Goal: Task Accomplishment & Management: Manage account settings

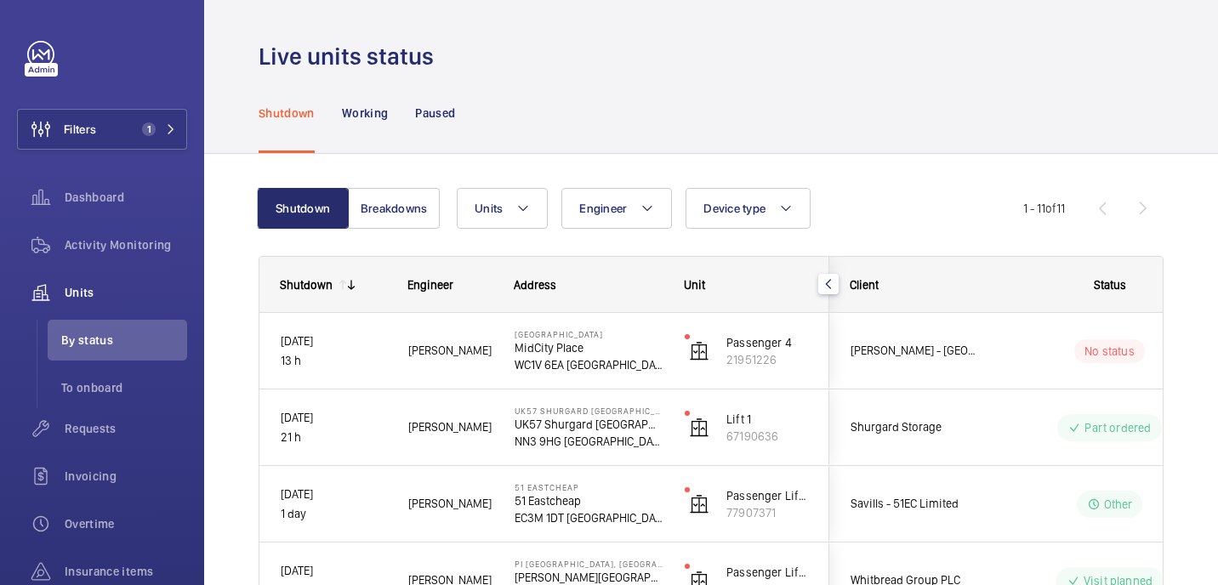
scroll to position [83, 0]
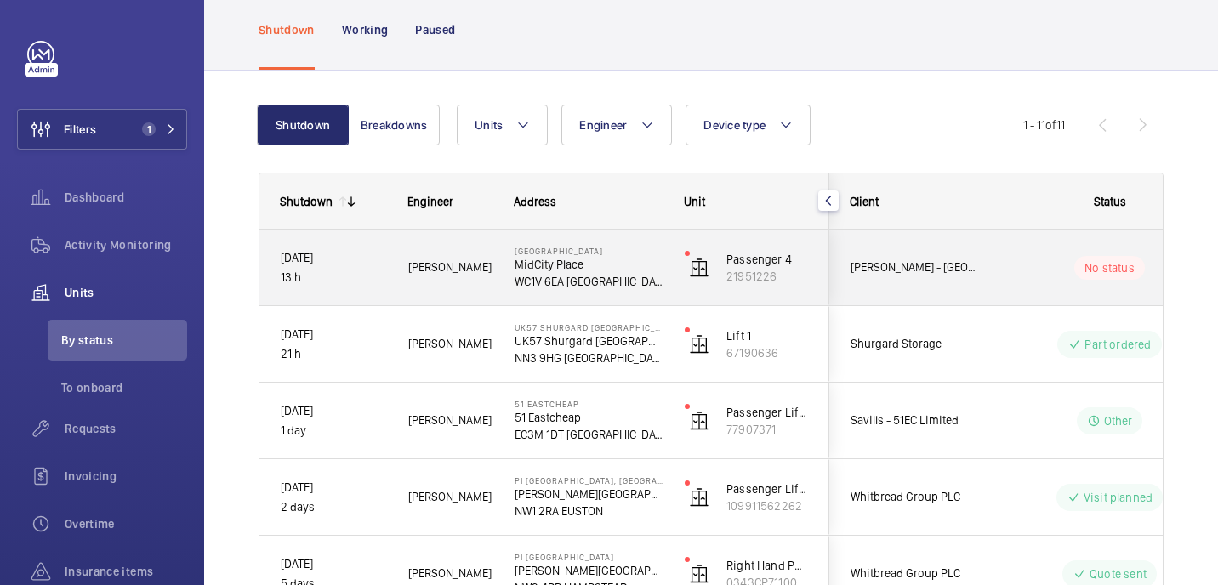
click at [468, 287] on div "[PERSON_NAME]" at bounding box center [440, 268] width 105 height 54
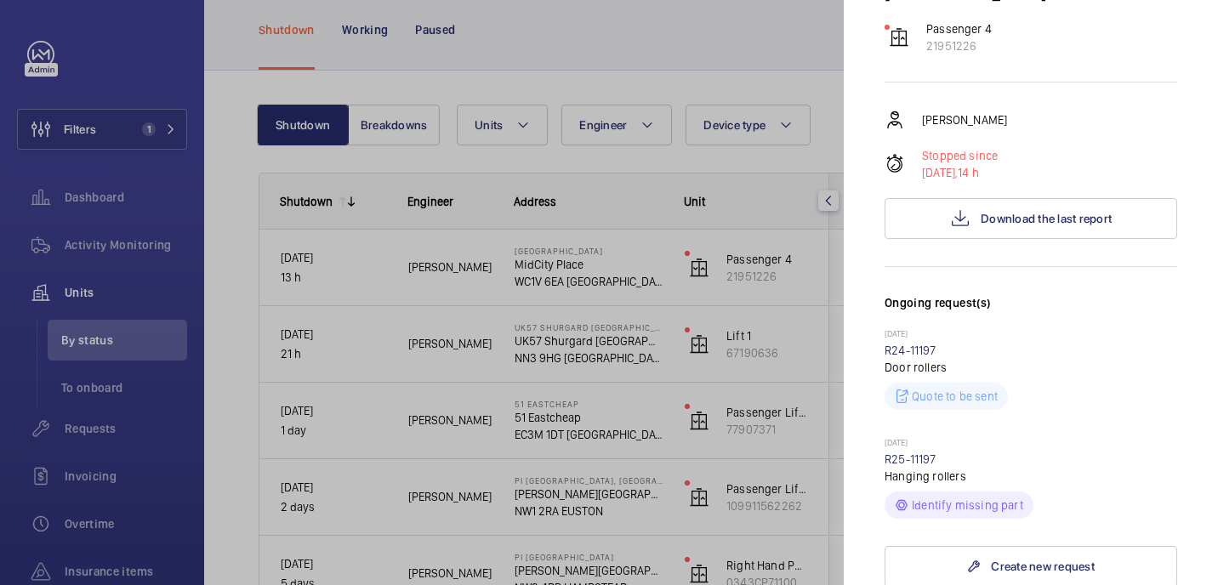
scroll to position [273, 0]
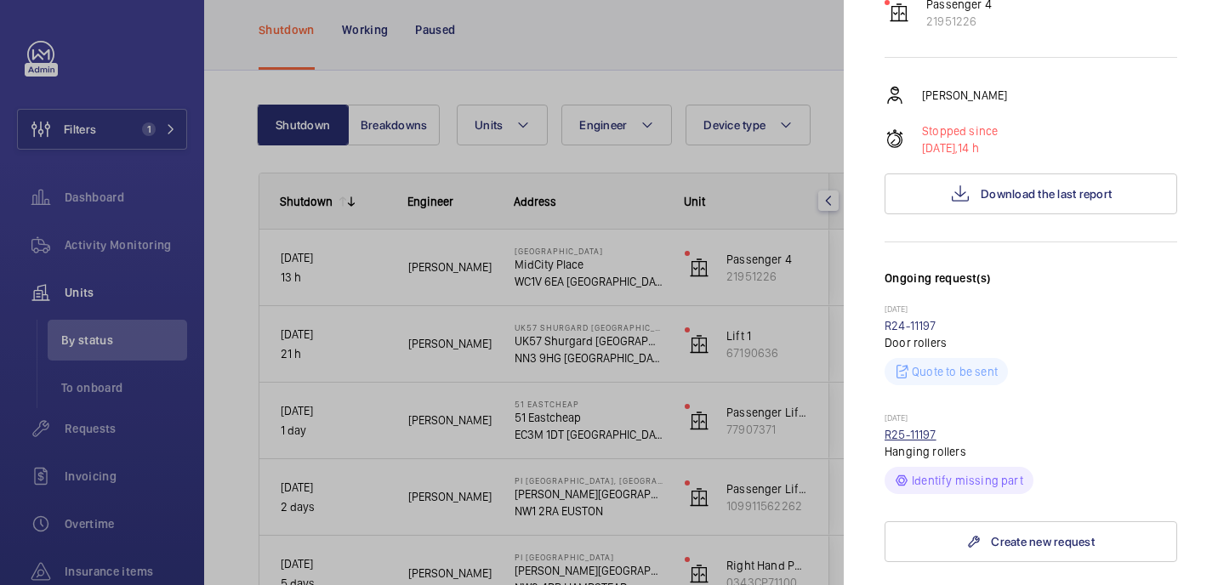
click at [928, 428] on link "R25-11197" at bounding box center [911, 435] width 52 height 14
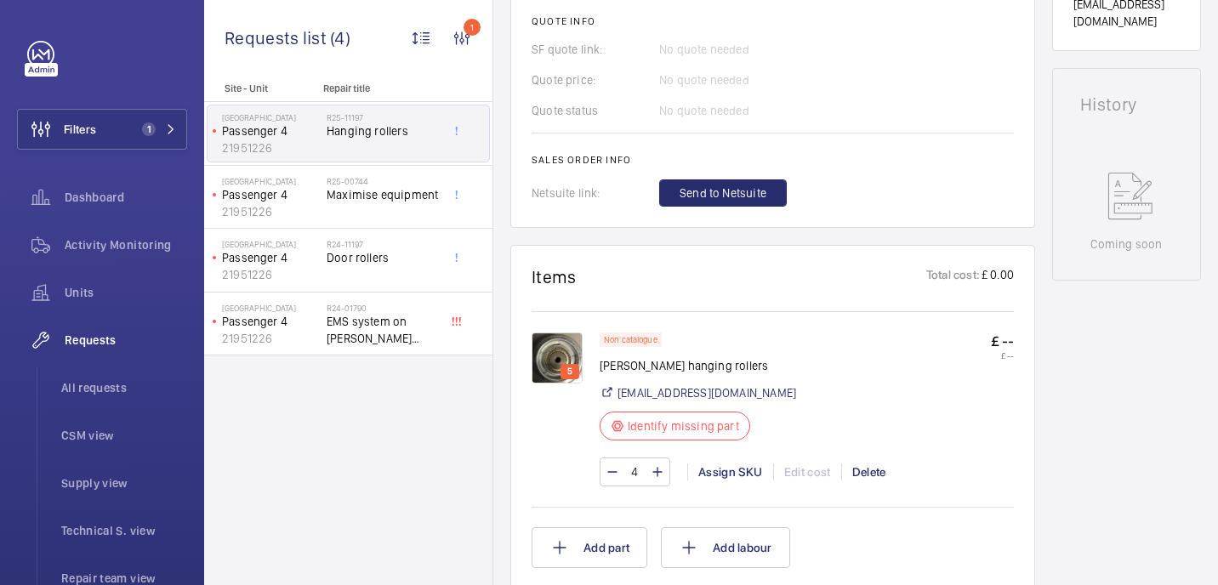
scroll to position [804, 0]
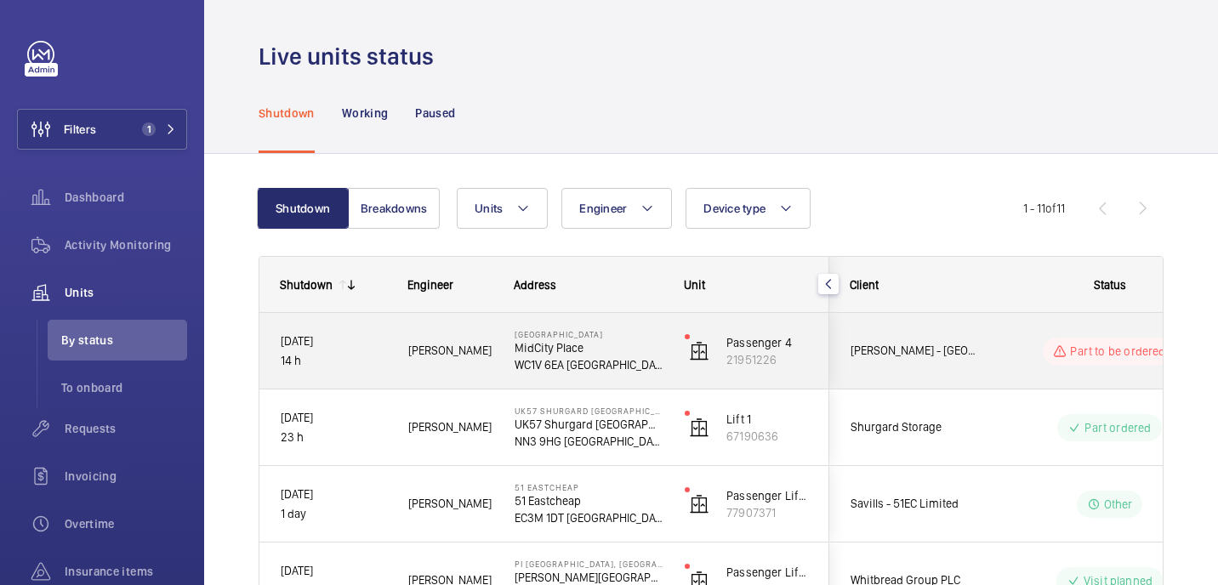
click at [626, 354] on p "MidCity Place" at bounding box center [589, 347] width 148 height 17
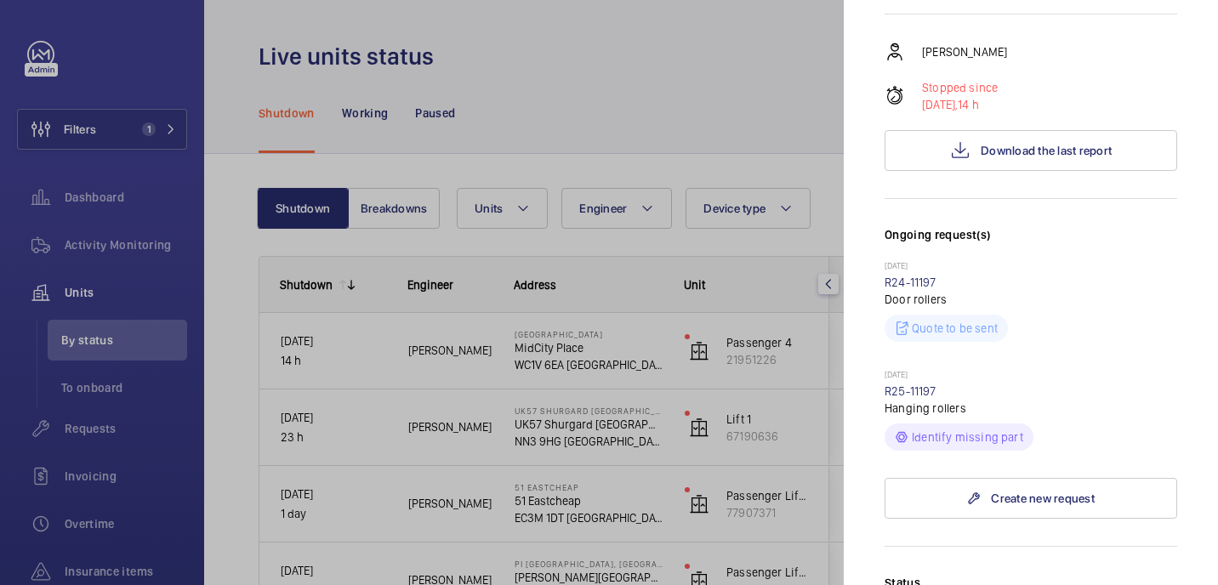
scroll to position [404, 0]
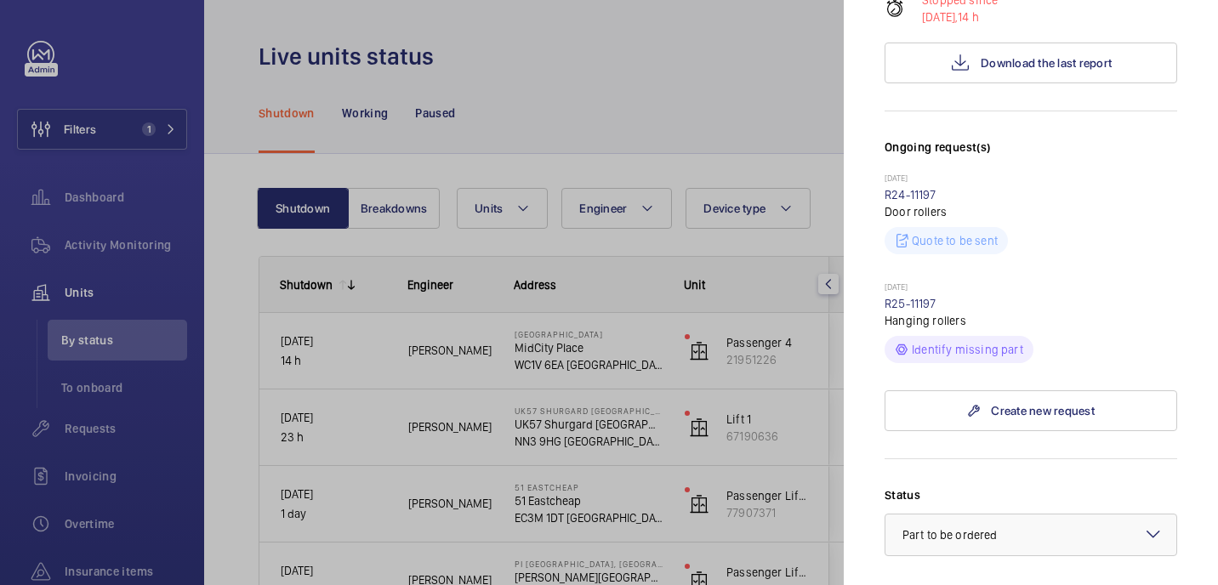
click at [907, 282] on p "[DATE]" at bounding box center [1031, 289] width 293 height 14
click at [907, 297] on link "R25-11197" at bounding box center [911, 304] width 52 height 14
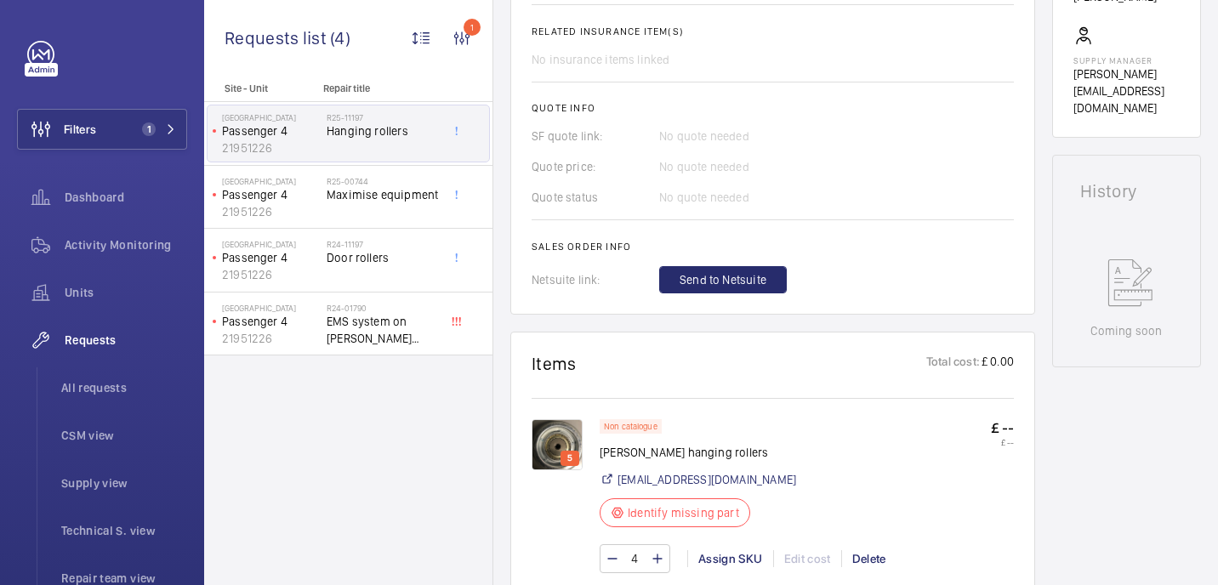
scroll to position [696, 0]
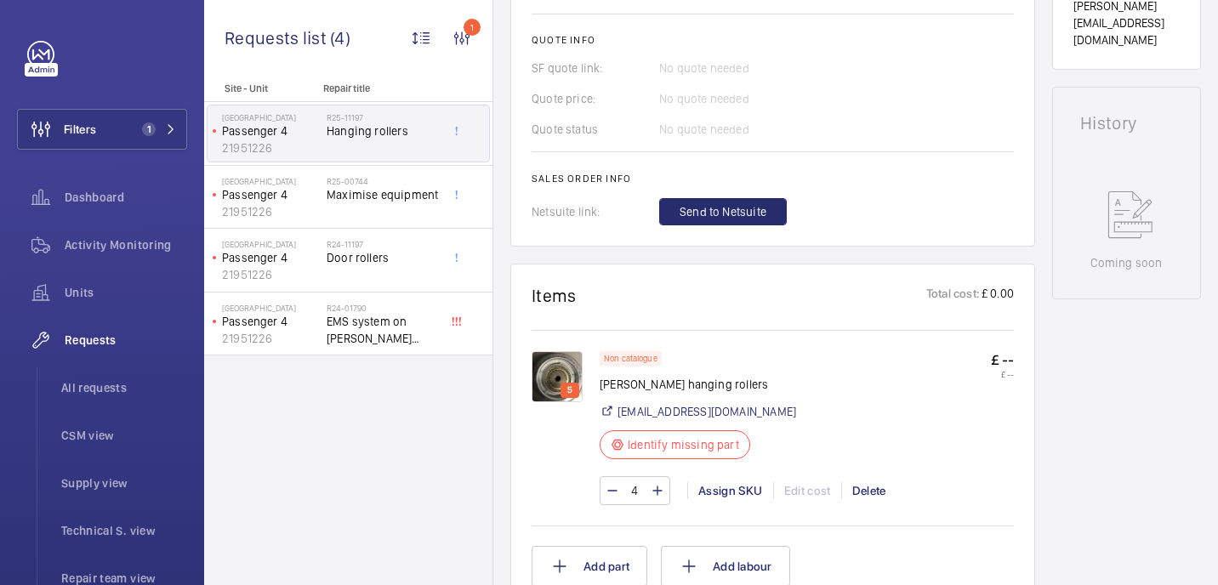
click at [558, 363] on img at bounding box center [557, 376] width 51 height 51
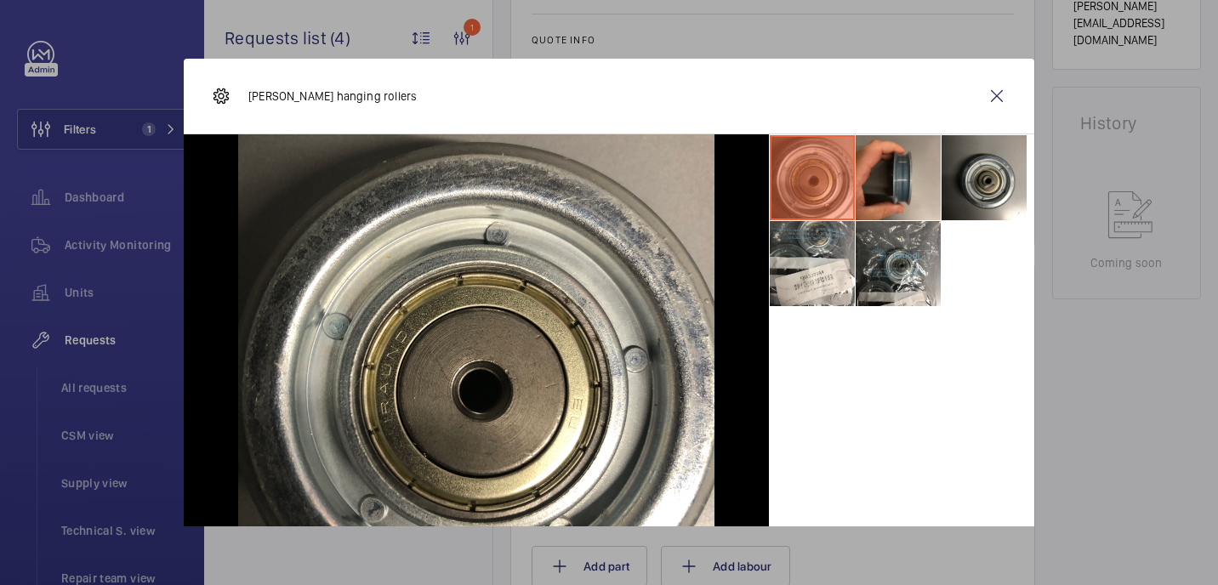
click at [930, 162] on li at bounding box center [898, 177] width 85 height 85
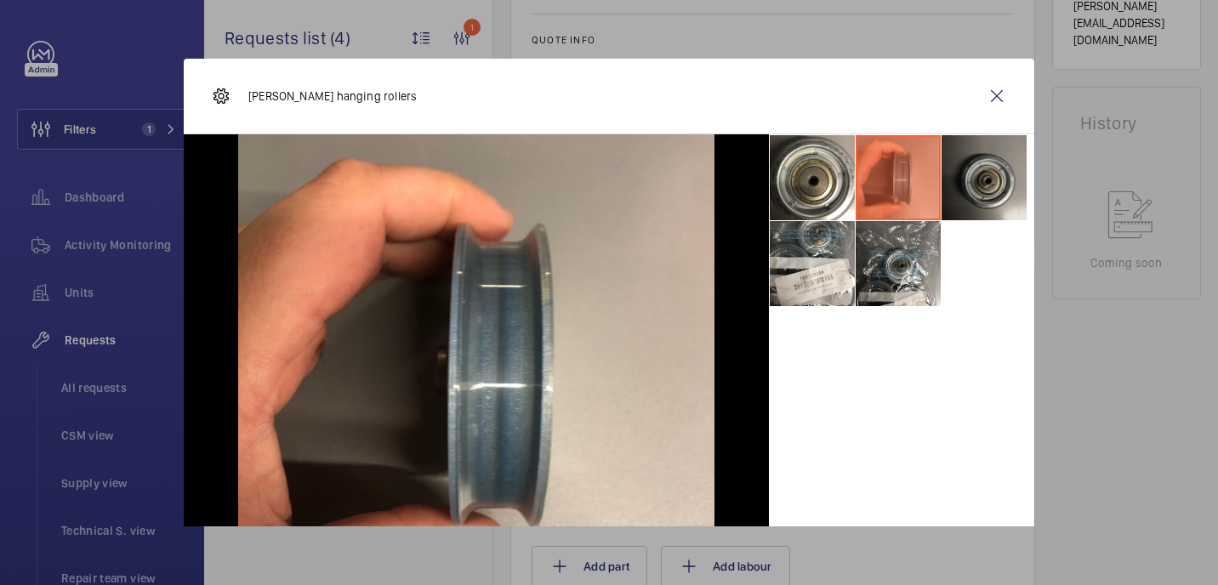
click at [967, 162] on li at bounding box center [984, 177] width 85 height 85
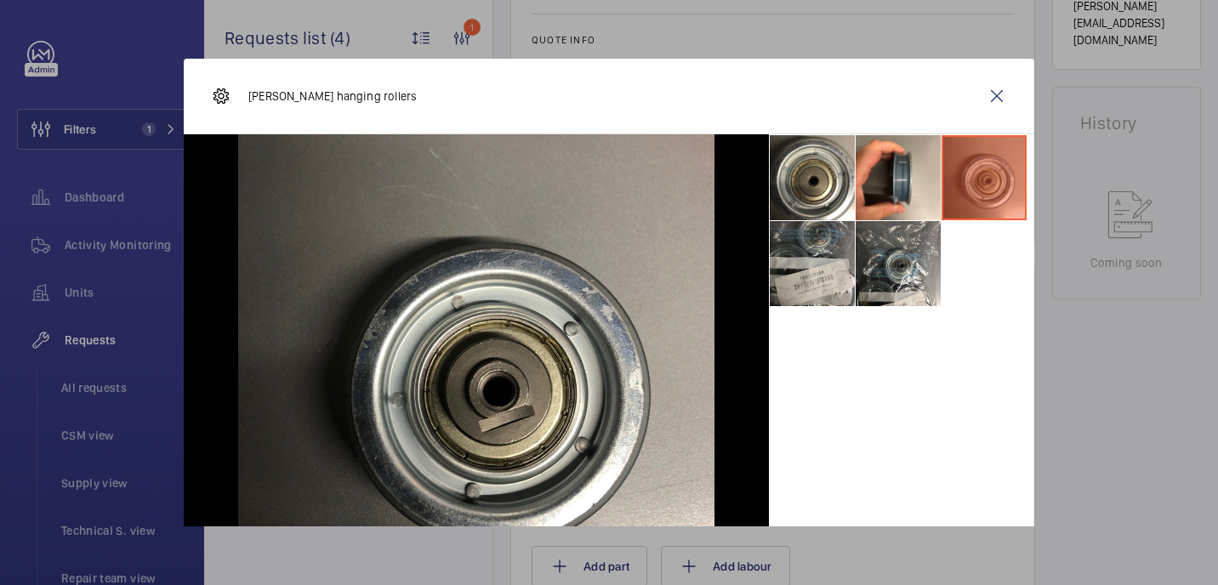
click at [852, 271] on li at bounding box center [812, 263] width 85 height 85
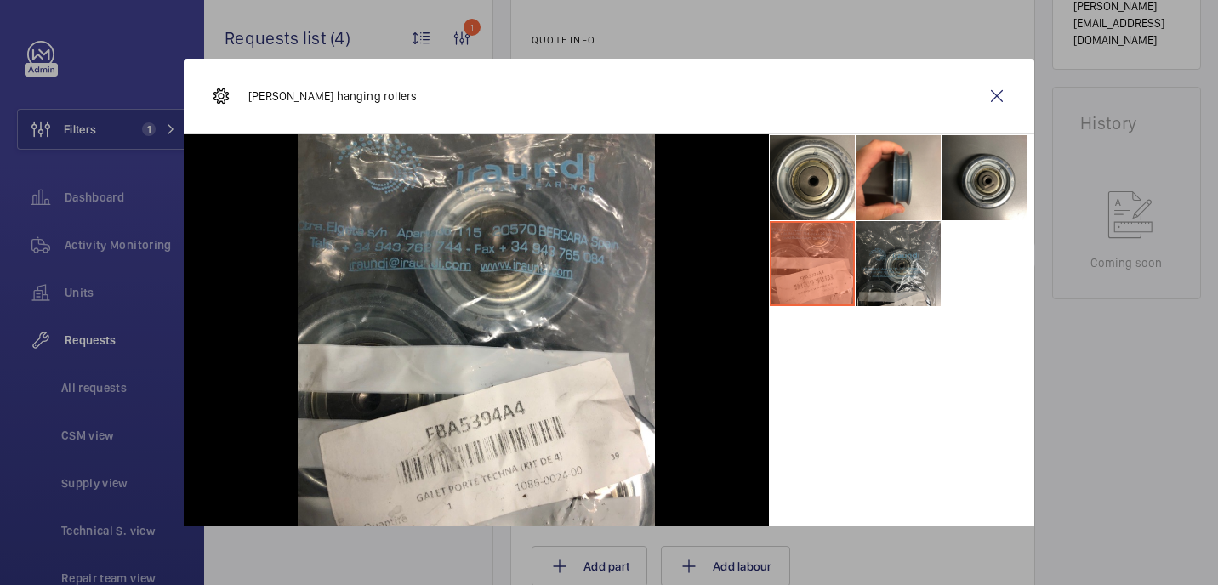
click at [882, 271] on li at bounding box center [898, 263] width 85 height 85
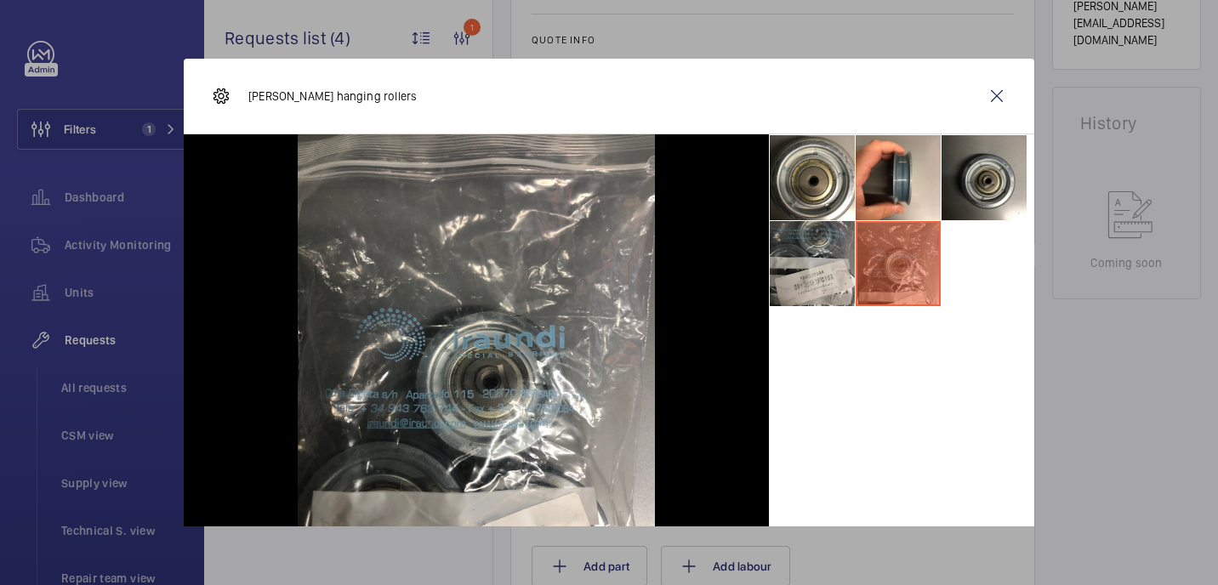
click at [811, 276] on li at bounding box center [812, 263] width 85 height 85
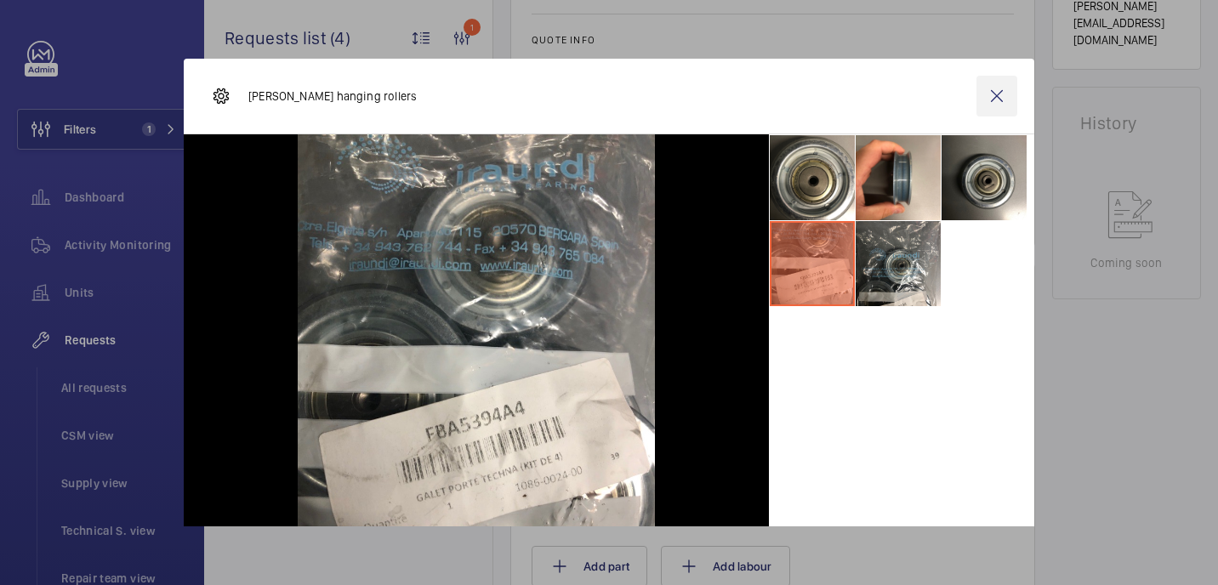
click at [990, 85] on wm-front-icon-button at bounding box center [997, 96] width 41 height 41
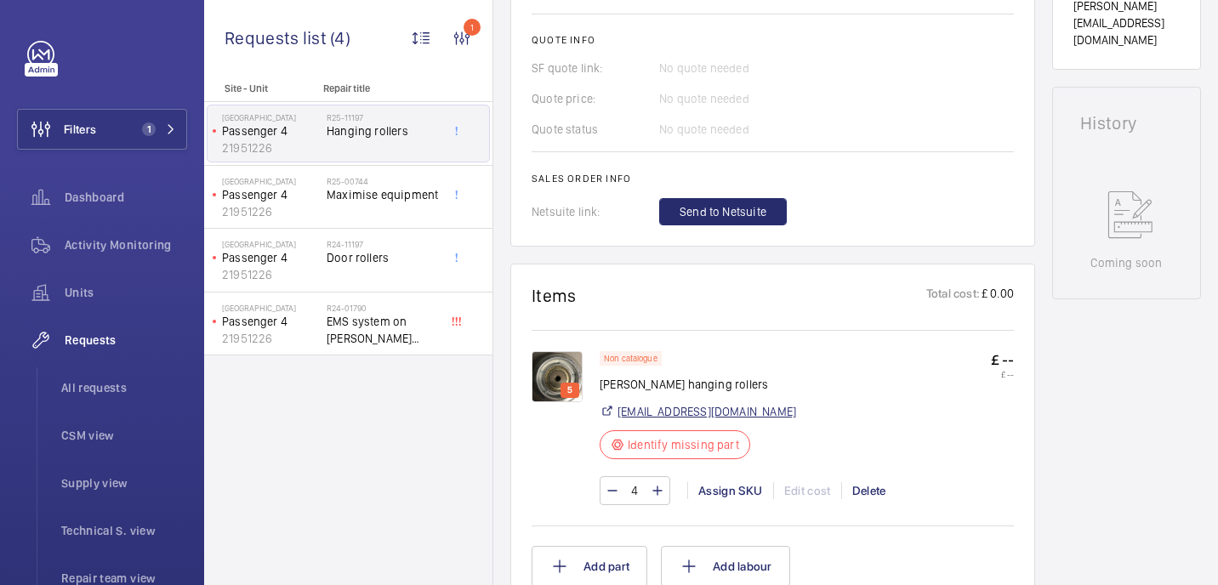
click at [669, 413] on link "Iraundi@iraundi.com" at bounding box center [707, 411] width 179 height 17
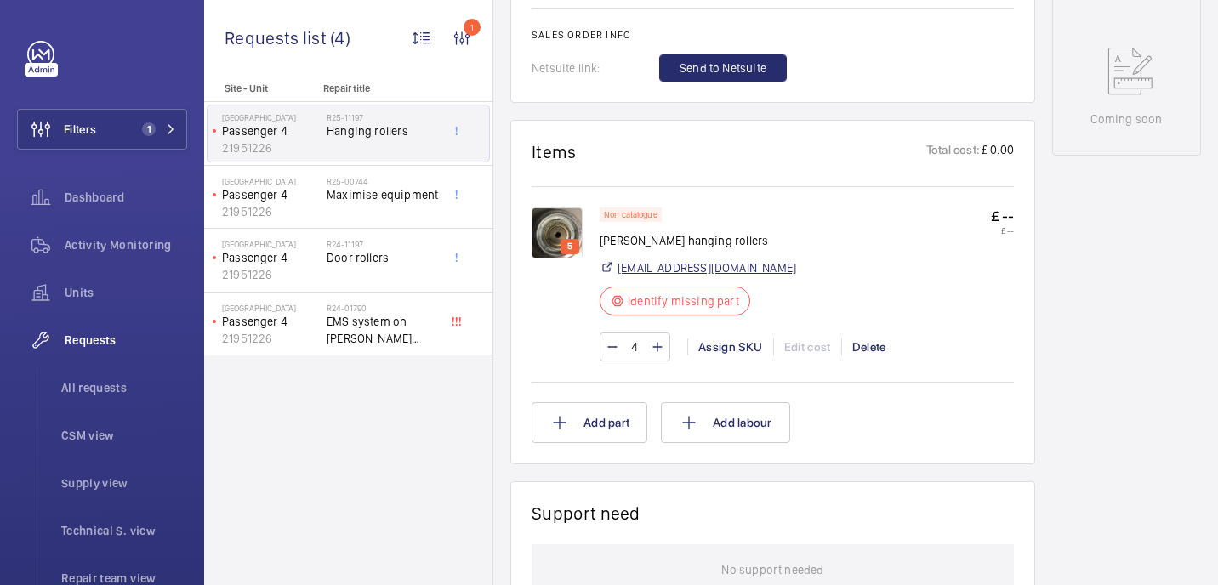
scroll to position [851, 0]
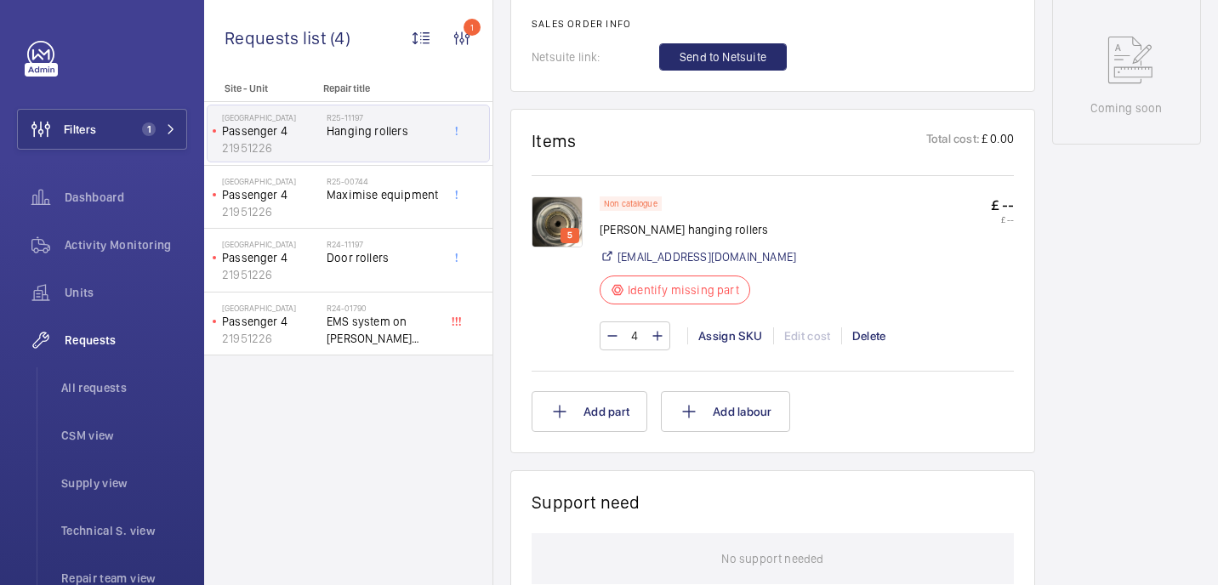
click at [651, 233] on p "Otis hanging rollers" at bounding box center [698, 229] width 197 height 17
copy div "Otis hanging rollers"
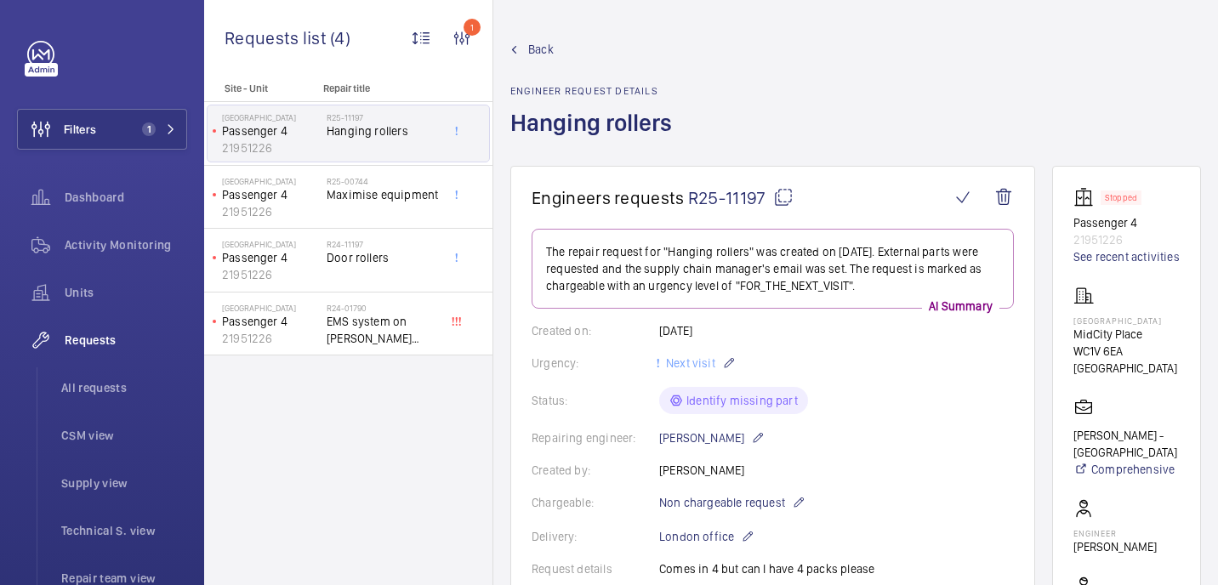
click at [789, 197] on mat-icon at bounding box center [783, 197] width 20 height 20
copy div "Otis hanging rollers"
click at [1098, 326] on p "MidCity Place" at bounding box center [1127, 334] width 106 height 17
click at [1097, 319] on p "[GEOGRAPHIC_DATA]" at bounding box center [1127, 321] width 106 height 10
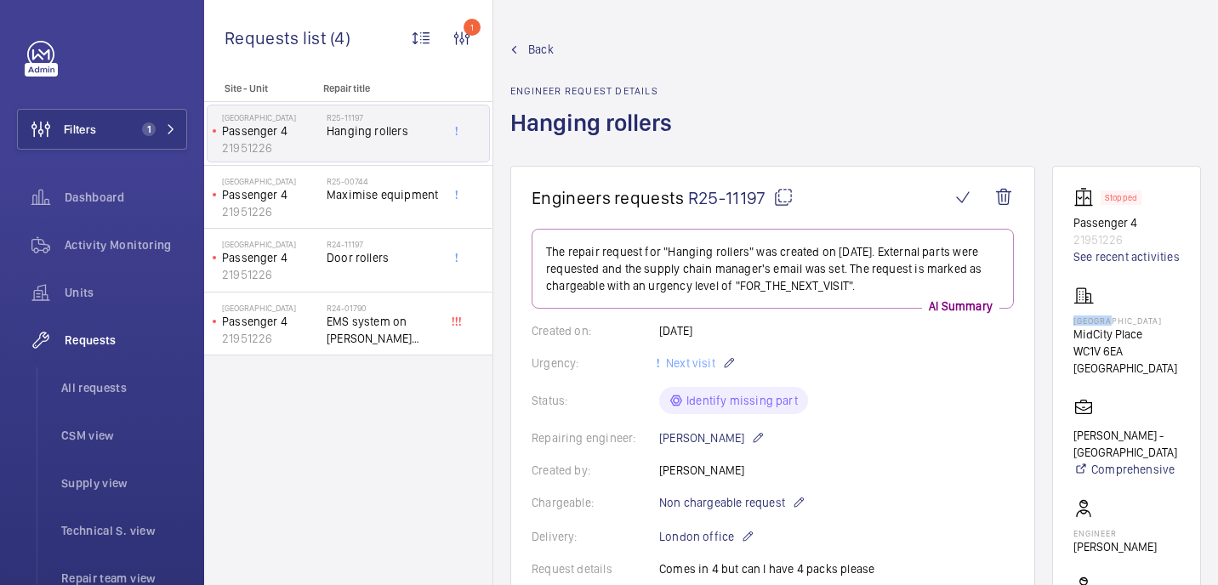
click at [1097, 319] on p "[GEOGRAPHIC_DATA]" at bounding box center [1127, 321] width 106 height 10
copy p "[GEOGRAPHIC_DATA]"
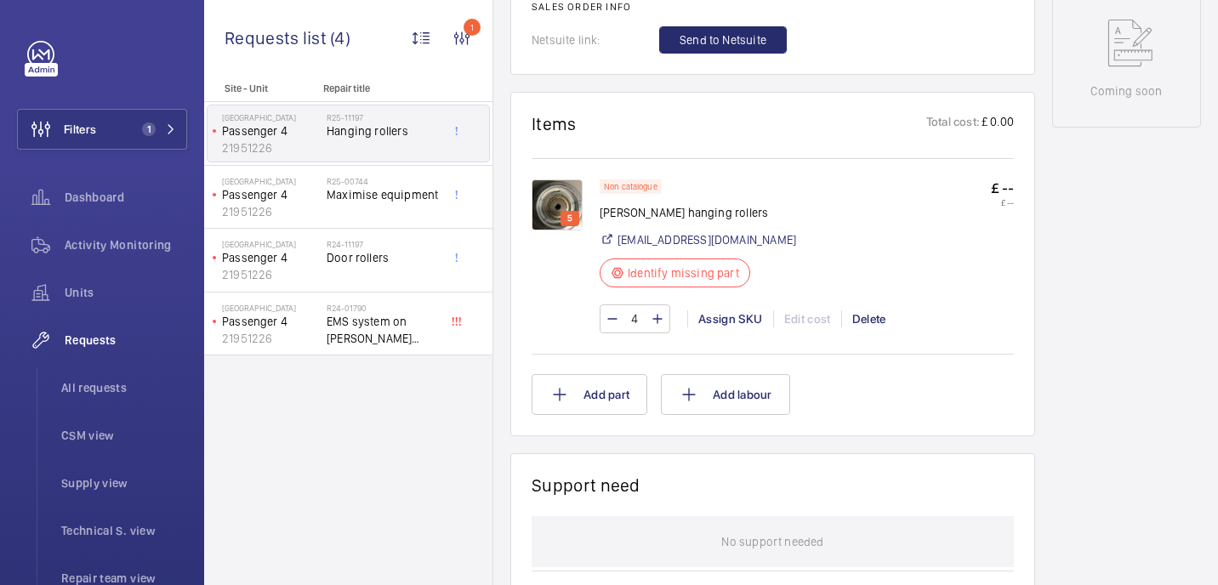
click at [638, 216] on p "Otis hanging rollers" at bounding box center [698, 212] width 197 height 17
copy div "Otis hanging rollers"
click at [570, 204] on img at bounding box center [557, 204] width 51 height 51
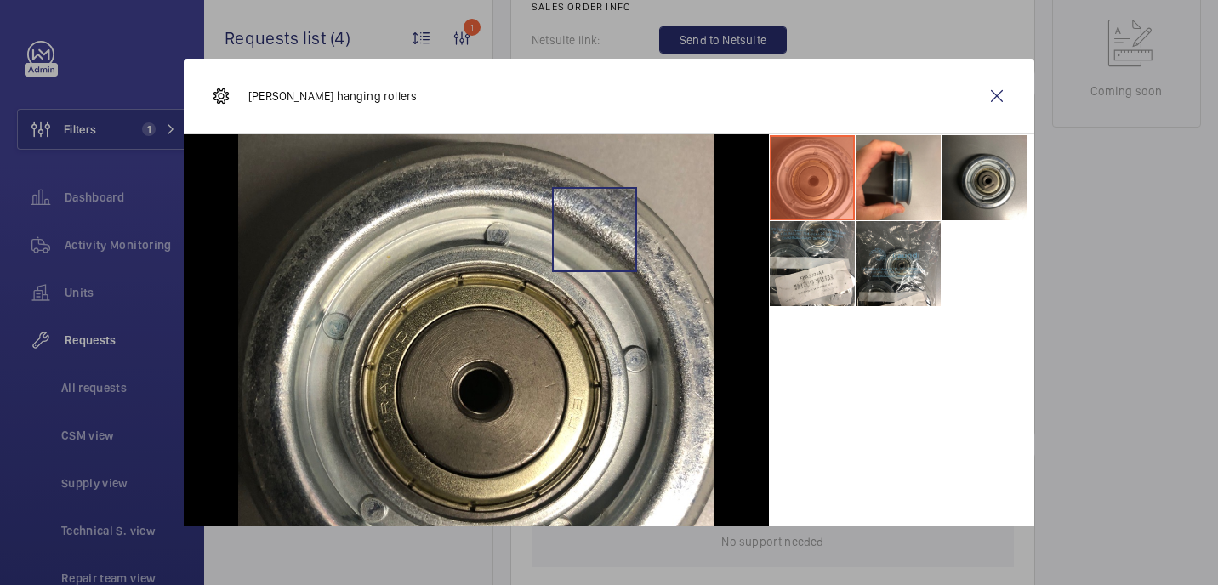
scroll to position [83, 0]
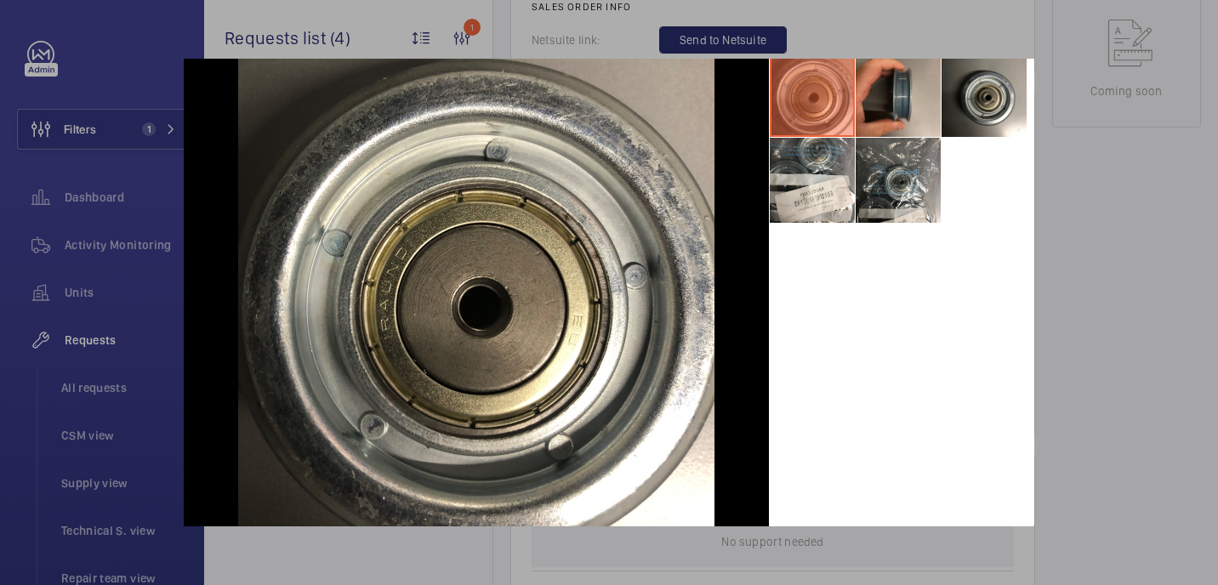
click at [886, 85] on li at bounding box center [898, 94] width 85 height 85
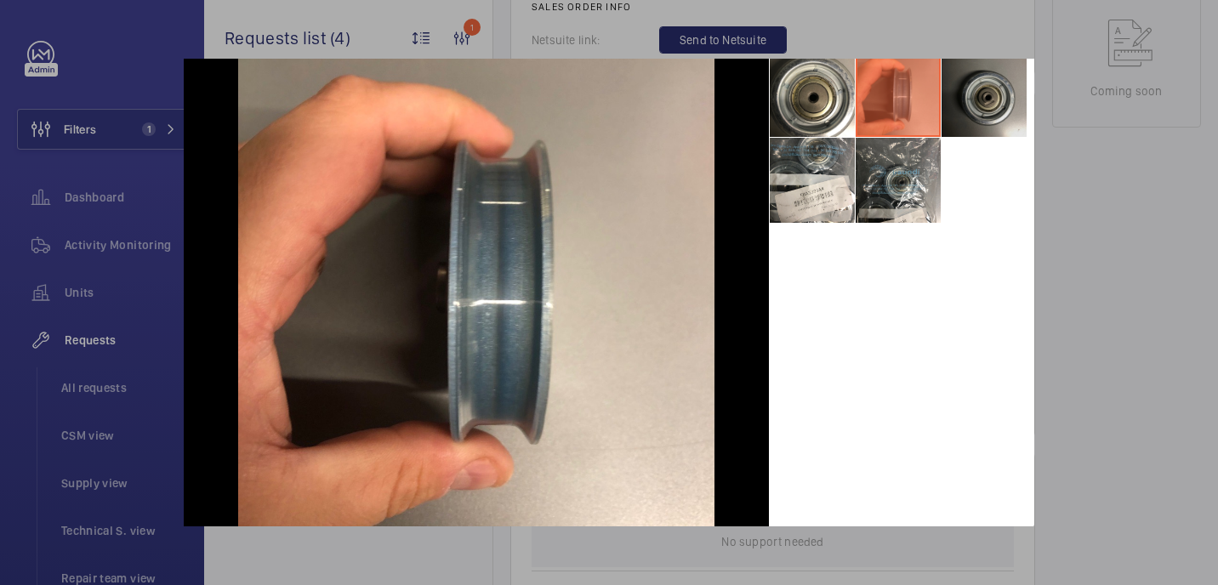
click at [985, 113] on li at bounding box center [984, 94] width 85 height 85
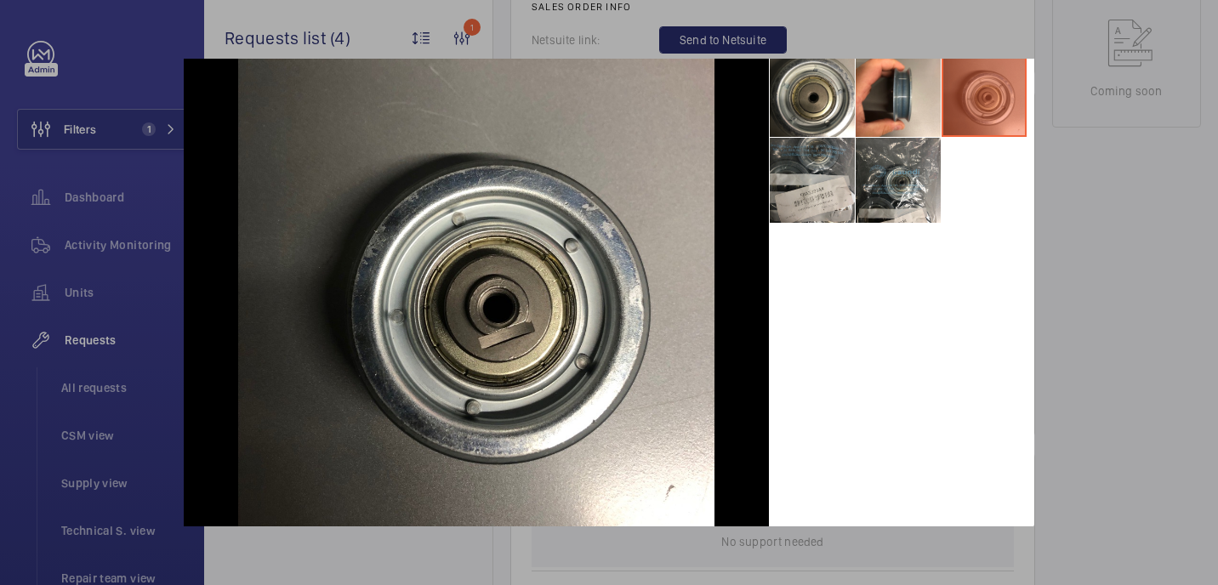
click at [808, 198] on li at bounding box center [812, 180] width 85 height 85
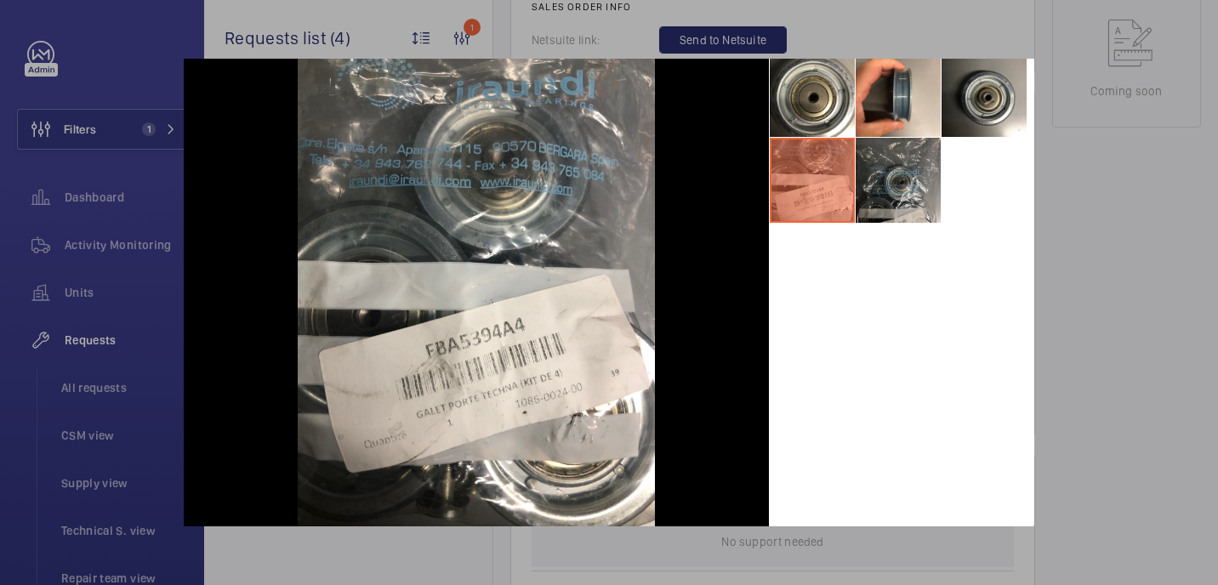
click at [917, 195] on li at bounding box center [898, 180] width 85 height 85
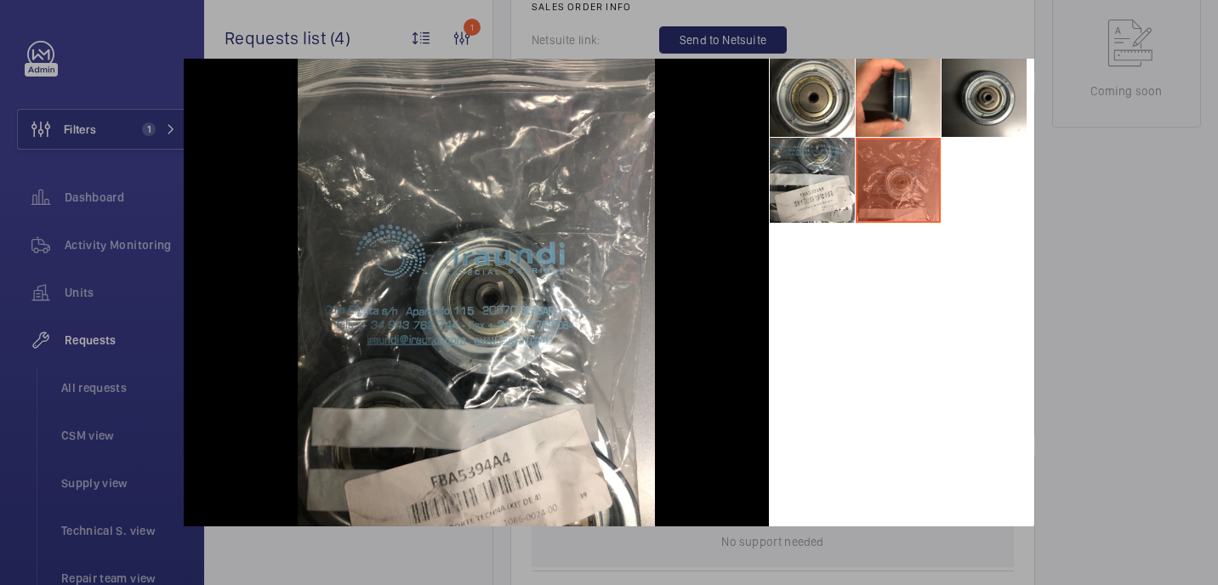
click at [1131, 212] on div at bounding box center [609, 292] width 1218 height 585
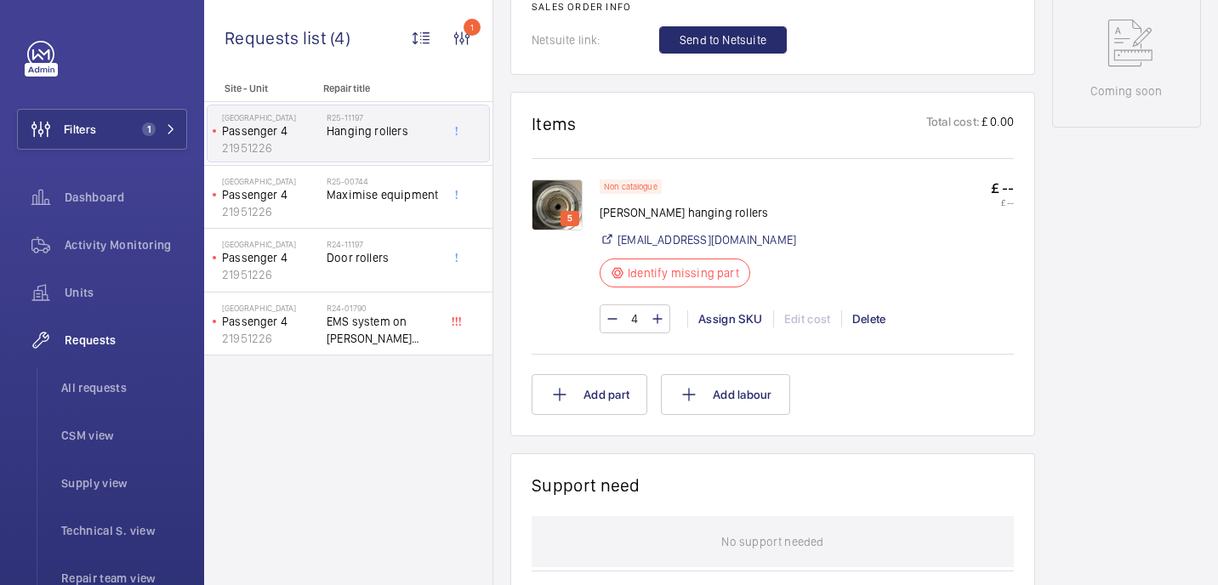
scroll to position [487, 0]
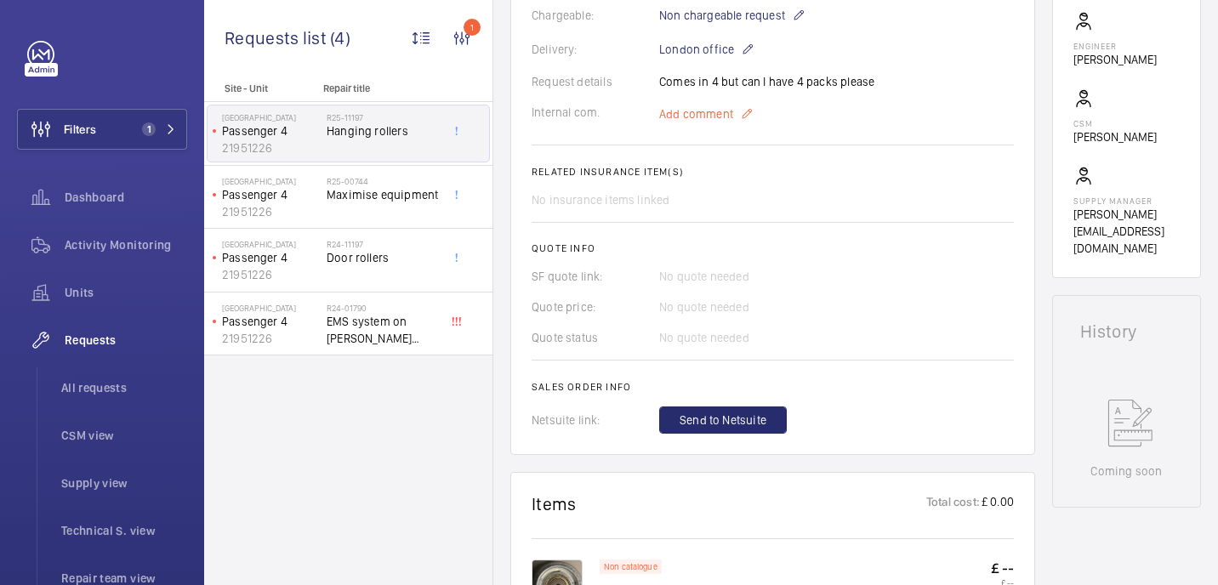
click at [700, 114] on span "Add comment" at bounding box center [696, 113] width 74 height 17
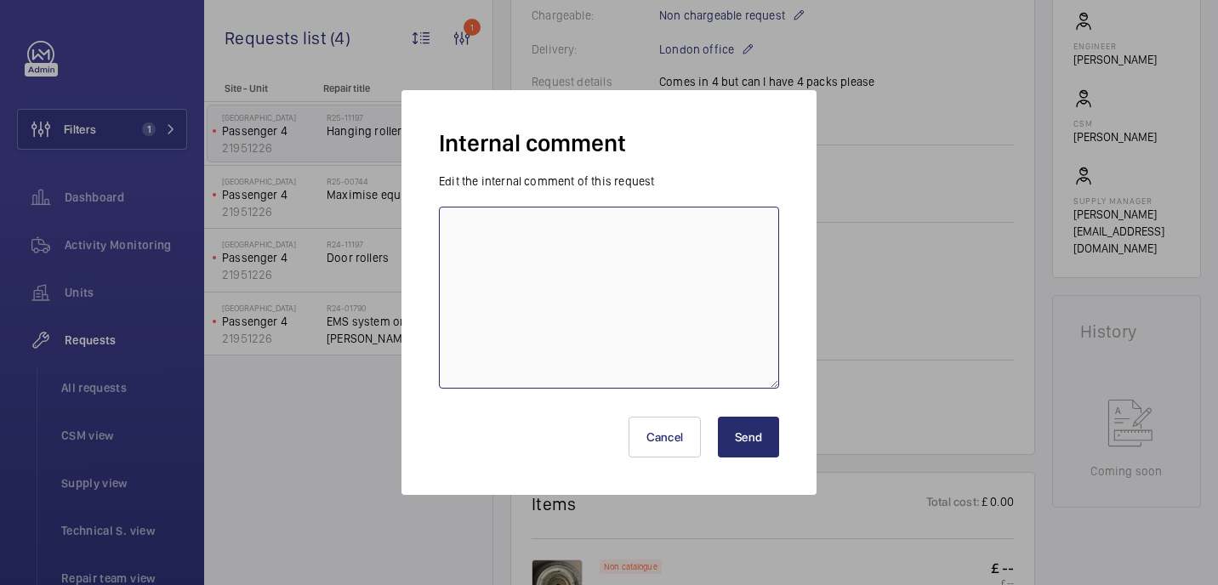
click at [622, 258] on textarea at bounding box center [609, 298] width 340 height 182
type textarea "sourcing parts - 21/08 india"
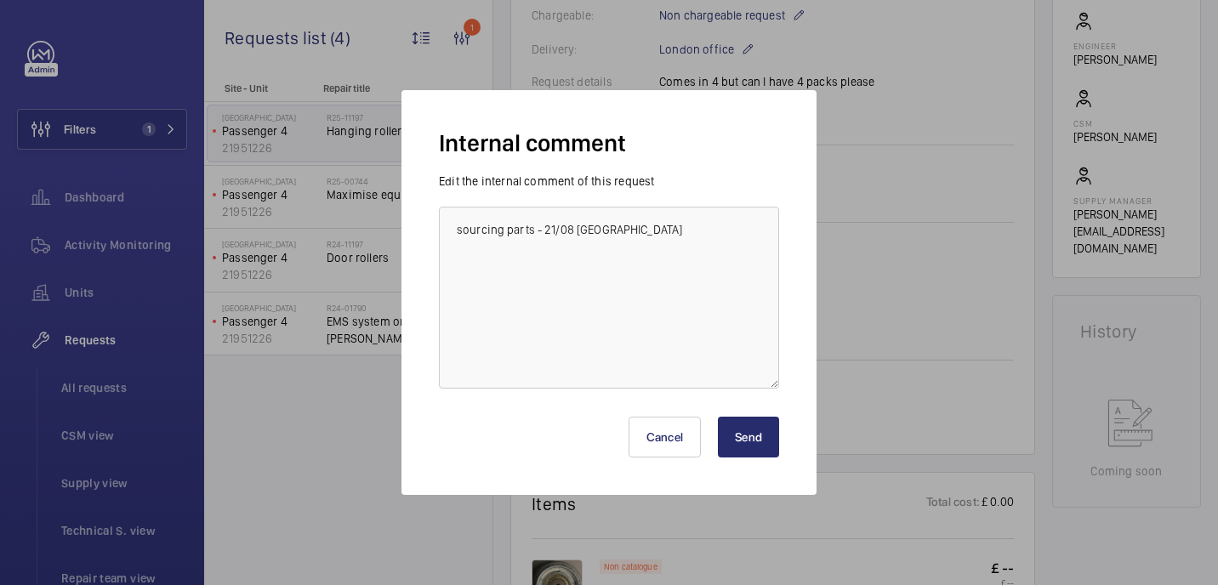
click at [747, 445] on button "Send" at bounding box center [748, 437] width 61 height 41
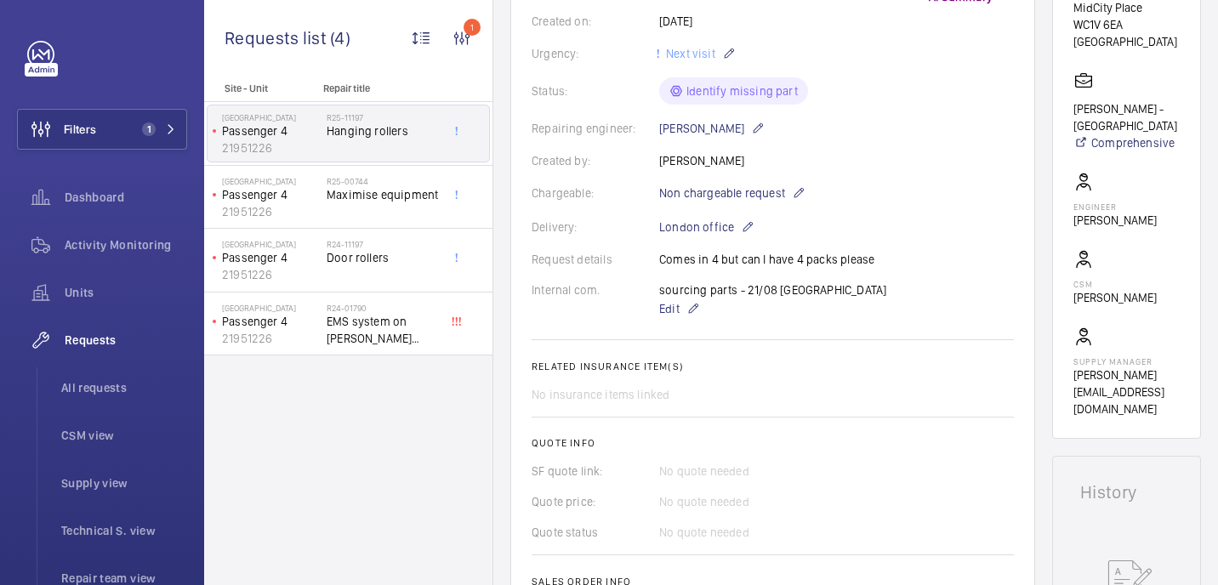
scroll to position [325, 0]
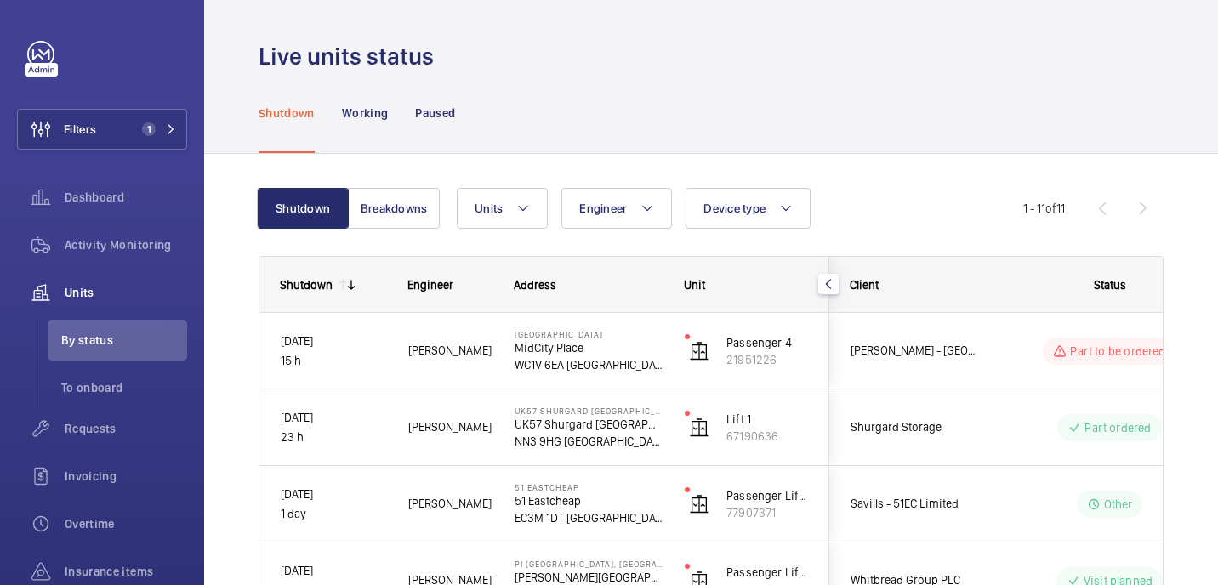
scroll to position [89, 0]
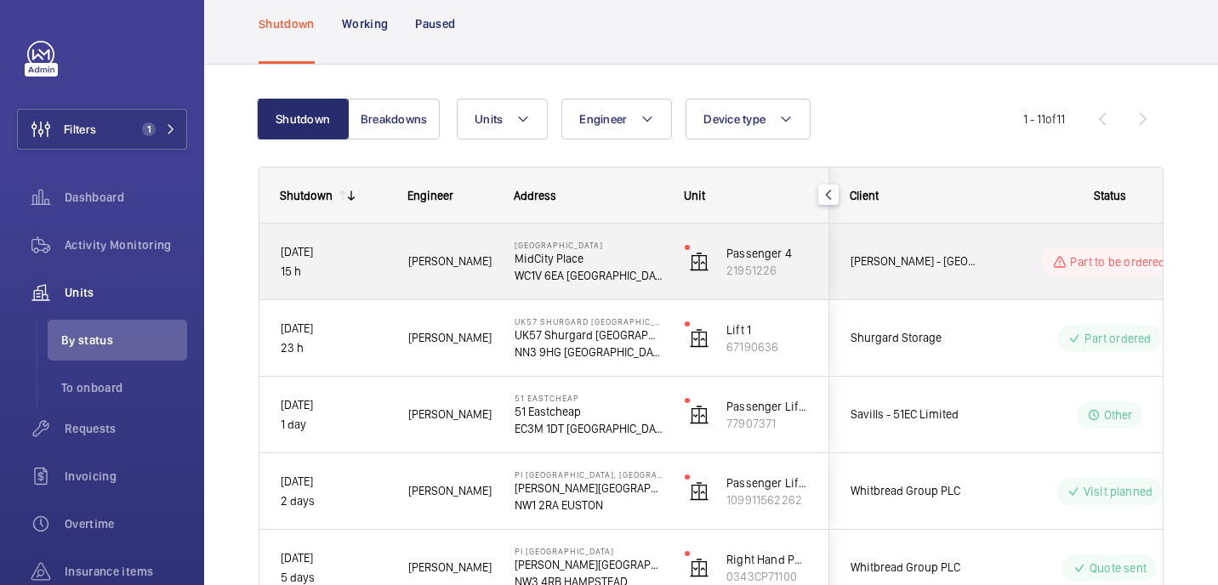
click at [976, 242] on div "MAPP - Midcity Place" at bounding box center [905, 262] width 151 height 54
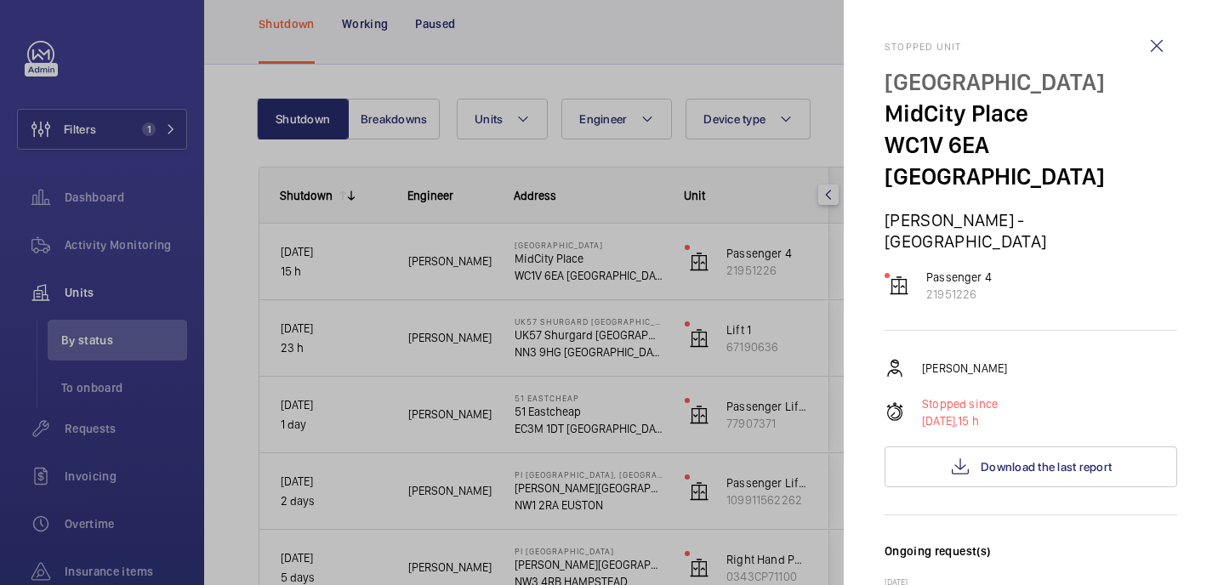
scroll to position [789, 0]
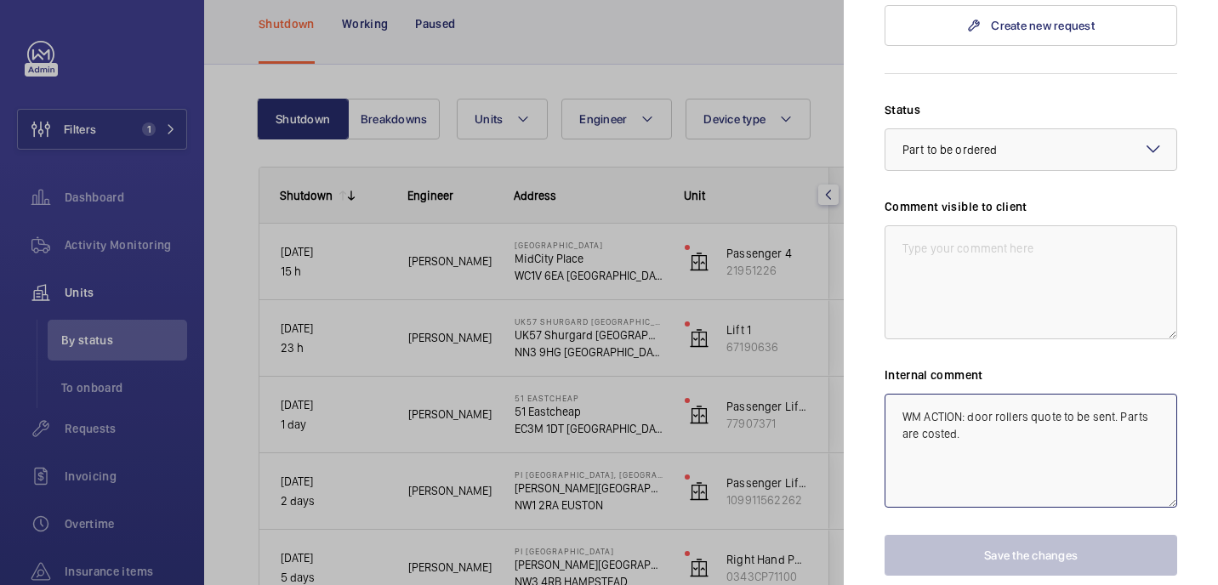
click at [985, 394] on textarea "WM ACTION: door rollers quote to be sent. Parts are costed." at bounding box center [1031, 451] width 293 height 114
drag, startPoint x: 966, startPoint y: 377, endPoint x: 971, endPoint y: 365, distance: 12.6
click at [971, 394] on textarea "WM ACTION: door rollers quote to be sent. Parts are costed." at bounding box center [1031, 451] width 293 height 114
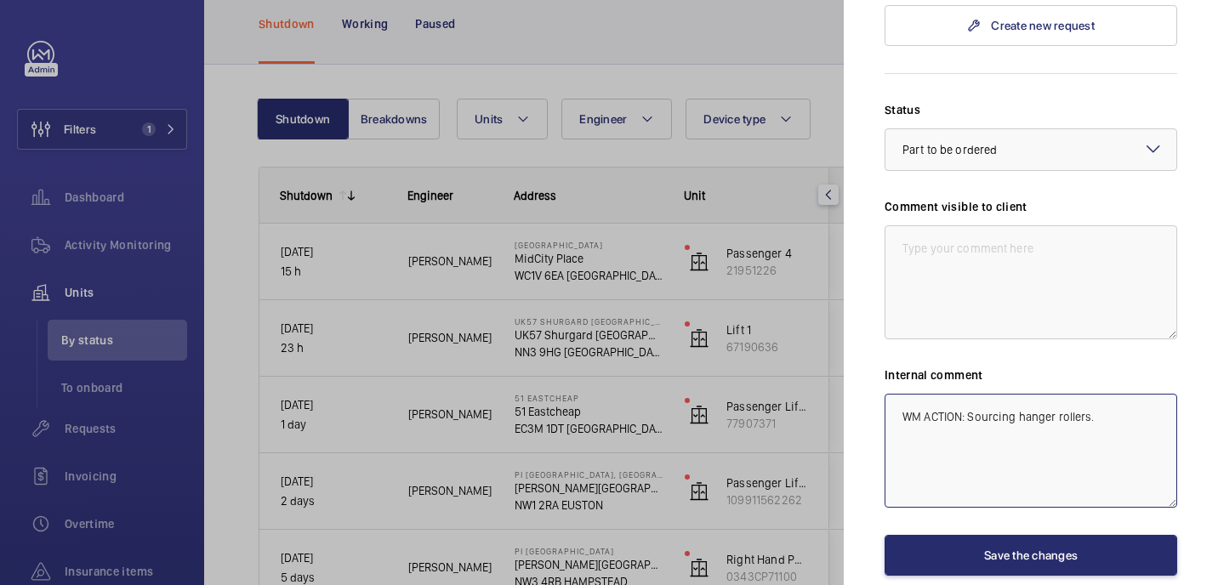
type textarea "WM ACTION: Sourcing hanger rollers."
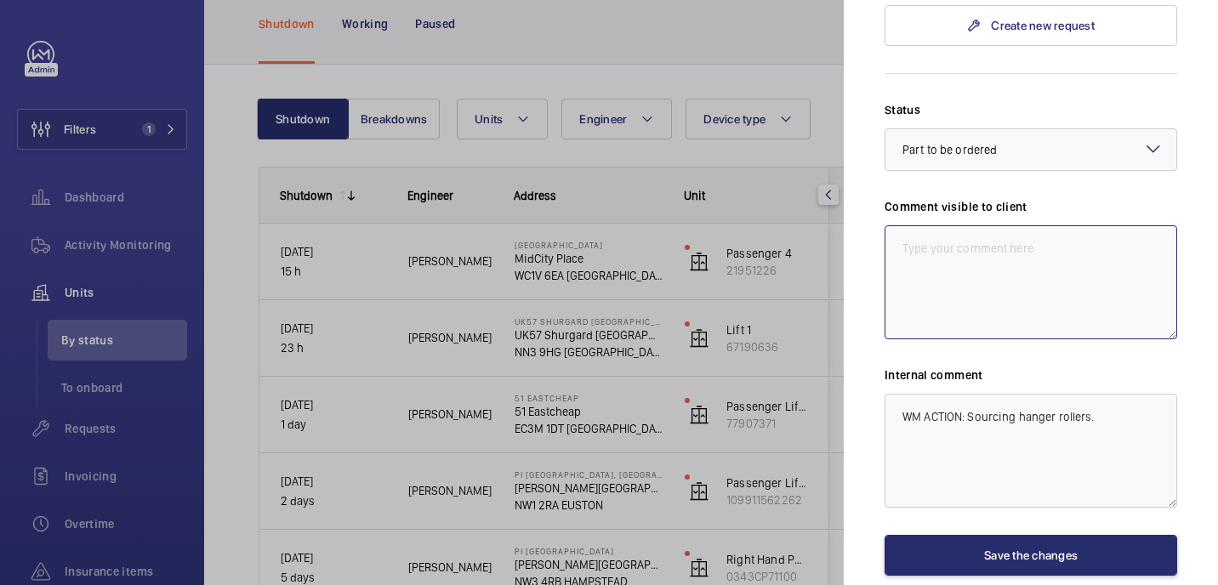
click at [1045, 230] on textarea at bounding box center [1031, 282] width 293 height 114
click at [1056, 225] on textarea "WM ACTION: Sourcing Hnager rollers" at bounding box center [1031, 282] width 293 height 114
click at [1127, 225] on textarea "WM ACTION: Sourcing hanger rollers" at bounding box center [1031, 282] width 293 height 114
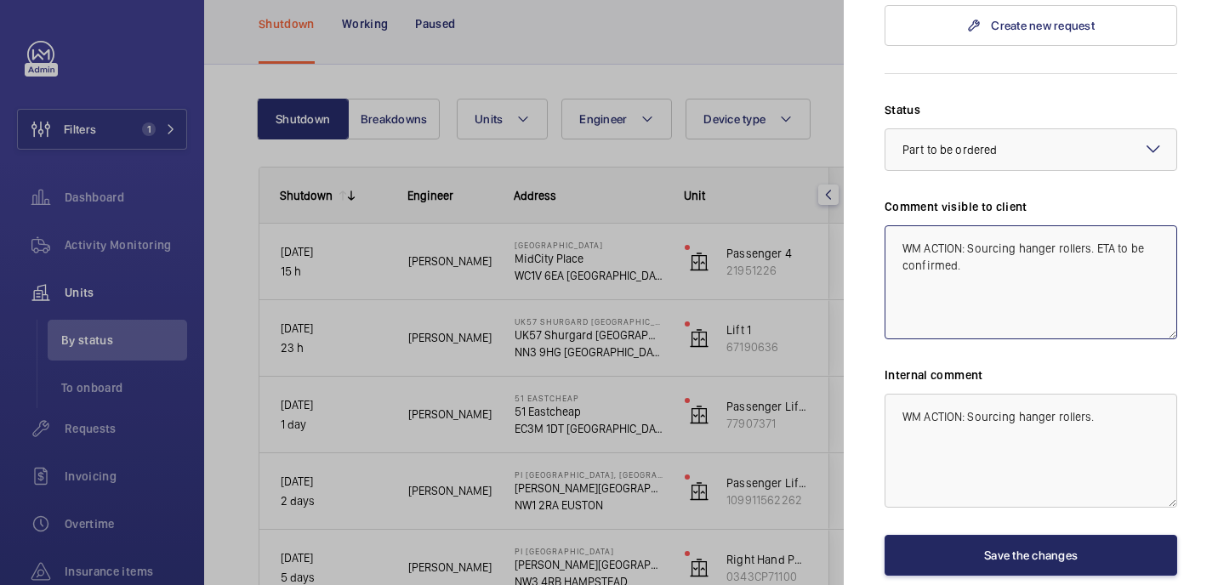
type textarea "WM ACTION: Sourcing hanger rollers. ETA to be confirmed."
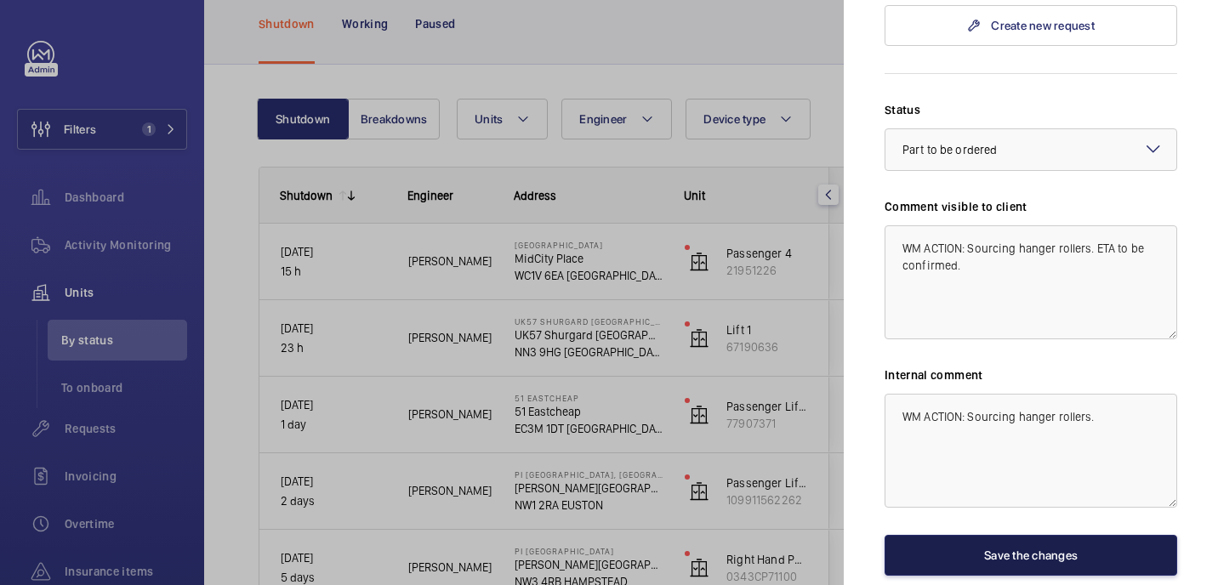
click at [1010, 535] on button "Save the changes" at bounding box center [1031, 555] width 293 height 41
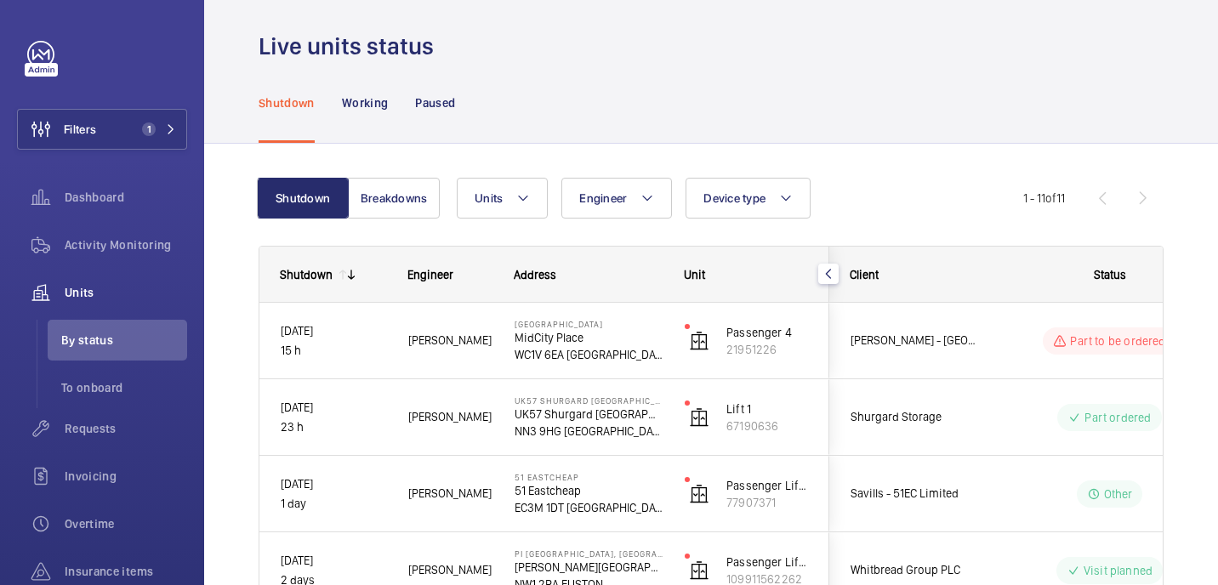
scroll to position [3, 0]
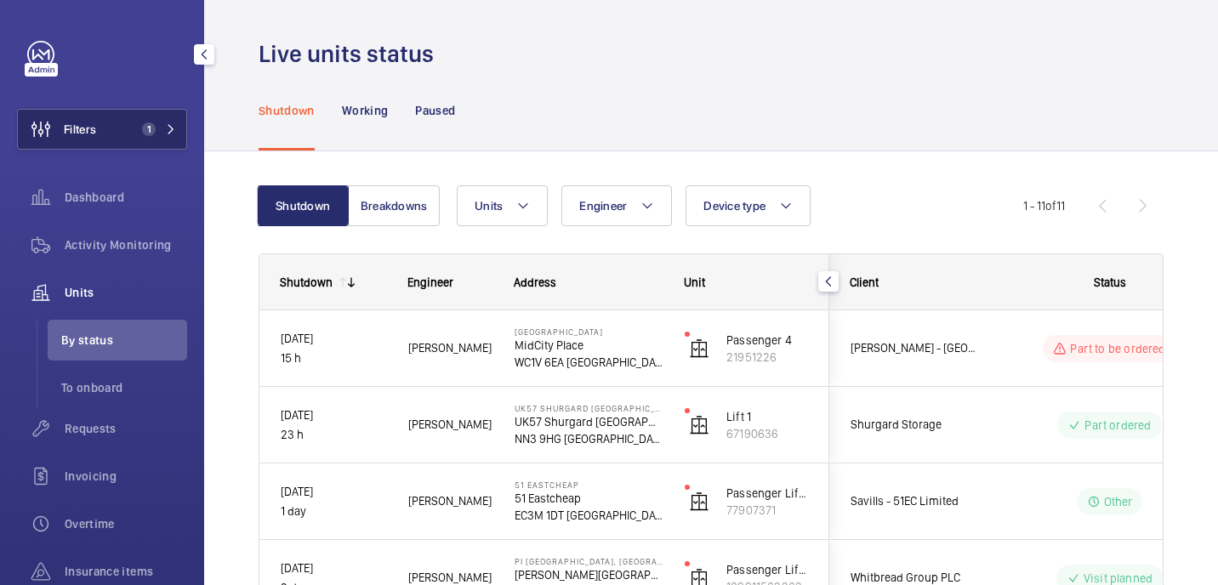
click at [92, 130] on span "Filters" at bounding box center [80, 129] width 32 height 17
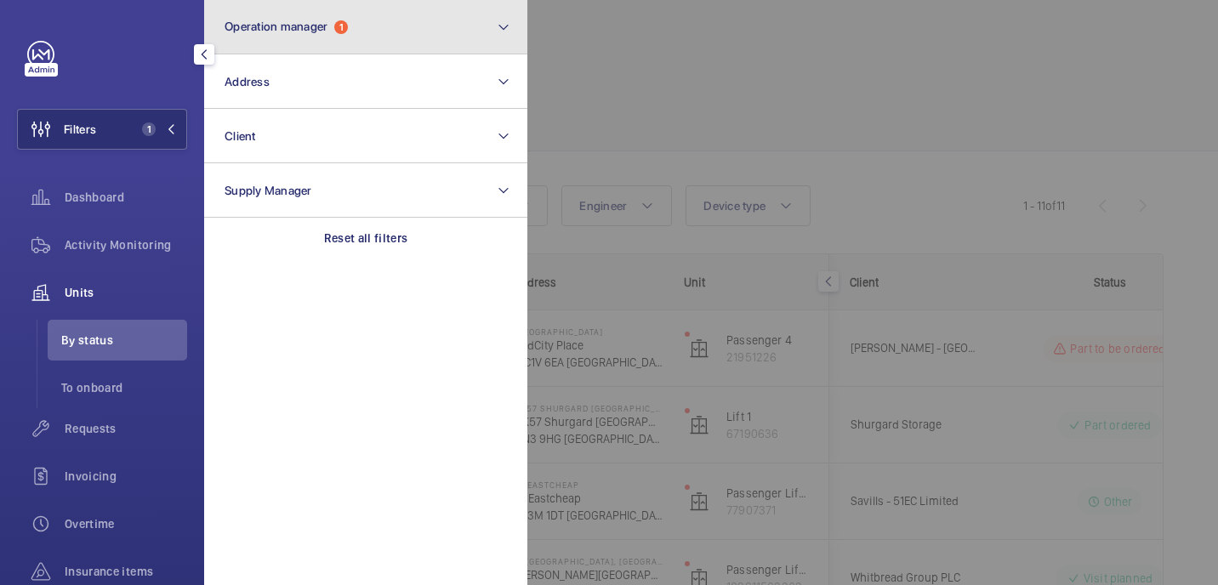
click at [447, 38] on button "Operation manager 1" at bounding box center [365, 27] width 323 height 54
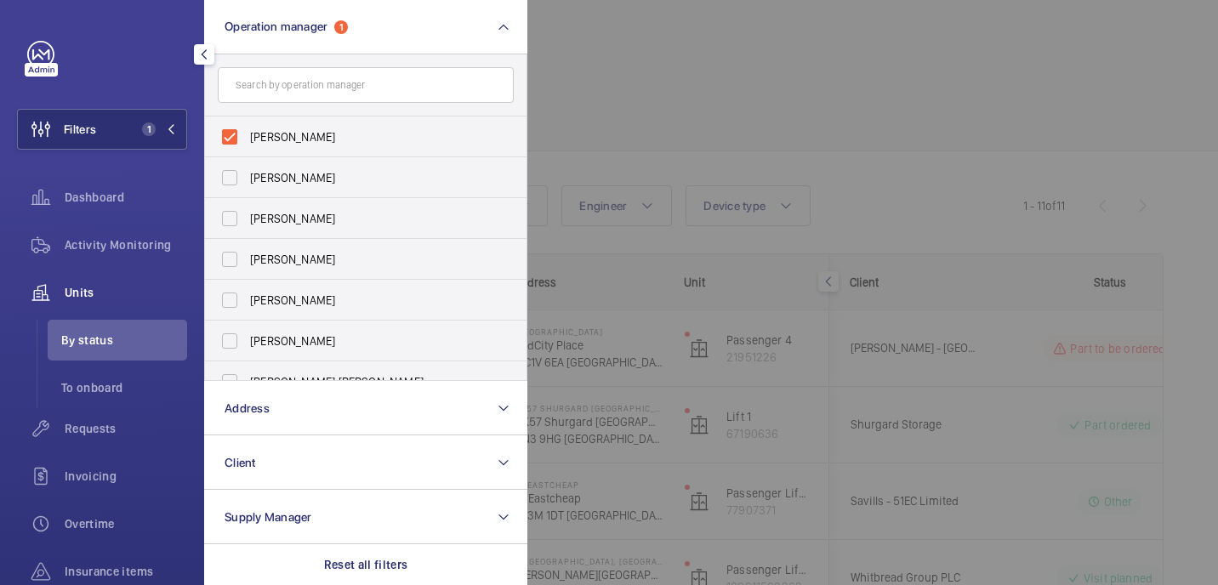
click at [715, 93] on div at bounding box center [1136, 292] width 1218 height 585
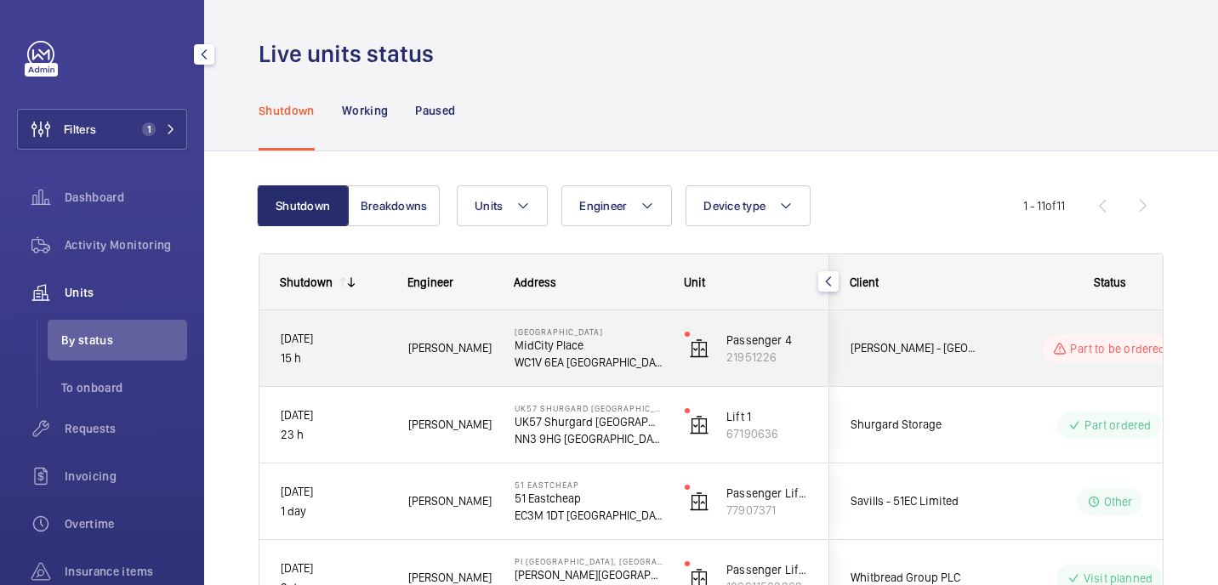
click at [468, 362] on div "Sam H." at bounding box center [440, 349] width 105 height 54
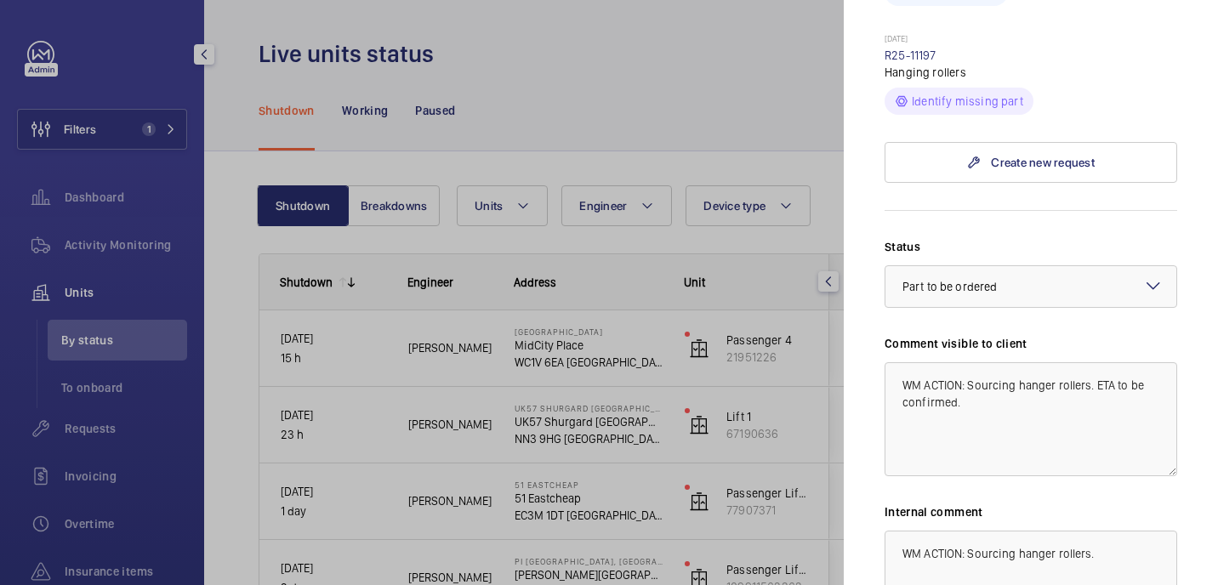
scroll to position [815, 0]
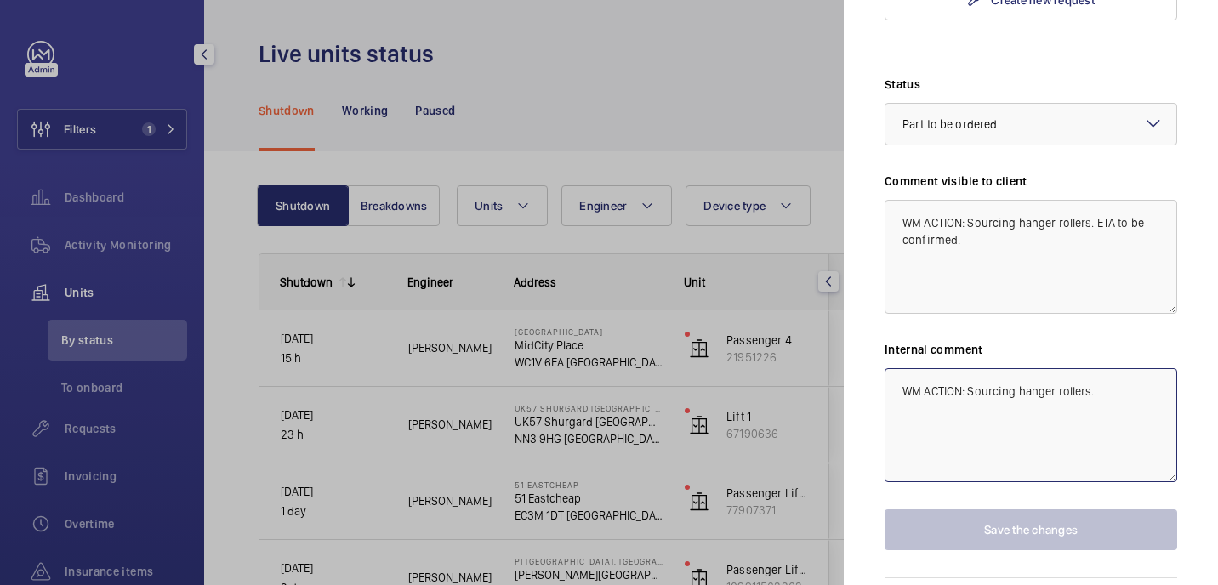
drag, startPoint x: 967, startPoint y: 340, endPoint x: 1116, endPoint y: 340, distance: 148.9
click at [1116, 368] on textarea "WM ACTION: Sourcing hanger rollers." at bounding box center [1031, 425] width 293 height 114
click at [746, 134] on div at bounding box center [609, 292] width 1218 height 585
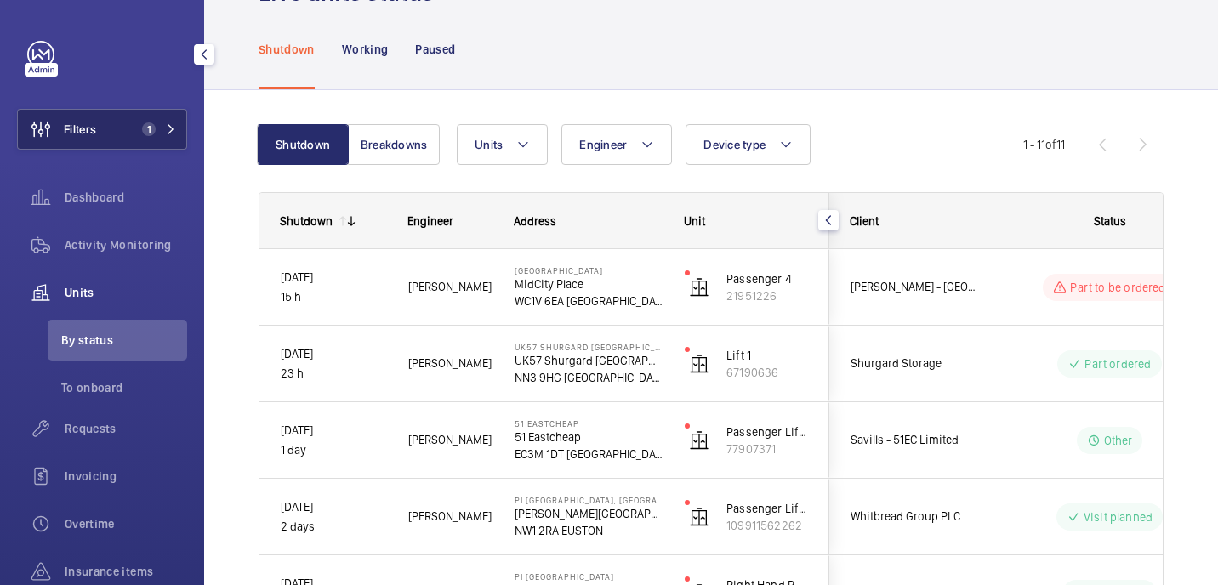
scroll to position [55, 0]
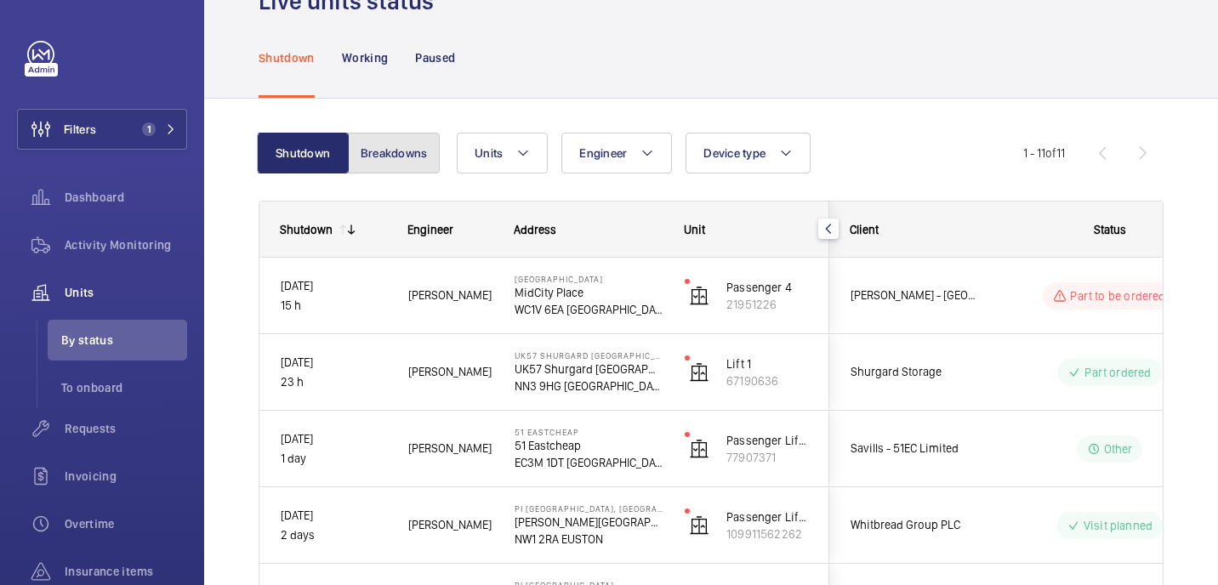
click at [401, 145] on button "Breakdowns" at bounding box center [394, 153] width 92 height 41
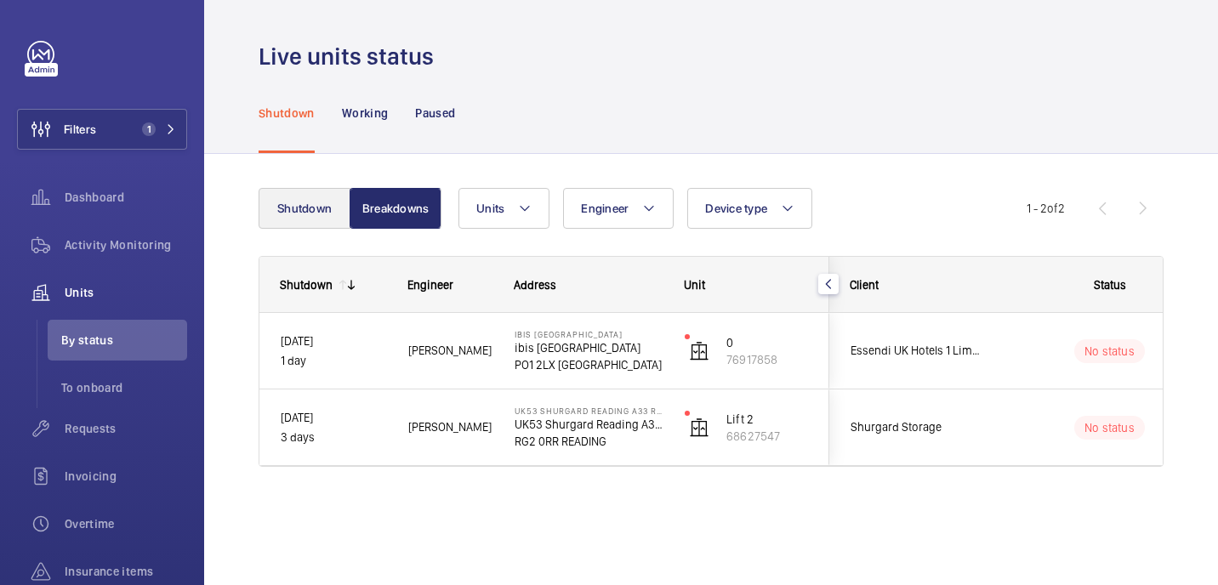
click at [300, 159] on div "Shutdown Breakdowns Units Engineer Device type More filters Reset all filters 1…" at bounding box center [711, 351] width 1014 height 395
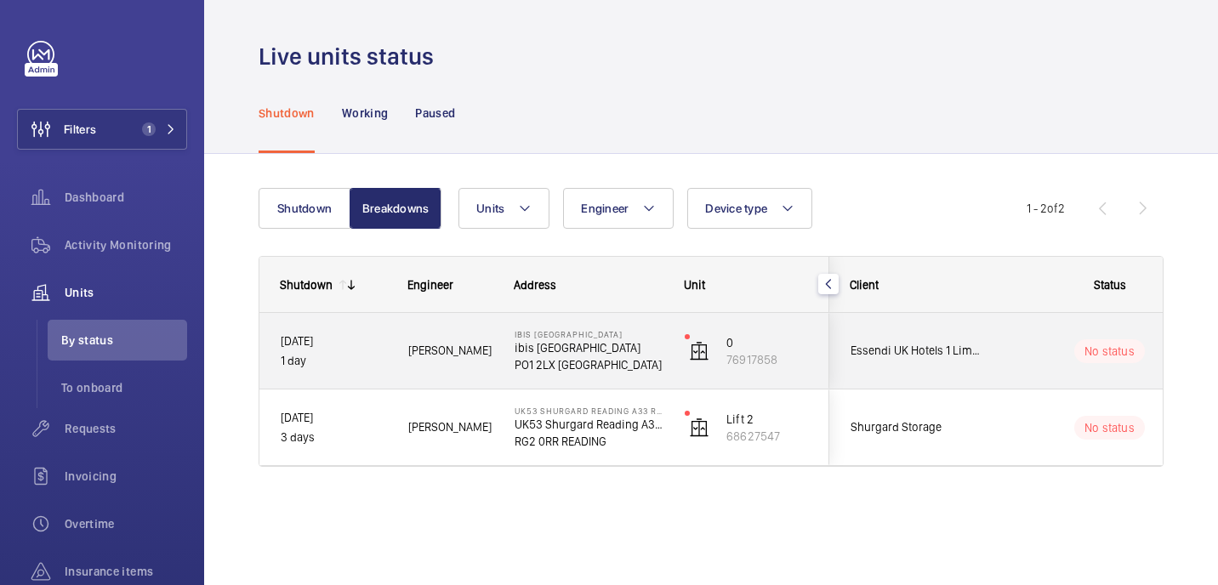
click at [340, 339] on p "19/08/2025" at bounding box center [333, 342] width 105 height 20
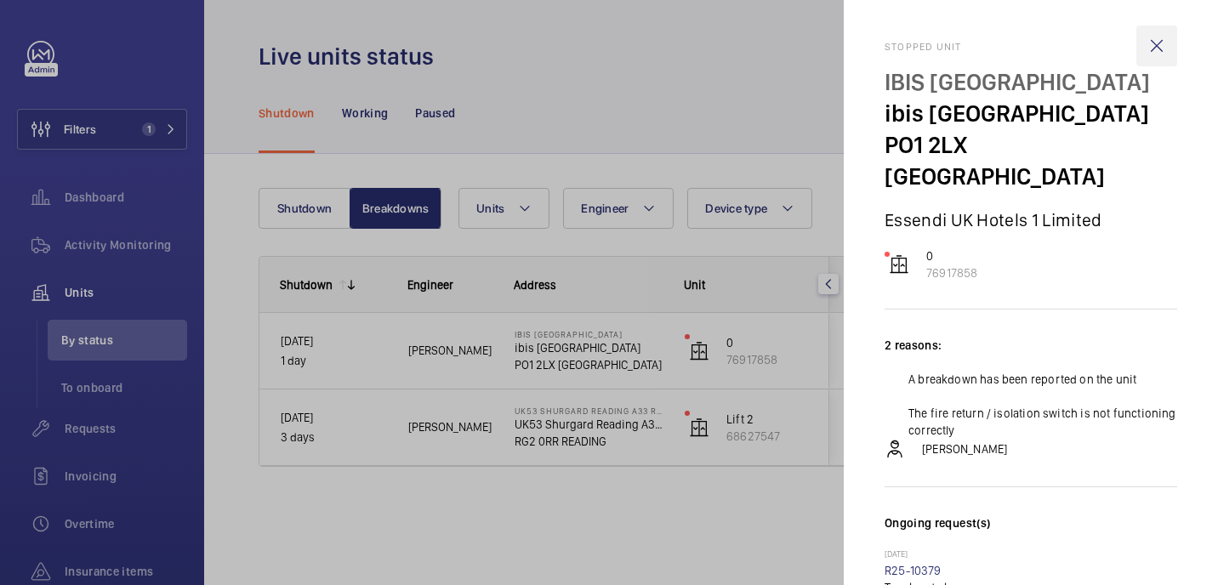
click at [1149, 53] on wm-front-icon-button at bounding box center [1156, 46] width 41 height 41
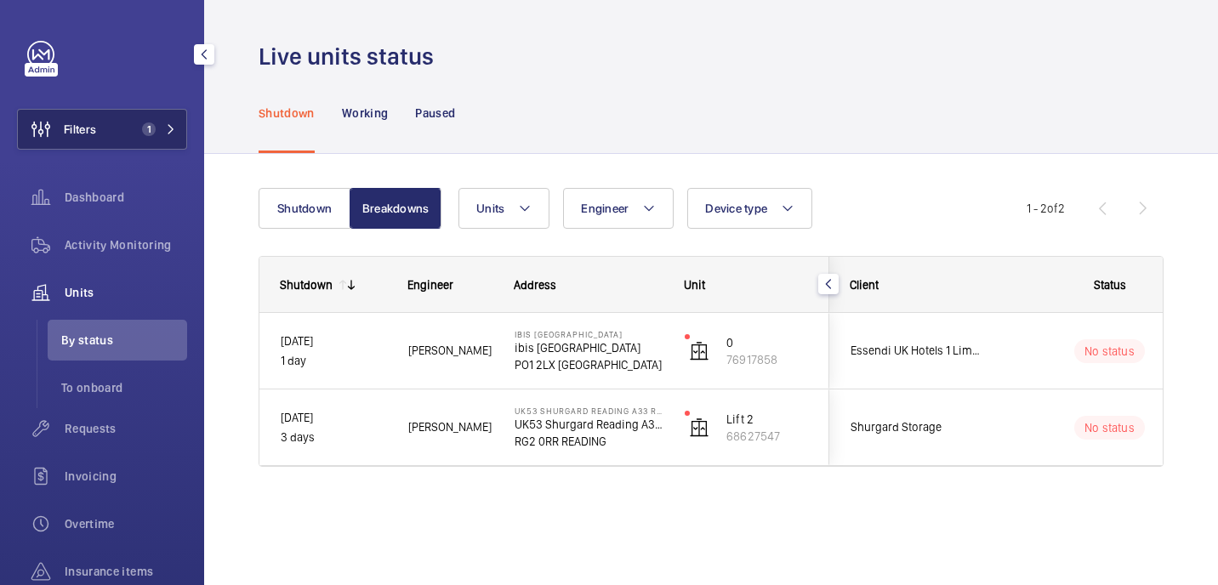
click at [143, 129] on span "1" at bounding box center [149, 129] width 14 height 14
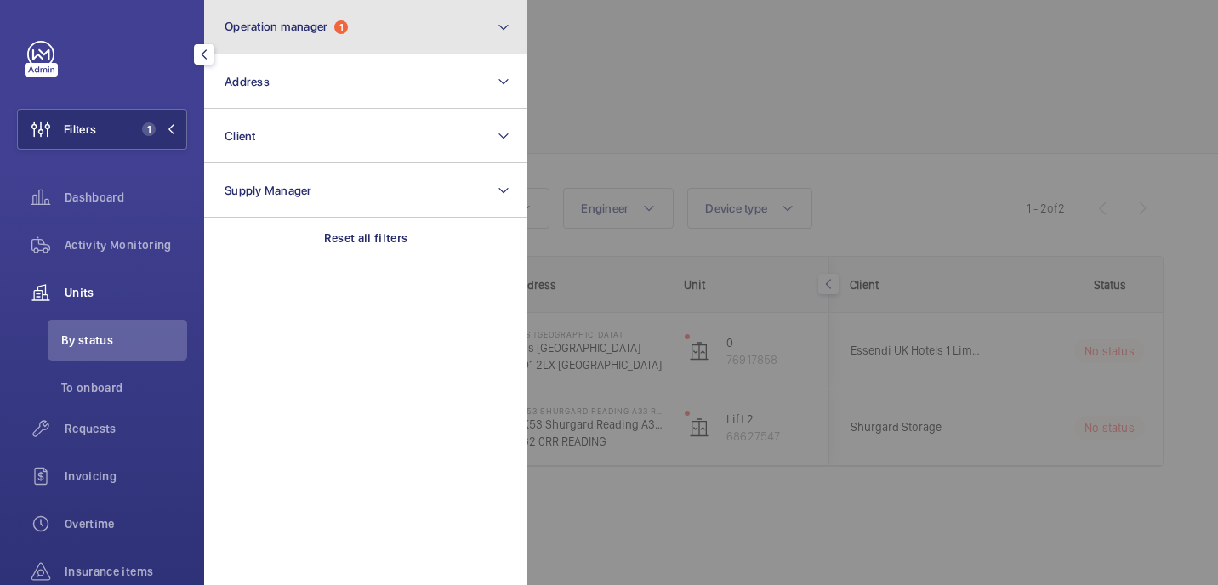
click at [328, 50] on button "Operation manager 1" at bounding box center [365, 27] width 323 height 54
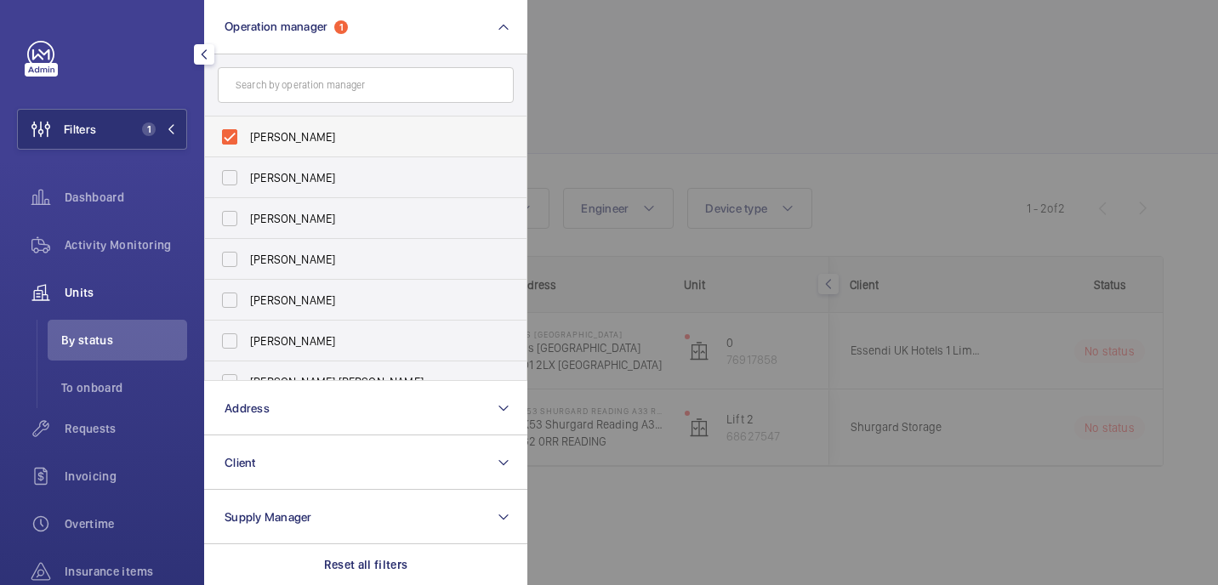
click at [308, 131] on span "Kirsten Kalaher" at bounding box center [367, 136] width 234 height 17
click at [247, 131] on input "Kirsten Kalaher" at bounding box center [230, 137] width 34 height 34
checkbox input "false"
click at [308, 89] on input "text" at bounding box center [366, 85] width 296 height 36
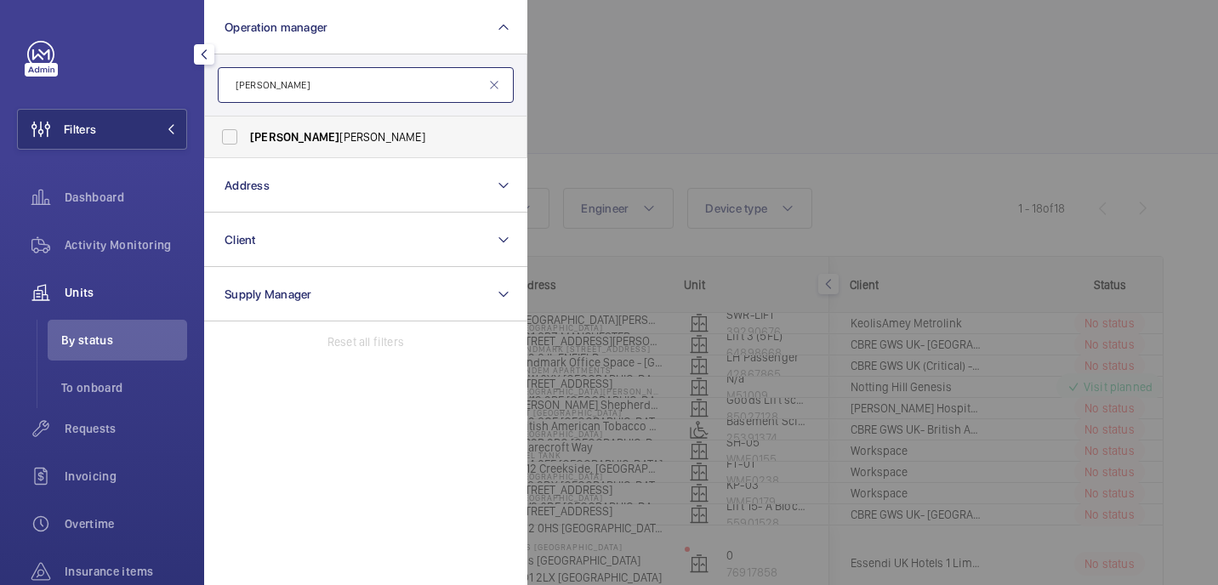
type input "john"
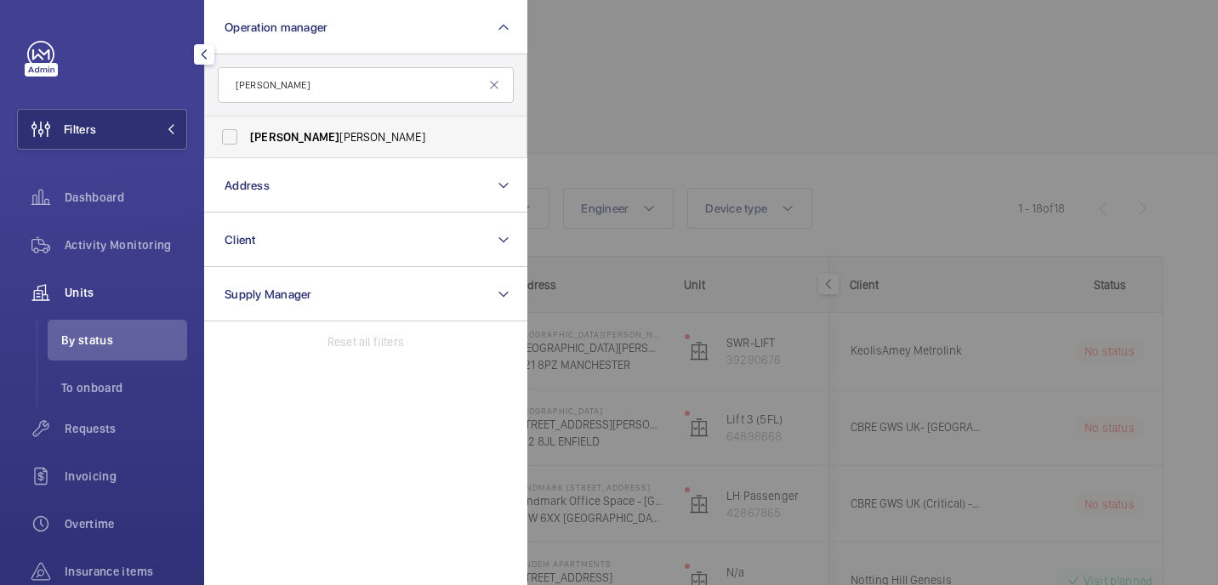
click at [372, 150] on label "John Smith" at bounding box center [353, 137] width 296 height 41
click at [247, 150] on input "John Smith" at bounding box center [230, 137] width 34 height 34
checkbox input "true"
click at [644, 97] on div at bounding box center [1136, 292] width 1218 height 585
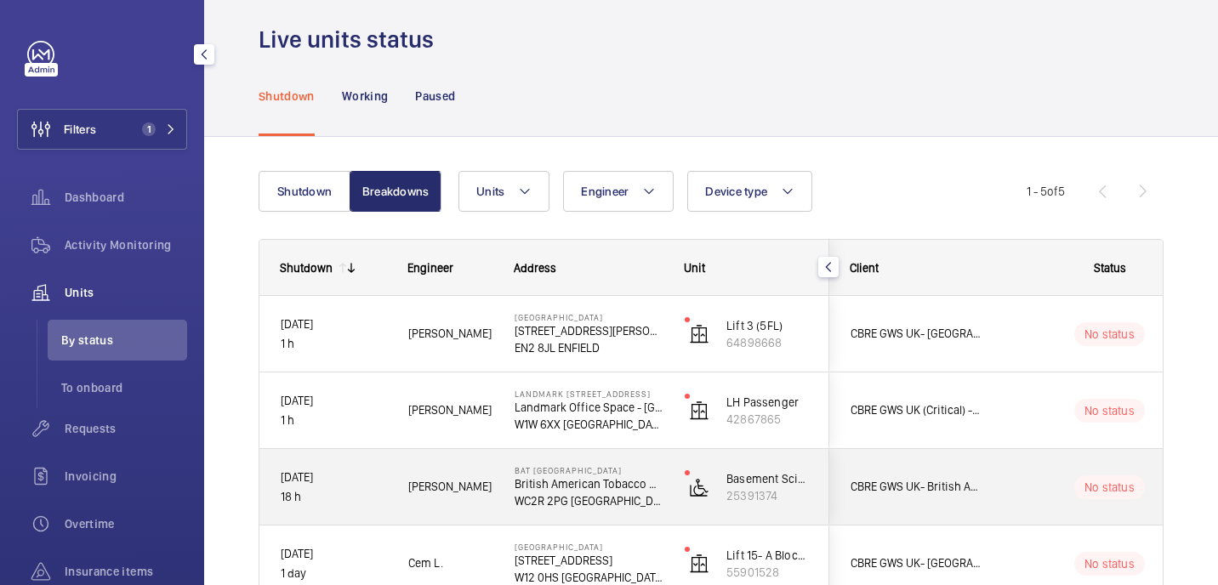
scroll to position [13, 0]
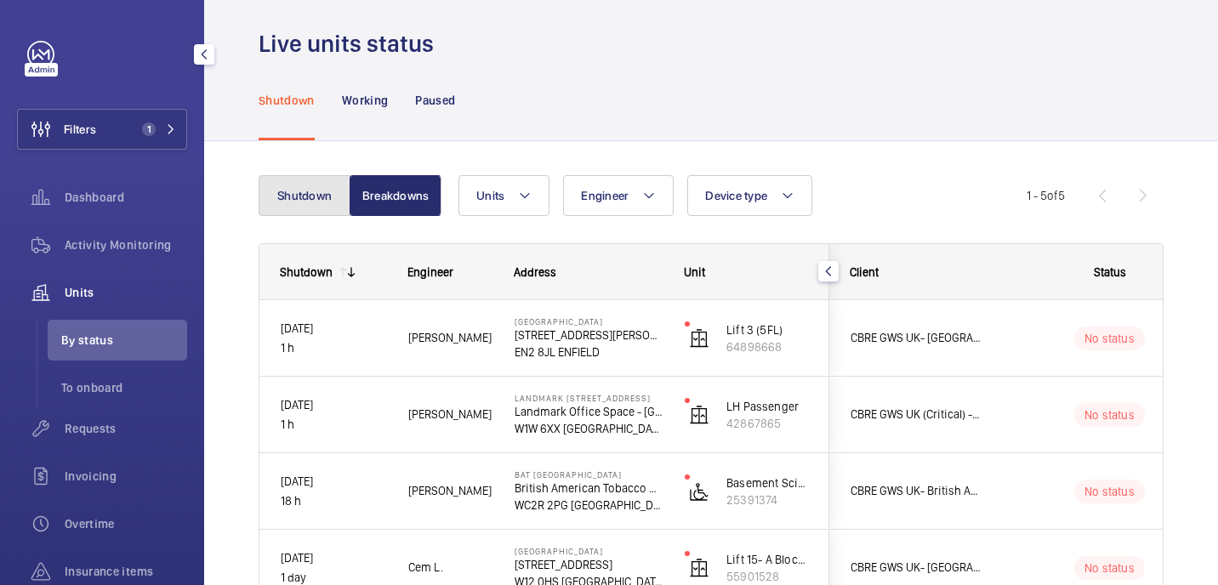
click at [321, 189] on button "Shutdown" at bounding box center [305, 195] width 92 height 41
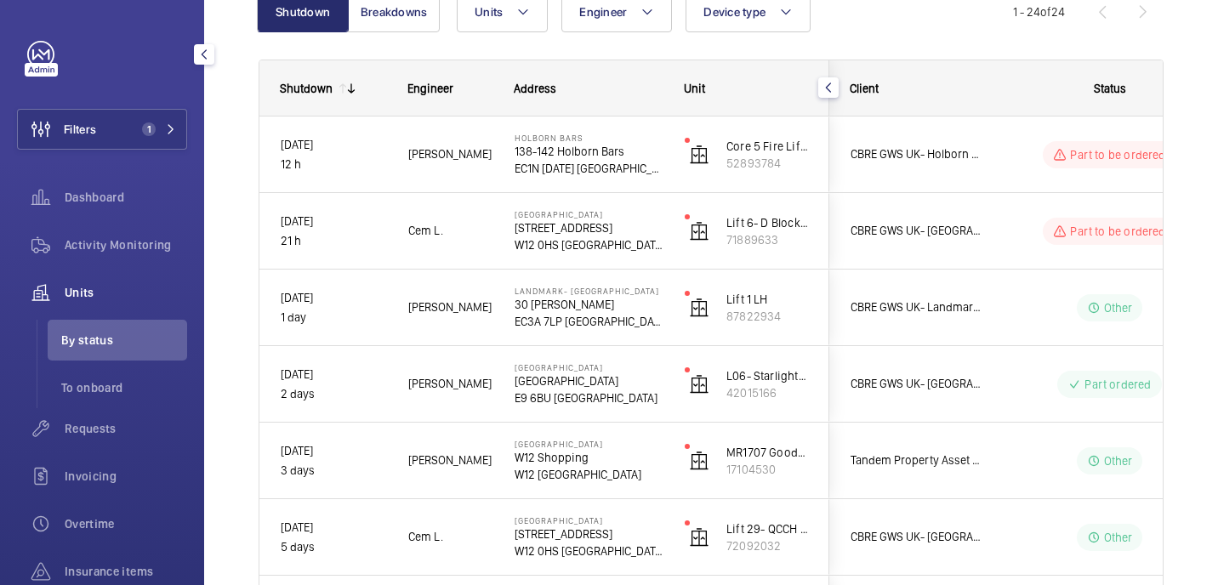
scroll to position [185, 0]
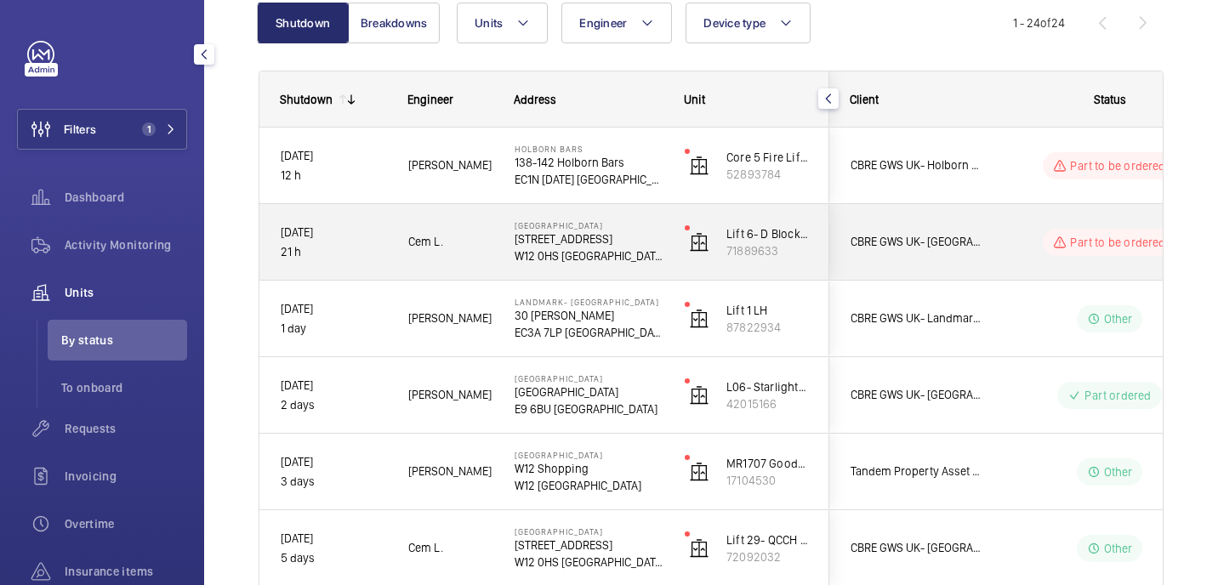
click at [645, 259] on p "W12 0HS LONDON" at bounding box center [589, 256] width 148 height 17
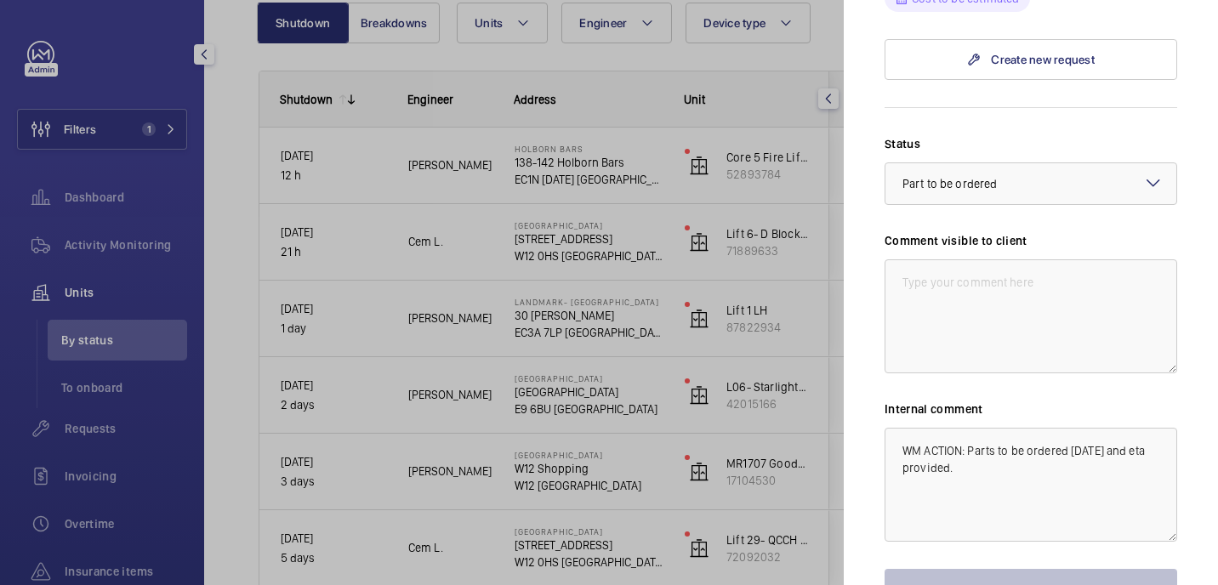
scroll to position [655, 0]
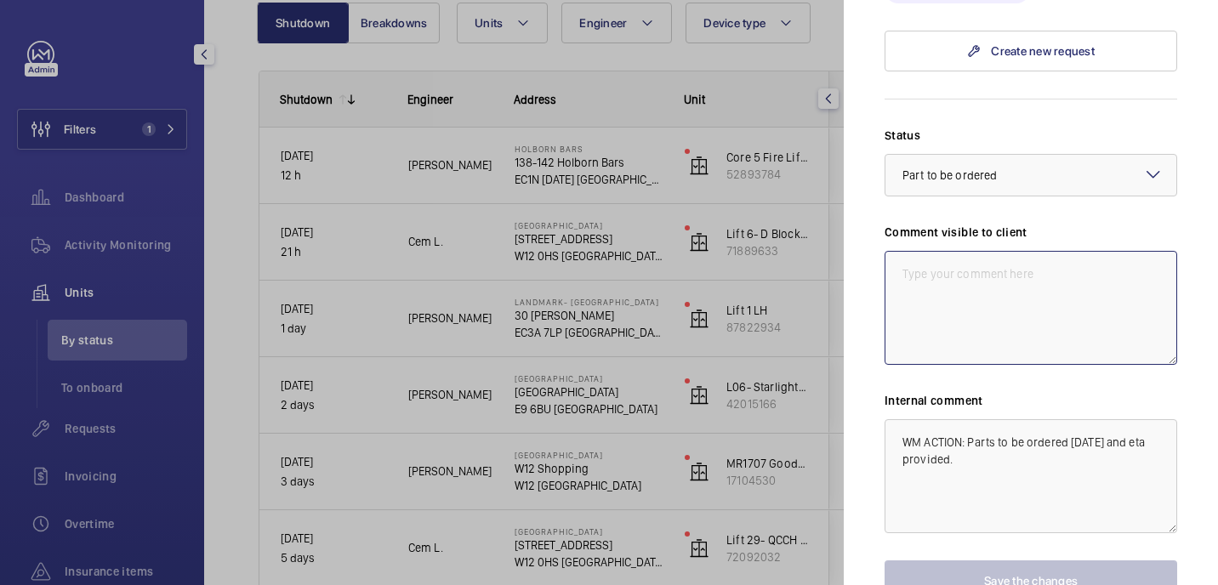
click at [951, 251] on textarea at bounding box center [1031, 308] width 293 height 114
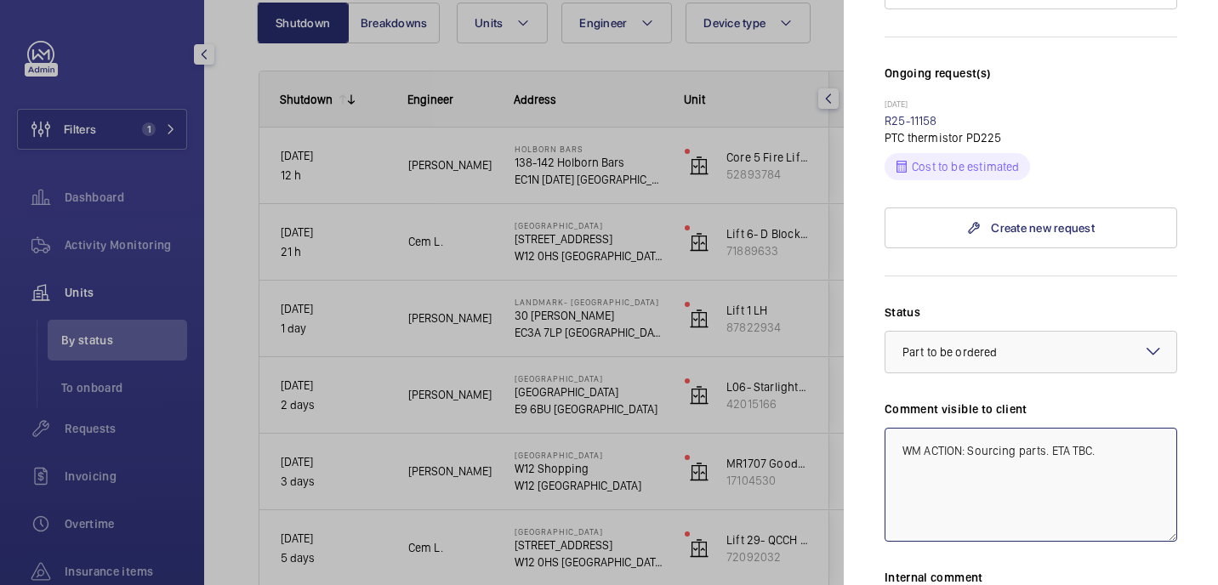
scroll to position [478, 0]
type textarea "WM ACTION: Sourcing parts. ETA TBC."
click at [913, 114] on link "R25-11158" at bounding box center [911, 121] width 53 height 14
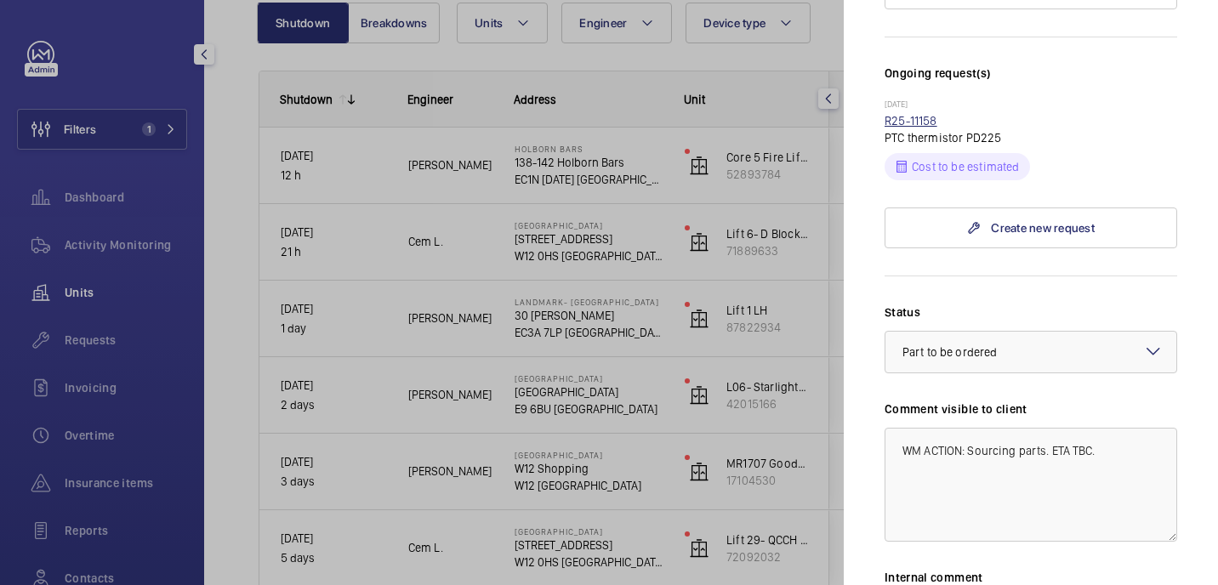
scroll to position [420, 0]
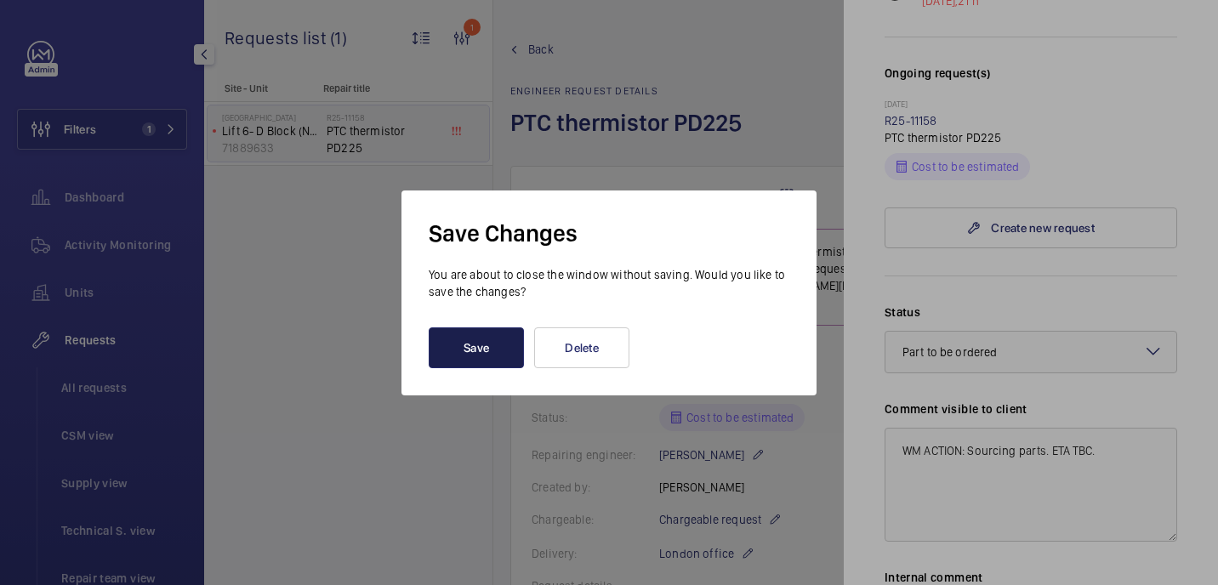
click at [498, 340] on button "Save" at bounding box center [476, 348] width 95 height 41
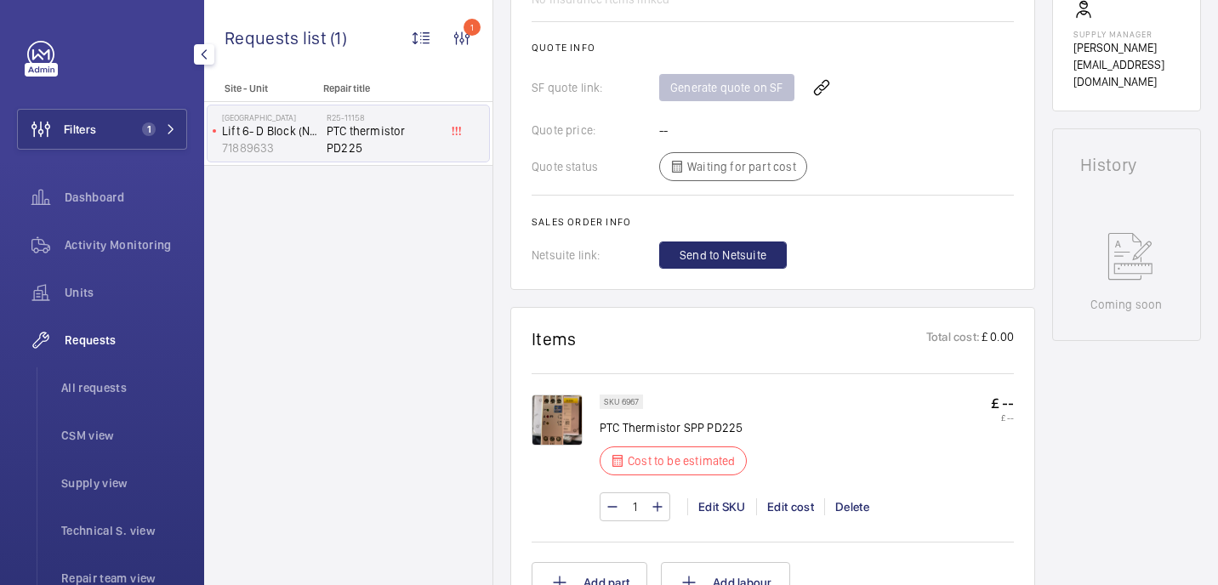
scroll to position [743, 0]
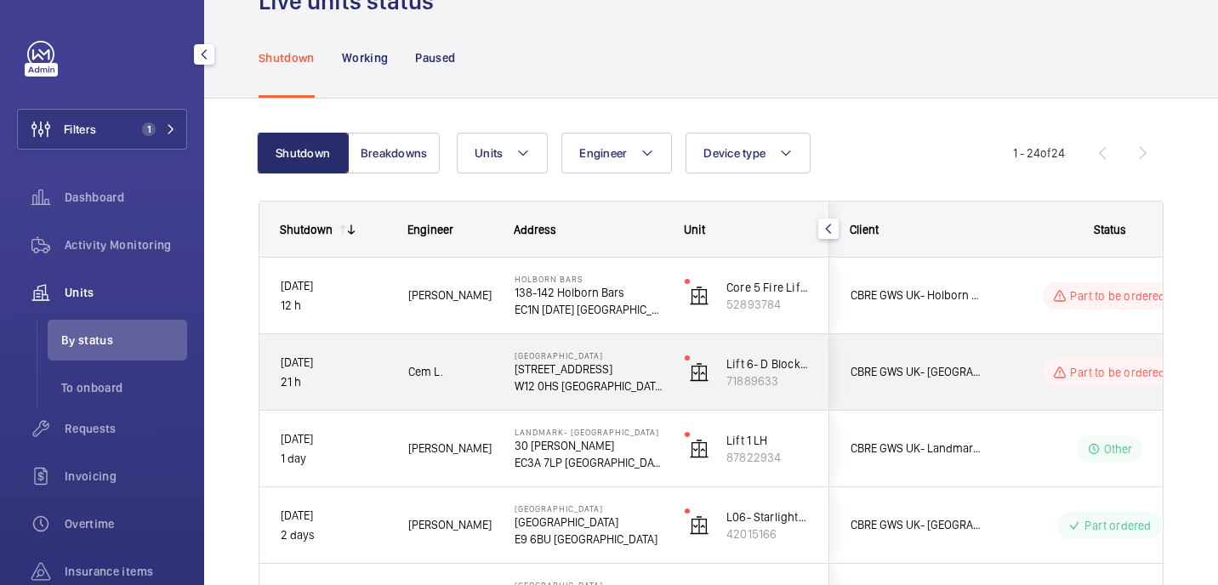
scroll to position [69, 0]
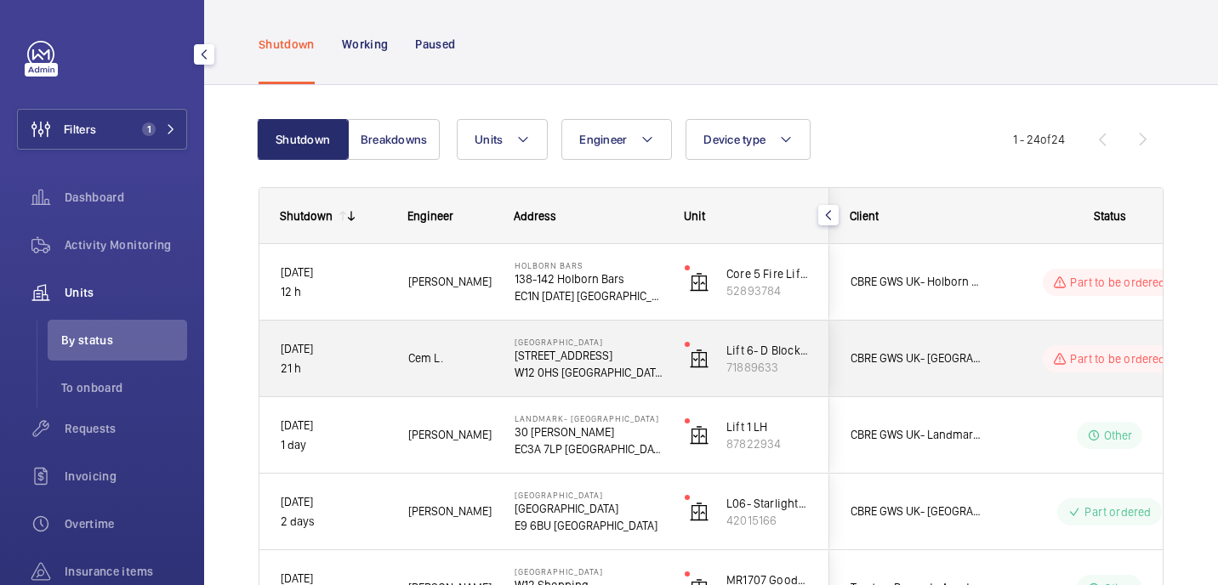
click at [645, 357] on p "72 Du Cane Rd" at bounding box center [589, 355] width 148 height 17
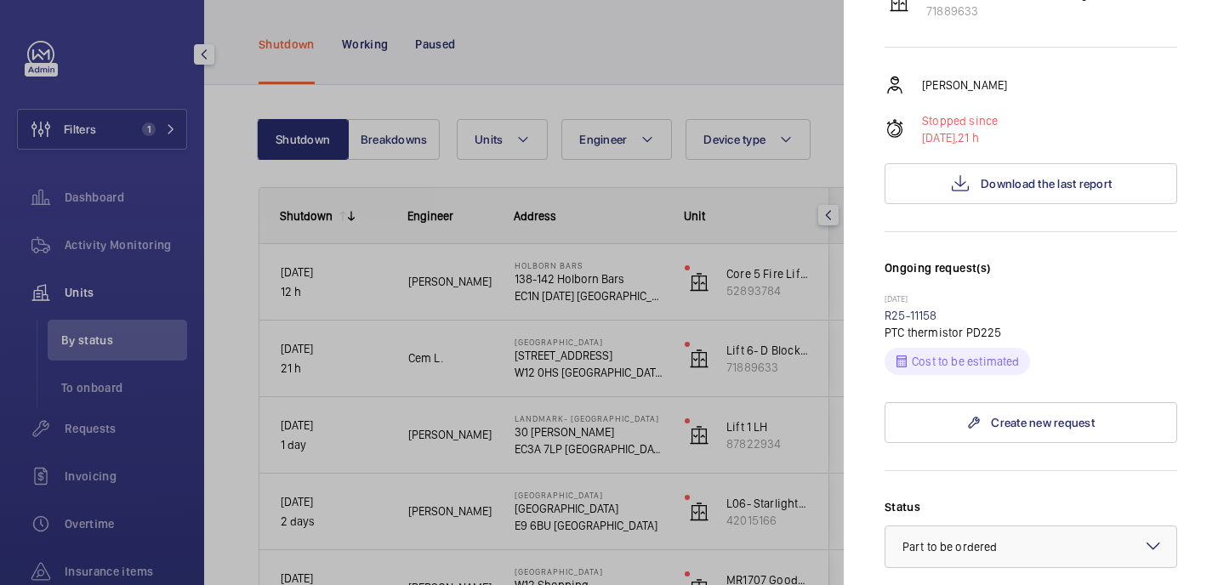
scroll to position [276, 0]
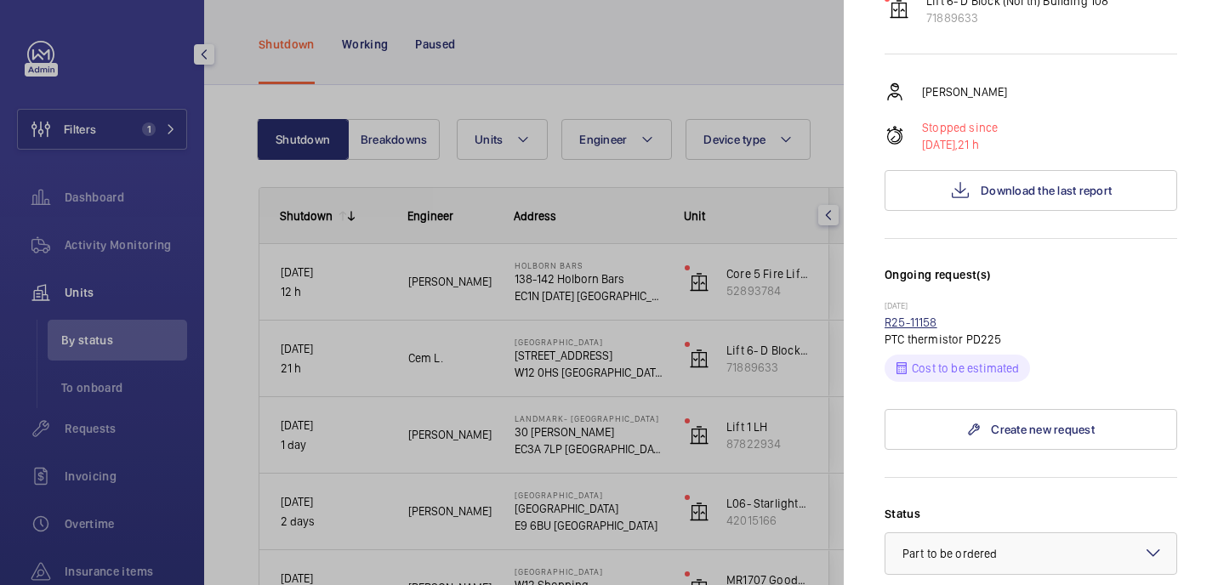
click at [922, 316] on link "R25-11158" at bounding box center [911, 323] width 53 height 14
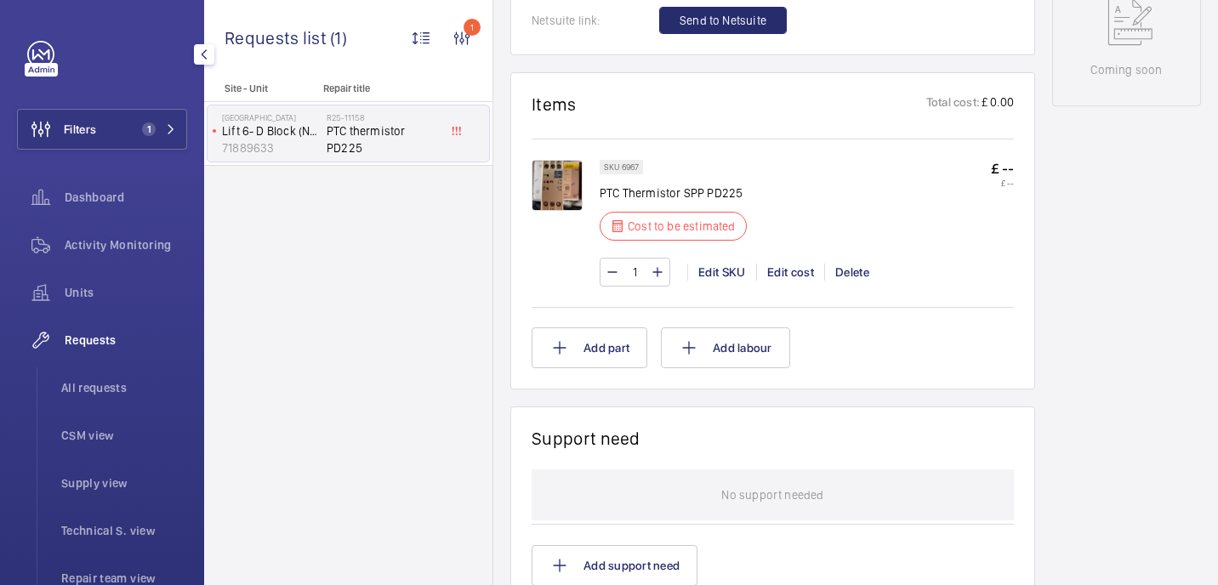
scroll to position [943, 0]
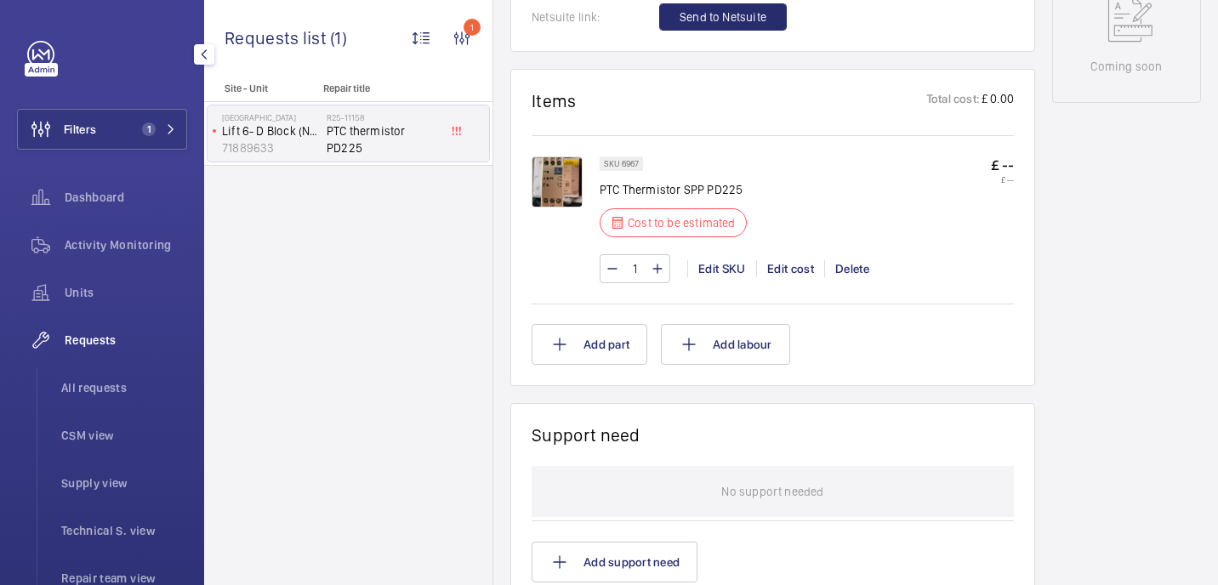
click at [560, 179] on img at bounding box center [557, 182] width 51 height 51
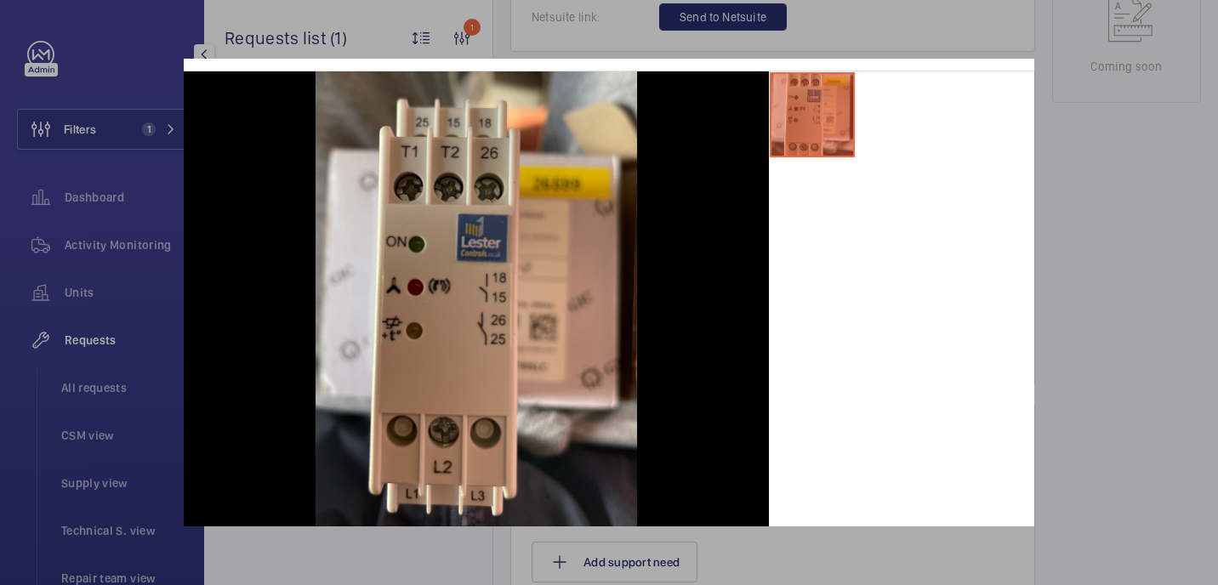
scroll to position [54, 0]
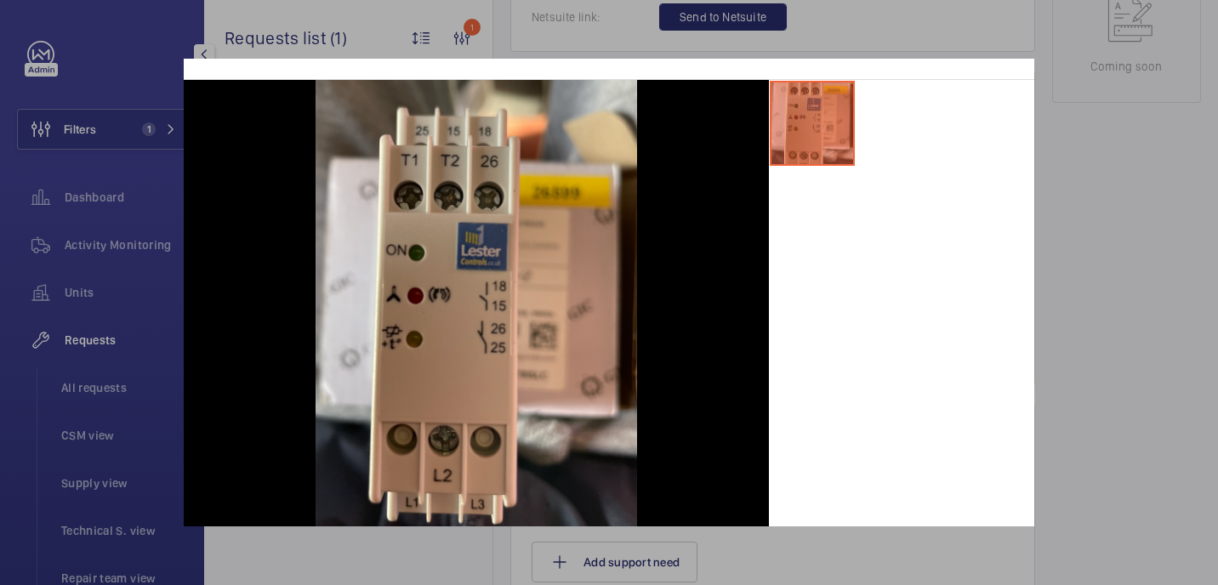
click at [1163, 316] on div at bounding box center [609, 292] width 1218 height 585
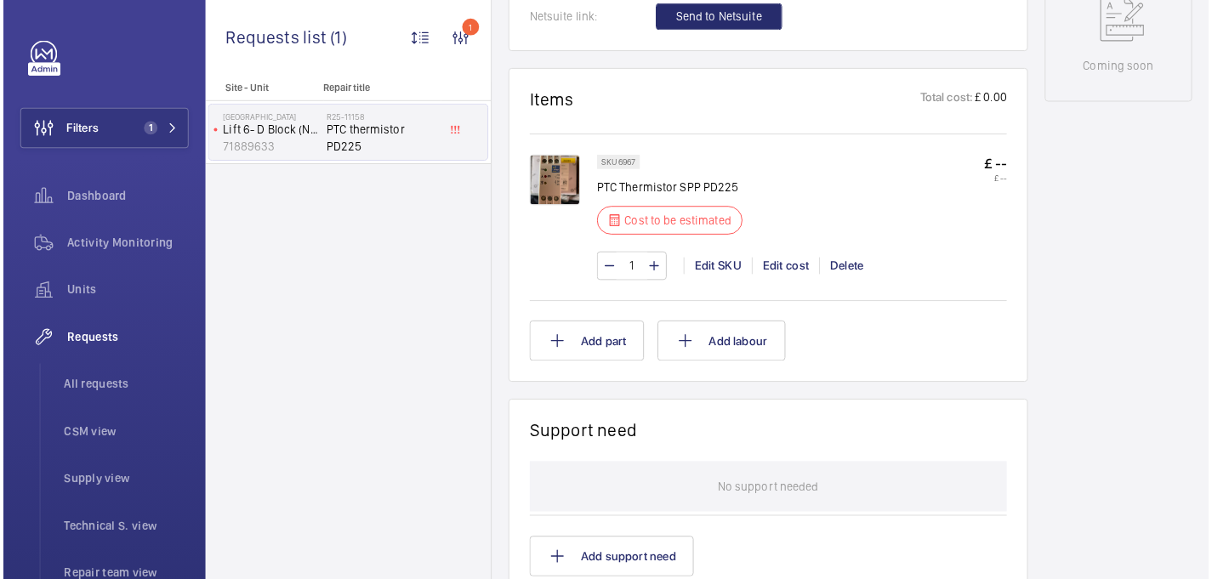
scroll to position [0, 0]
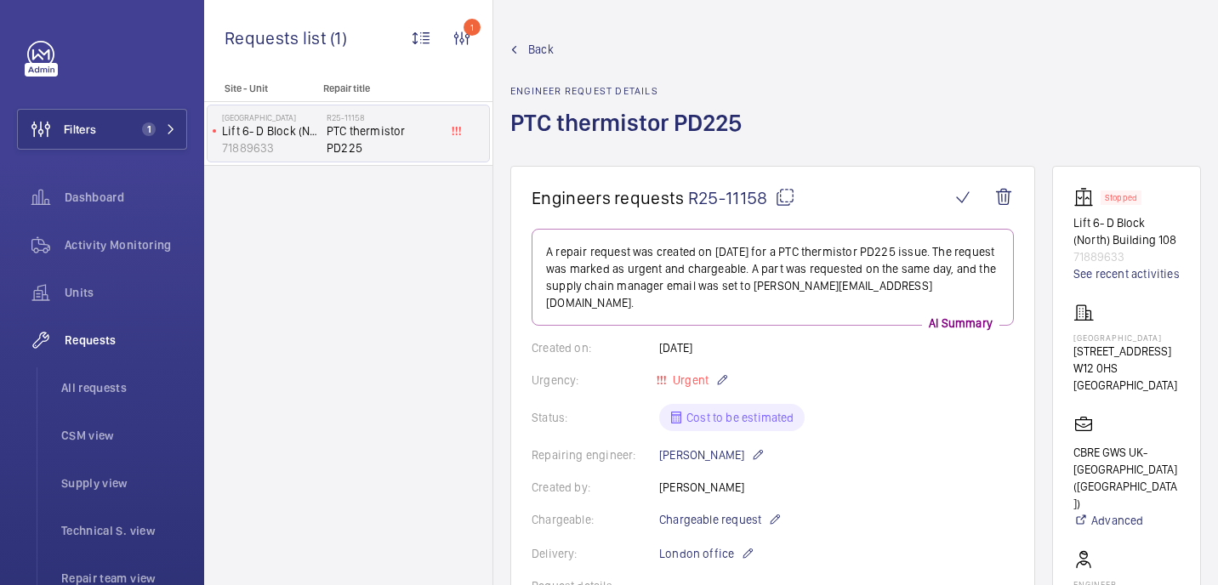
drag, startPoint x: 785, startPoint y: 190, endPoint x: 826, endPoint y: 20, distance: 174.1
click at [785, 189] on mat-icon at bounding box center [785, 197] width 20 height 20
drag, startPoint x: 1067, startPoint y: 334, endPoint x: 1120, endPoint y: 351, distance: 56.2
click at [1120, 351] on wm-front-card "Stopped Lift 6- D Block (North) Building 108 71889633 See recent activities Ham…" at bounding box center [1126, 491] width 149 height 651
copy p "Hammersmith Hospital"
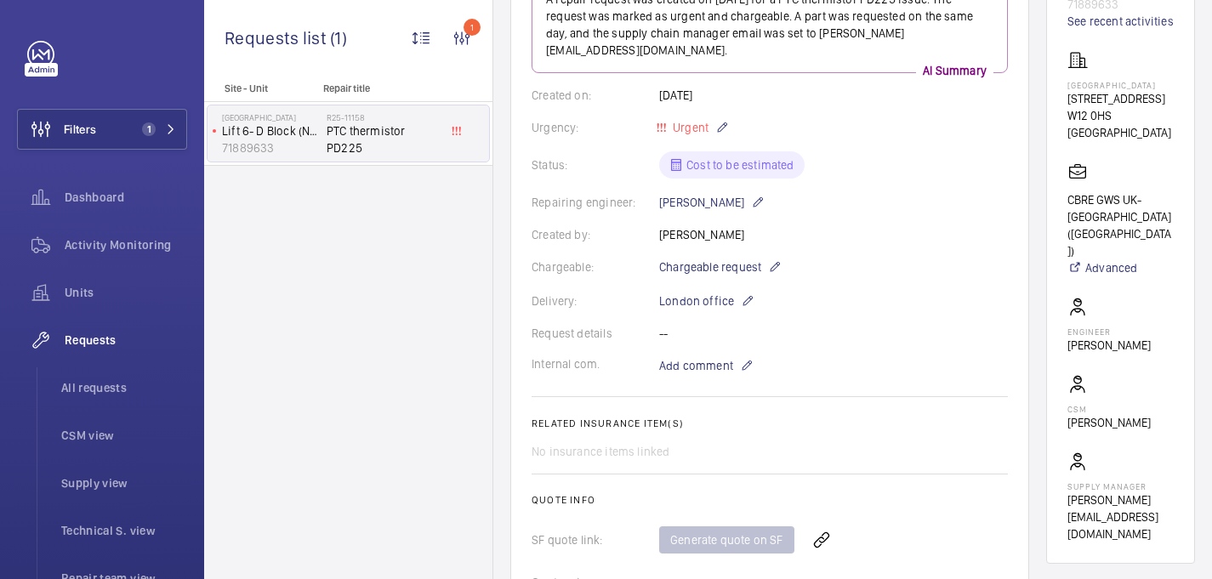
scroll to position [681, 0]
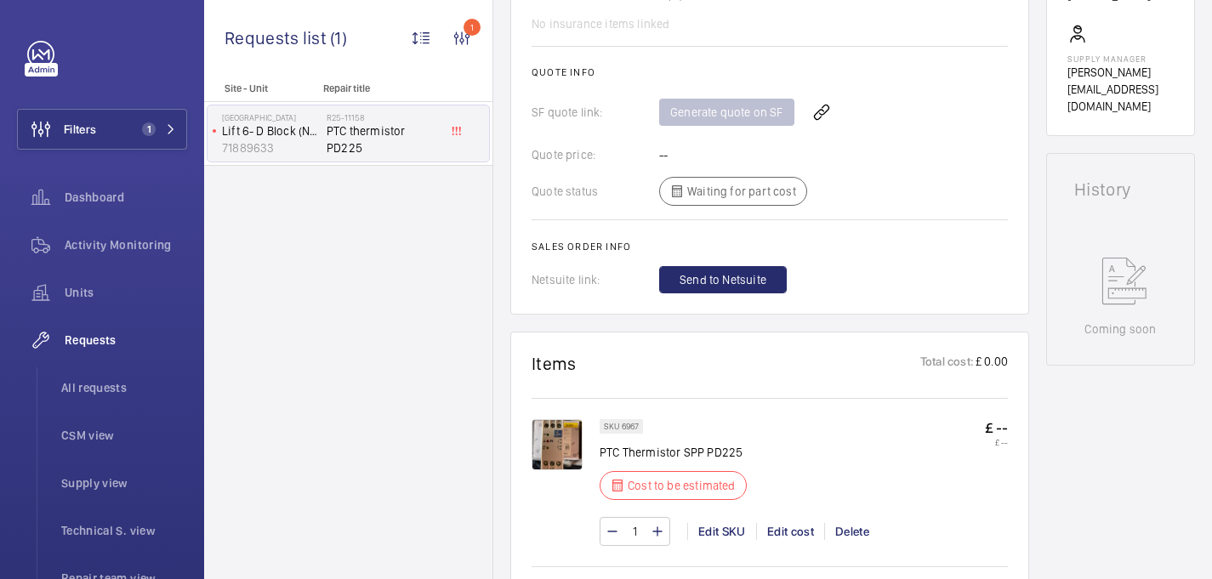
click at [657, 444] on p "PTC Thermistor SPP PD225" at bounding box center [678, 452] width 157 height 17
copy div "PTC Thermistor SPP PD225"
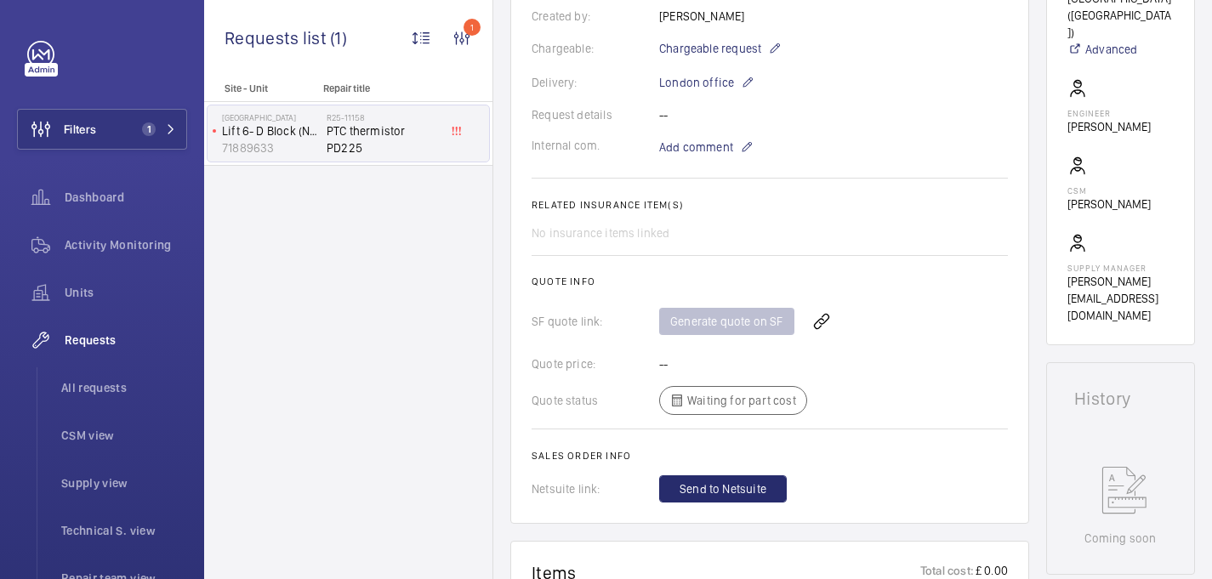
scroll to position [405, 0]
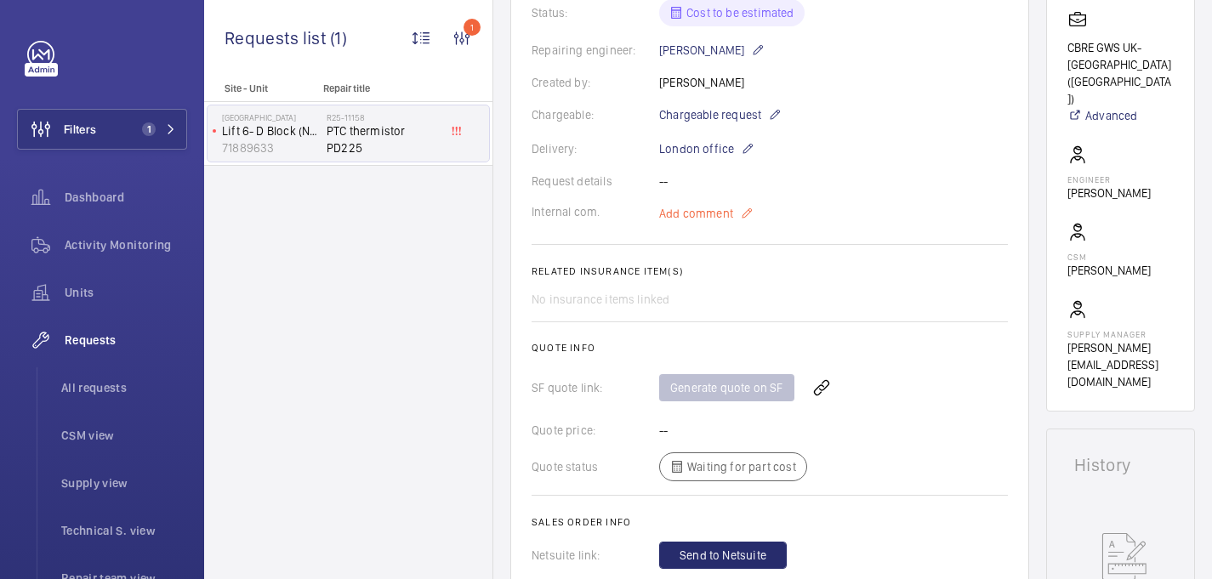
click at [728, 205] on span "Add comment" at bounding box center [696, 213] width 74 height 17
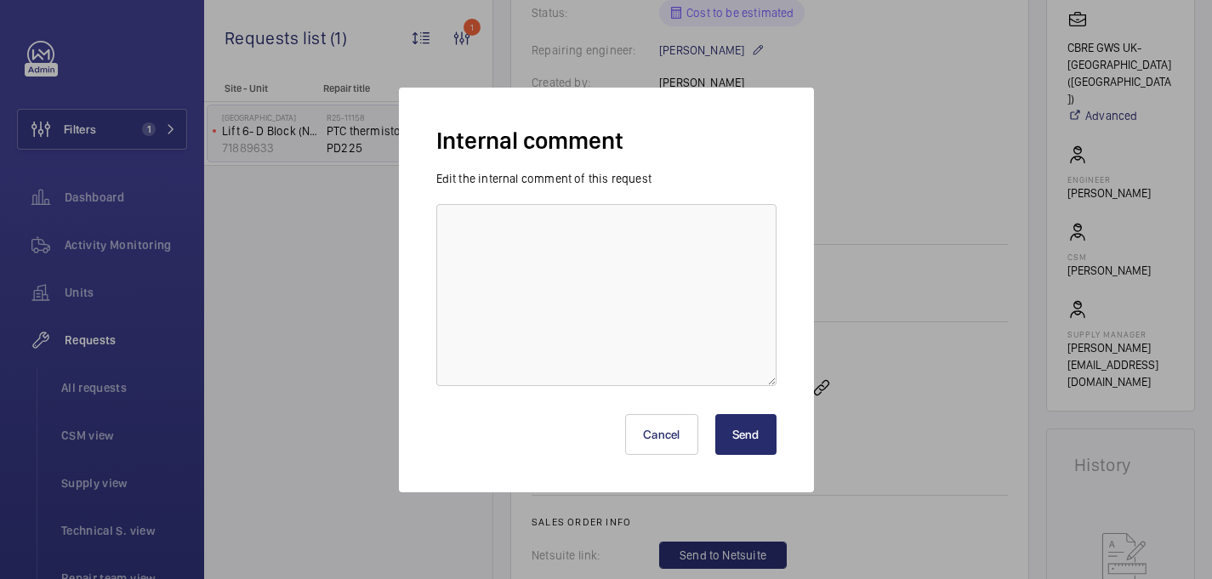
click at [640, 202] on div "Edit the internal comment of this request" at bounding box center [606, 278] width 340 height 216
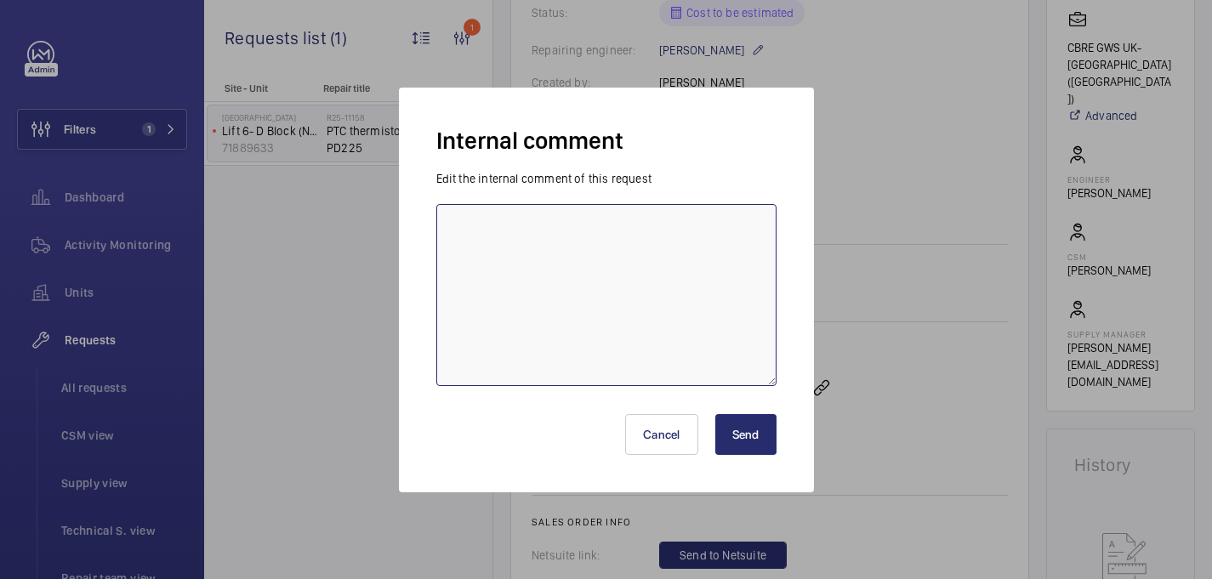
click at [629, 228] on textarea at bounding box center [606, 295] width 340 height 182
type textarea "sent to lesters - 21/08 india"
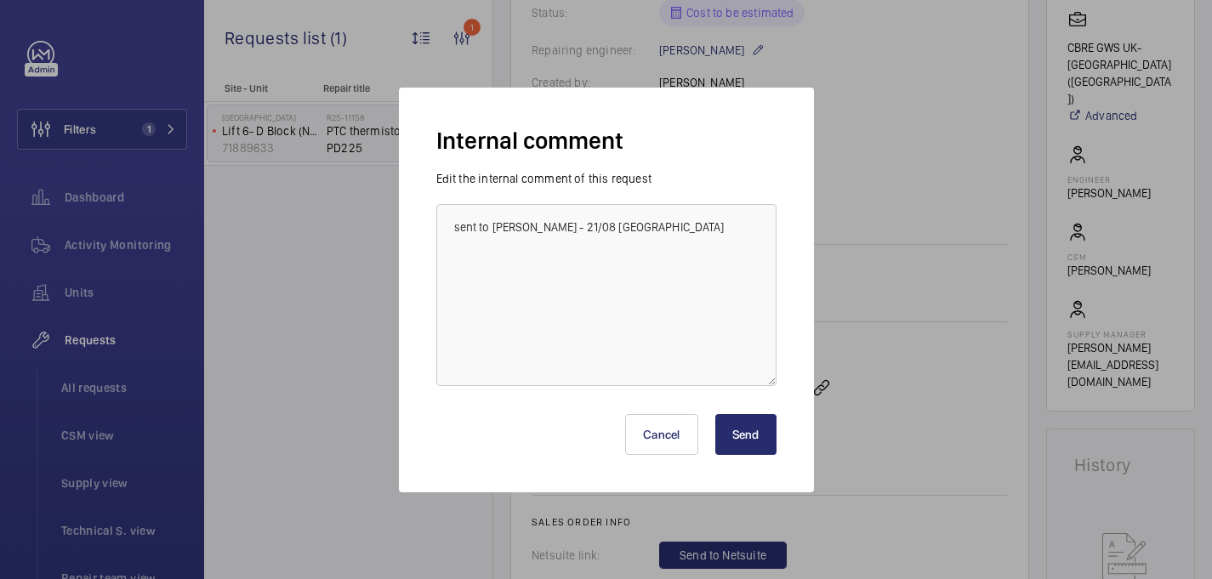
click at [741, 441] on button "Send" at bounding box center [745, 434] width 61 height 41
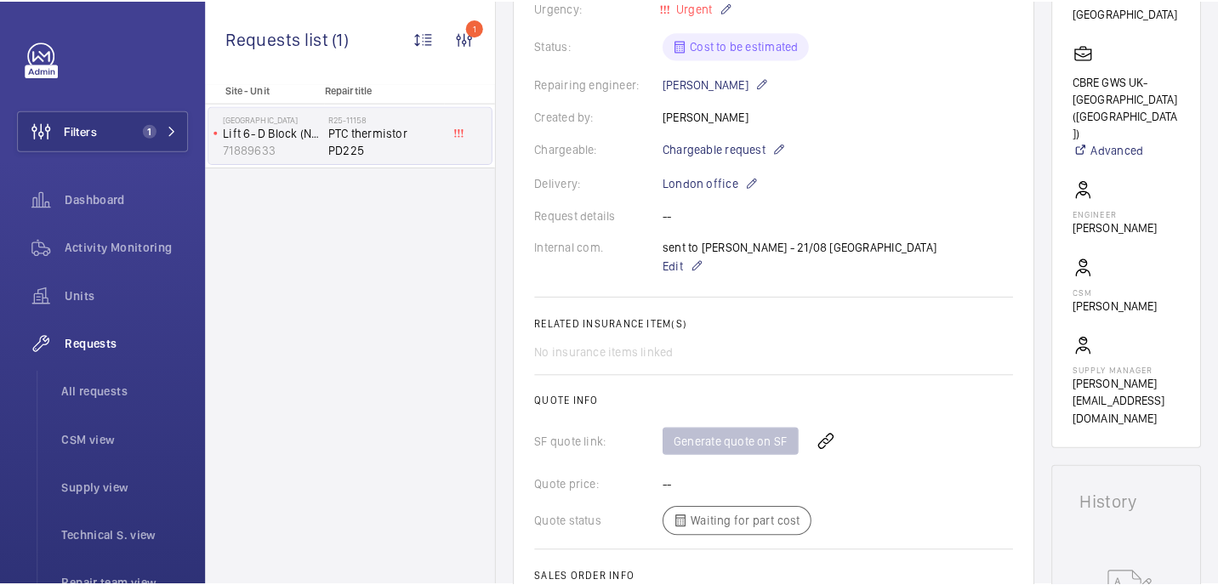
scroll to position [218, 0]
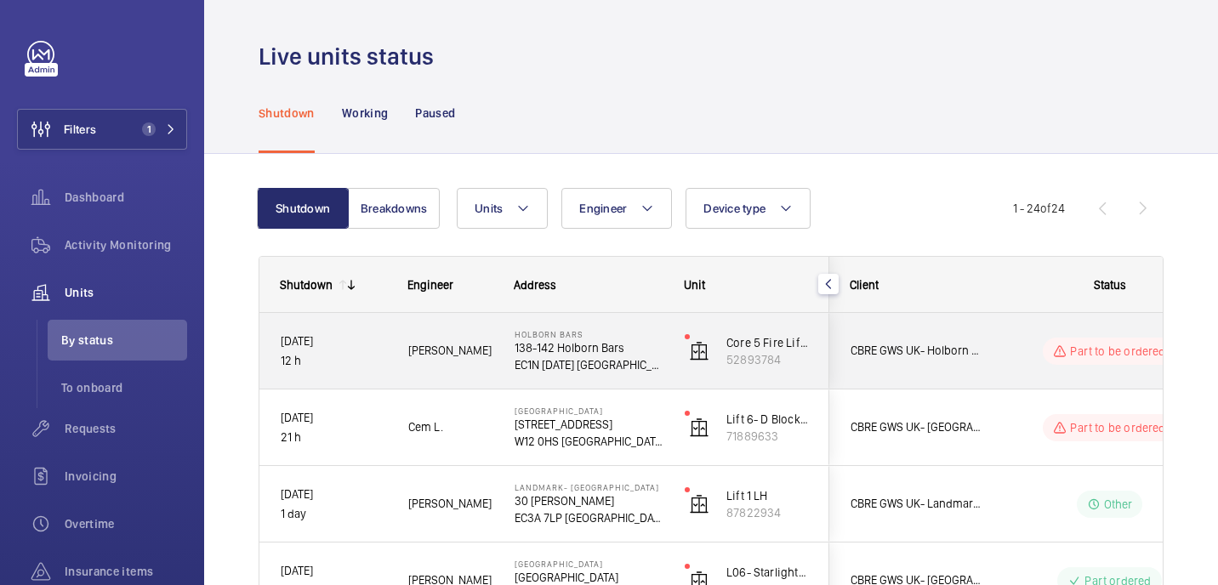
click at [629, 348] on p "138-142 Holborn Bars" at bounding box center [589, 347] width 148 height 17
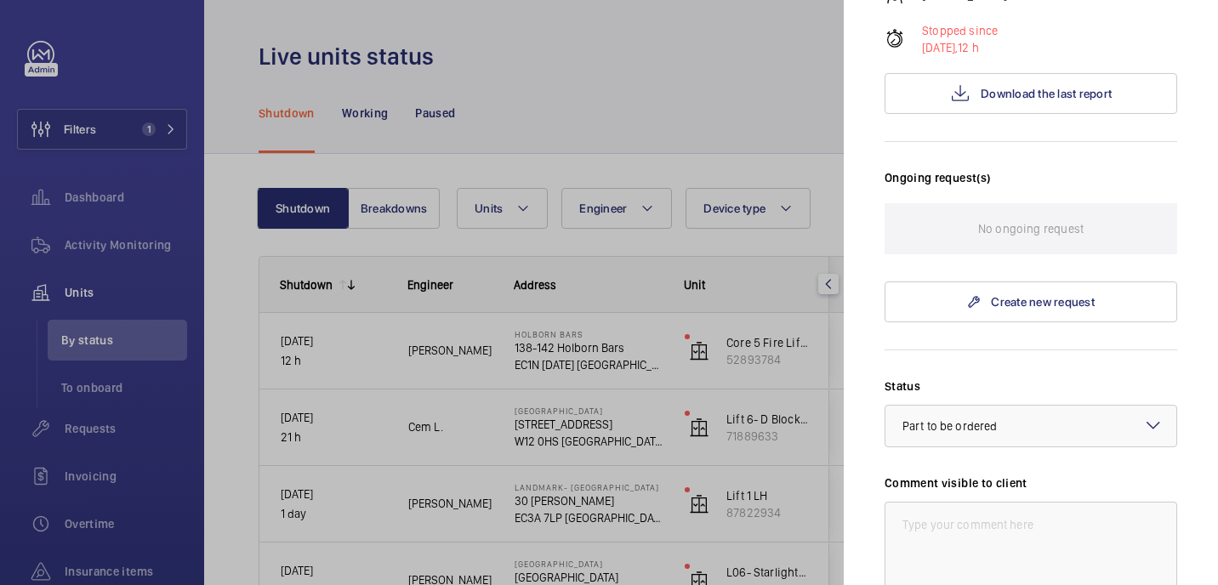
scroll to position [515, 0]
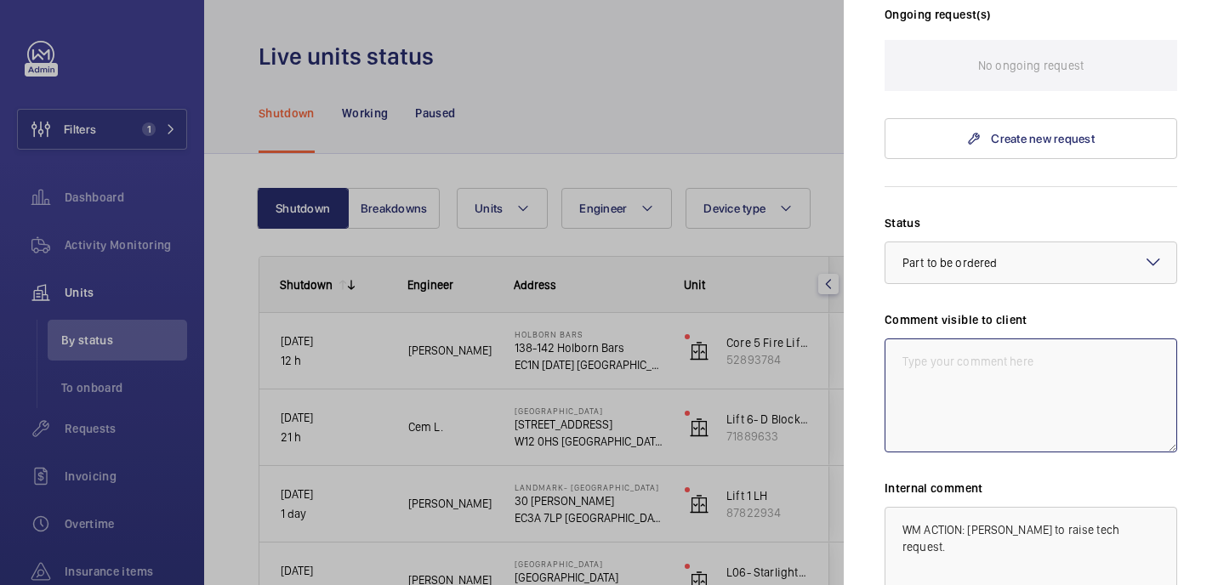
click at [1004, 339] on textarea at bounding box center [1031, 396] width 293 height 114
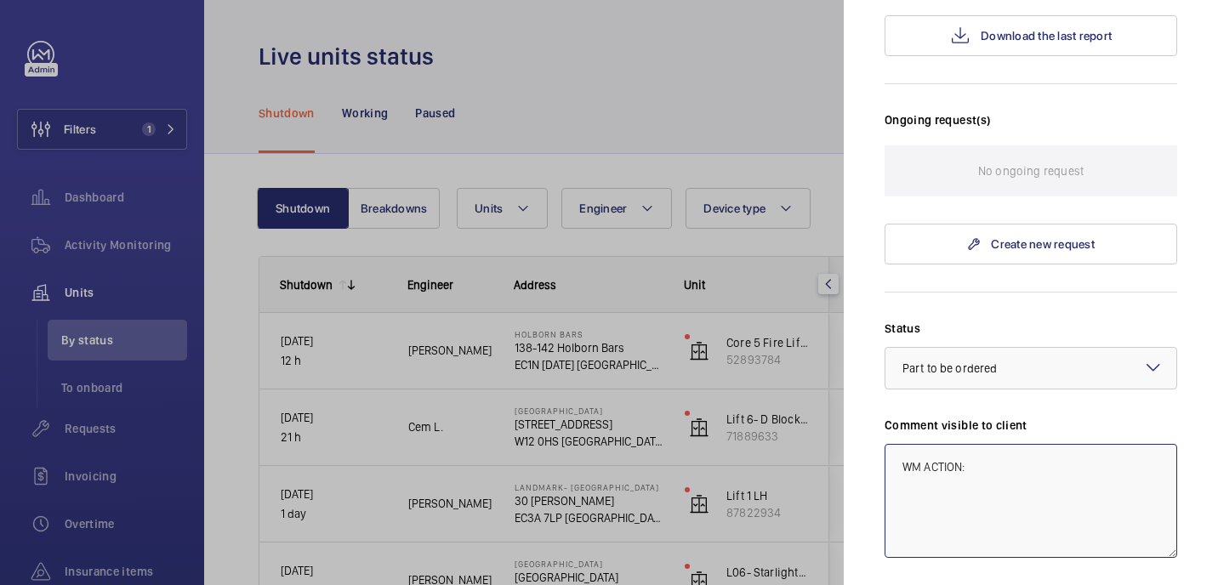
scroll to position [412, 0]
click at [1017, 442] on textarea "WM ACTION: Techincal to furhter investiagte. Date TBC." at bounding box center [1031, 499] width 293 height 114
click at [1066, 442] on textarea "WM ACTION: Technical to furhter investiagte. Date TBC." at bounding box center [1031, 499] width 293 height 114
click at [1128, 442] on textarea "WM ACTION: Technical to further investiagte. Date TBC." at bounding box center [1031, 499] width 293 height 114
click at [960, 446] on textarea "WM ACTION: Technical to further investigate. Date TBC." at bounding box center [1031, 499] width 293 height 114
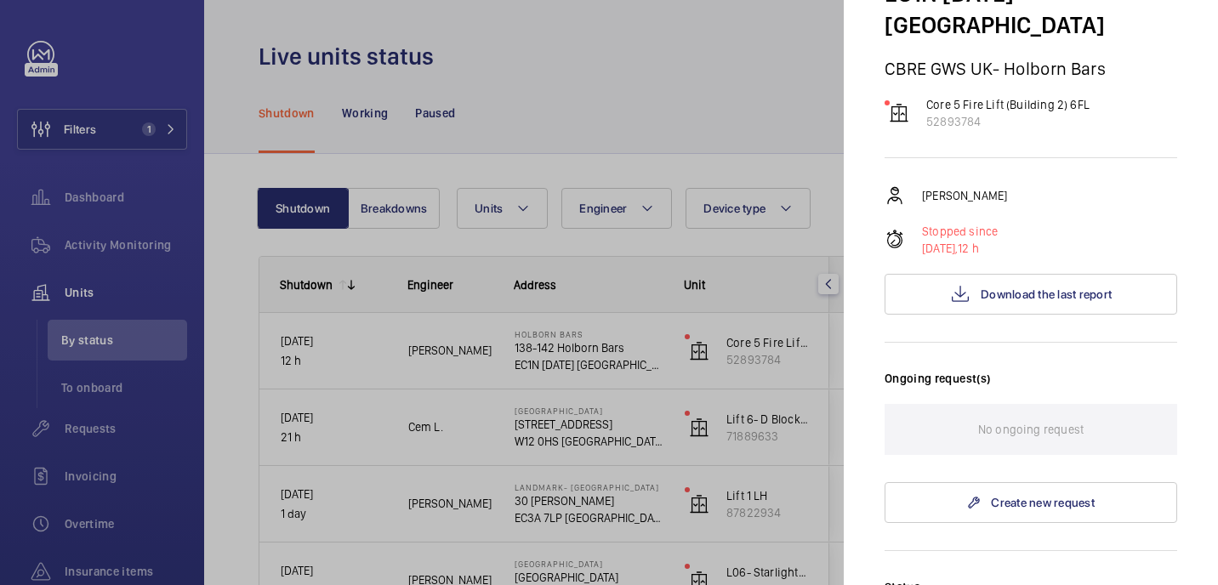
scroll to position [163, 0]
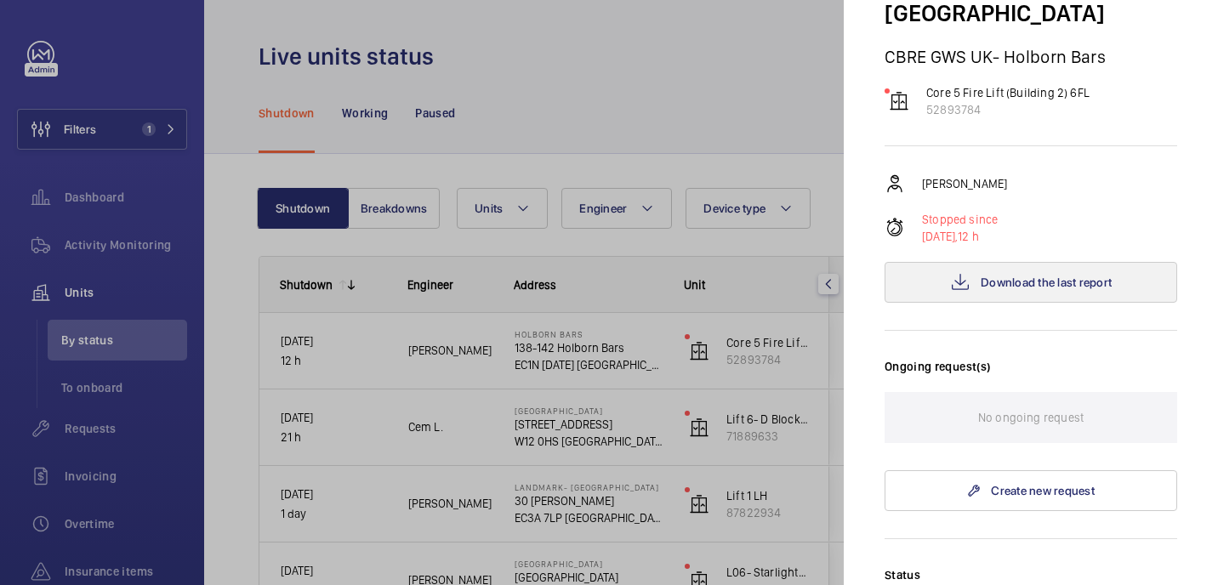
type textarea "WM ACTION: Technical to further investigate. Date TBC."
click at [988, 262] on button "Download the last report" at bounding box center [1031, 282] width 293 height 41
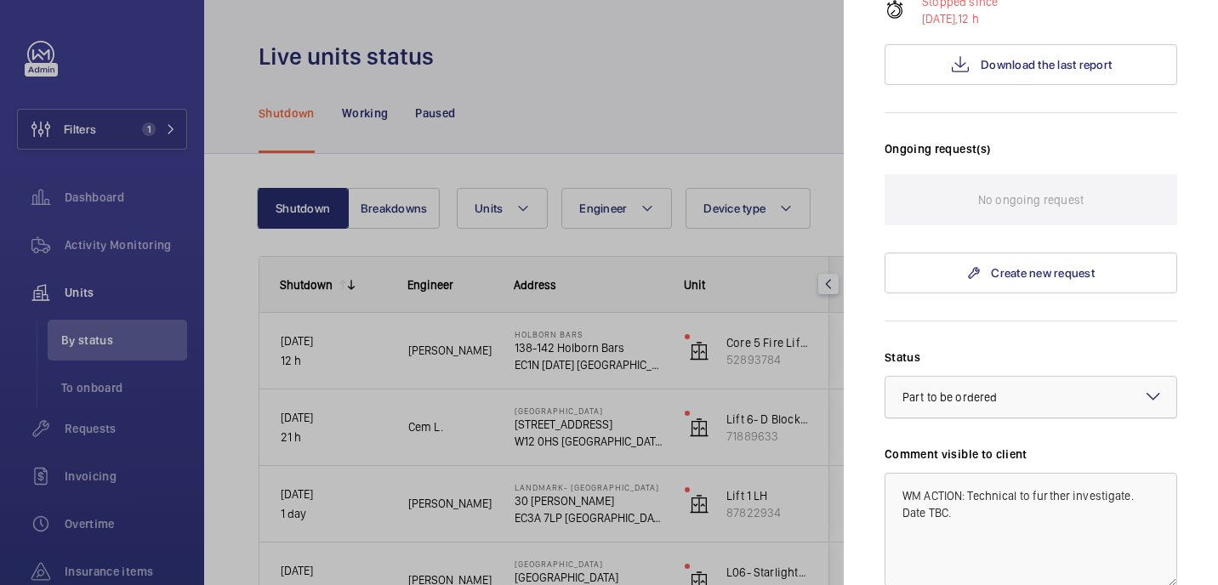
scroll to position [684, 0]
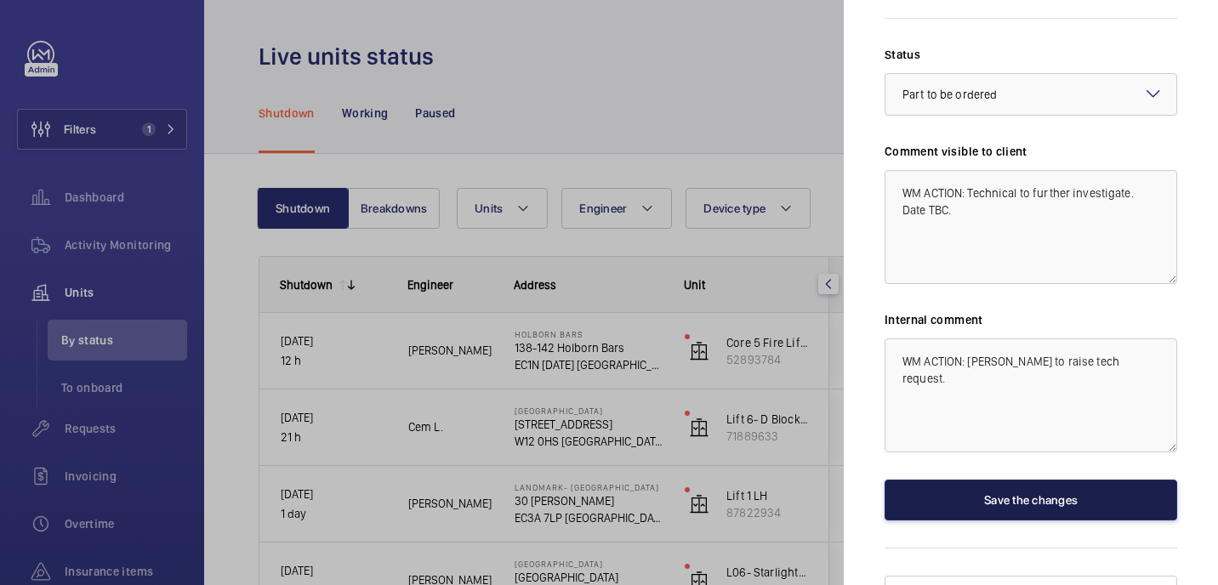
click at [1013, 480] on button "Save the changes" at bounding box center [1031, 500] width 293 height 41
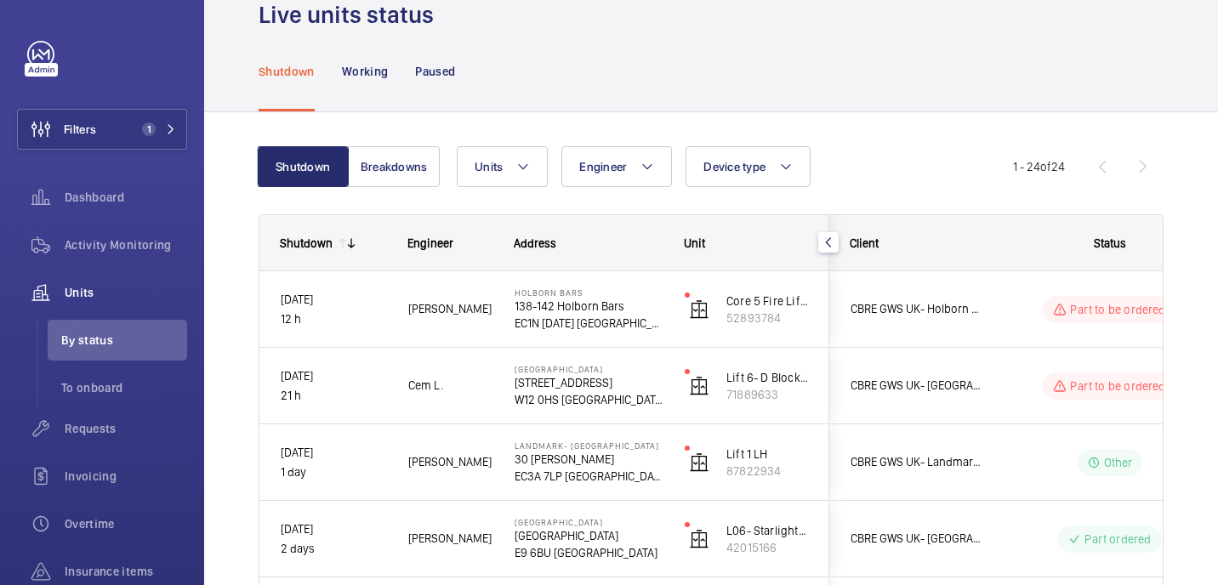
scroll to position [43, 0]
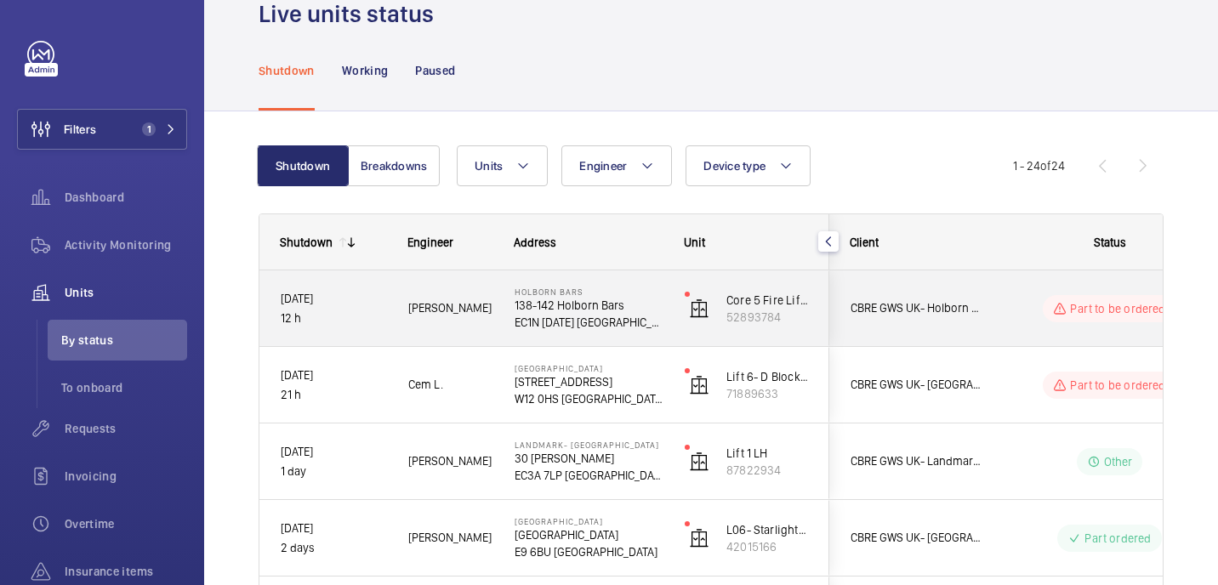
click at [658, 325] on p "EC1N 7AD LONDON" at bounding box center [589, 322] width 148 height 17
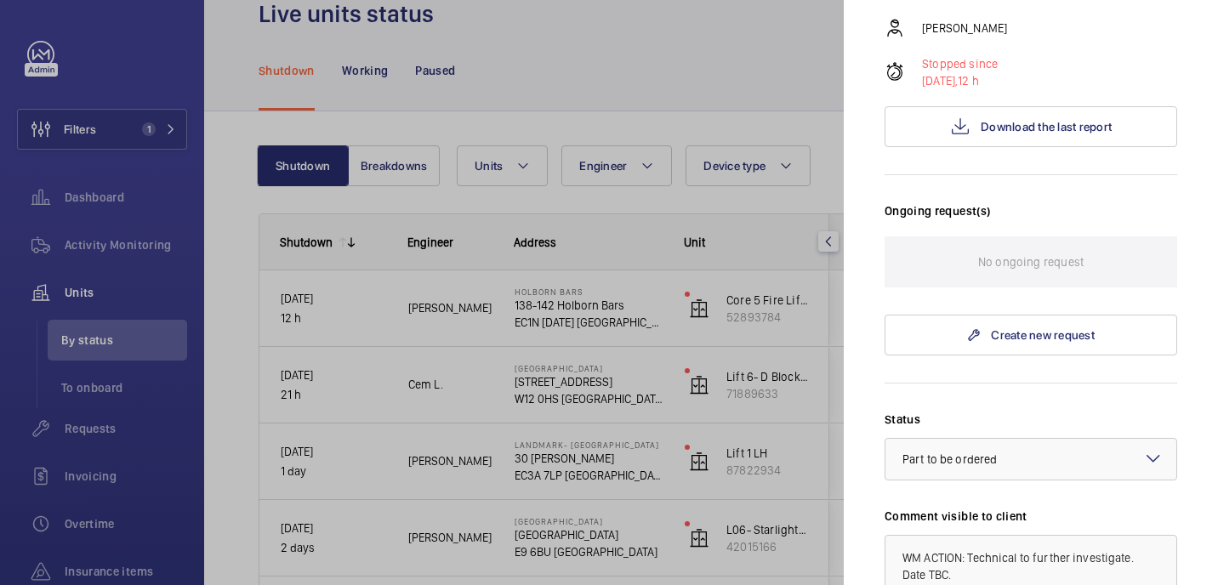
scroll to position [328, 0]
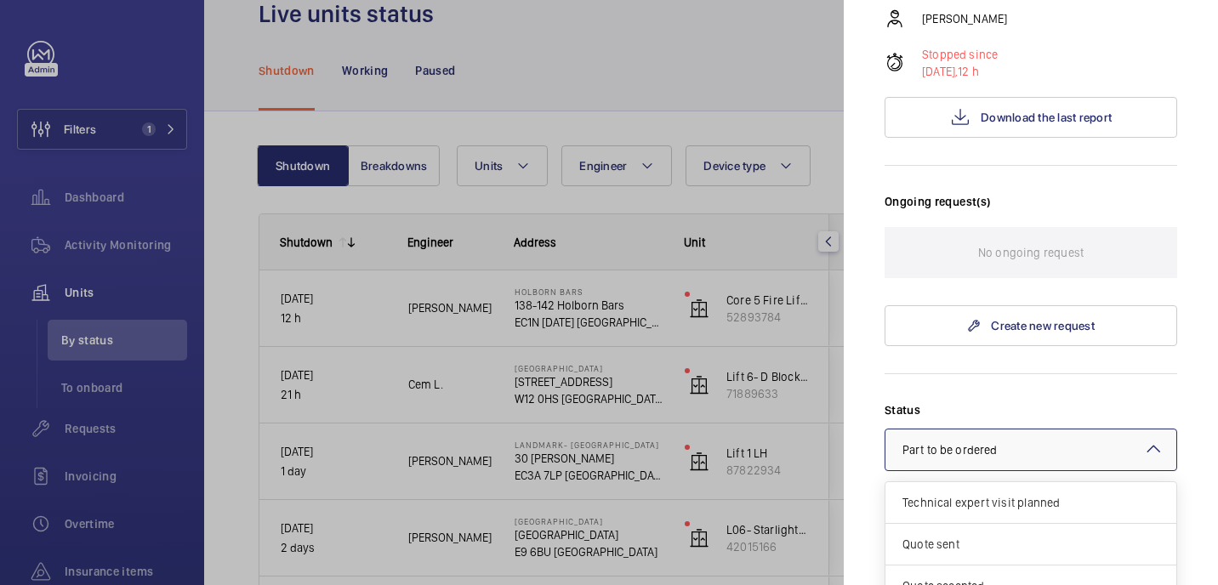
click at [1000, 435] on div at bounding box center [1031, 450] width 291 height 41
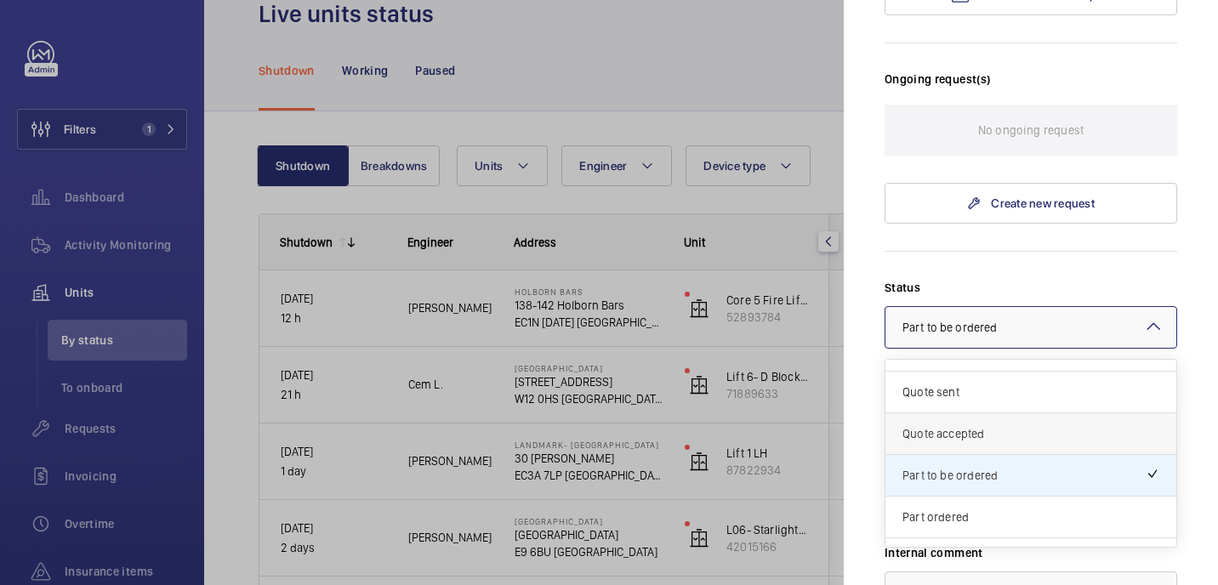
scroll to position [145, 0]
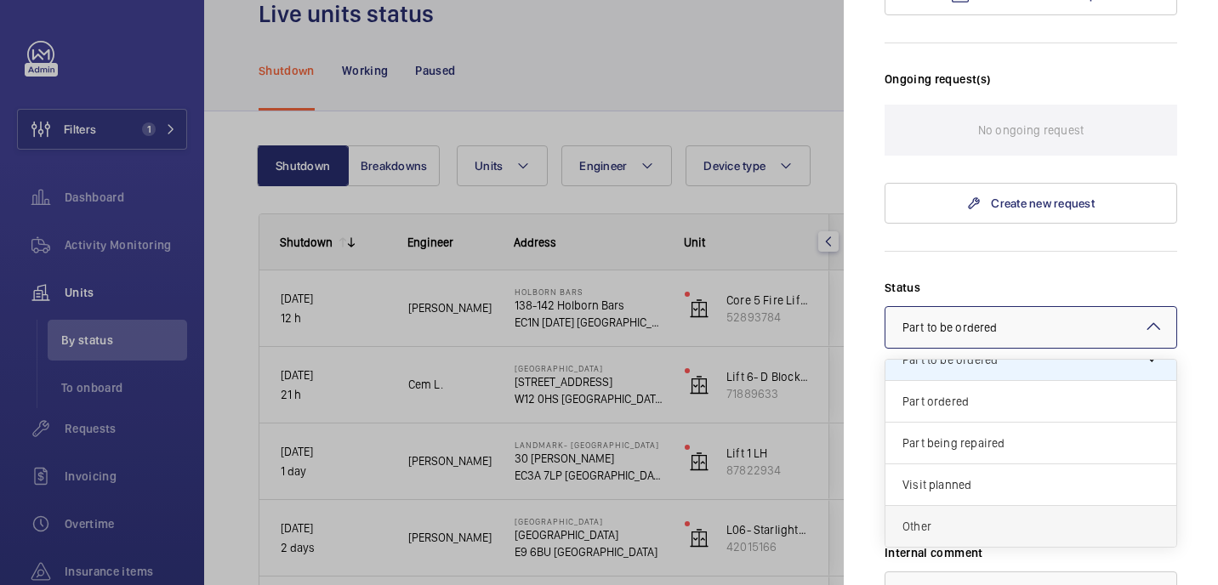
click at [967, 518] on span "Other" at bounding box center [1031, 526] width 257 height 17
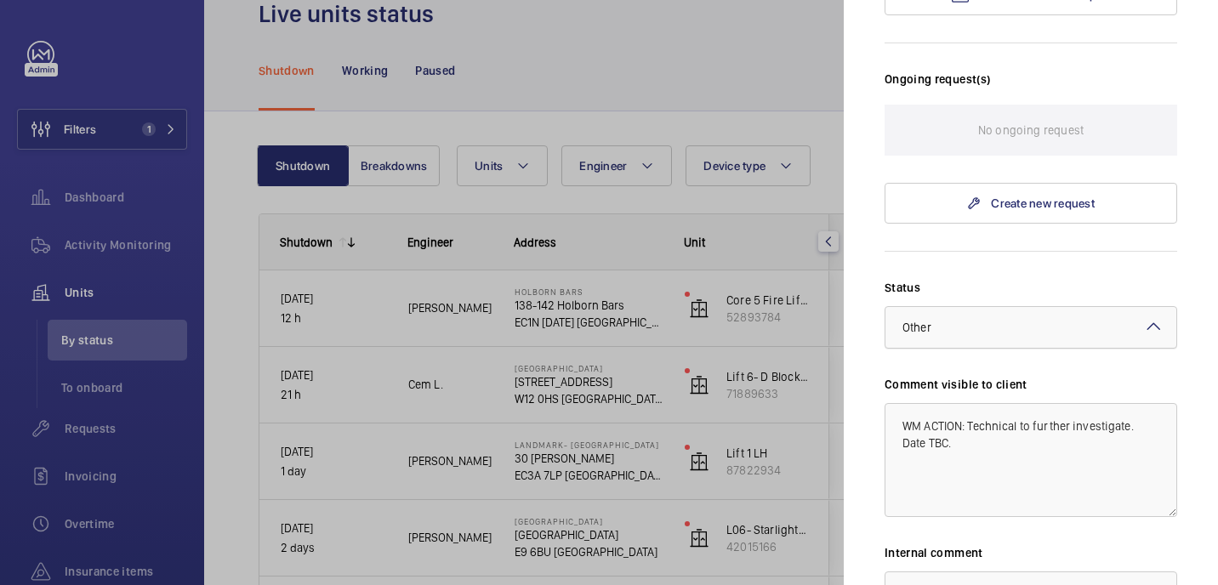
scroll to position [684, 0]
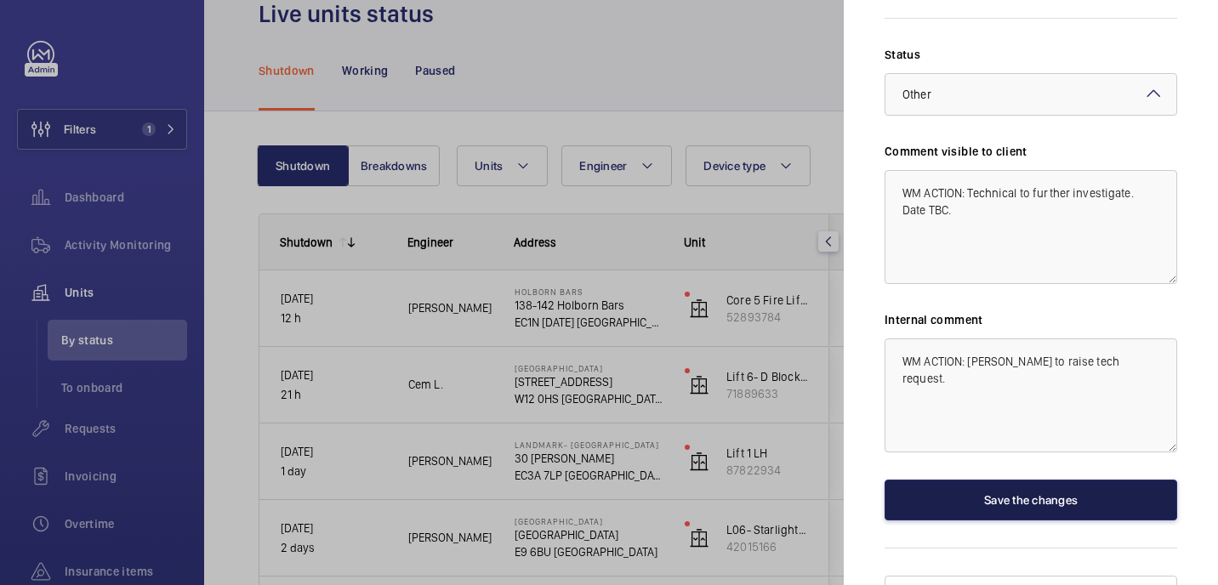
click at [998, 480] on button "Save the changes" at bounding box center [1031, 500] width 293 height 41
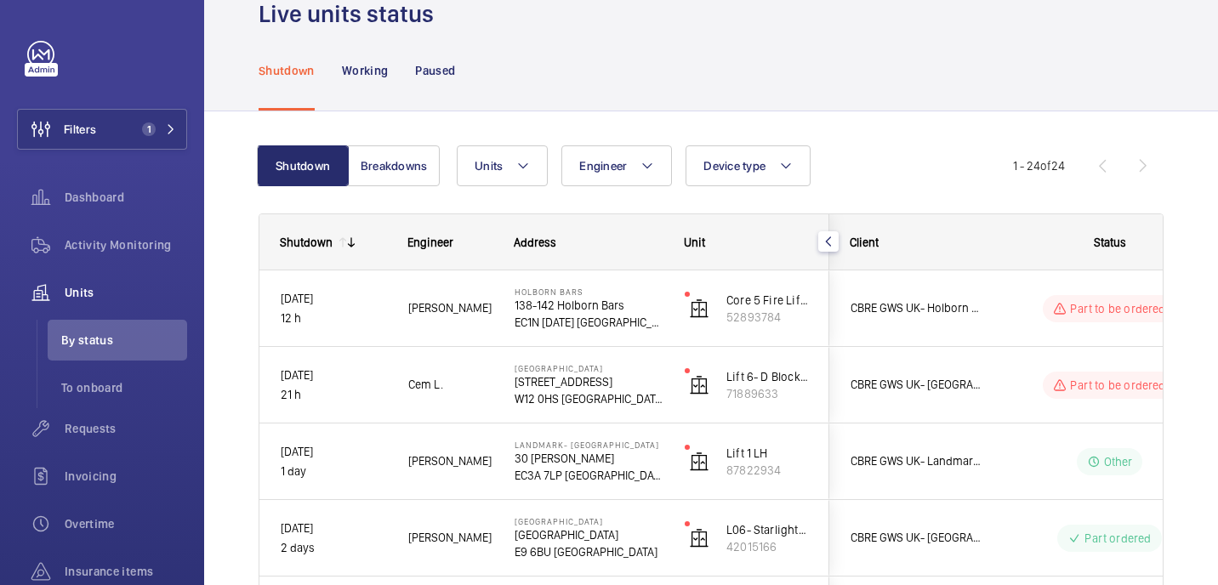
scroll to position [0, 0]
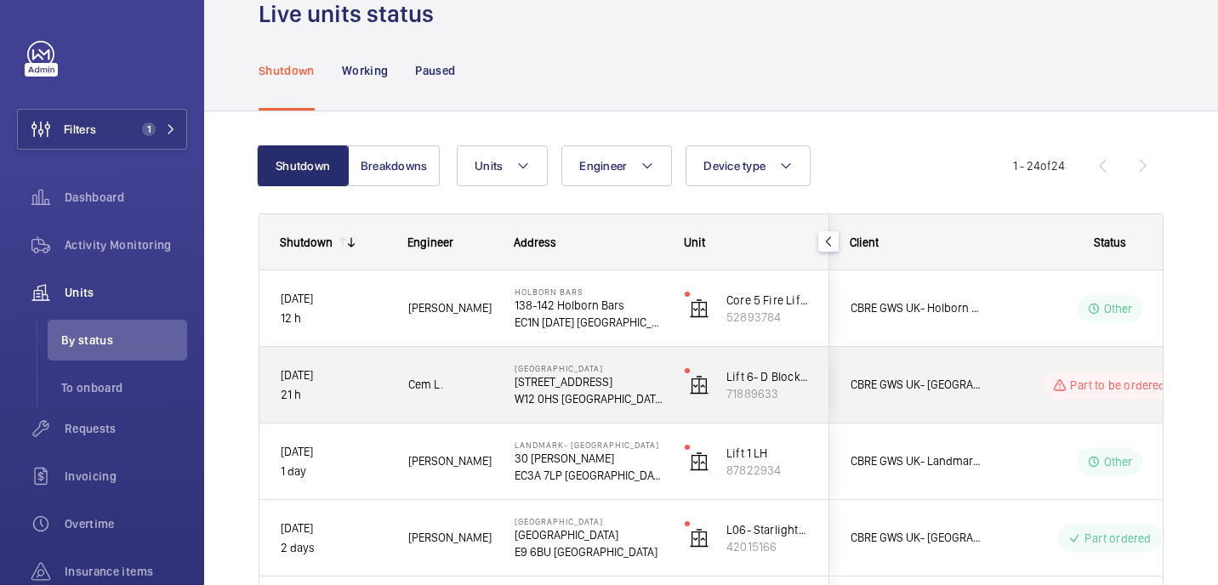
click at [990, 372] on div "Part to be ordered" at bounding box center [1099, 385] width 232 height 61
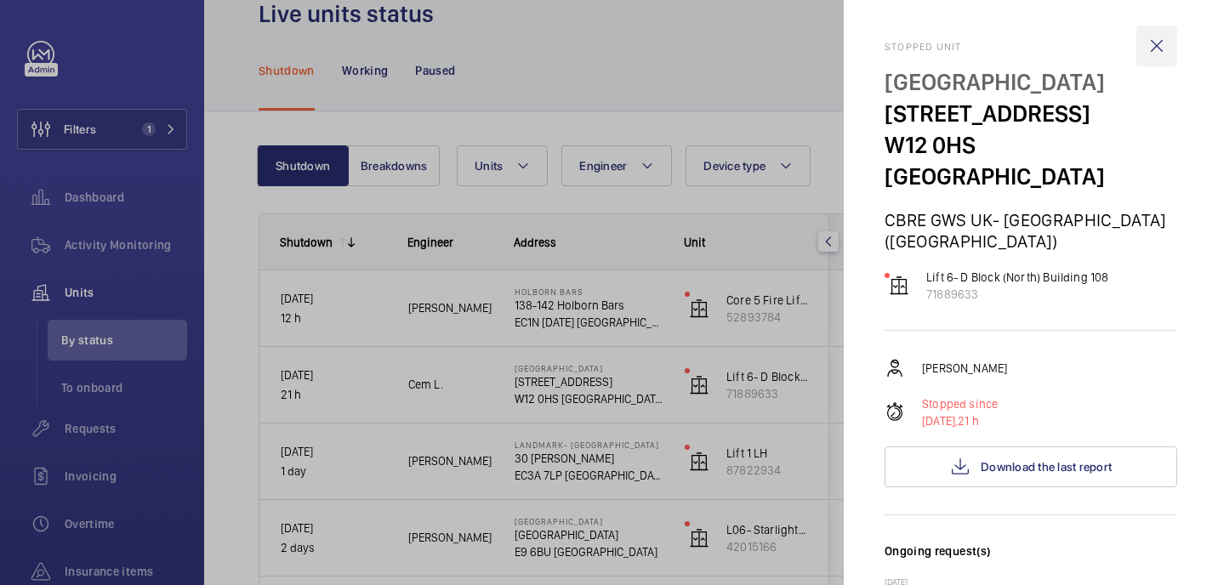
click at [1156, 45] on wm-front-icon-button at bounding box center [1156, 46] width 41 height 41
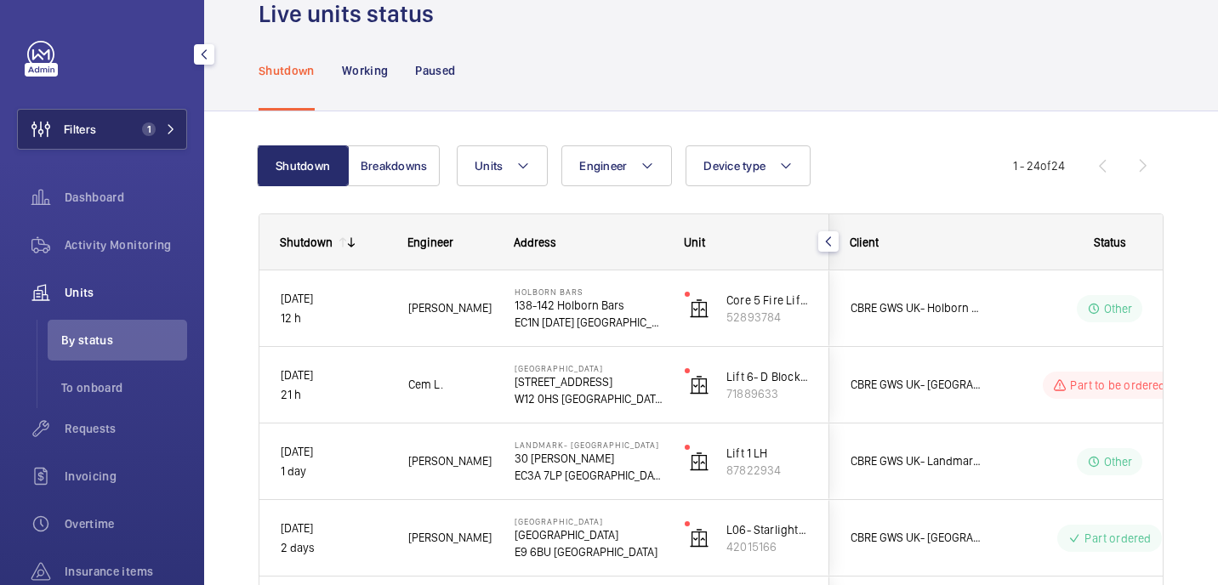
click at [157, 134] on span "1" at bounding box center [155, 129] width 41 height 14
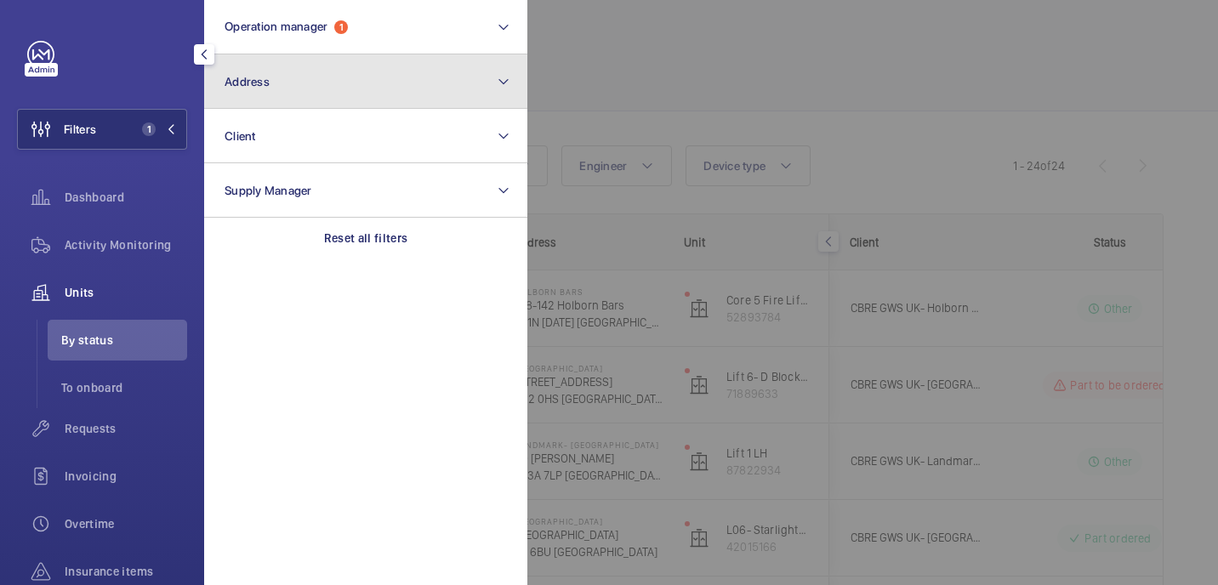
click at [312, 99] on button "Address" at bounding box center [365, 81] width 323 height 54
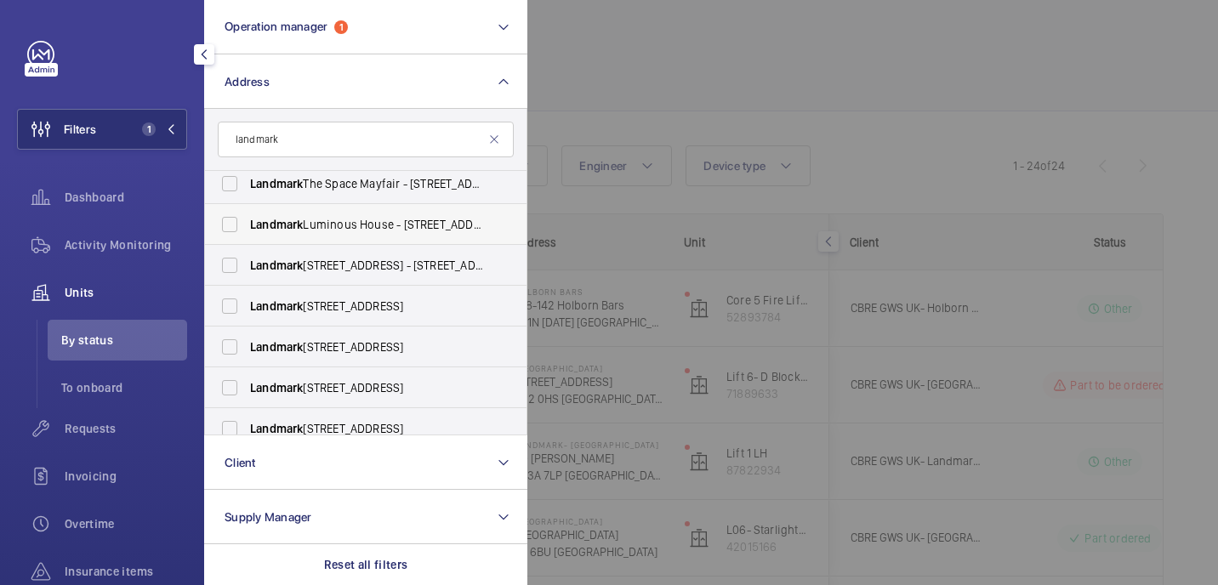
scroll to position [350, 0]
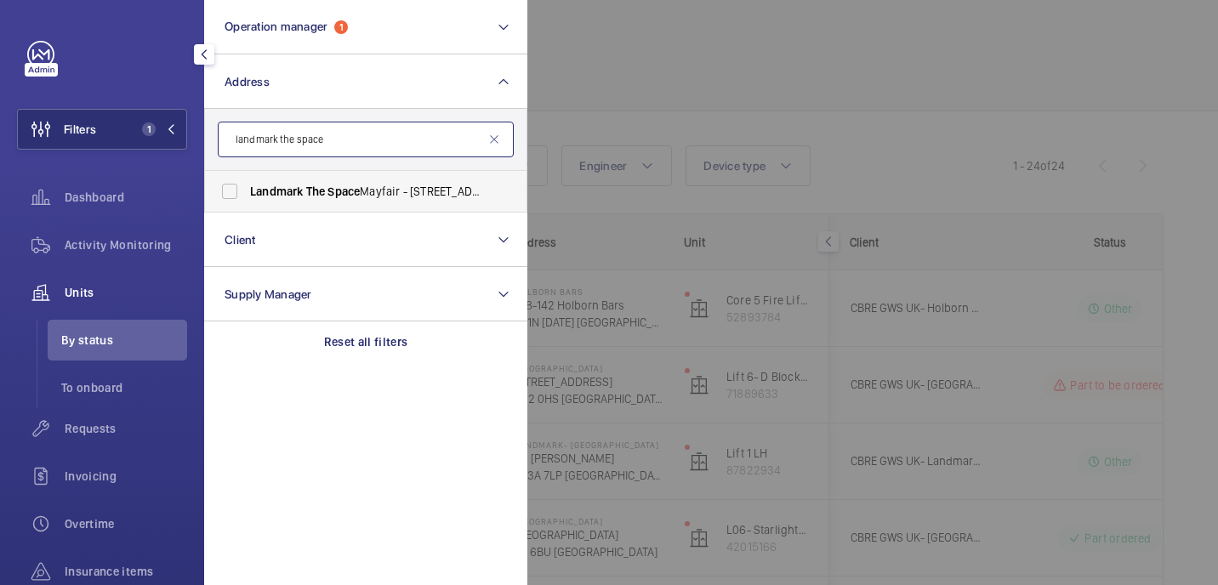
type input "landmark the space"
click at [414, 187] on span "Landmark The Space Mayfair - 49 Grosvenor St, LONDON W1K 3HP" at bounding box center [367, 191] width 234 height 17
click at [247, 187] on input "Landmark The Space Mayfair - 49 Grosvenor St, LONDON W1K 3HP" at bounding box center [230, 191] width 34 height 34
checkbox input "true"
click at [742, 52] on div at bounding box center [1136, 292] width 1218 height 585
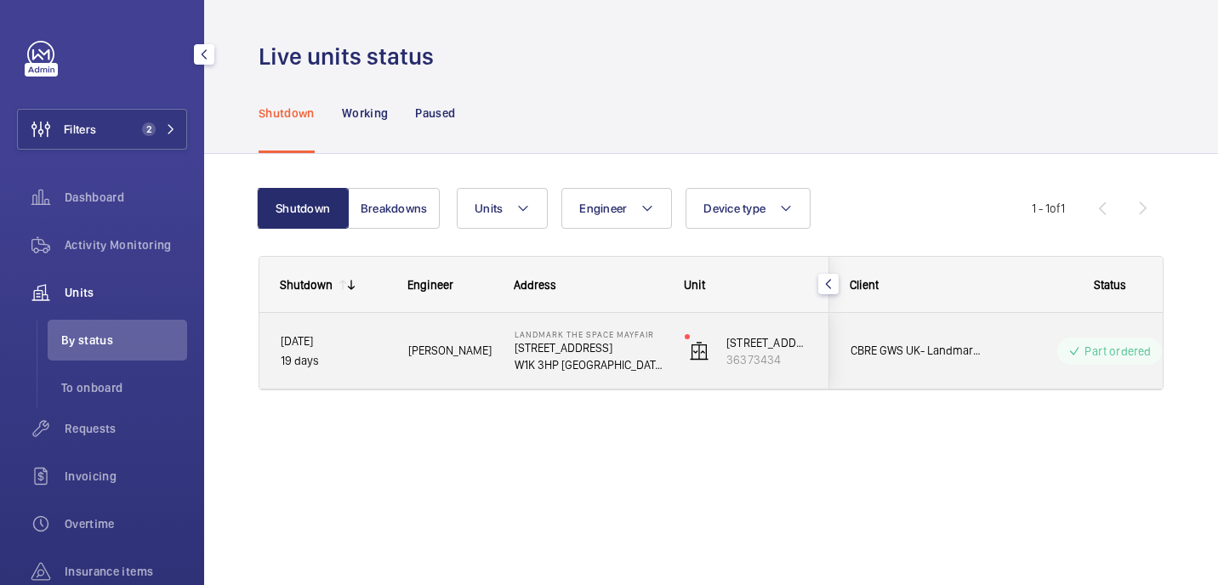
click at [480, 347] on span "David H." at bounding box center [450, 351] width 84 height 20
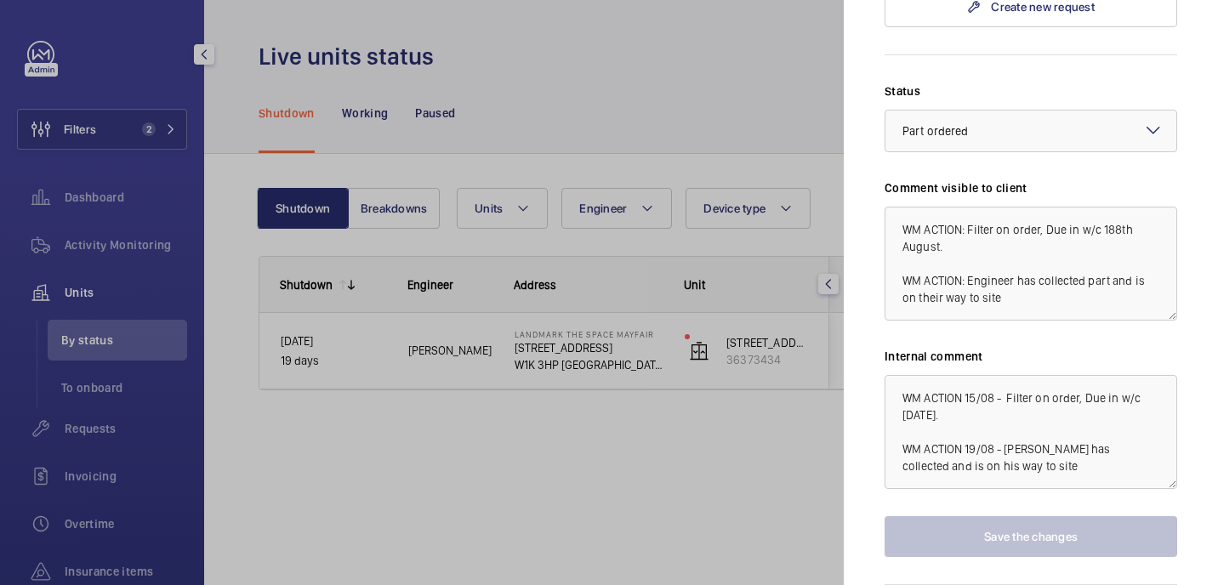
scroll to position [1276, 0]
click at [1007, 265] on textarea "WM ACTION: Filter on order, Due in w/c 188th August. WM ACTION: Engineer has co…" at bounding box center [1031, 263] width 293 height 114
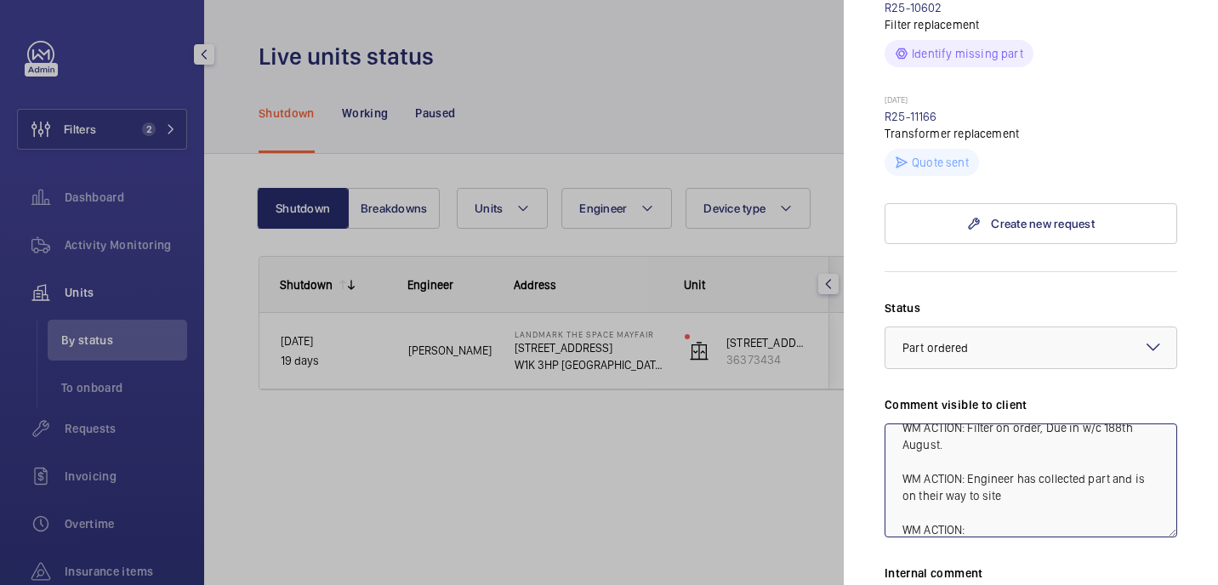
scroll to position [1190, 0]
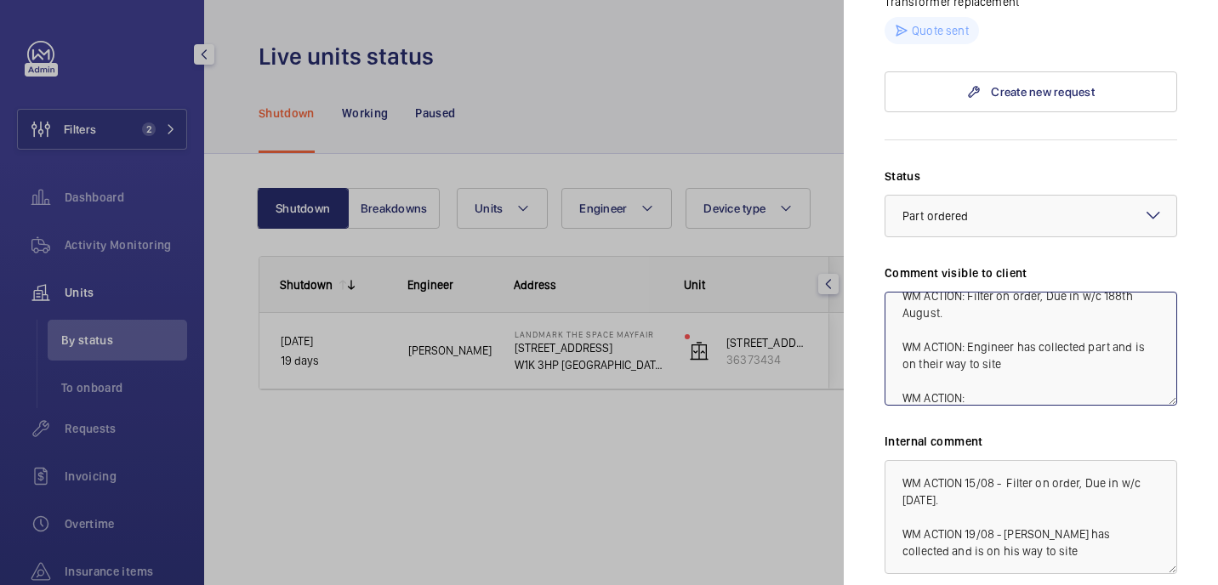
click at [923, 366] on textarea "WM ACTION: Filter on order, Due in w/c 188th August. WM ACTION: Engineer has co…" at bounding box center [1031, 349] width 293 height 114
click at [1008, 368] on textarea "WM ACTION: Filter on order, Due in w/c 188th August. WM ACTION: Engineer has co…" at bounding box center [1031, 349] width 293 height 114
click at [1120, 371] on textarea "WM ACTION: Filter on order, Due in w/c 188th August. WM ACTION: Engineer has co…" at bounding box center [1031, 349] width 293 height 114
paste textarea "acceptance"
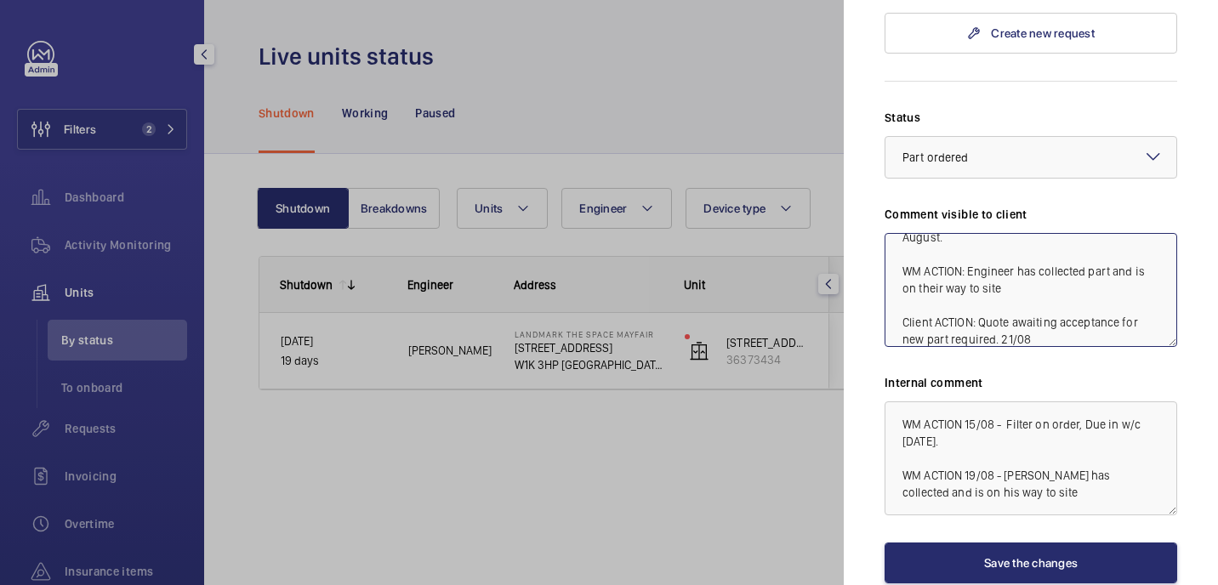
scroll to position [1251, 0]
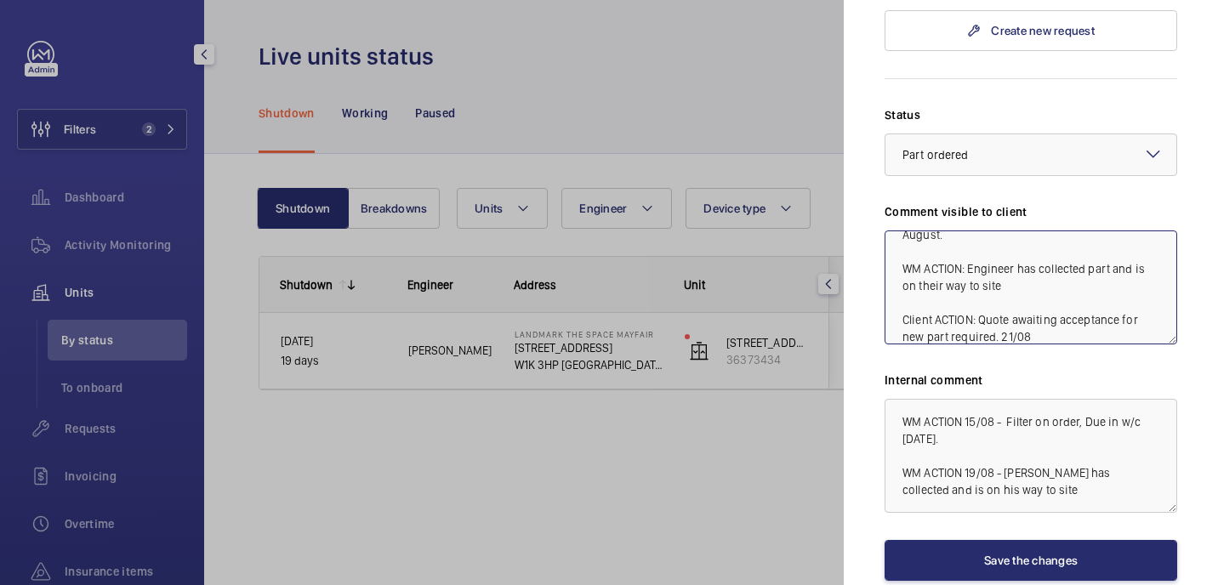
drag, startPoint x: 900, startPoint y: 287, endPoint x: 1047, endPoint y: 299, distance: 147.7
click at [1047, 299] on textarea "WM ACTION: Filter on order, Due in w/c 188th August. WM ACTION: Engineer has co…" at bounding box center [1031, 288] width 293 height 114
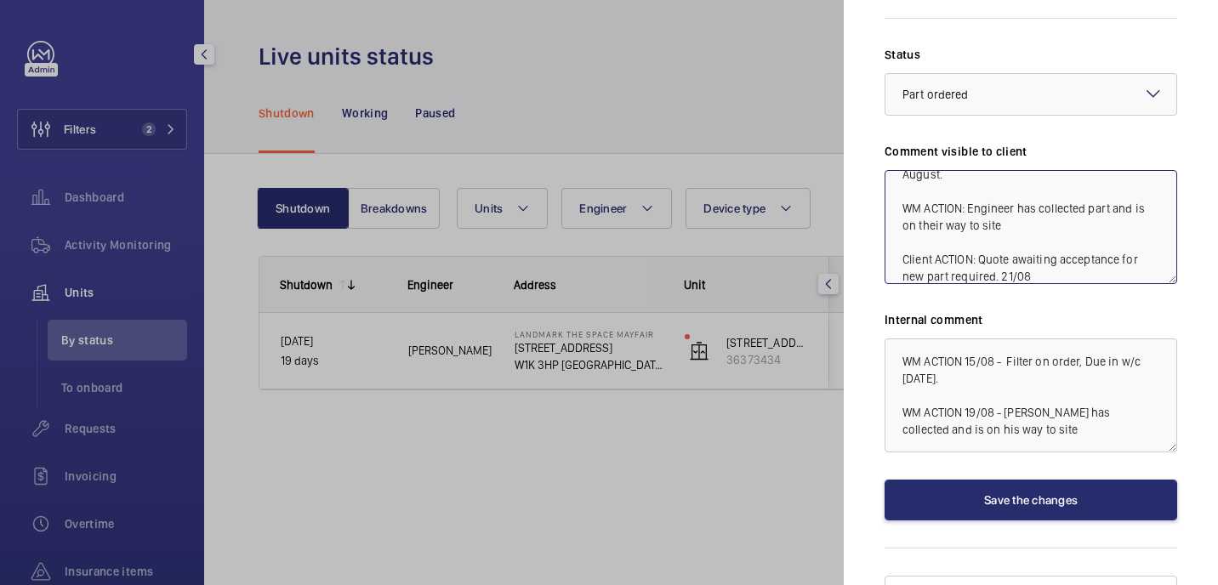
type textarea "WM ACTION: Filter on order, Due in w/c 188th August. WM ACTION: Engineer has co…"
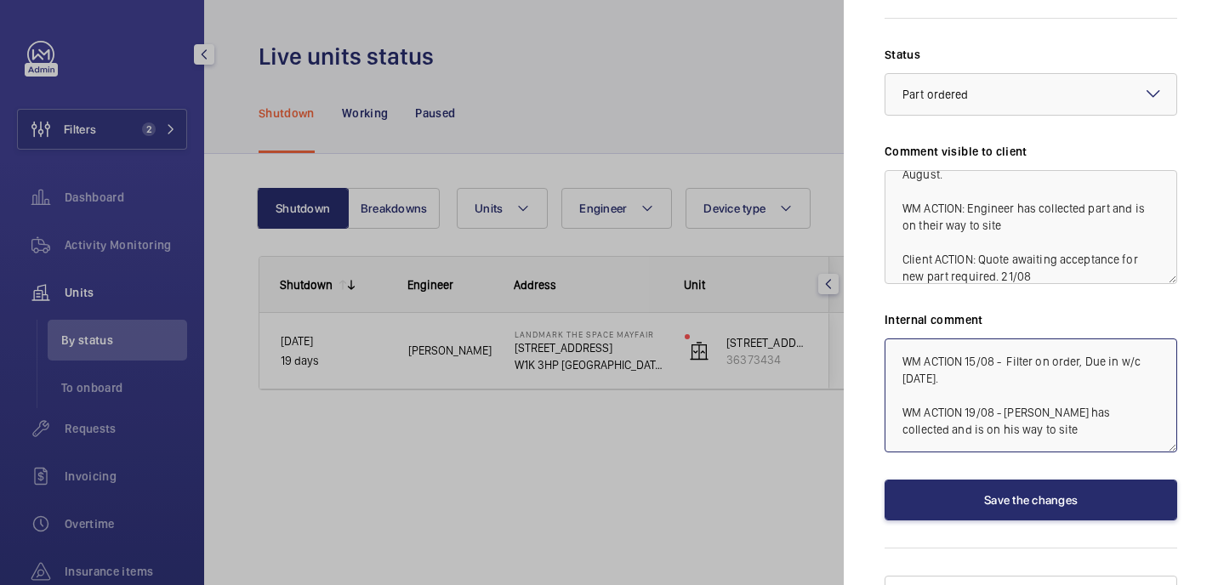
click at [993, 404] on textarea "WM ACTION 15/08 - Filter on order, Due in w/c 18th August. WM ACTION 19/08 - Da…" at bounding box center [1031, 396] width 293 height 114
paste textarea "Client ACTION: Quote awaiting acceptance for new part required. 21/08"
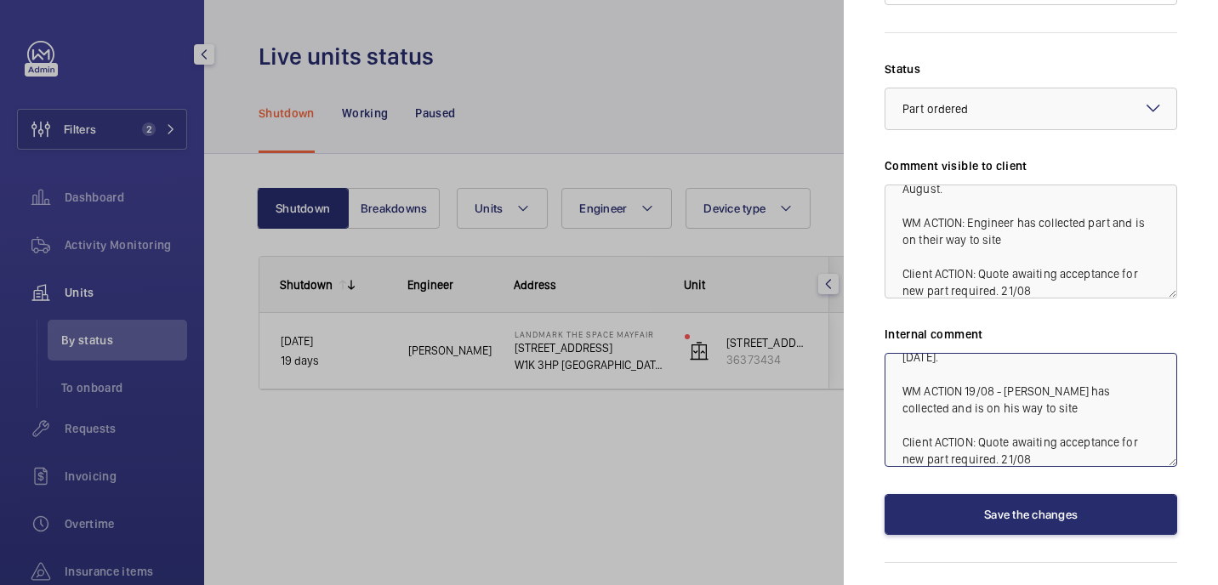
scroll to position [1295, 0]
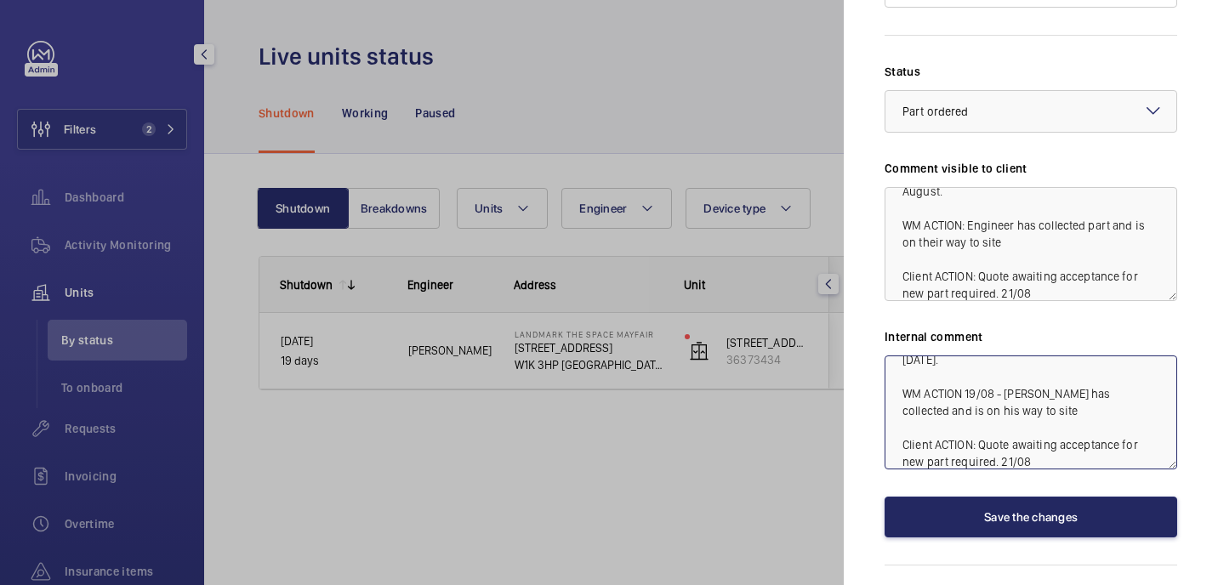
type textarea "WM ACTION 15/08 - Filter on order, Due in w/c 18th August. WM ACTION 19/08 - Da…"
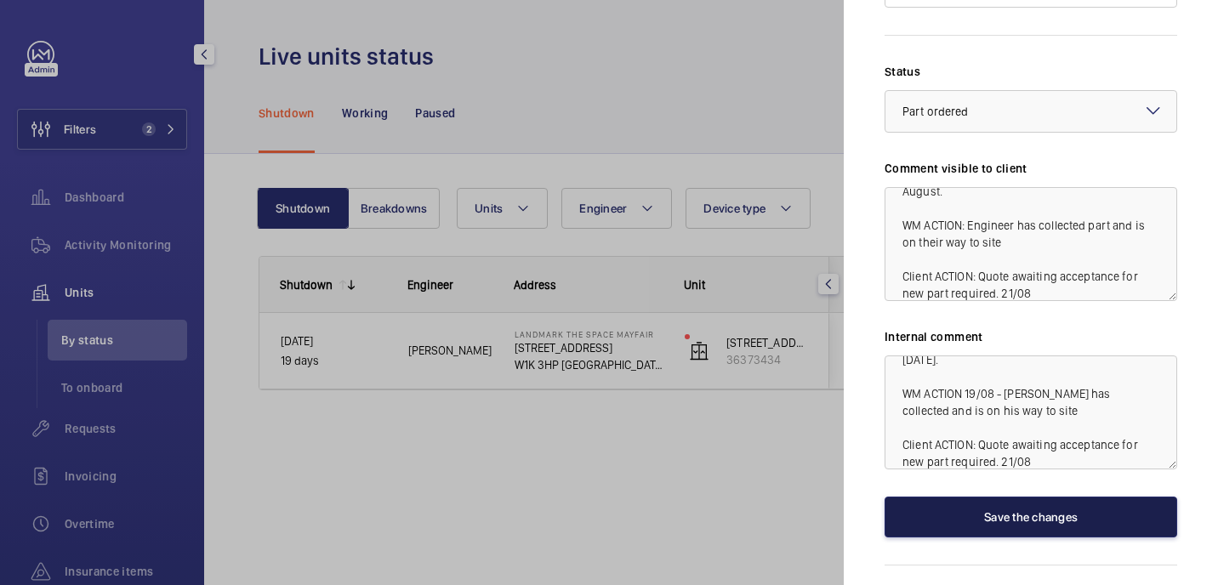
click at [994, 497] on button "Save the changes" at bounding box center [1031, 517] width 293 height 41
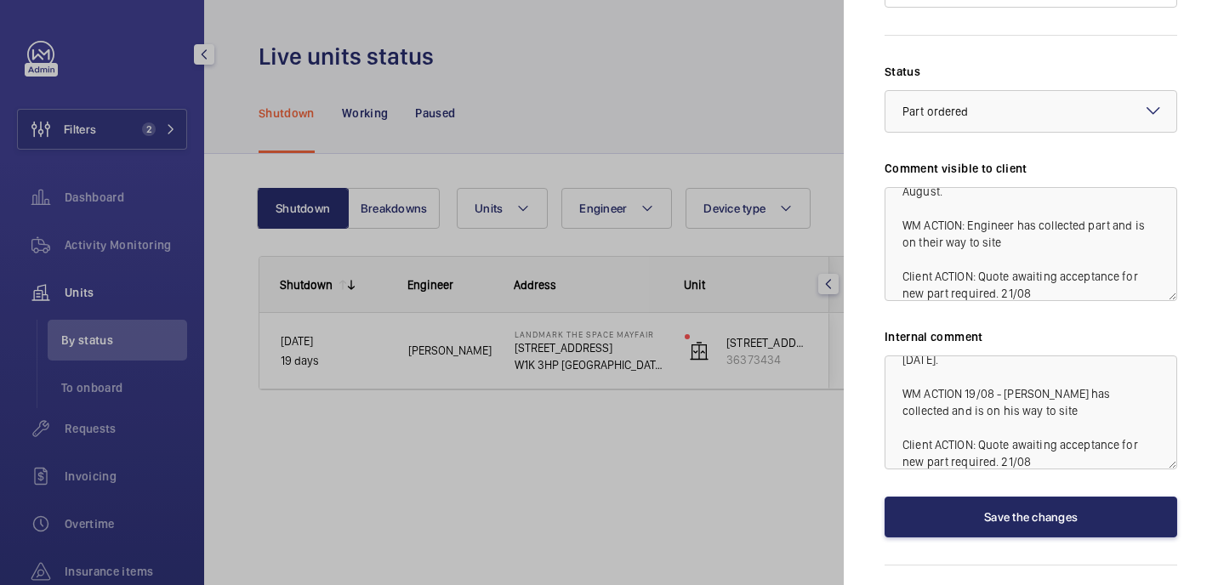
scroll to position [0, 0]
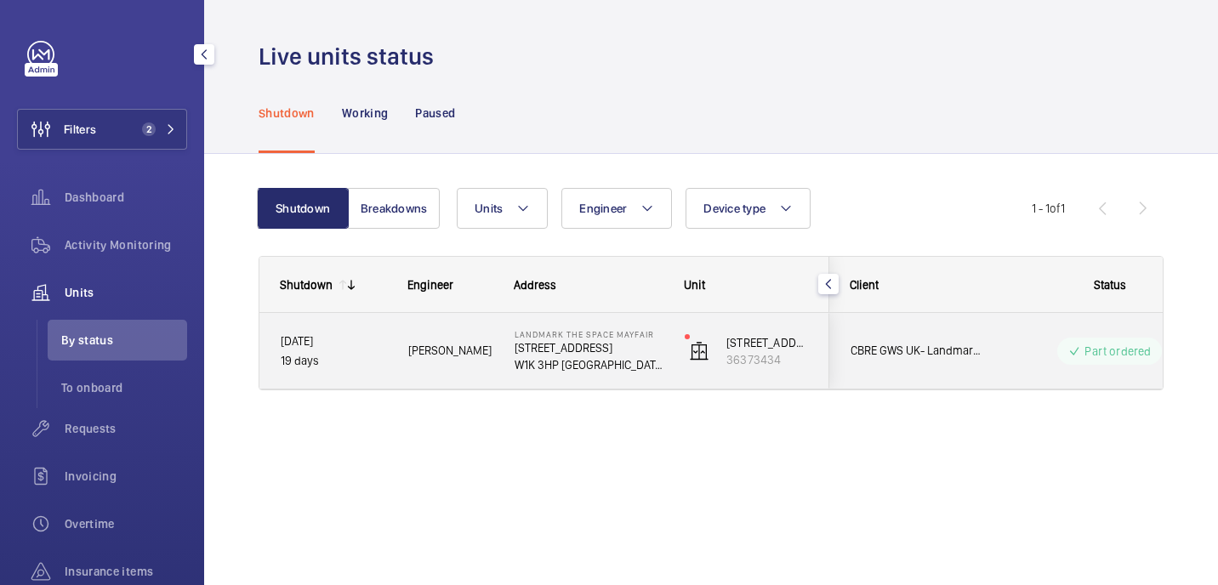
click at [1017, 348] on wm-front-pills-cell "Part ordered" at bounding box center [1110, 351] width 212 height 27
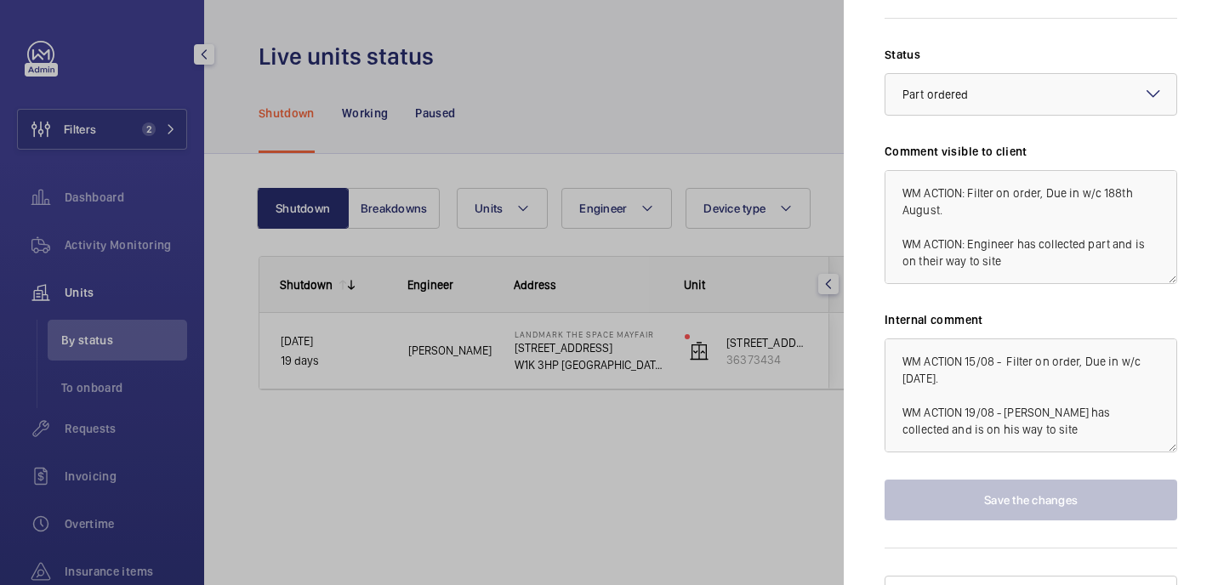
scroll to position [1283, 0]
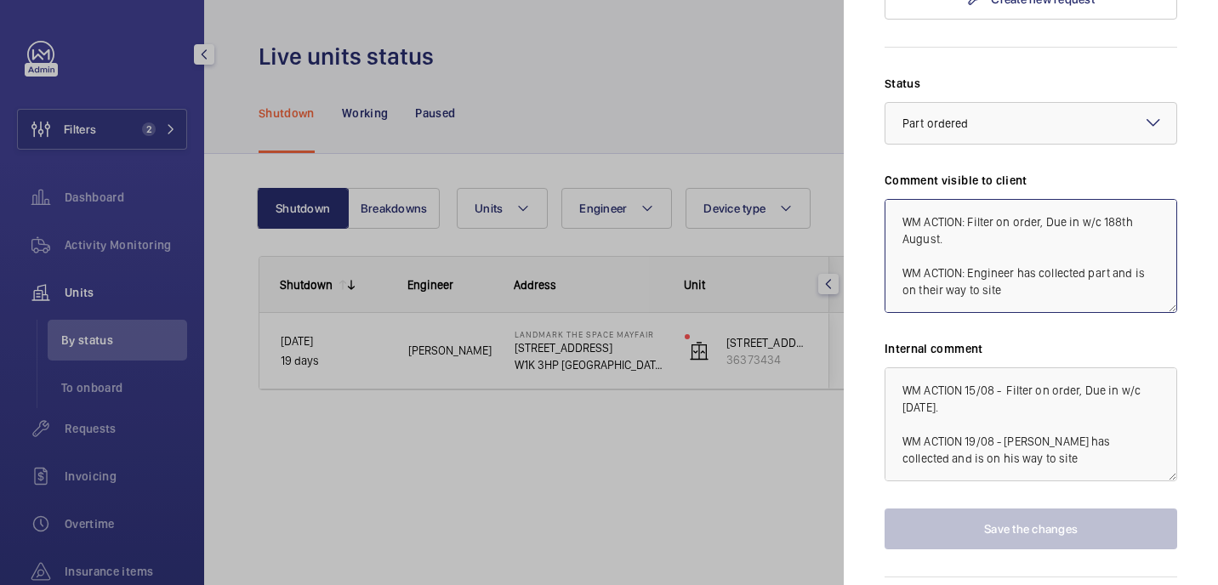
click at [988, 263] on textarea "WM ACTION: Filter on order, Due in w/c 188th August. WM ACTION: Engineer has co…" at bounding box center [1031, 256] width 293 height 114
drag, startPoint x: 989, startPoint y: 261, endPoint x: 897, endPoint y: 246, distance: 93.1
click at [897, 246] on textarea "WM ACTION: Filter on order, Due in w/c 188th August. WM ACTION: Engineer has co…" at bounding box center [1031, 256] width 293 height 114
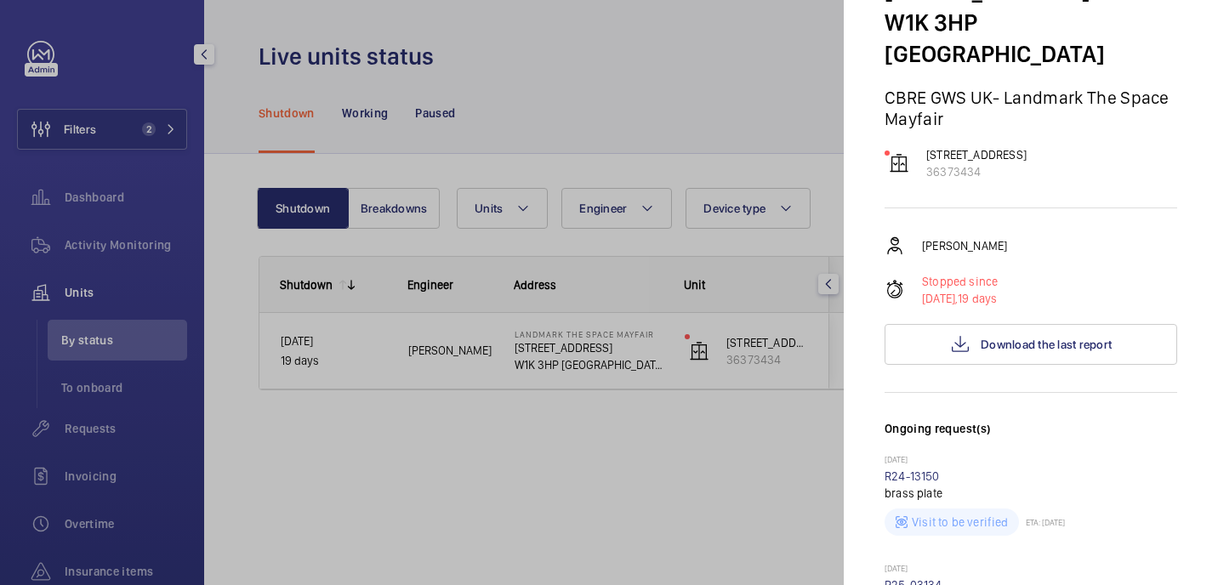
scroll to position [0, 0]
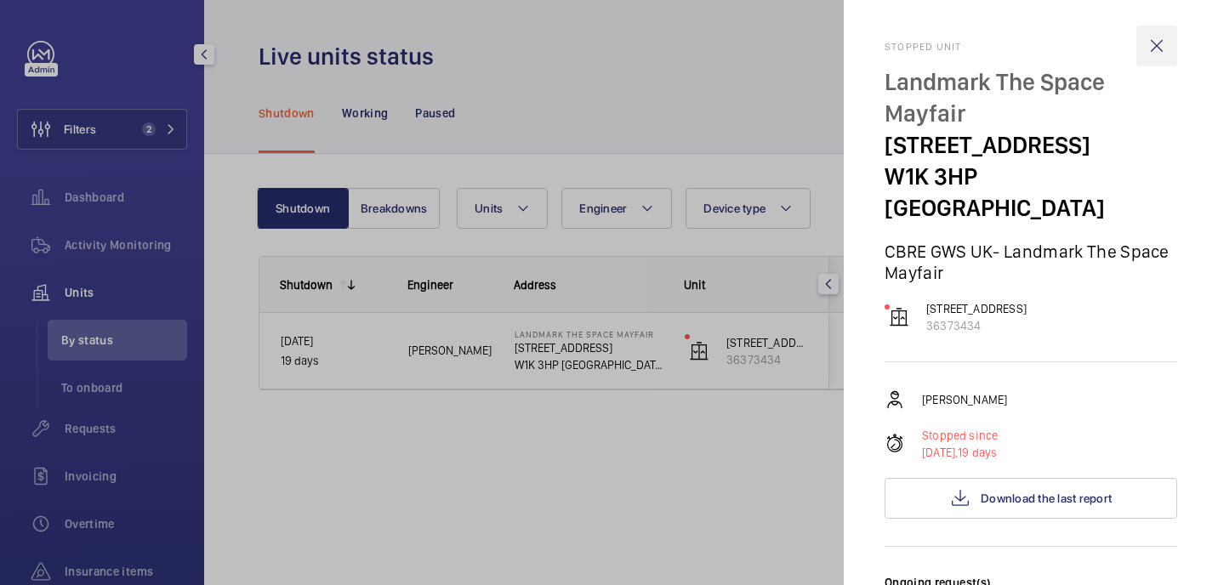
type textarea "WM ACTION: Filter on order, Due in w/c 188th August. Client ACTION: Quote await…"
click at [1168, 48] on wm-front-icon-button at bounding box center [1156, 46] width 41 height 41
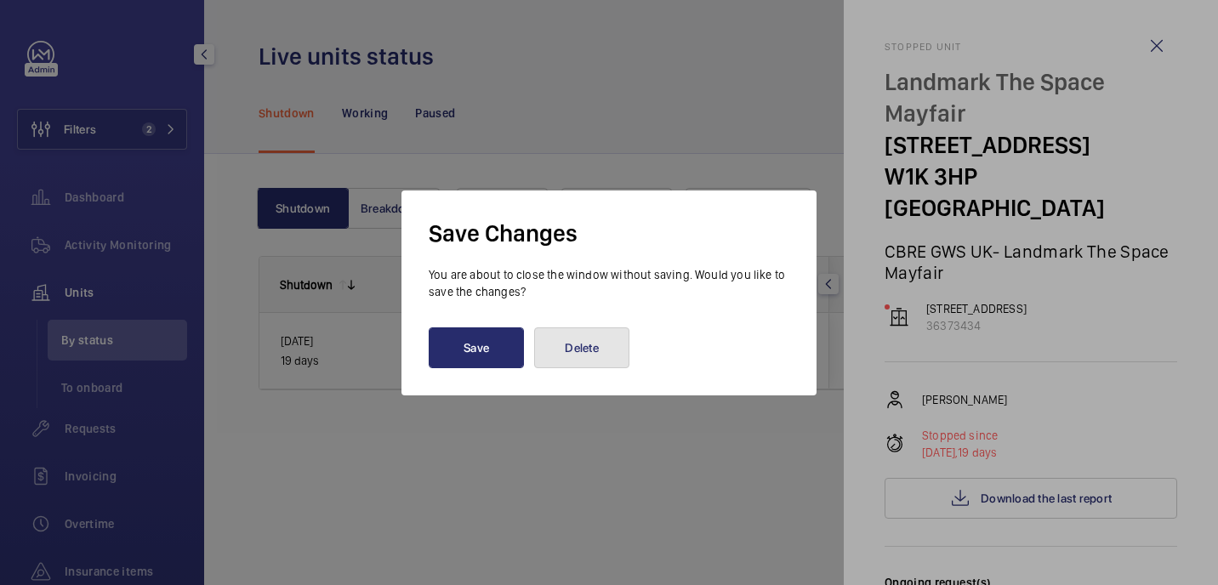
click at [602, 353] on button "Delete" at bounding box center [581, 348] width 95 height 41
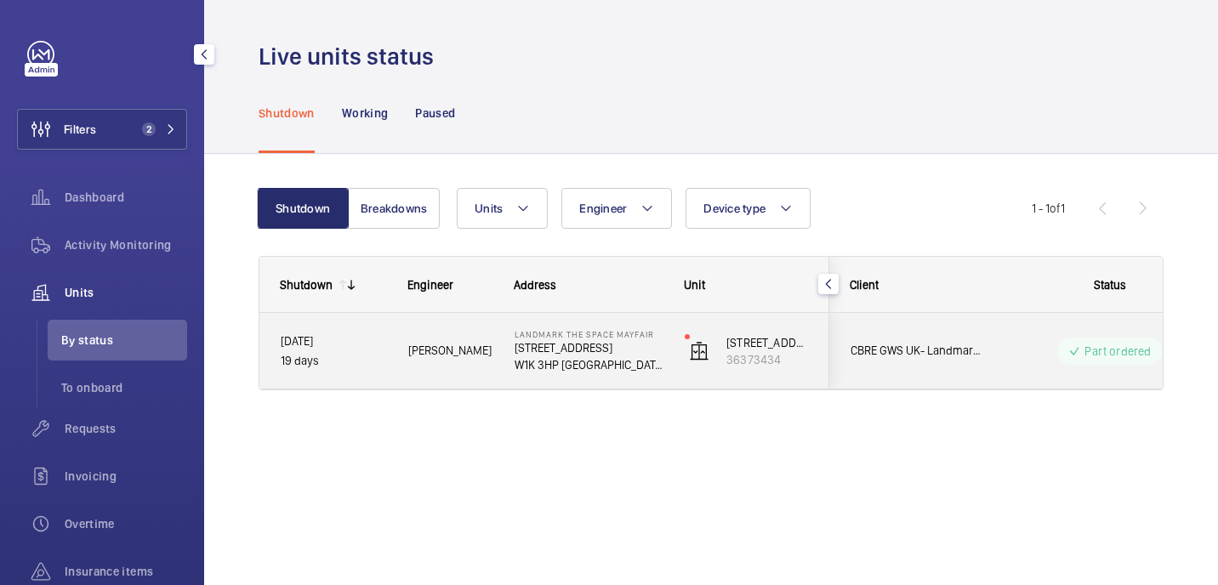
click at [960, 350] on span "CBRE GWS UK- Landmark The Space Mayfair" at bounding box center [916, 351] width 131 height 20
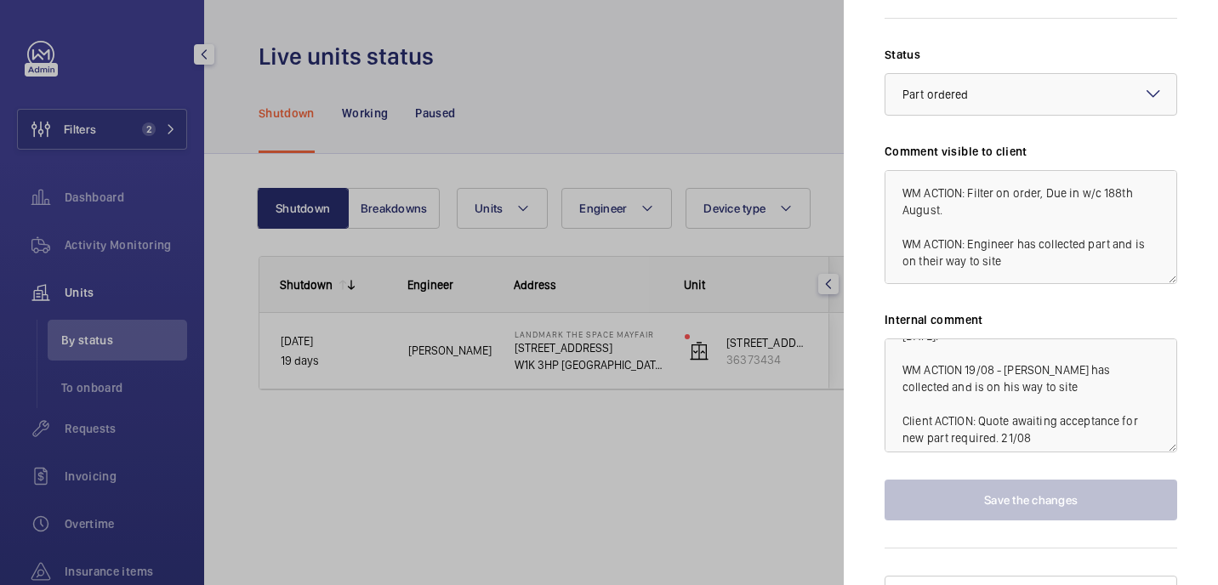
scroll to position [51, 0]
drag, startPoint x: 1038, startPoint y: 236, endPoint x: 881, endPoint y: 215, distance: 157.8
click at [881, 215] on mat-sidenav "Stopped unit Landmark The Space Mayfair 49 Grosvenor St W1K 3HP LONDON CBRE GWS…" at bounding box center [1031, 292] width 374 height 585
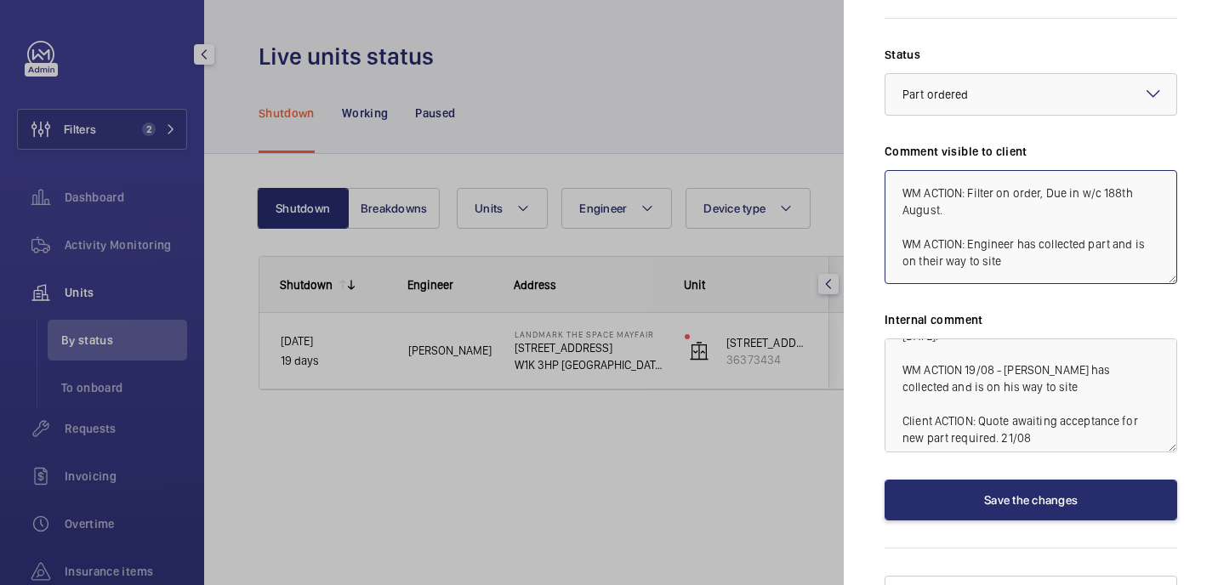
scroll to position [34, 0]
type textarea "WM ACTION: Filter on order, Due in w/c 188th August. WM ACTION: Engineer has co…"
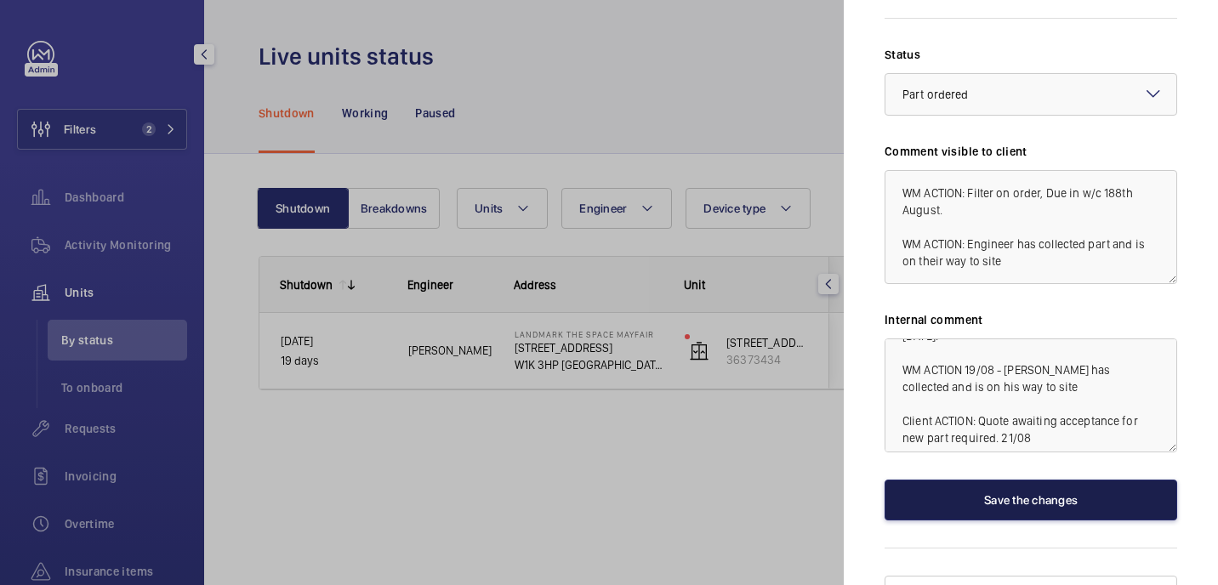
click at [1055, 480] on button "Save the changes" at bounding box center [1031, 500] width 293 height 41
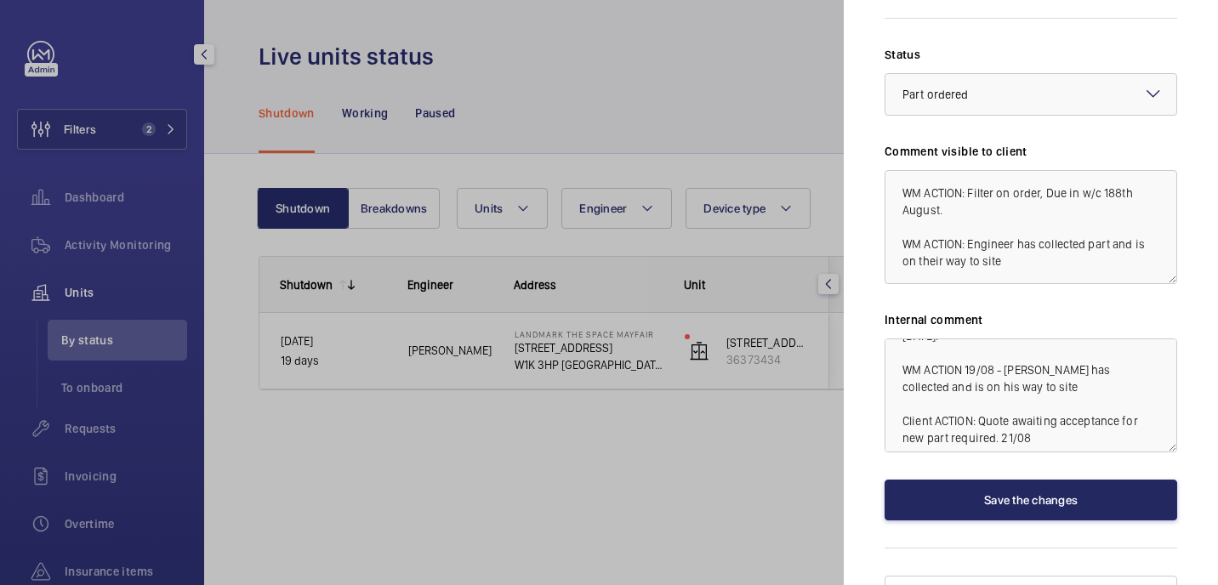
scroll to position [0, 0]
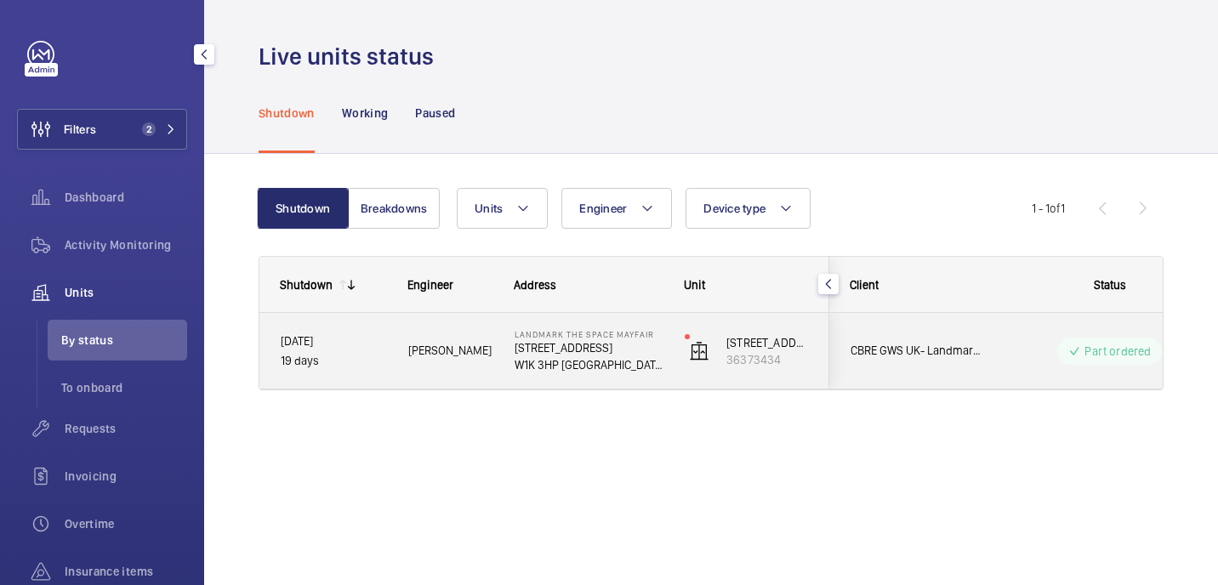
click at [990, 379] on div "Part ordered" at bounding box center [1099, 351] width 232 height 61
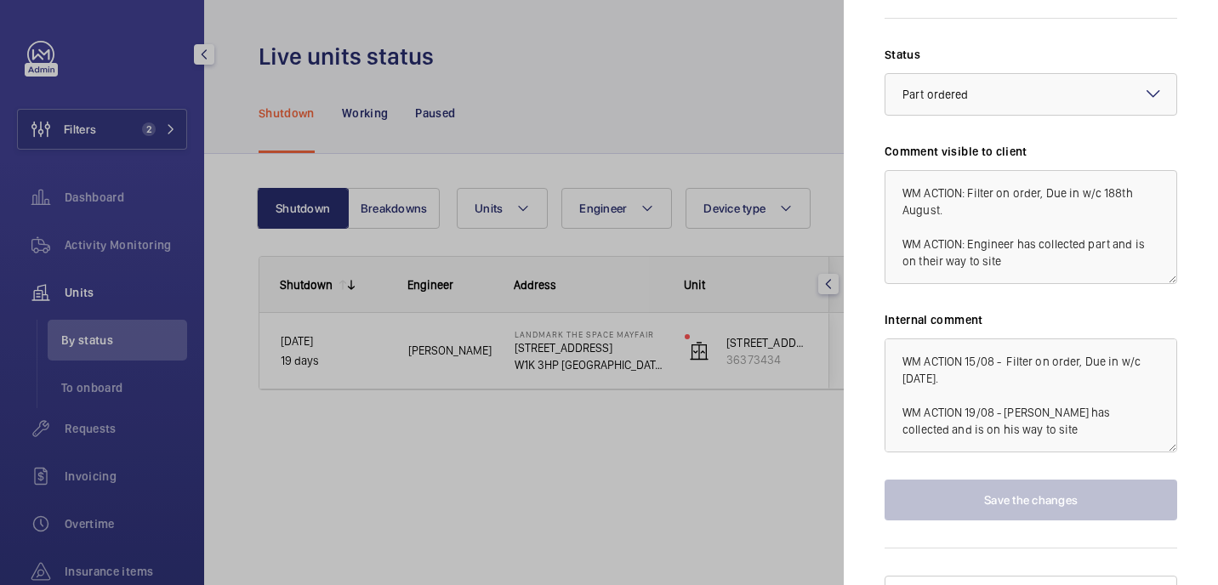
scroll to position [51, 0]
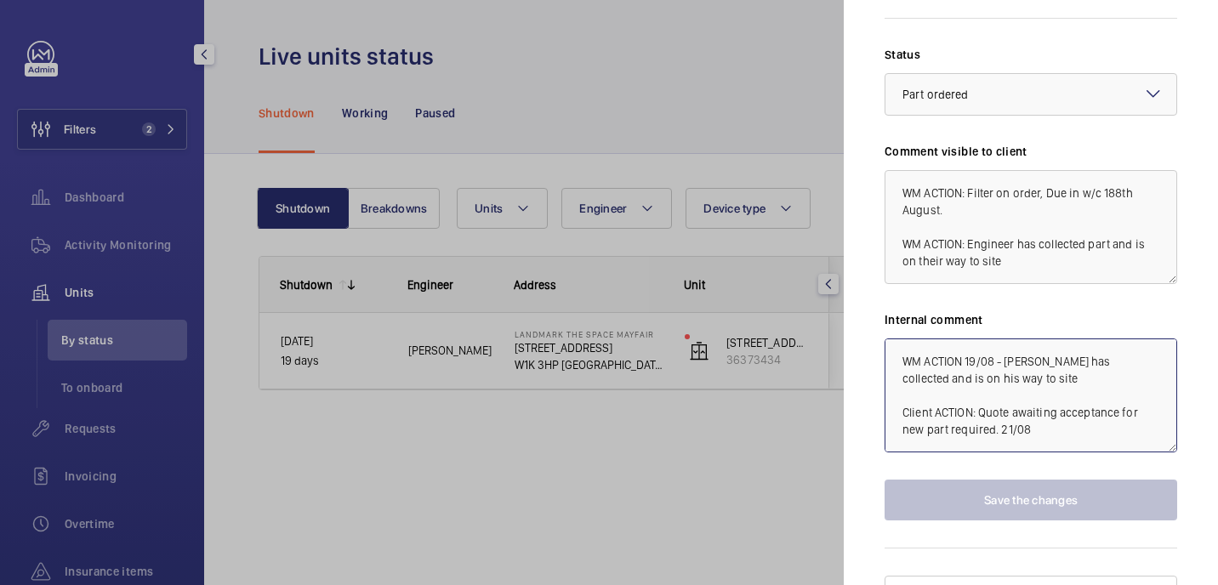
click at [972, 384] on textarea "WM ACTION 15/08 - Filter on order, Due in w/c 18th August. WM ACTION 19/08 - Da…" at bounding box center [1031, 396] width 293 height 114
click at [972, 381] on textarea "WM ACTION 15/08 - Filter on order, Due in w/c 18th August. WM ACTION 19/08 - Da…" at bounding box center [1031, 396] width 293 height 114
drag, startPoint x: 971, startPoint y: 383, endPoint x: 879, endPoint y: 386, distance: 91.9
click at [879, 386] on mat-sidenav "Stopped unit Landmark The Space Mayfair 49 Grosvenor St W1K 3HP LONDON CBRE GWS…" at bounding box center [1031, 292] width 374 height 585
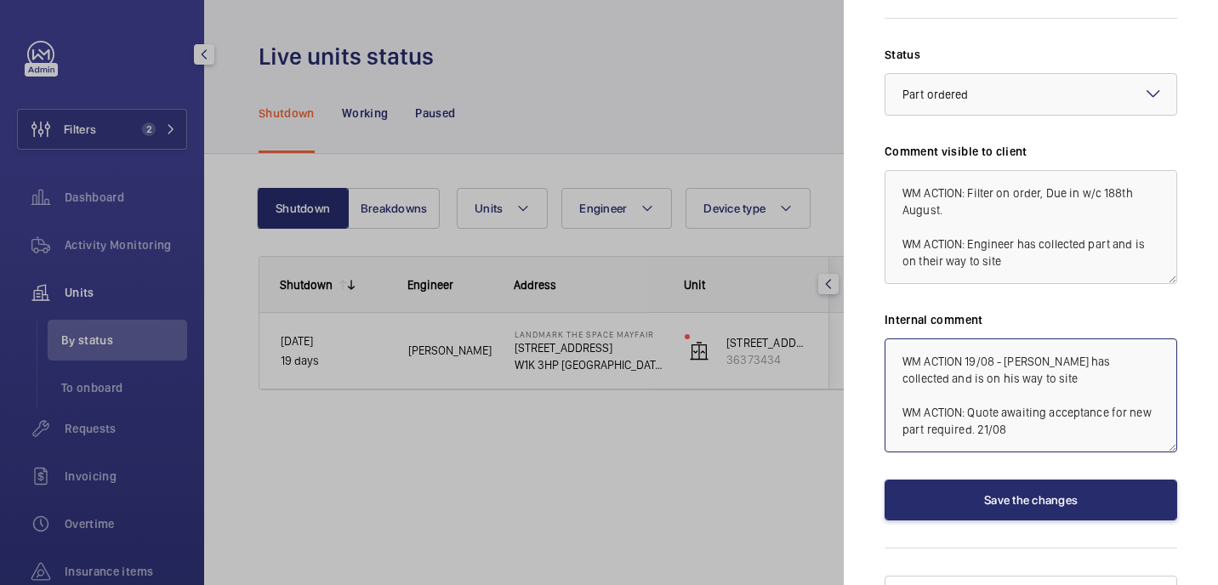
drag, startPoint x: 1050, startPoint y: 383, endPoint x: 1073, endPoint y: 408, distance: 34.3
click at [1073, 408] on textarea "WM ACTION 15/08 - Filter on order, Due in w/c 18th August. WM ACTION 19/08 - Da…" at bounding box center [1031, 396] width 293 height 114
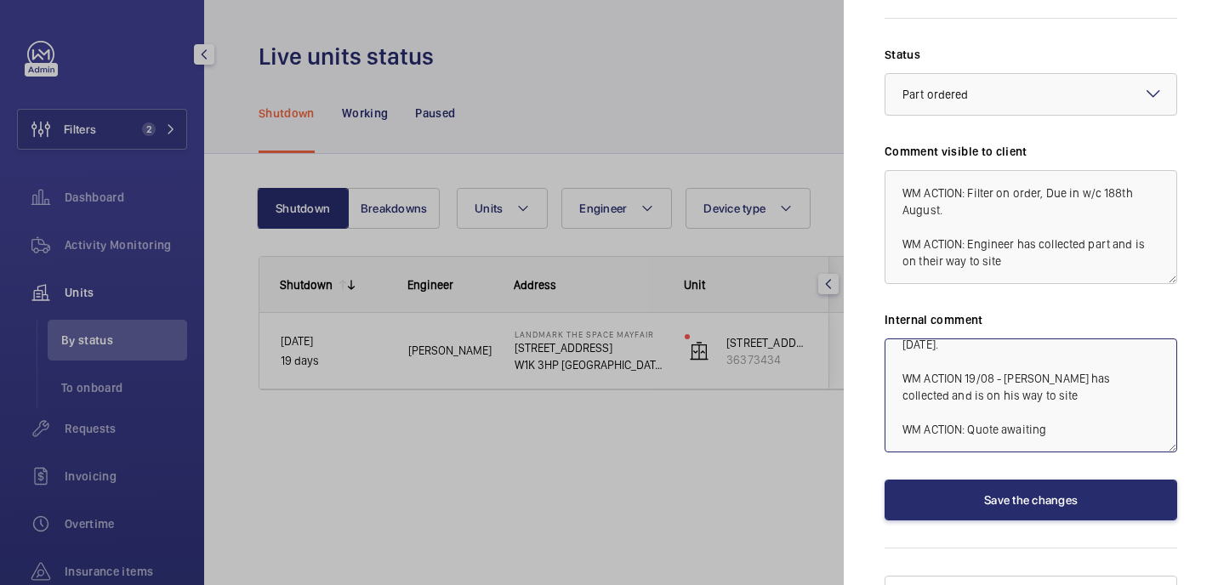
scroll to position [34, 0]
type textarea "WM ACTION 15/08 - Filter on order, Due in w/c 18th August. WM ACTION 19/08 - Da…"
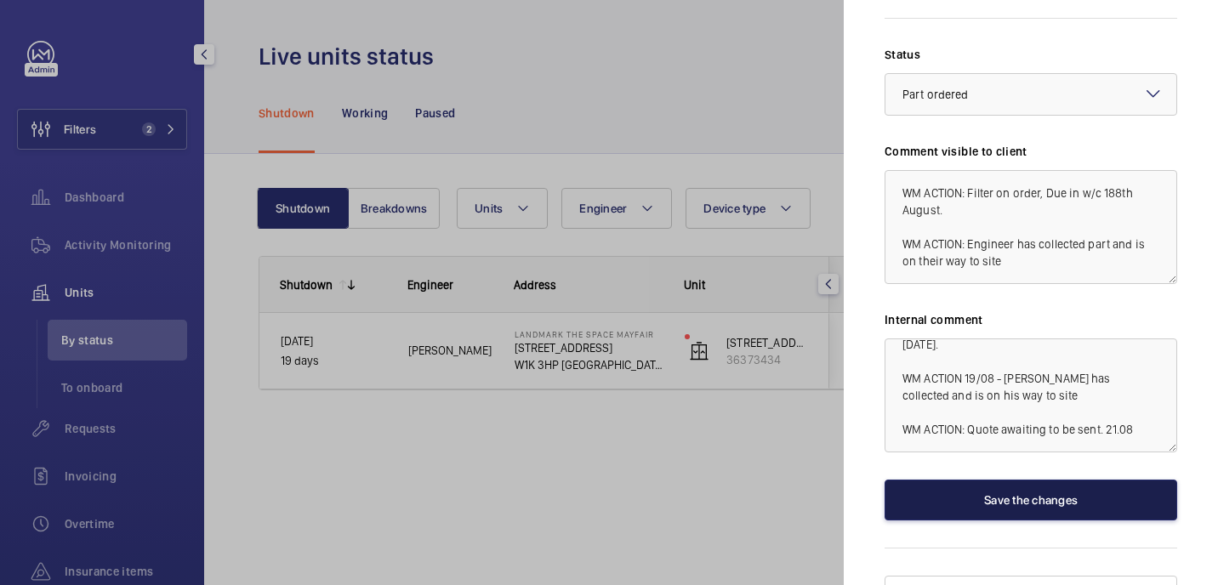
click at [1108, 480] on button "Save the changes" at bounding box center [1031, 500] width 293 height 41
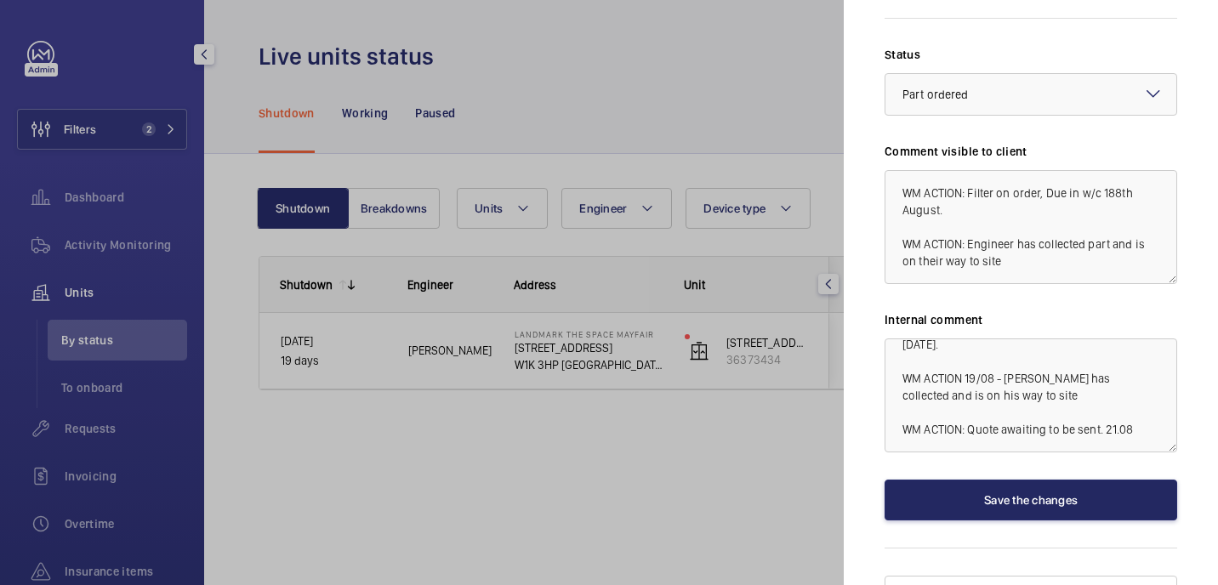
scroll to position [0, 0]
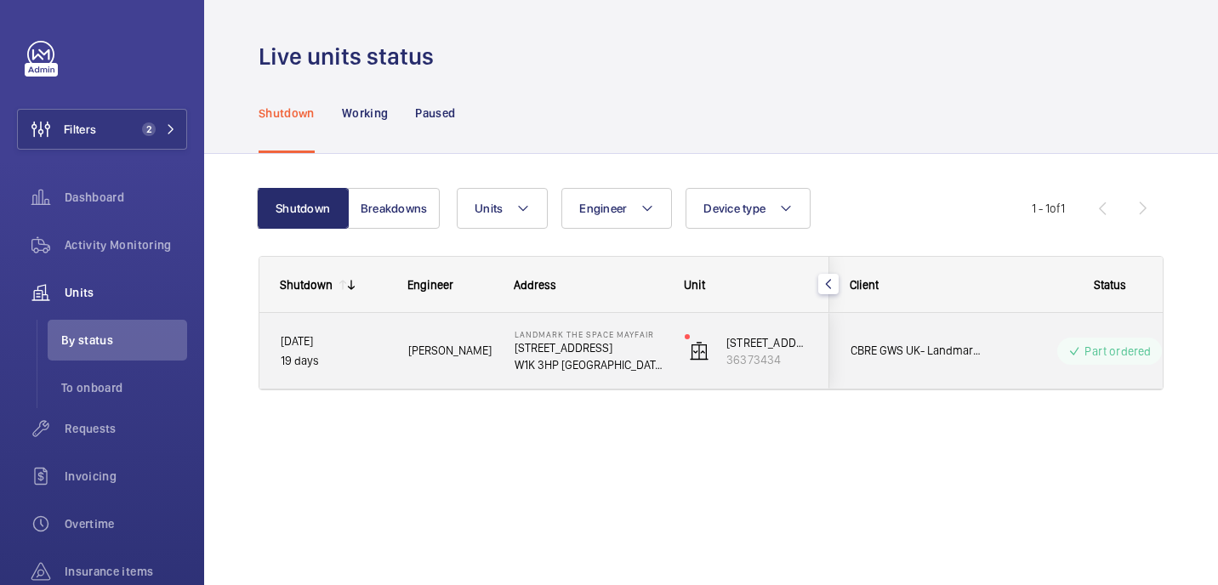
click at [462, 372] on div "David H." at bounding box center [440, 351] width 105 height 54
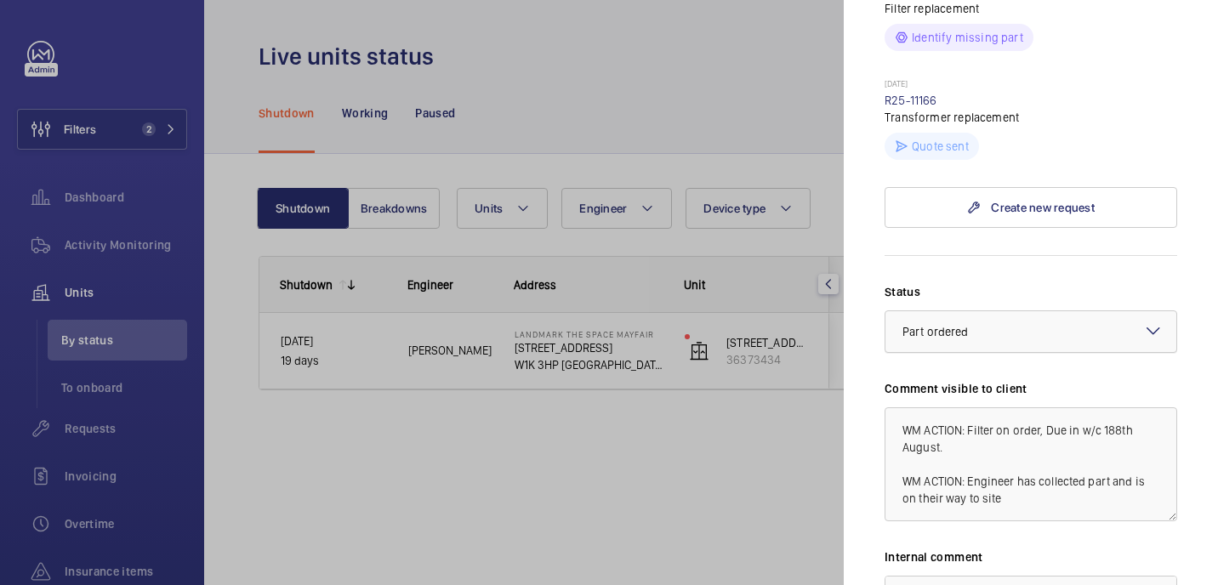
scroll to position [1079, 0]
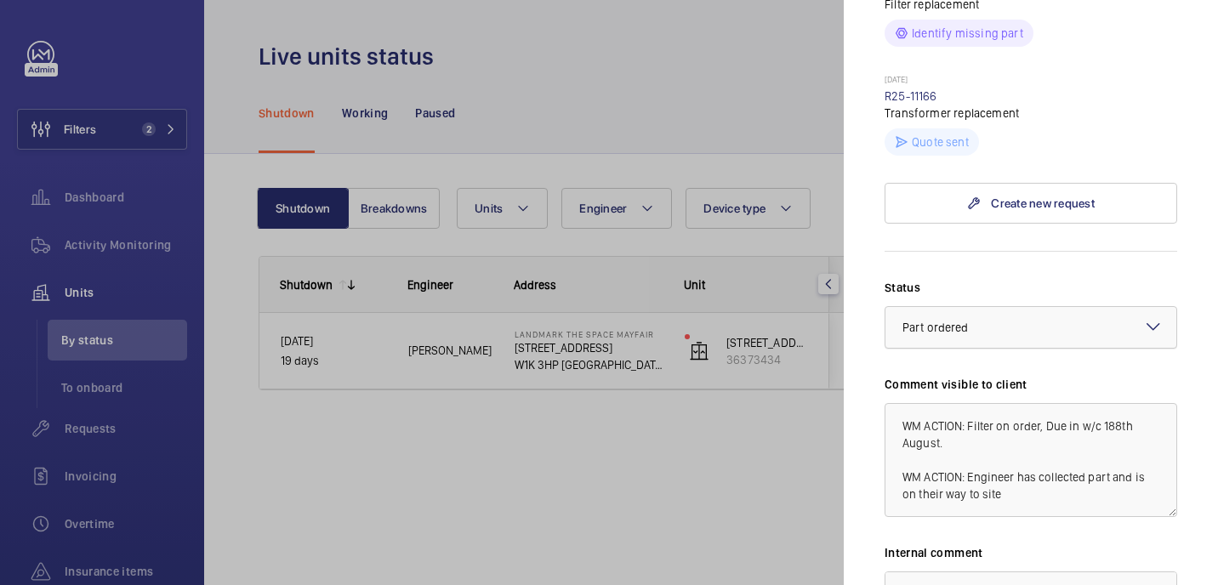
click at [979, 319] on div "× Part ordered" at bounding box center [957, 327] width 109 height 17
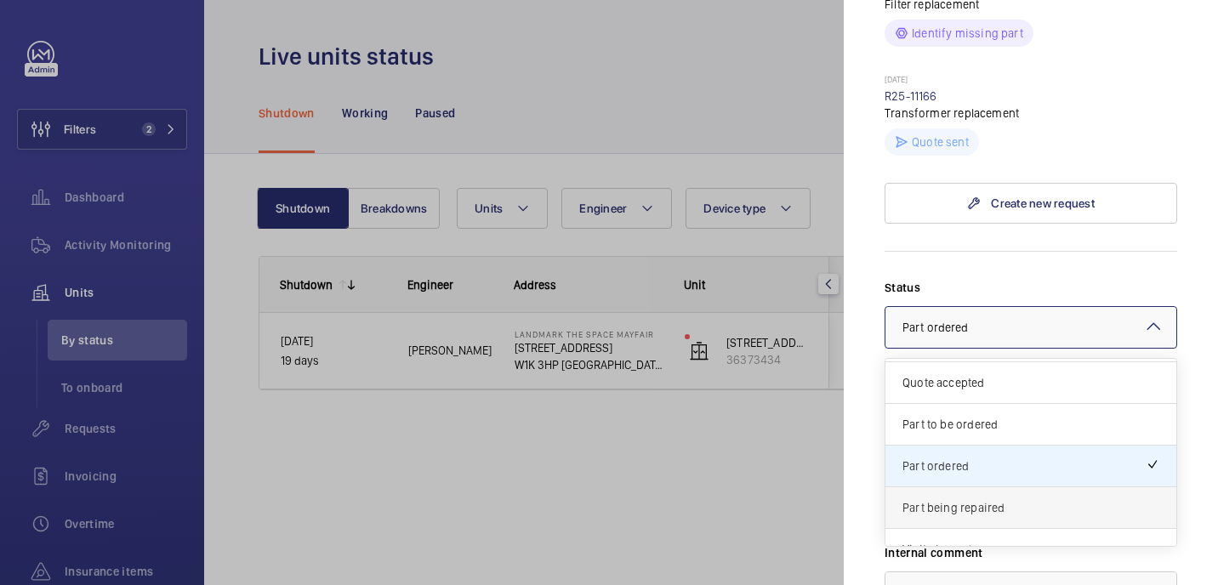
scroll to position [78, 0]
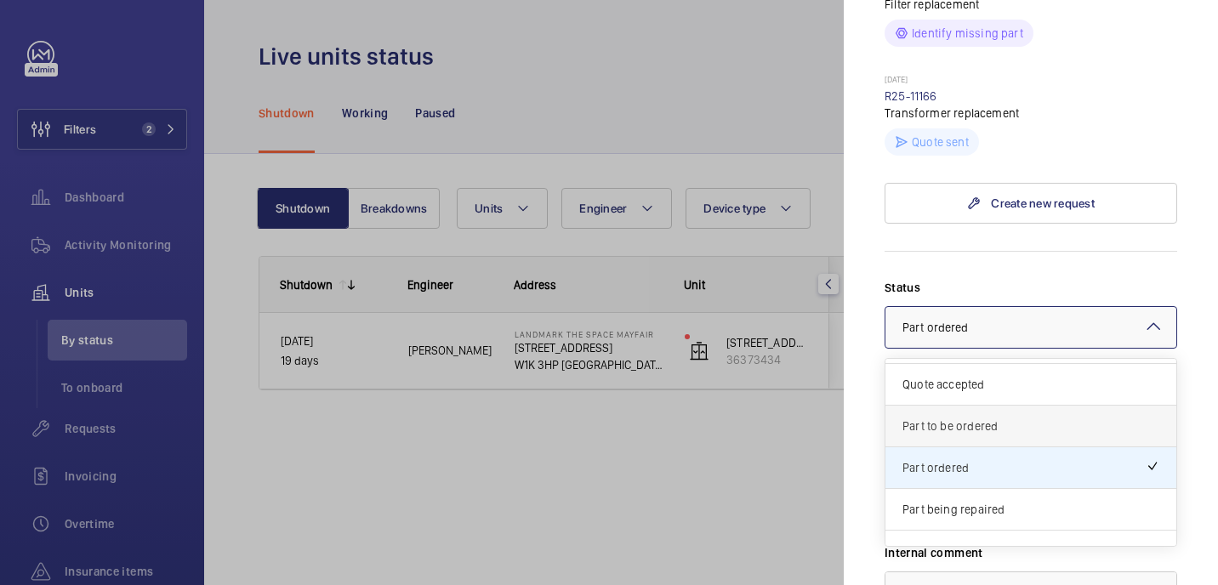
click at [986, 418] on span "Part to be ordered" at bounding box center [1031, 426] width 257 height 17
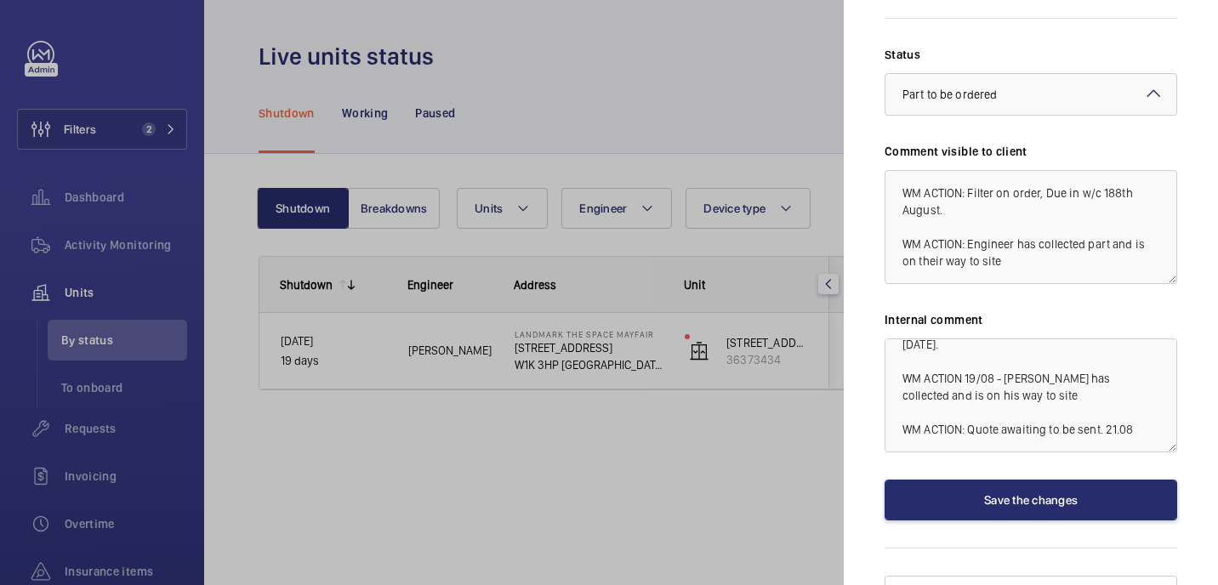
scroll to position [34, 0]
click at [991, 198] on textarea "WM ACTION: Filter on order, Due in w/c 188th August. WM ACTION: Engineer has co…" at bounding box center [1031, 227] width 293 height 114
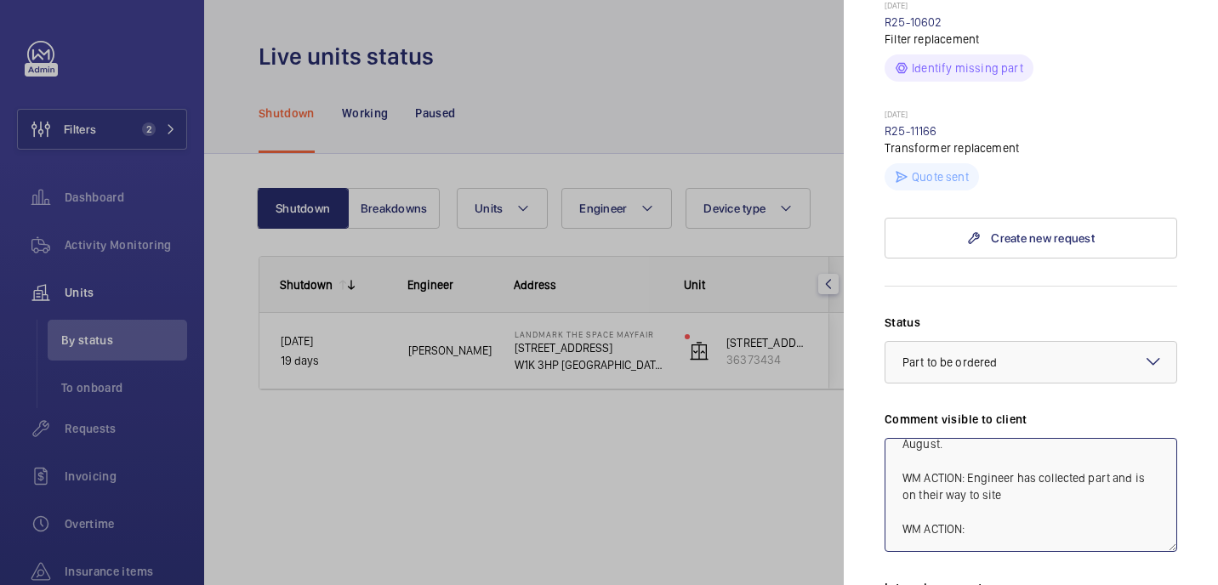
scroll to position [1089, 0]
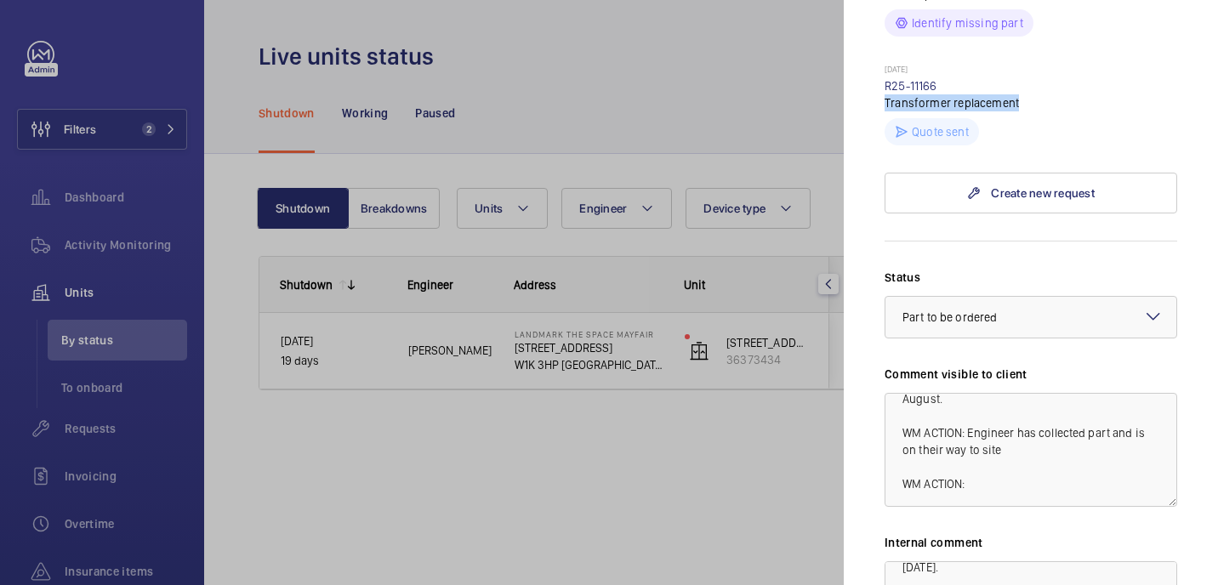
drag, startPoint x: 885, startPoint y: 76, endPoint x: 1042, endPoint y: 66, distance: 157.6
click at [1043, 94] on p "Transformer replacement" at bounding box center [1031, 102] width 293 height 17
copy p "Transformer replacement"
click at [1000, 465] on textarea "WM ACTION: Filter on order, Due in w/c 188th August. WM ACTION: Engineer has co…" at bounding box center [1031, 450] width 293 height 114
click at [998, 459] on textarea "WM ACTION: Filter on order, Due in w/c 188th August. WM ACTION: Engineer has co…" at bounding box center [1031, 450] width 293 height 114
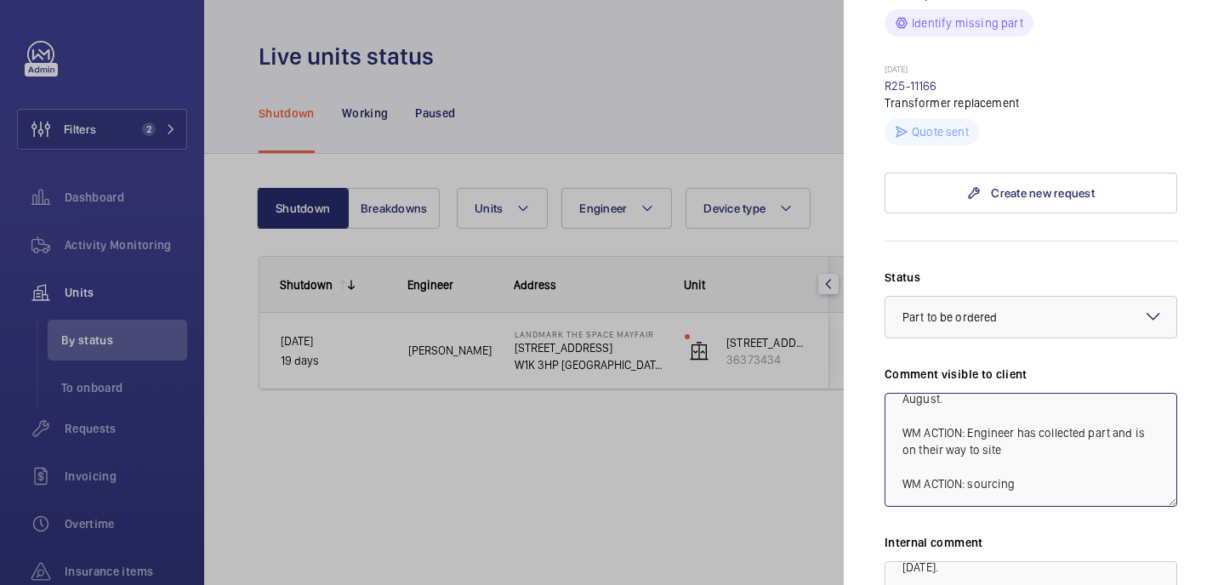
paste textarea "Transformer replacement"
click at [917, 470] on textarea "WM ACTION: Filter on order, Due in w/c 188th August. WM ACTION: Engineer has co…" at bounding box center [1031, 450] width 293 height 114
click at [963, 464] on textarea "WM ACTION: Filter on order, Due in w/c 188th August. WM ACTION: Engineer has co…" at bounding box center [1031, 450] width 293 height 114
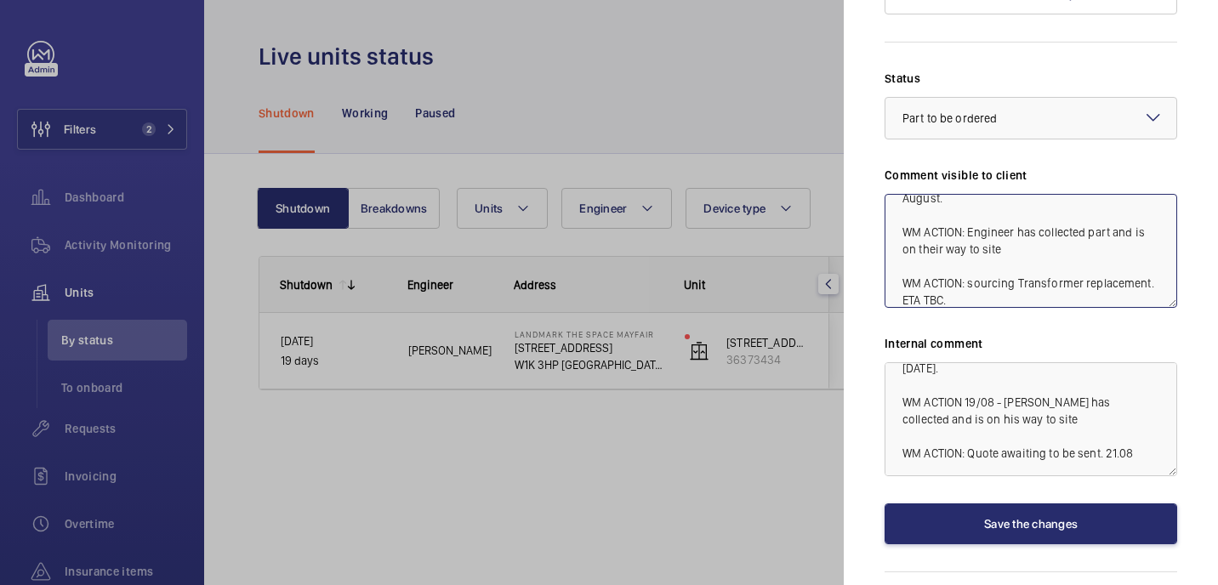
scroll to position [1312, 0]
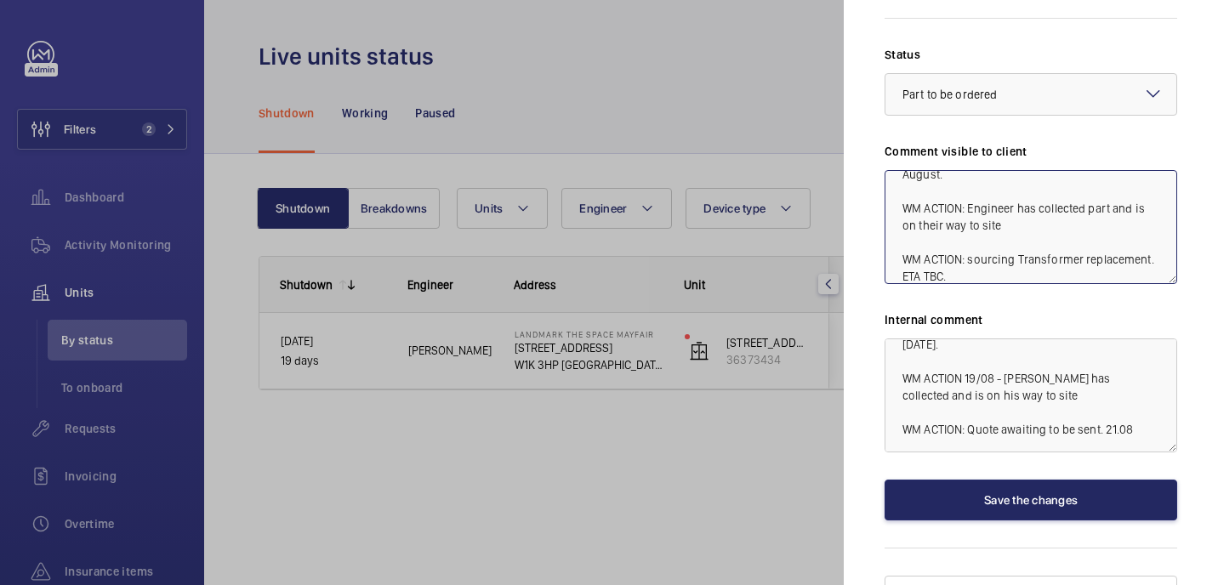
type textarea "WM ACTION: Filter on order, Due in w/c 188th August. WM ACTION: Engineer has co…"
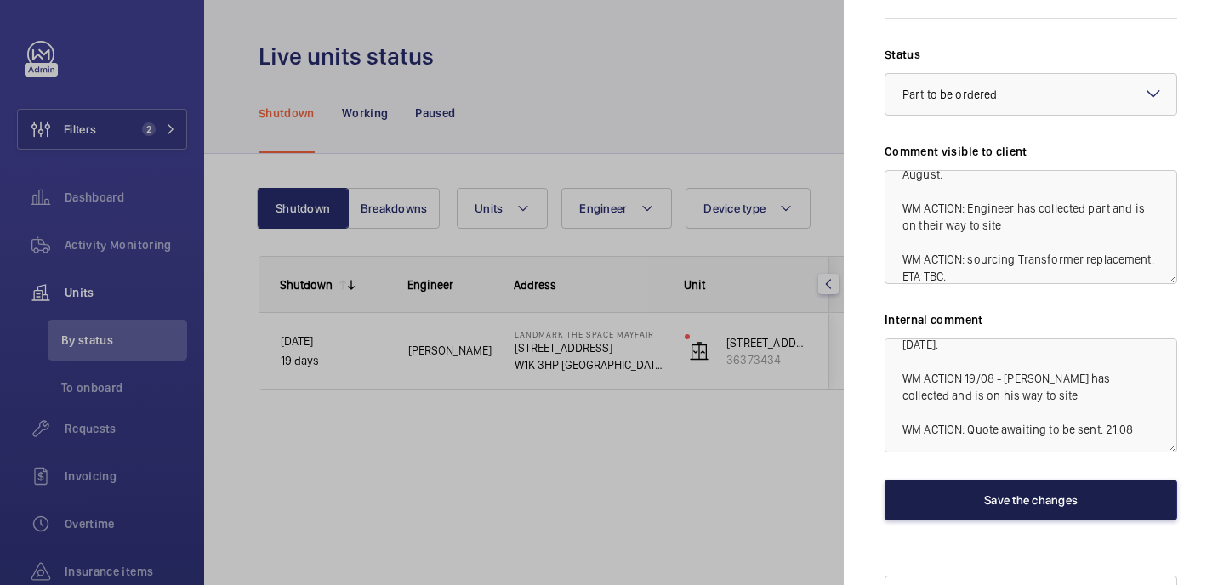
click at [1022, 480] on button "Save the changes" at bounding box center [1031, 500] width 293 height 41
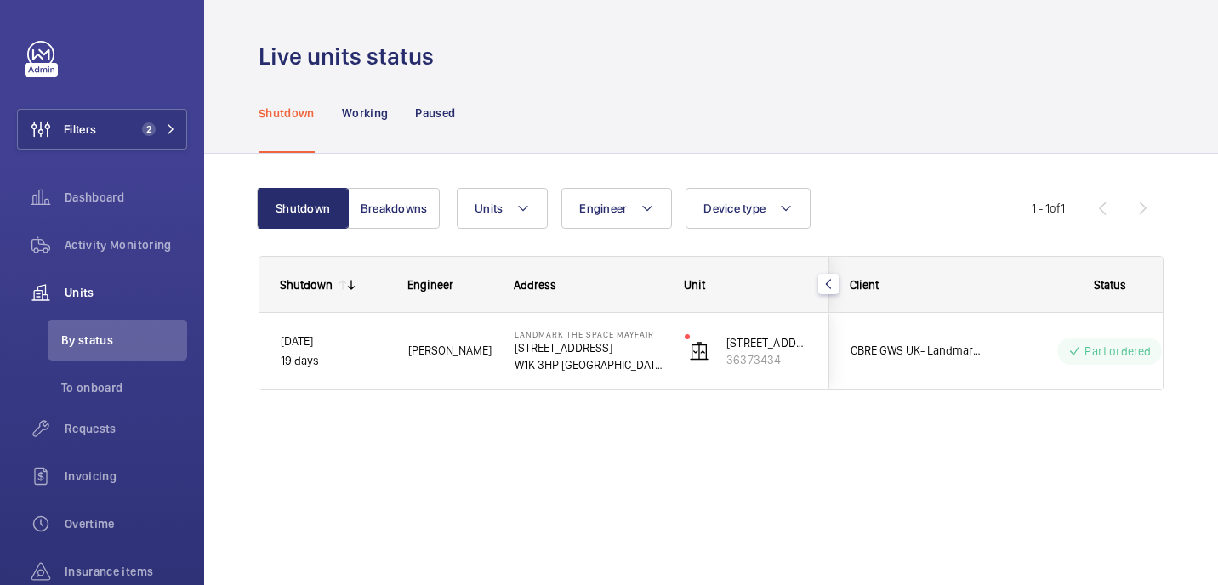
scroll to position [0, 0]
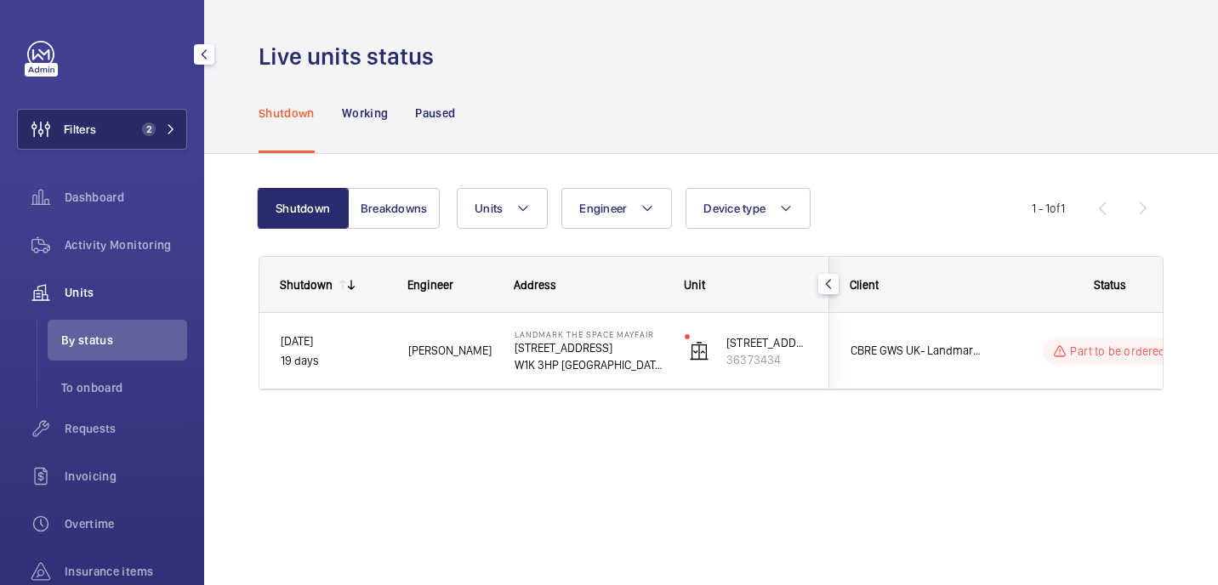
click at [156, 117] on button "Filters 2" at bounding box center [102, 129] width 170 height 41
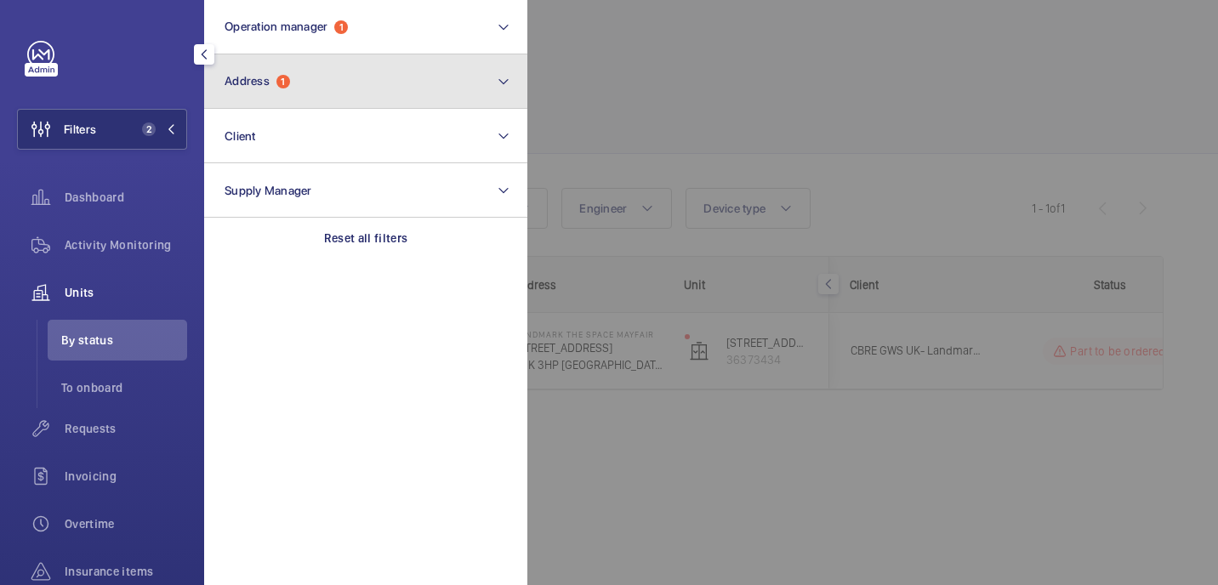
click at [298, 66] on button "Address 1" at bounding box center [365, 81] width 323 height 54
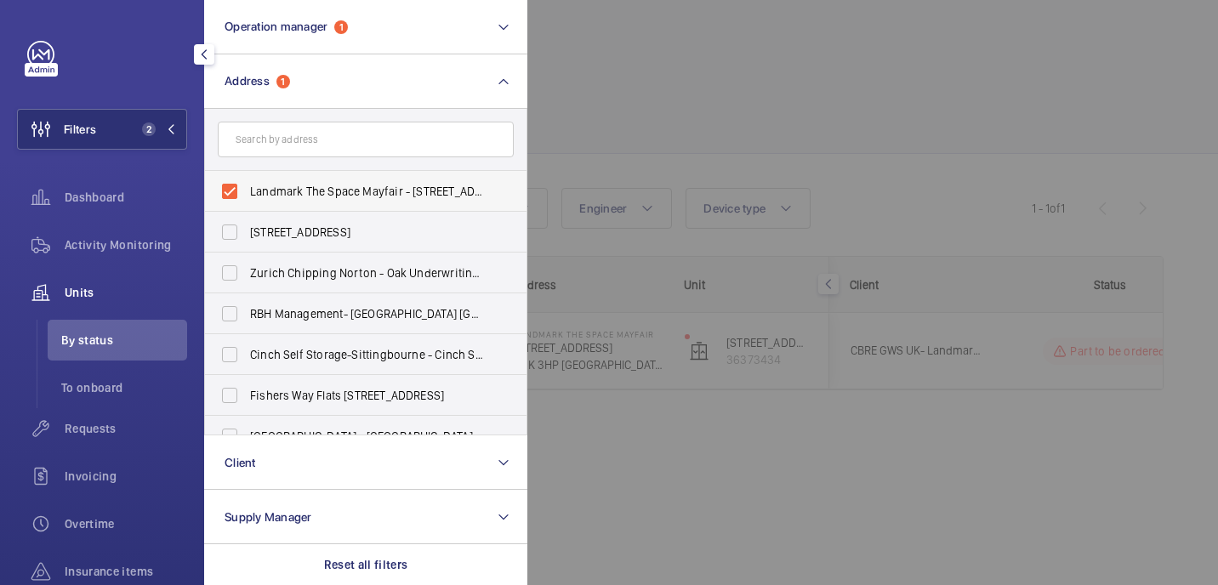
click at [299, 176] on label "Landmark The Space Mayfair - 49 Grosvenor St, LONDON W1K 3HP" at bounding box center [353, 191] width 296 height 41
click at [247, 176] on input "Landmark The Space Mayfair - 49 Grosvenor St, LONDON W1K 3HP" at bounding box center [230, 191] width 34 height 34
checkbox input "false"
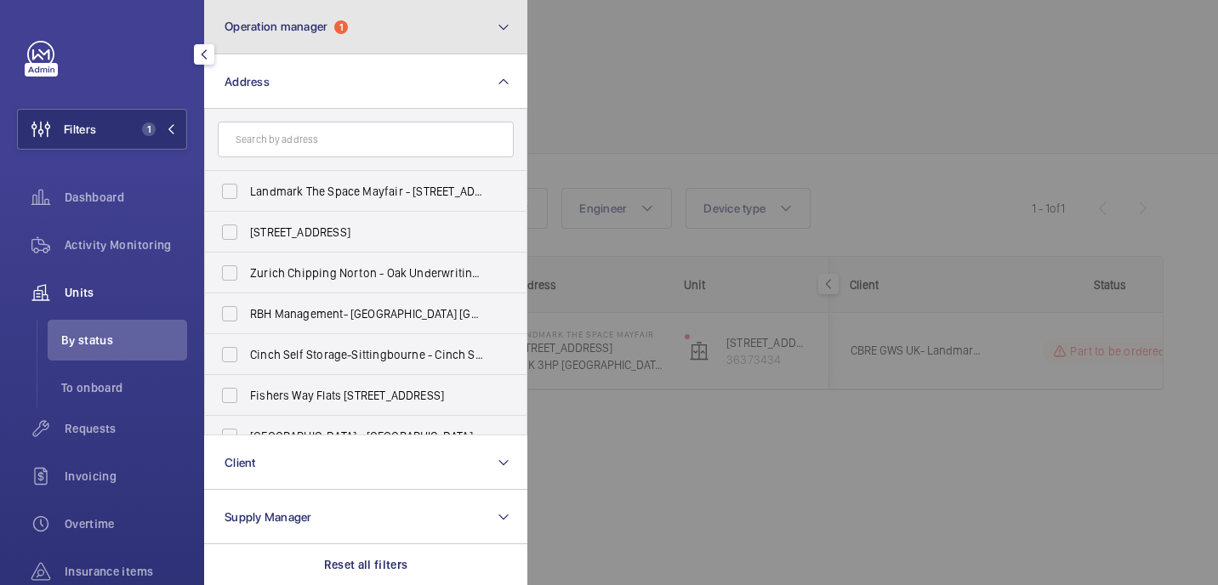
click at [373, 41] on button "Operation manager 1" at bounding box center [365, 27] width 323 height 54
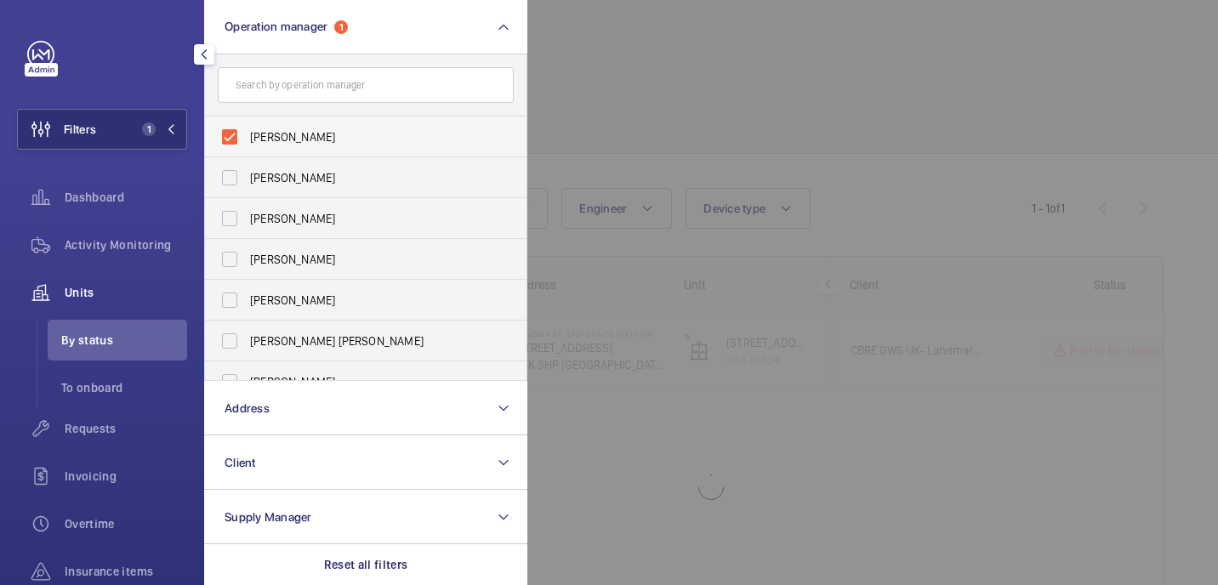
click at [339, 122] on label "John Smith" at bounding box center [353, 137] width 296 height 41
click at [247, 122] on input "John Smith" at bounding box center [230, 137] width 34 height 34
checkbox input "false"
click at [626, 95] on div at bounding box center [1136, 292] width 1218 height 585
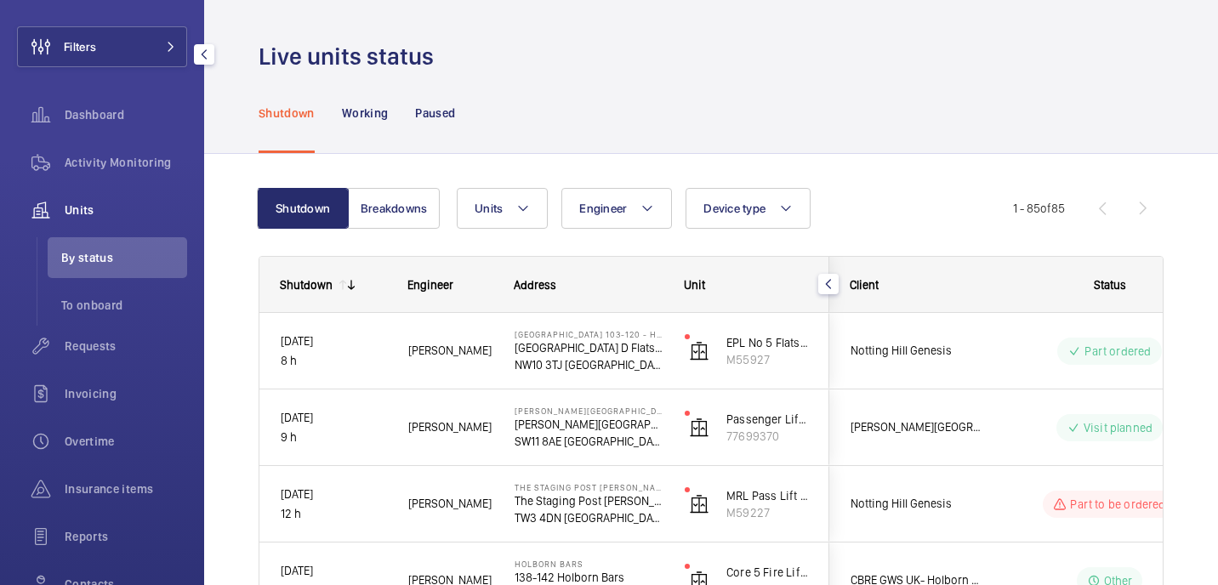
scroll to position [83, 0]
click at [100, 336] on div "Requests" at bounding box center [102, 345] width 170 height 41
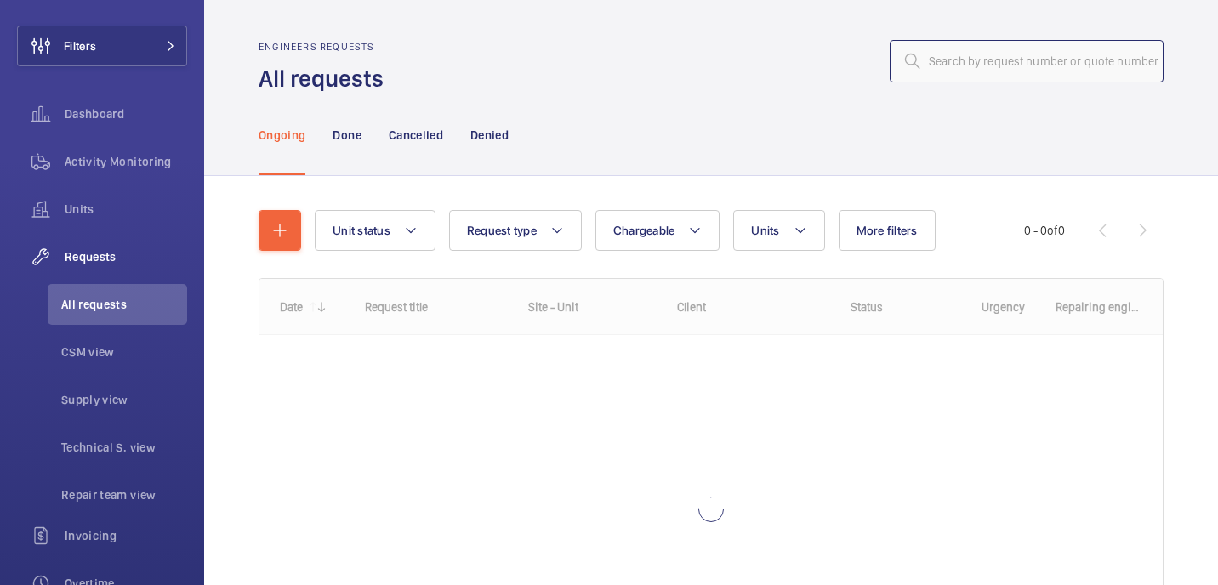
click at [1000, 65] on input "text" at bounding box center [1027, 61] width 274 height 43
paste input "Transformer replacement"
type input "Transformer replacement"
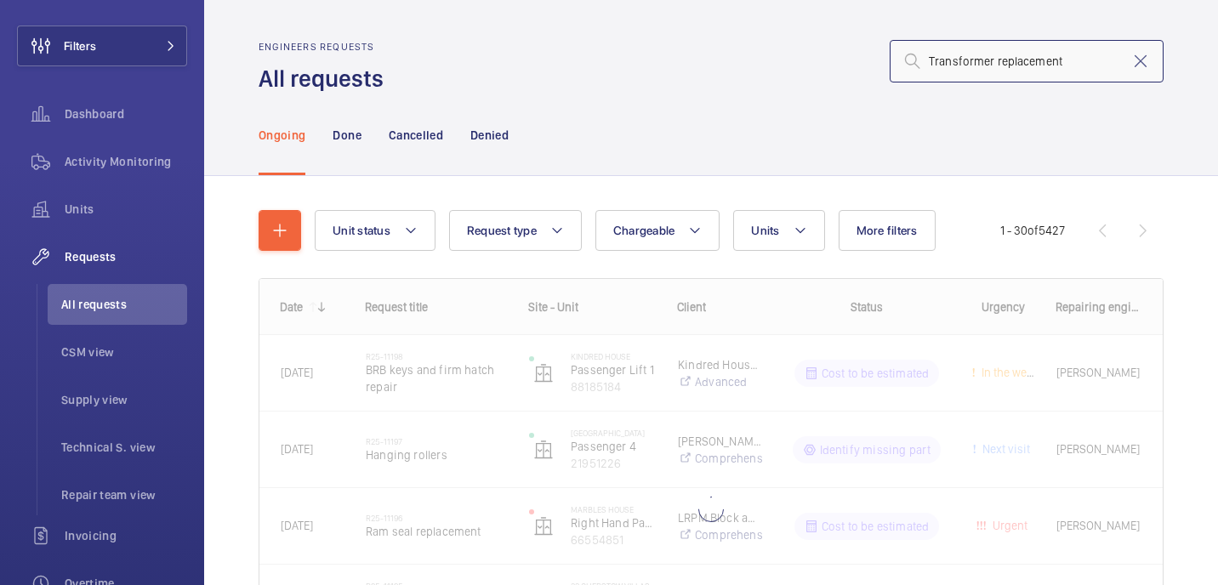
click at [1006, 58] on input "Transformer replacement" at bounding box center [1027, 61] width 274 height 43
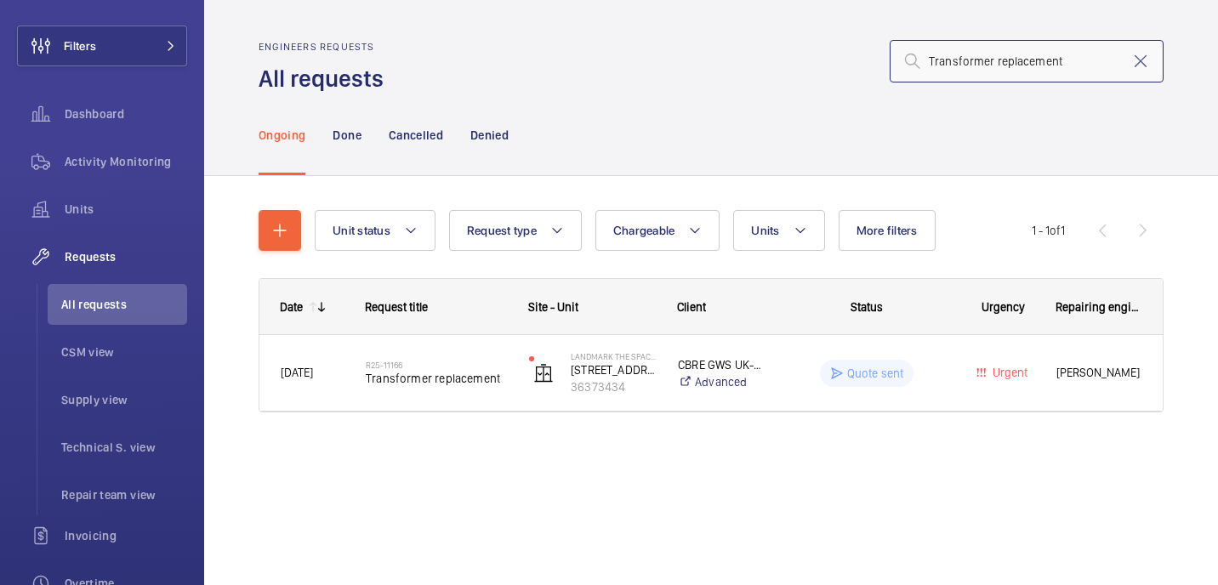
click at [1006, 58] on input "Transformer replacement" at bounding box center [1027, 61] width 274 height 43
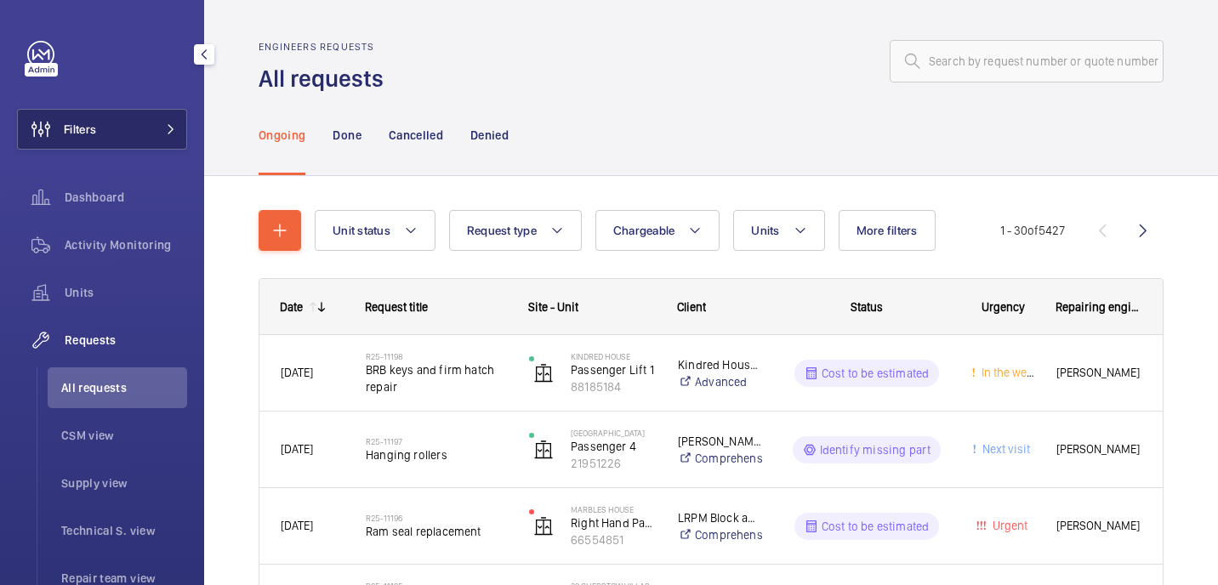
click at [122, 145] on button "Filters" at bounding box center [102, 129] width 170 height 41
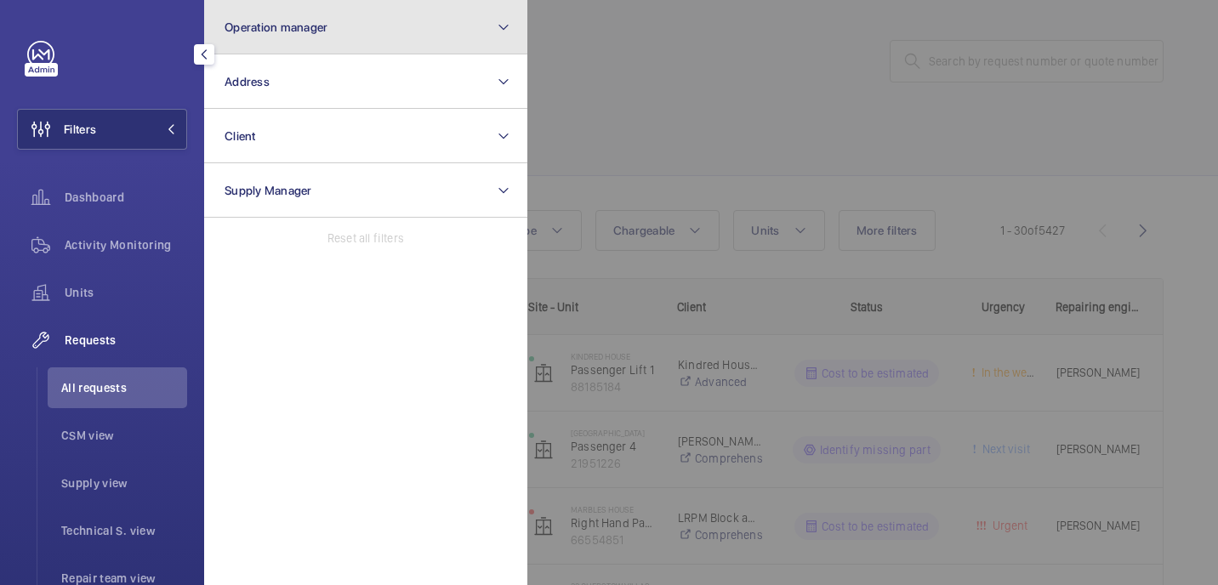
click at [376, 41] on button "Operation manager" at bounding box center [365, 27] width 323 height 54
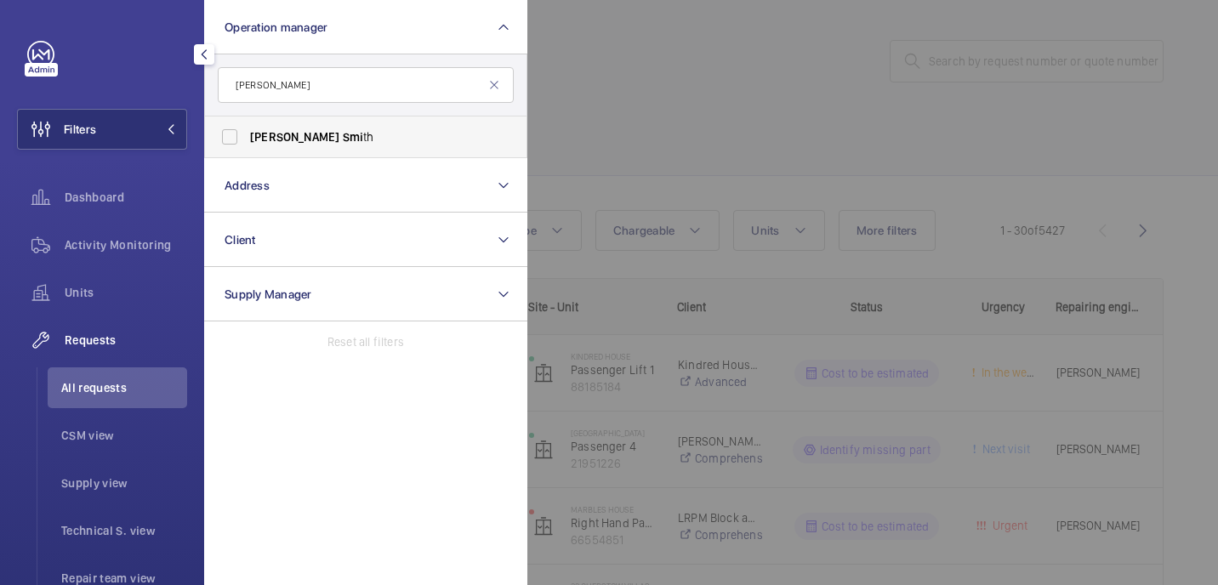
type input "john smi"
click at [412, 138] on span "John Smi th" at bounding box center [367, 136] width 234 height 17
click at [247, 138] on input "John Smi th" at bounding box center [230, 137] width 34 height 34
checkbox input "true"
click at [767, 90] on div at bounding box center [1136, 292] width 1218 height 585
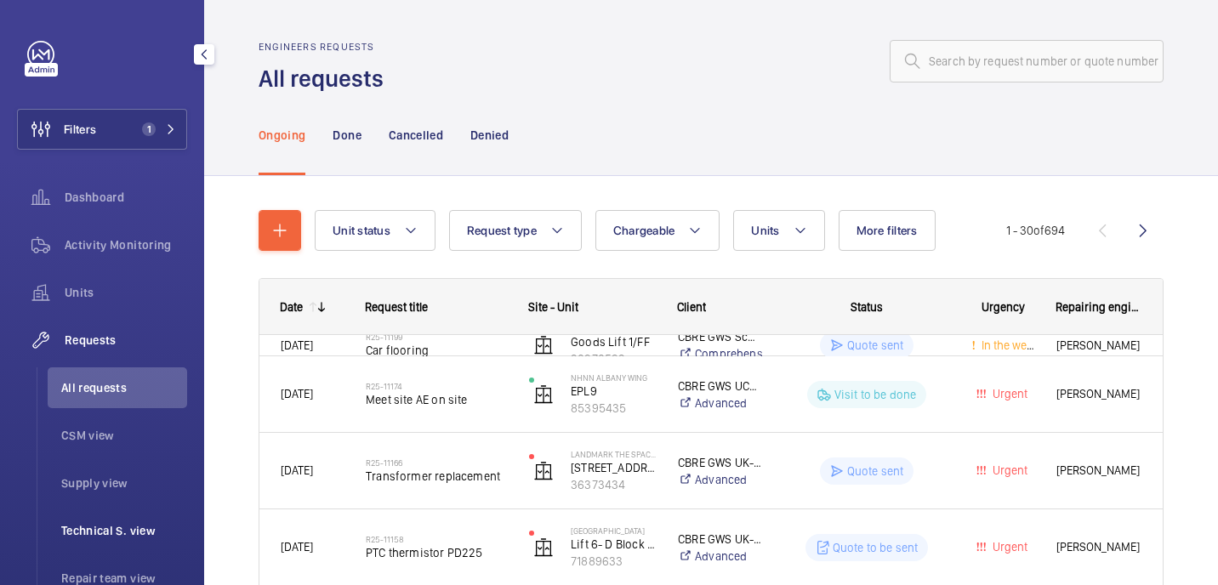
scroll to position [15, 0]
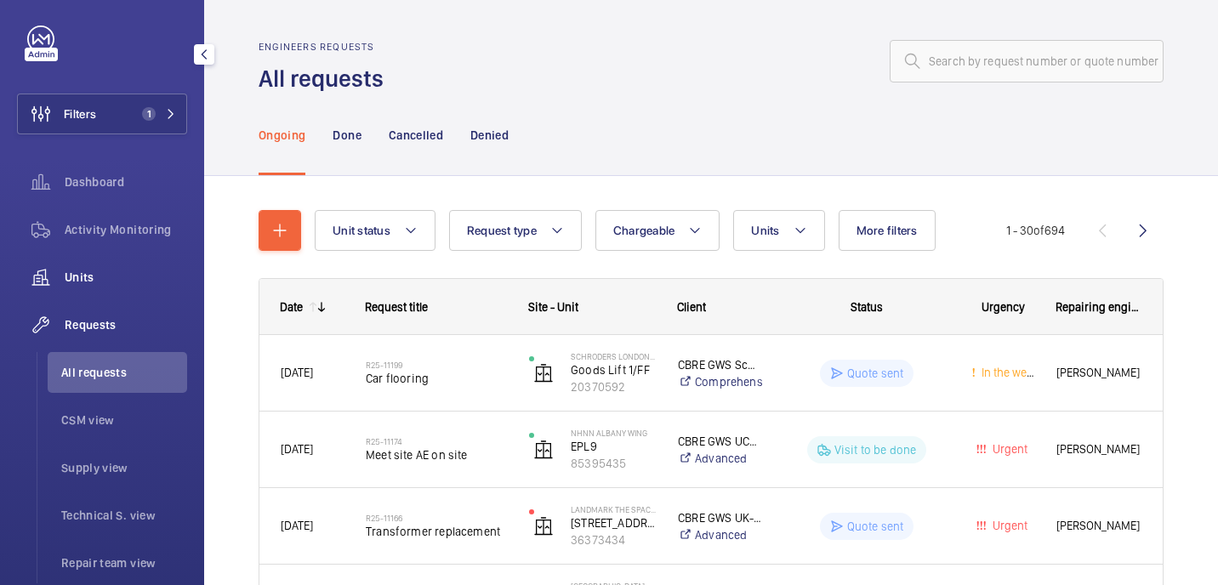
click at [116, 285] on span "Units" at bounding box center [126, 277] width 122 height 17
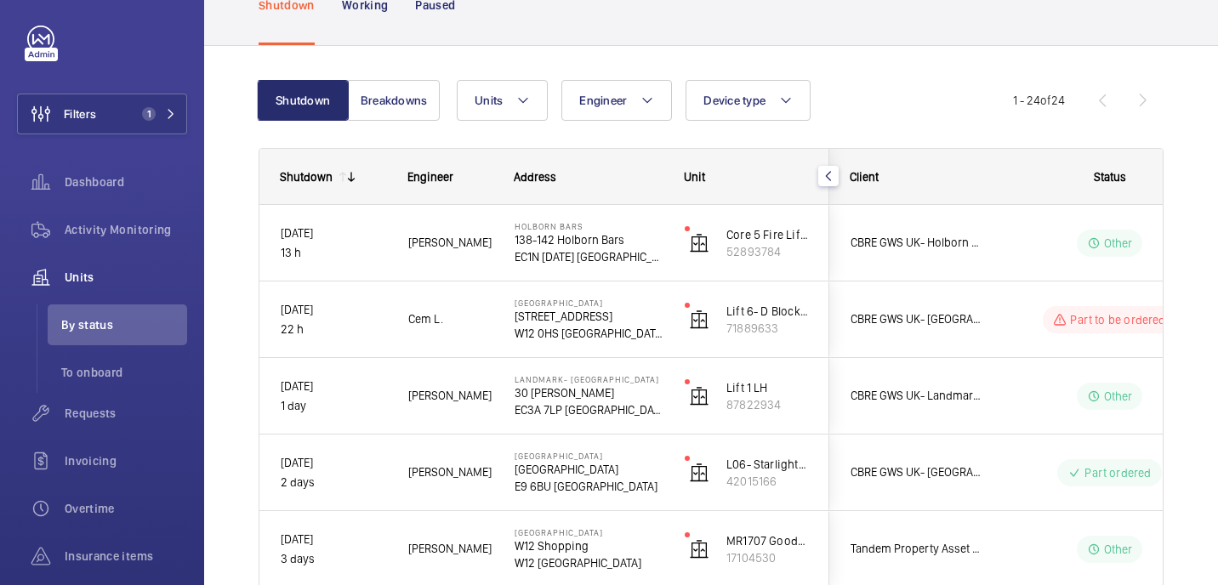
scroll to position [140, 0]
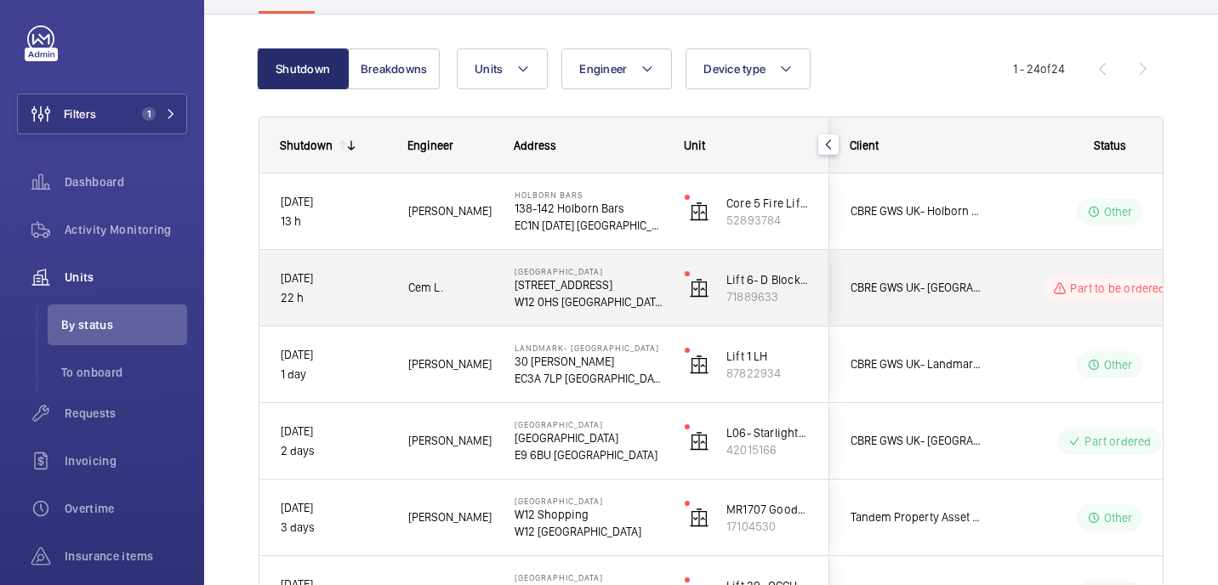
click at [473, 296] on span "Cem L." at bounding box center [450, 288] width 84 height 20
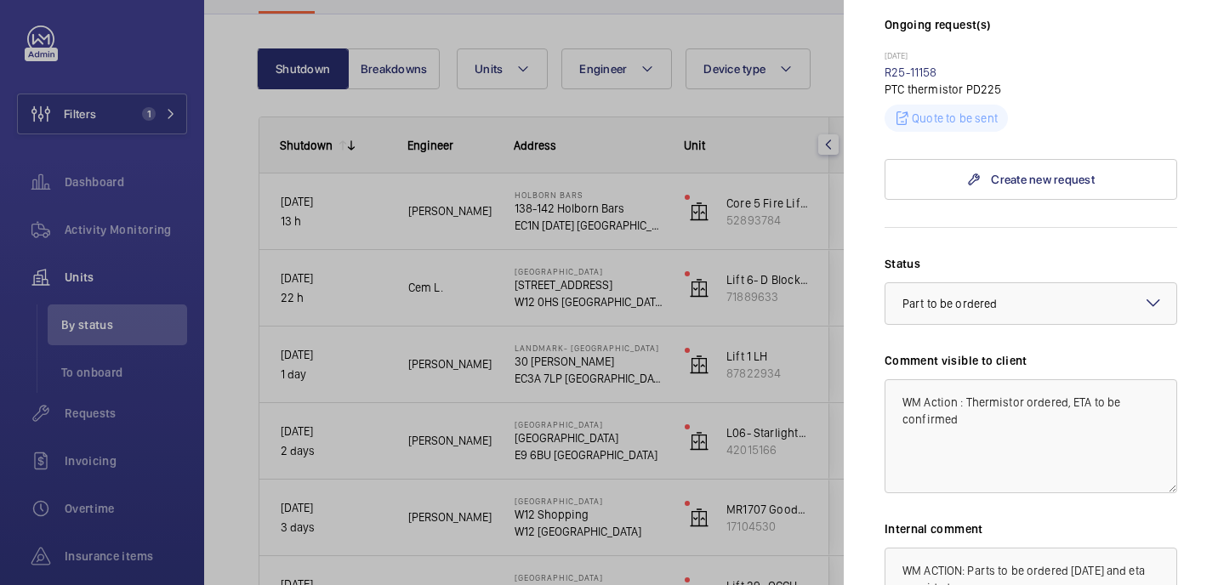
scroll to position [626, 0]
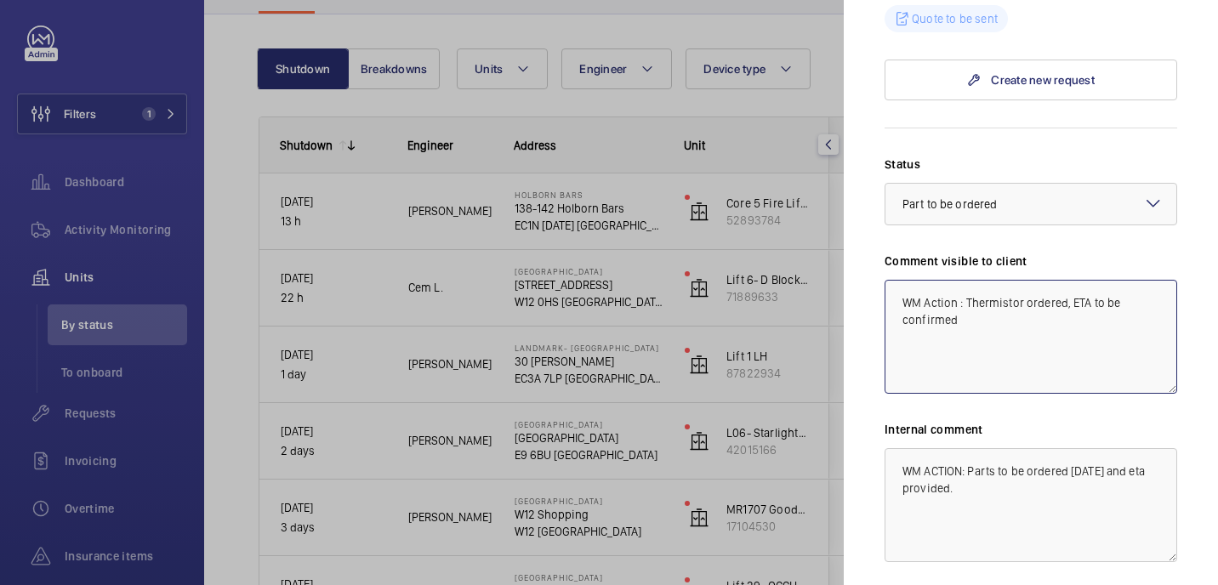
drag, startPoint x: 969, startPoint y: 276, endPoint x: 993, endPoint y: 297, distance: 31.9
click at [993, 297] on textarea "WM Action : Thermistor ordered, ETA to be confirmed" at bounding box center [1031, 337] width 293 height 114
click at [1005, 83] on div "Stopped unit Hammersmith Hospital 72 Du Cane Rd W12 0HS LONDON CBRE GWS UK- Imp…" at bounding box center [1031, 71] width 293 height 1312
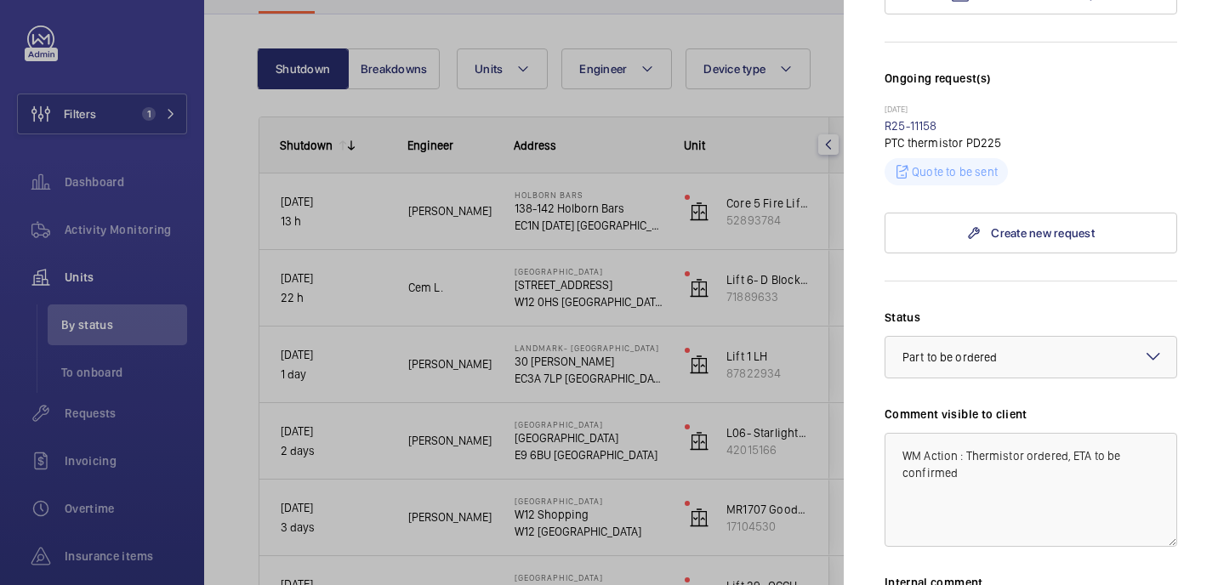
scroll to position [472, 0]
click at [918, 105] on p "Yesterday" at bounding box center [1031, 112] width 293 height 14
click at [918, 120] on link "R25-11158" at bounding box center [911, 127] width 53 height 14
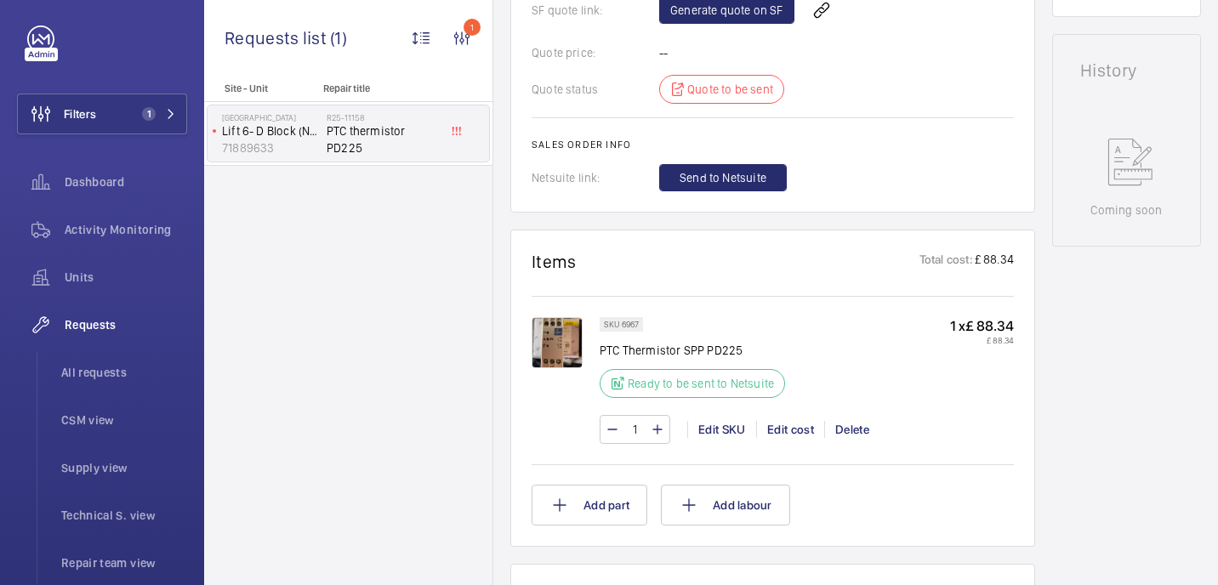
scroll to position [829, 0]
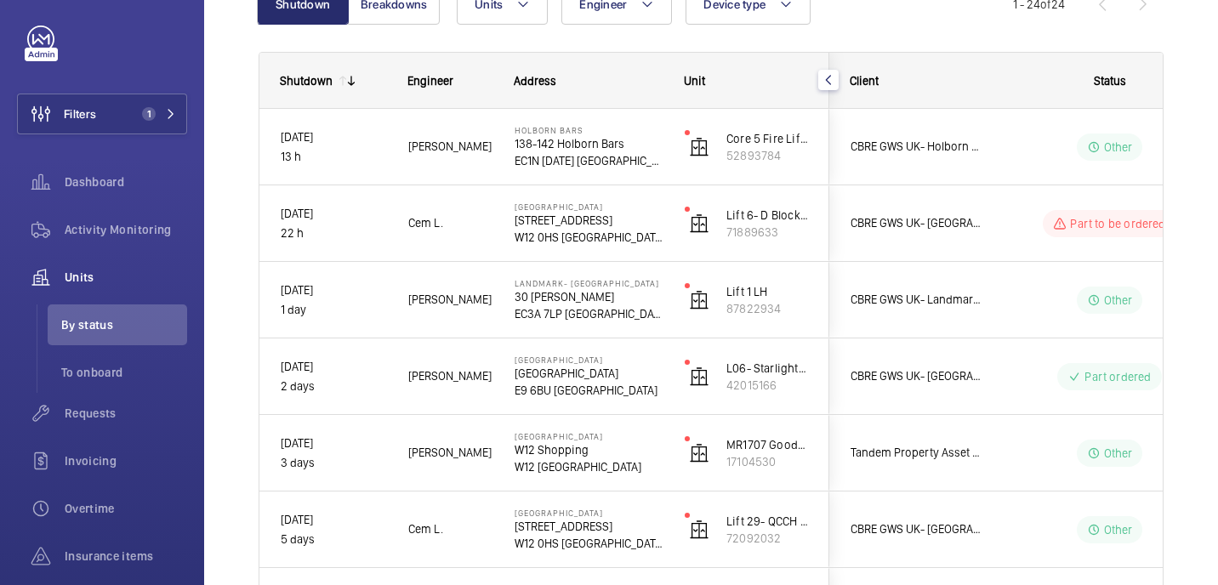
scroll to position [207, 0]
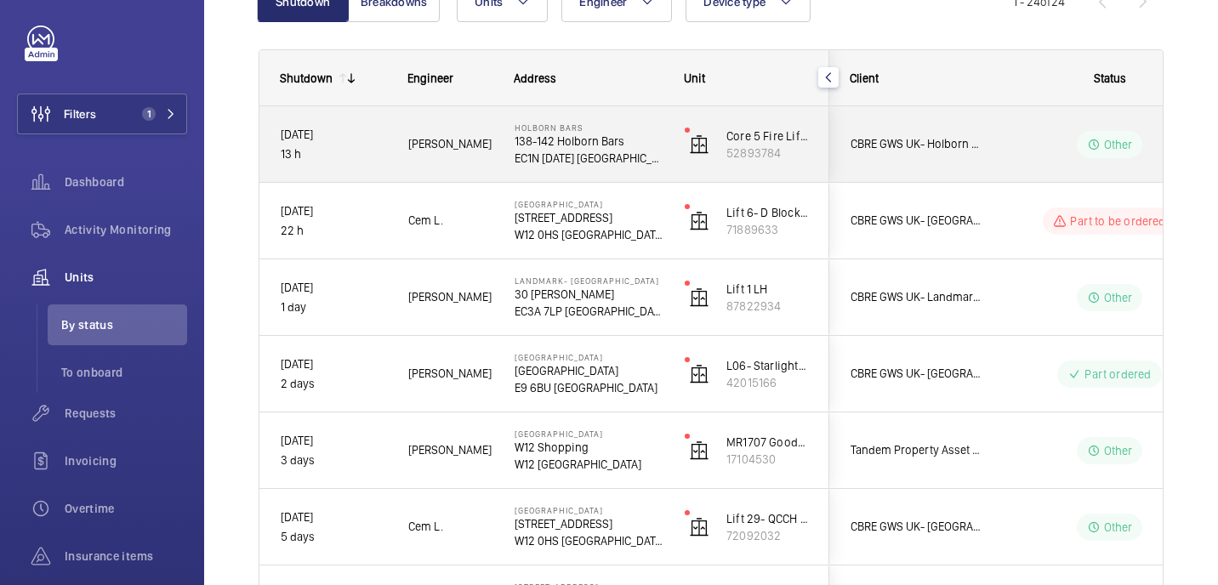
click at [834, 164] on div "CBRE GWS UK- Holborn Bars" at bounding box center [905, 144] width 151 height 54
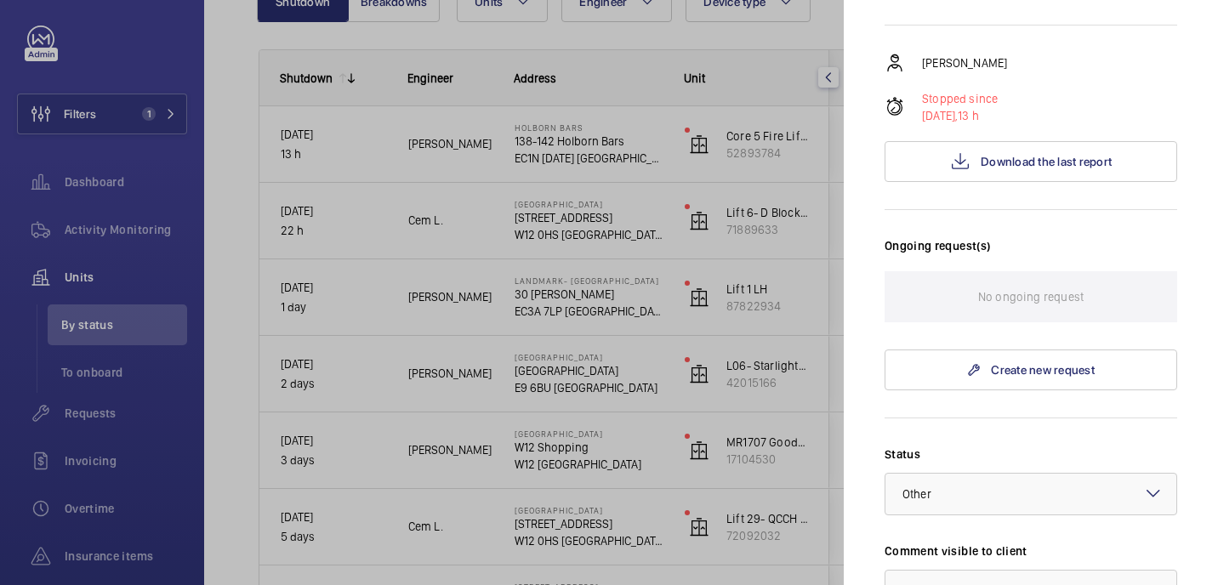
scroll to position [179, 0]
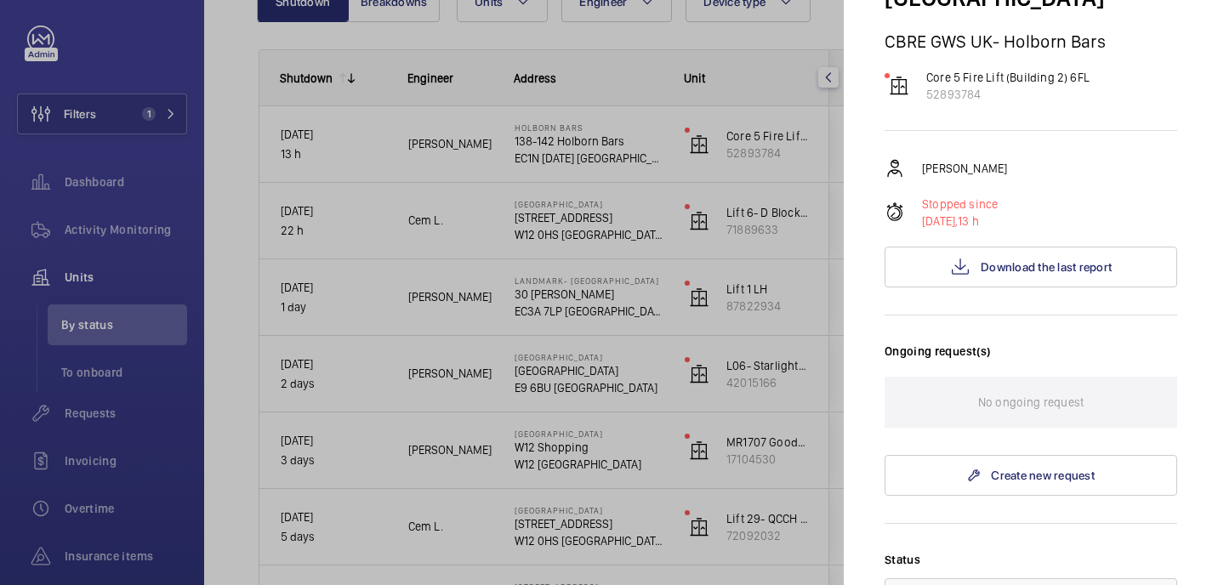
click at [792, 62] on div at bounding box center [609, 292] width 1218 height 585
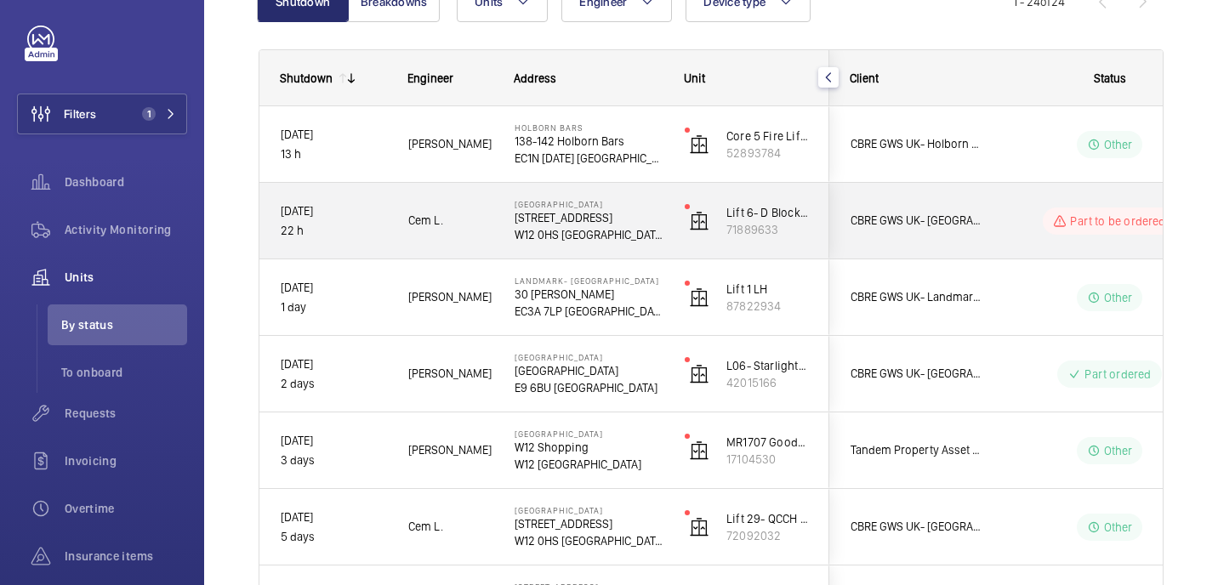
click at [649, 219] on p "72 Du Cane Rd" at bounding box center [589, 217] width 148 height 17
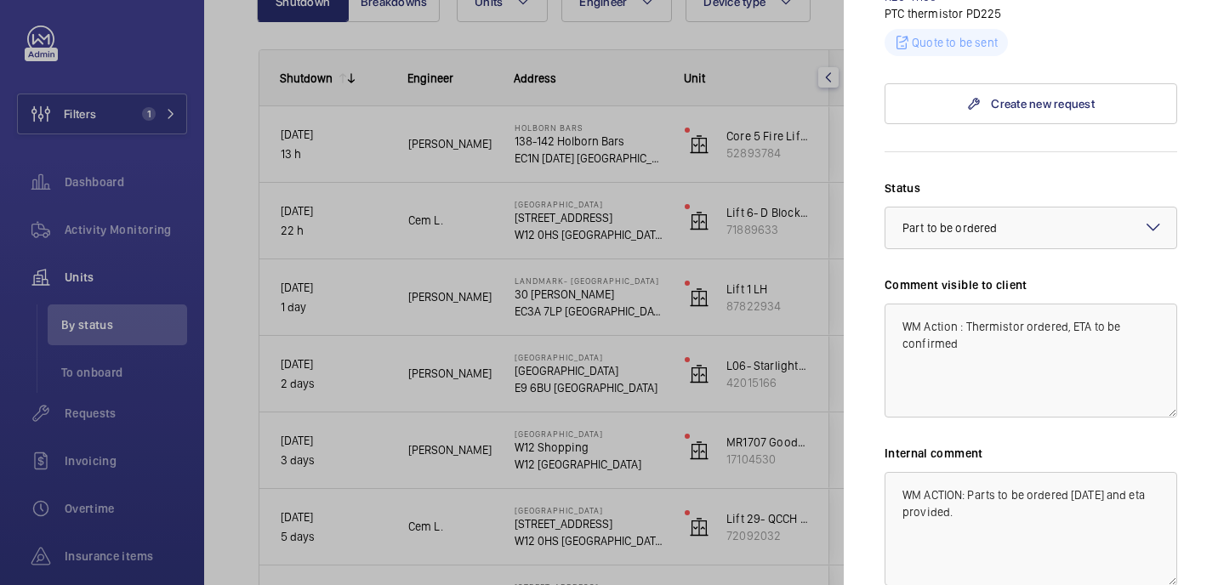
scroll to position [603, 0]
drag, startPoint x: 961, startPoint y: 314, endPoint x: 967, endPoint y: 293, distance: 21.3
click at [967, 303] on textarea "WM Action : Thermistor ordered, ETA to be confirmed" at bounding box center [1031, 360] width 293 height 114
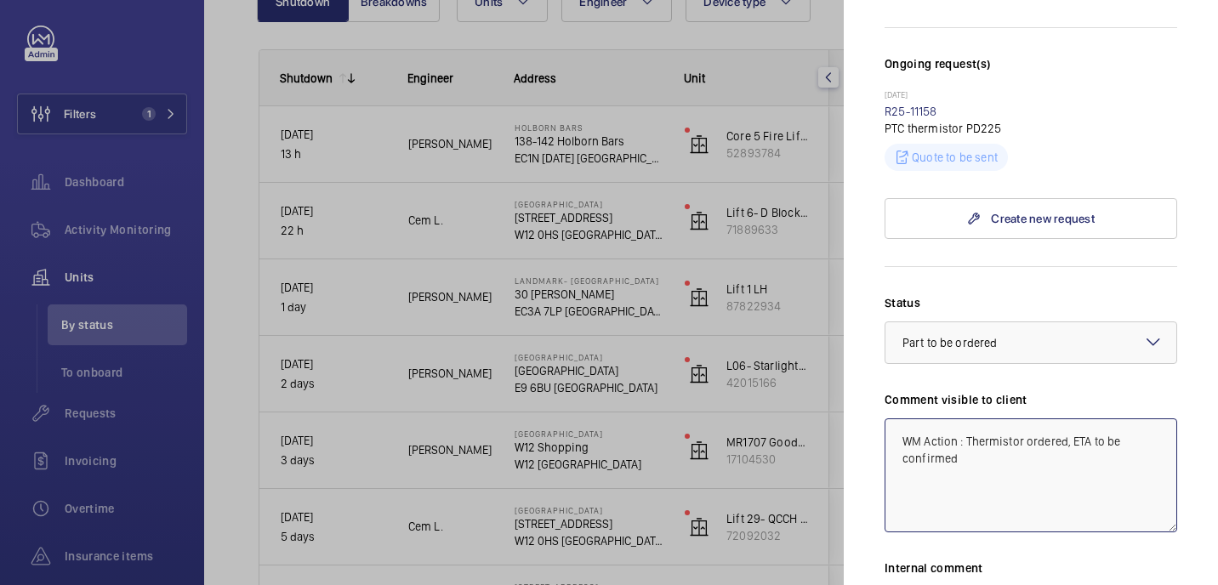
scroll to position [501, 0]
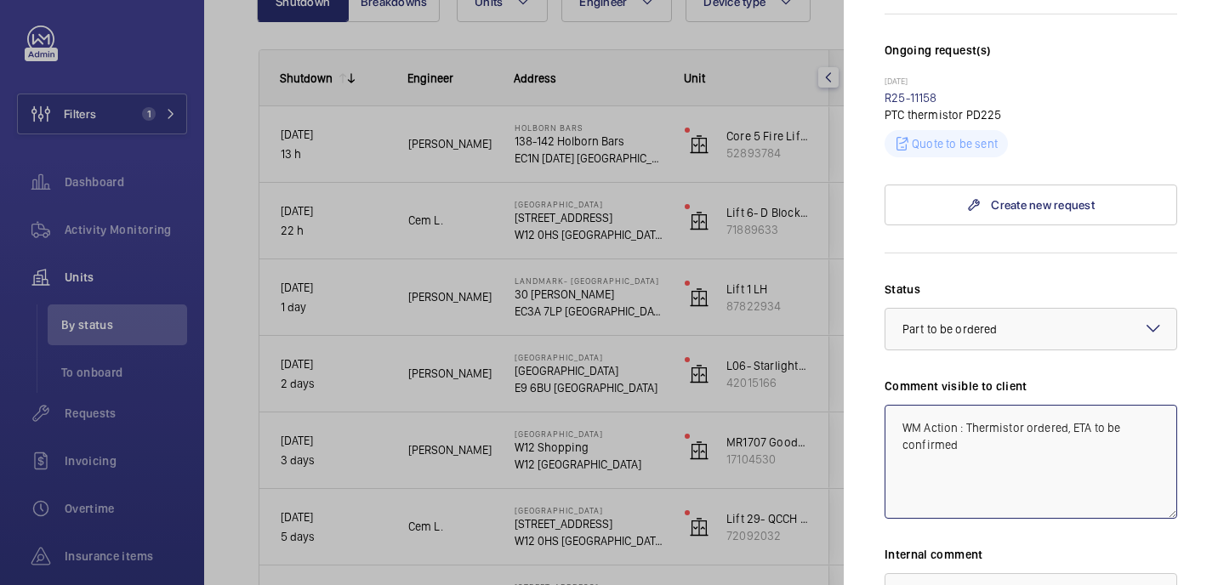
click at [1005, 417] on textarea "WM Action : Thermistor ordered, ETA to be confirmed" at bounding box center [1031, 462] width 293 height 114
click at [968, 405] on textarea "WM Action : Thermistor ordered, ETA to be confirmed" at bounding box center [1031, 462] width 293 height 114
click at [985, 418] on textarea "WM Action : sourcing Thermistor ordered, ETA to be confirmed" at bounding box center [1031, 462] width 293 height 114
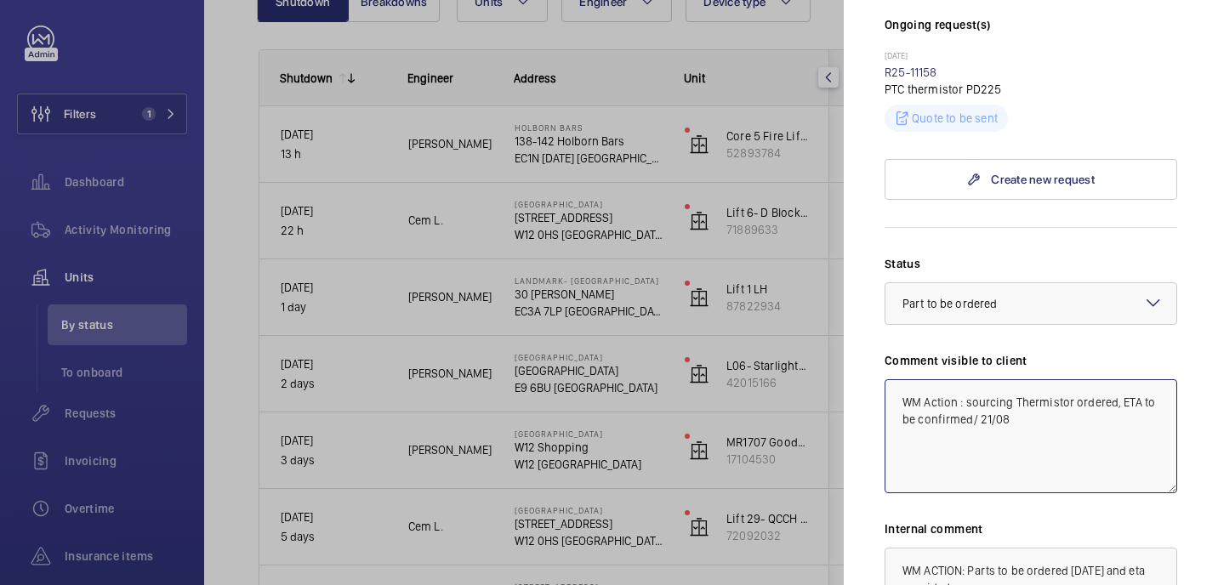
scroll to position [532, 0]
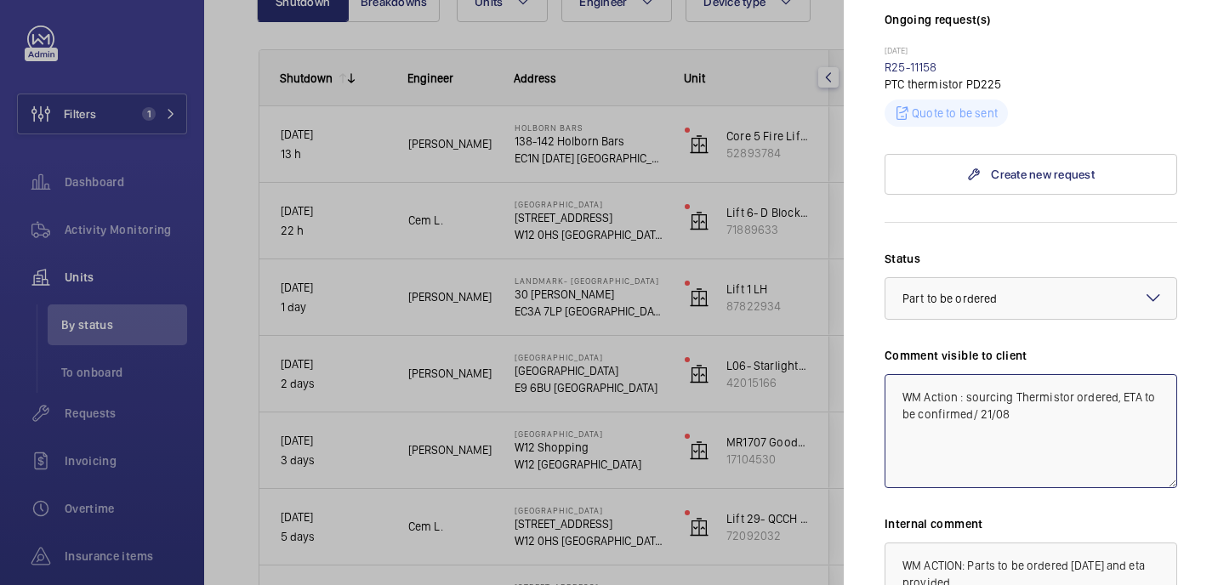
click at [977, 388] on textarea "WM Action : sourcing Thermistor ordered, ETA to be confirmed/ 21/08" at bounding box center [1031, 431] width 293 height 114
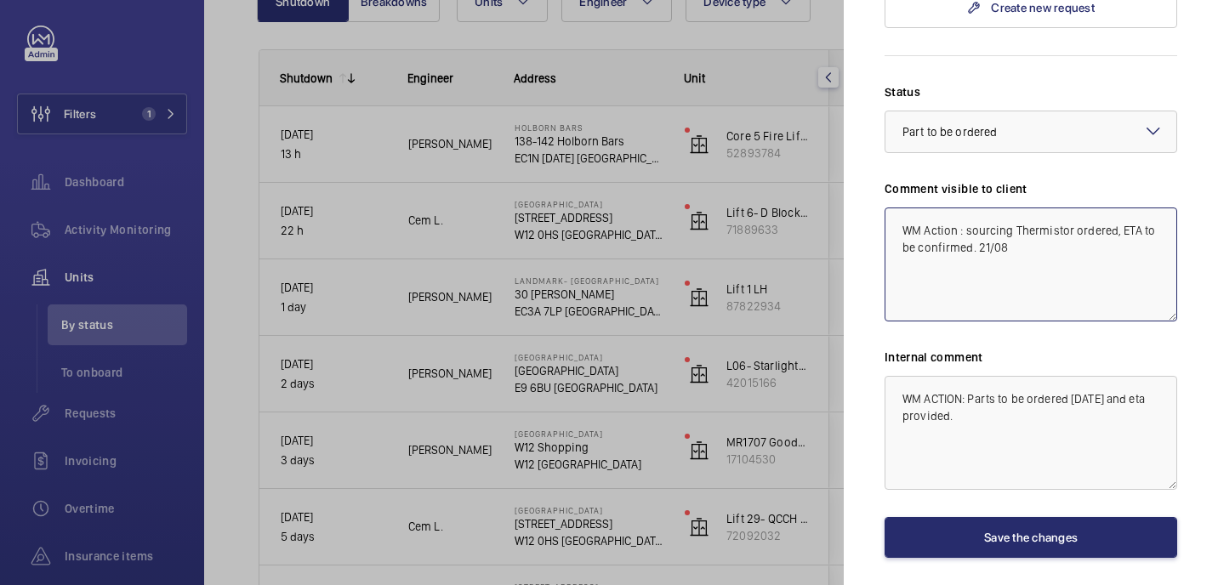
scroll to position [736, 0]
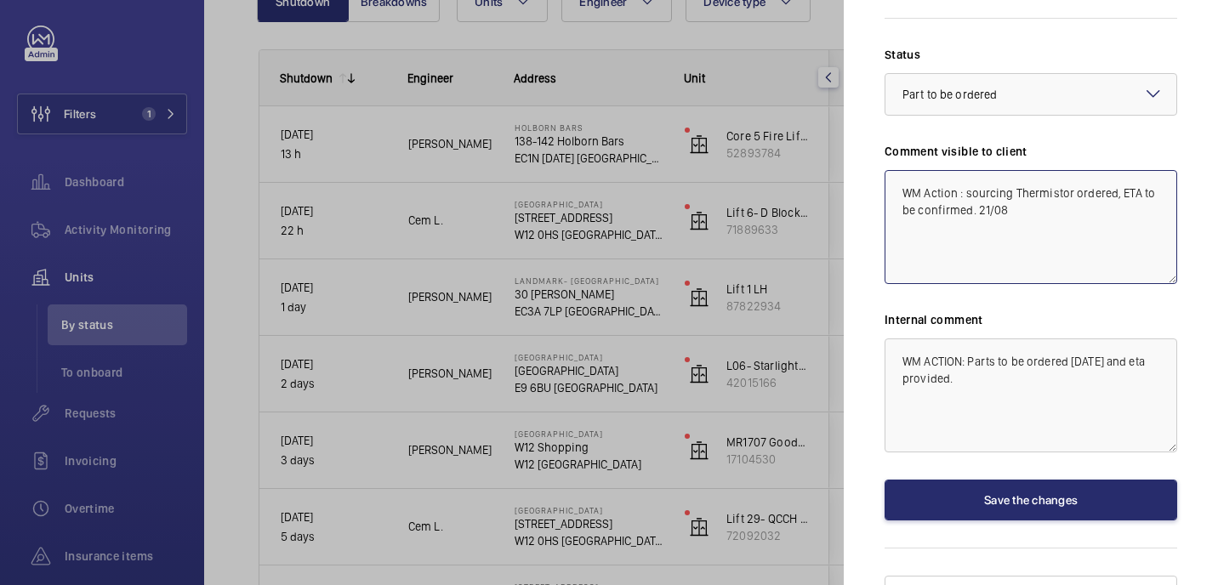
type textarea "WM Action : sourcing Thermistor ordered, ETA to be confirmed. 21/08"
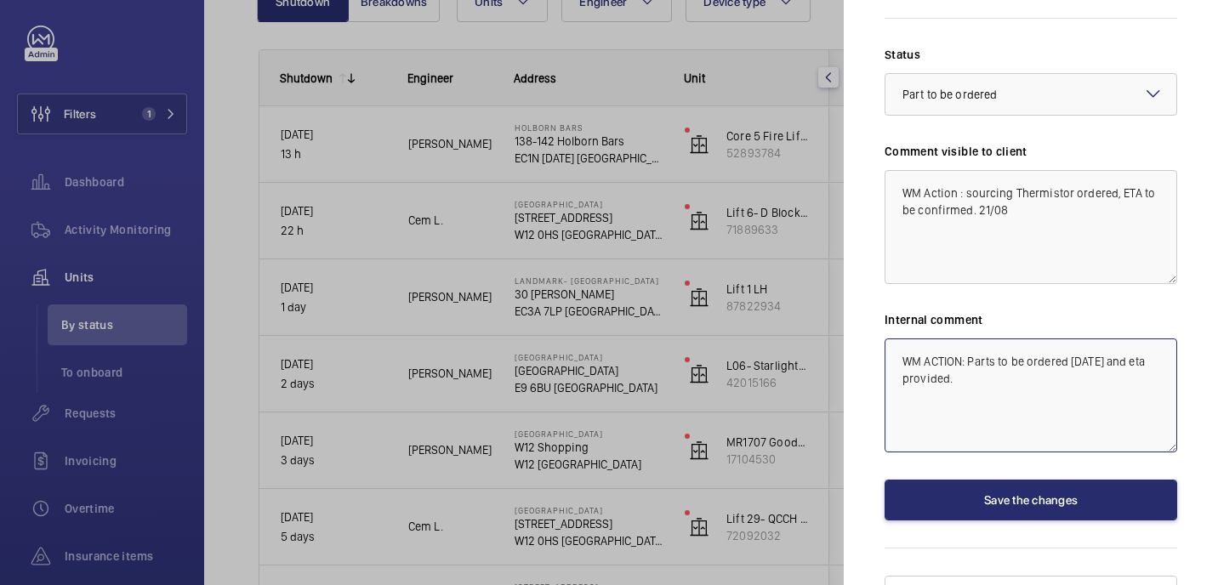
click at [954, 351] on textarea "WM ACTION: Parts to be ordered today and eta provided." at bounding box center [1031, 396] width 293 height 114
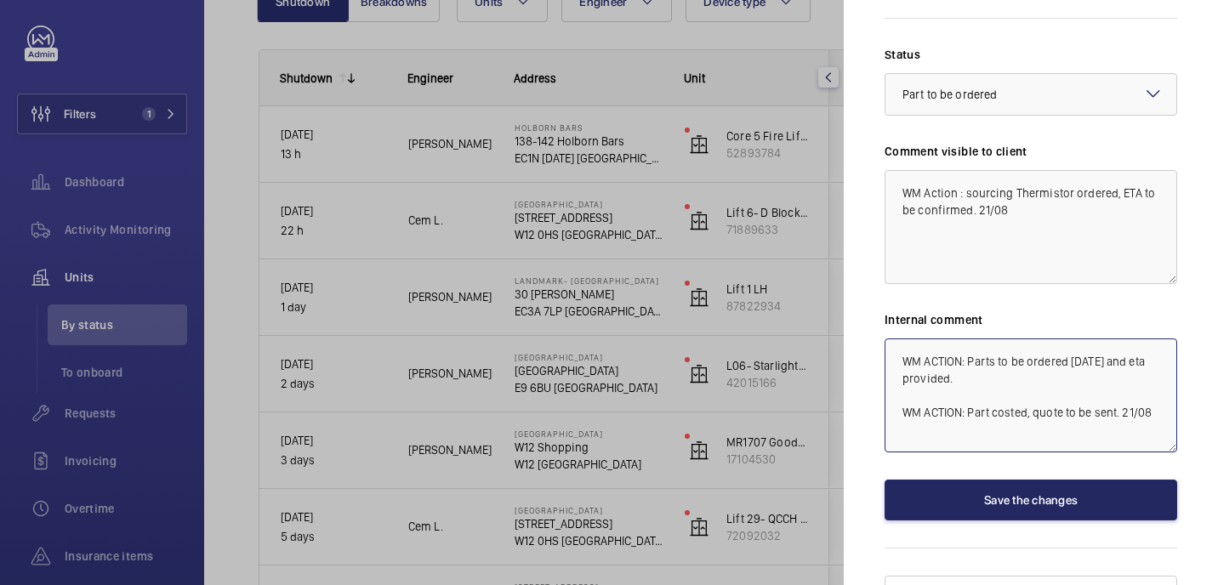
type textarea "WM ACTION: Parts to be ordered today and eta provided. WM ACTION: Part costed, …"
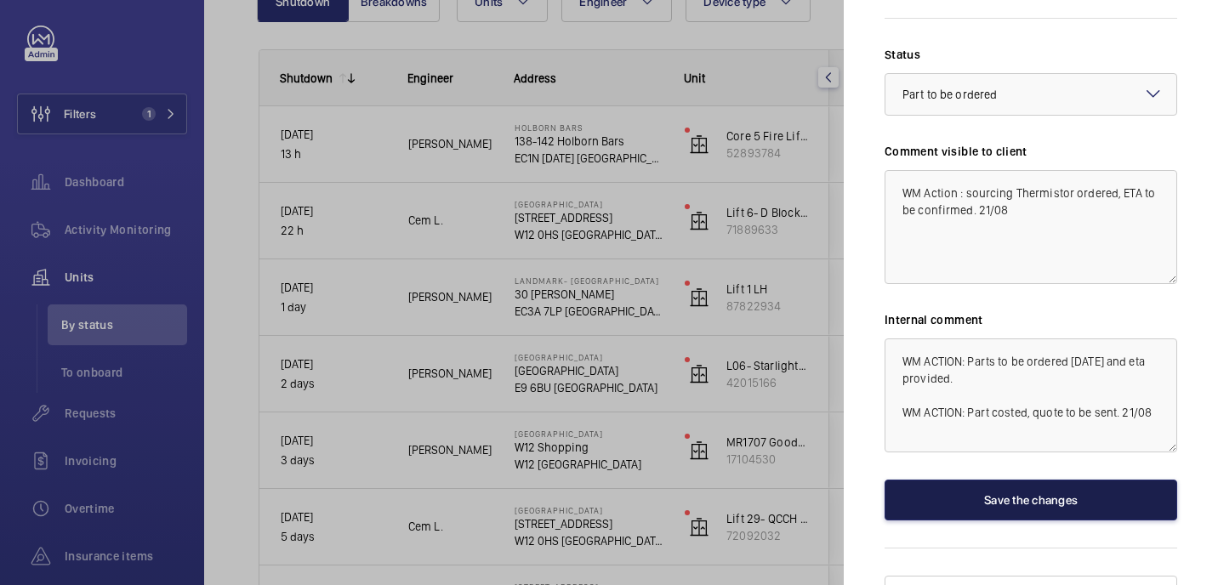
click at [1083, 480] on button "Save the changes" at bounding box center [1031, 500] width 293 height 41
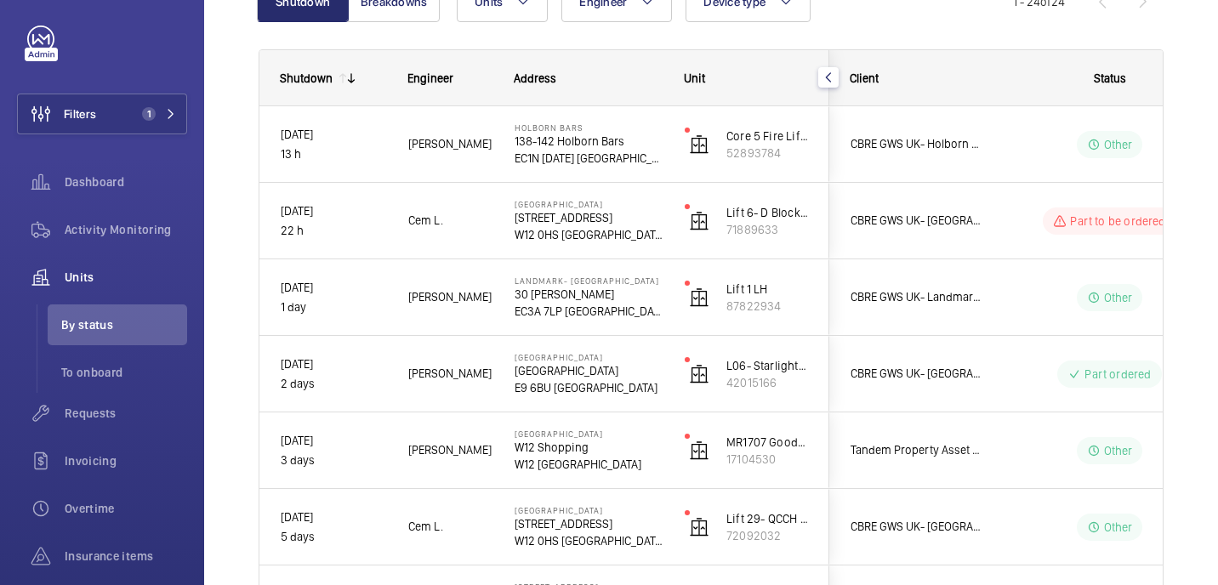
scroll to position [0, 0]
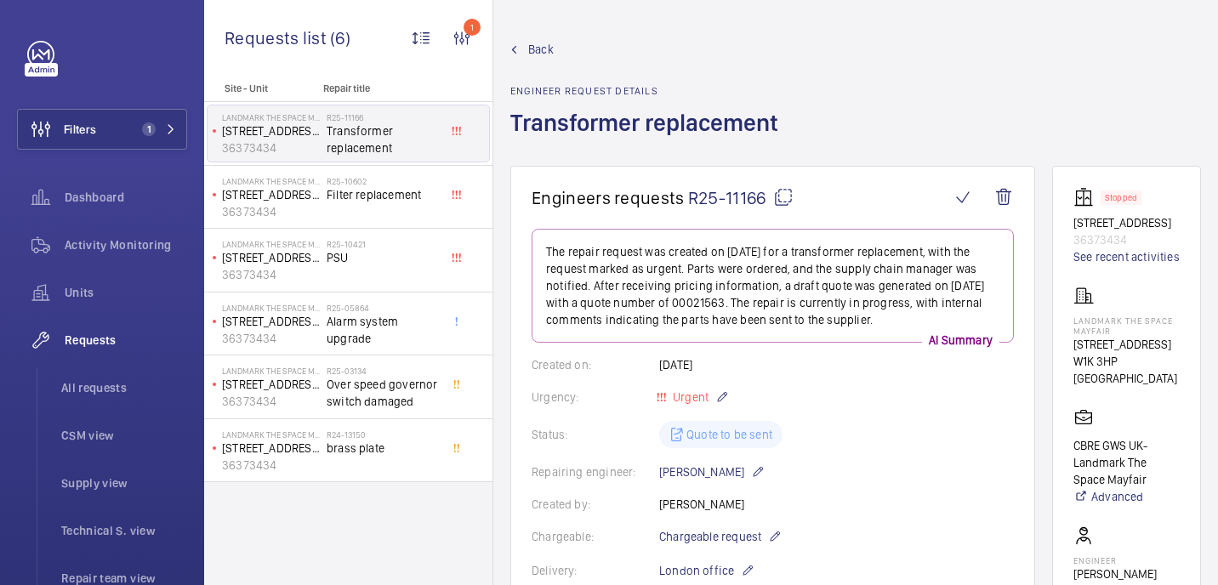
click at [784, 196] on mat-icon at bounding box center [783, 197] width 20 height 20
drag, startPoint x: 1069, startPoint y: 320, endPoint x: 1114, endPoint y: 329, distance: 45.2
click at [1114, 329] on wm-front-card "Stopped 49 Grosvenor Street 36373434 See recent activities Landmark The Space M…" at bounding box center [1126, 479] width 149 height 627
copy p "Landmark The Space Mayfair"
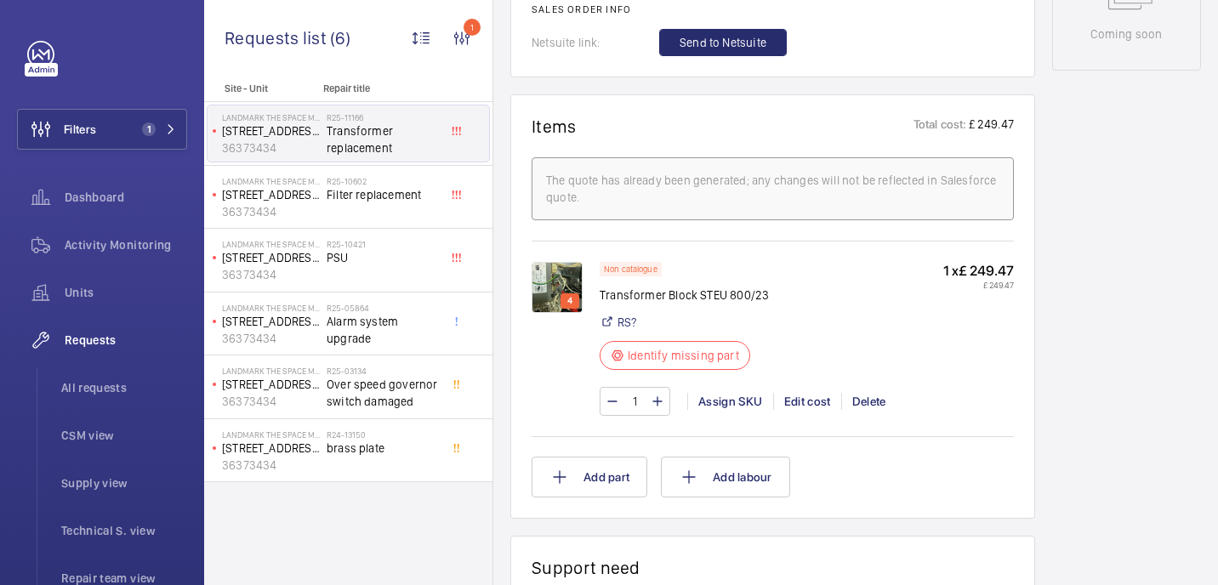
scroll to position [958, 0]
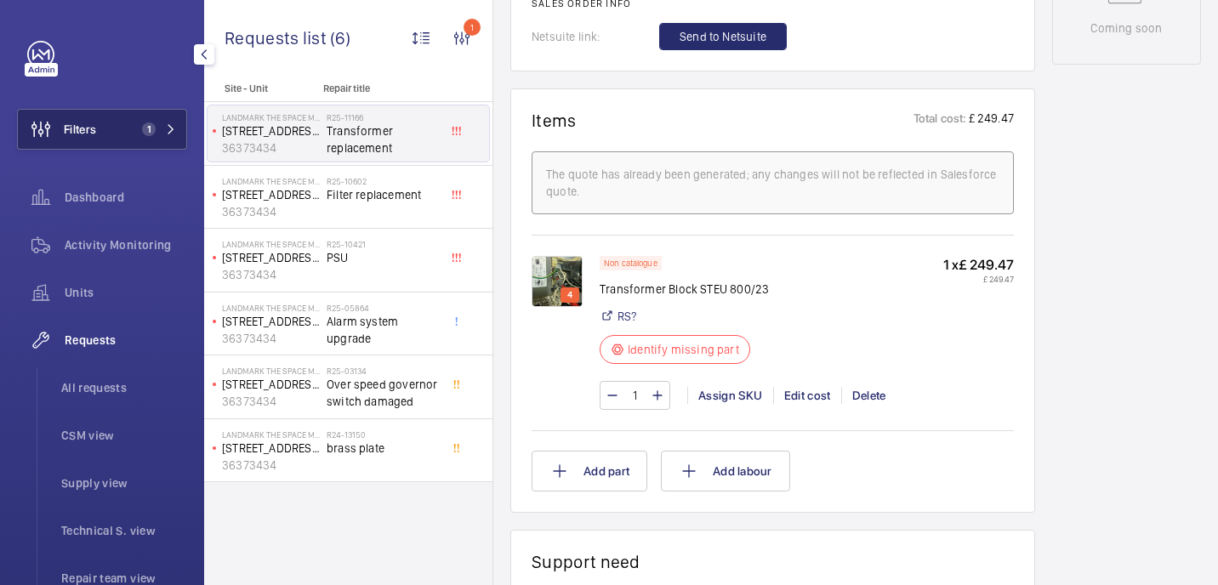
click at [137, 128] on span "1" at bounding box center [145, 129] width 20 height 14
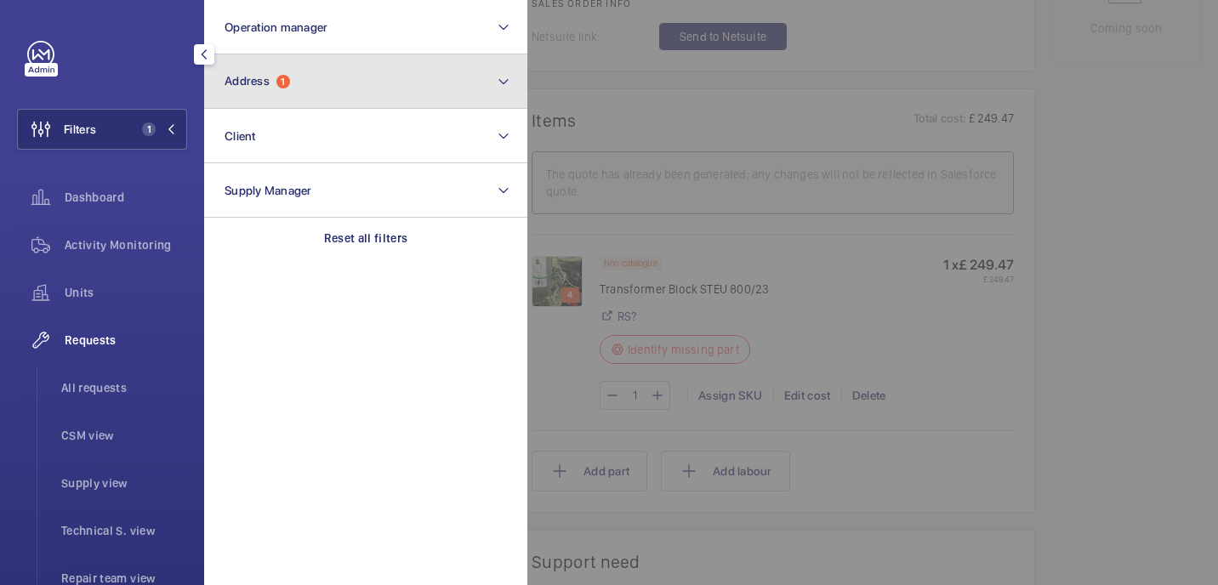
click at [300, 83] on button "Address 1" at bounding box center [365, 81] width 323 height 54
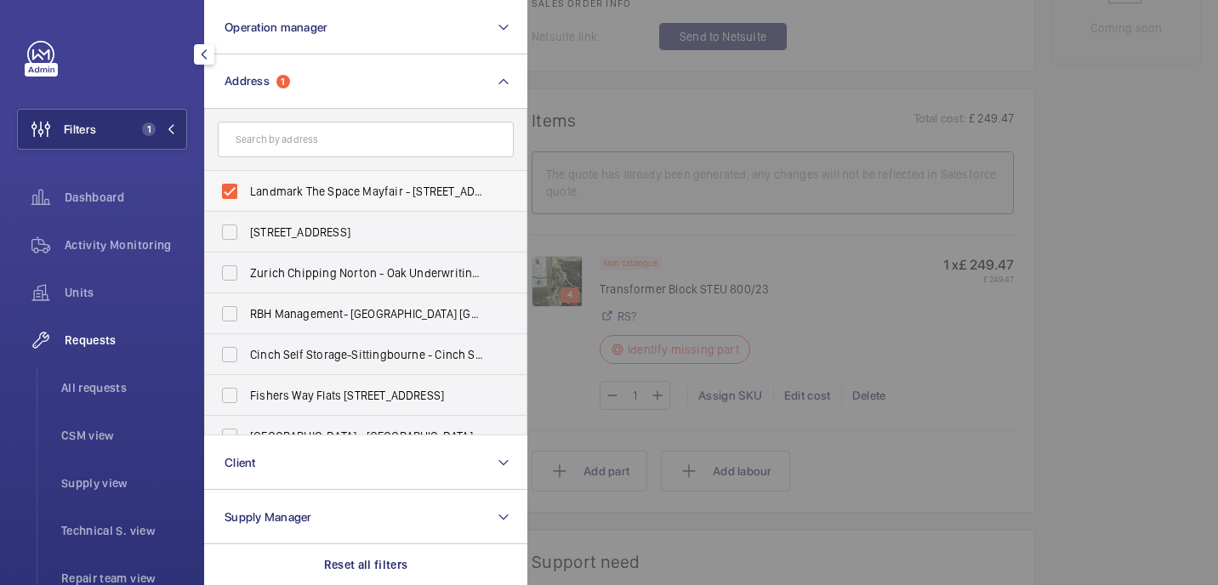
click at [285, 196] on span "Landmark The Space Mayfair - [STREET_ADDRESS]" at bounding box center [367, 191] width 234 height 17
click at [247, 196] on input "Landmark The Space Mayfair - [STREET_ADDRESS]" at bounding box center [230, 191] width 34 height 34
checkbox input "false"
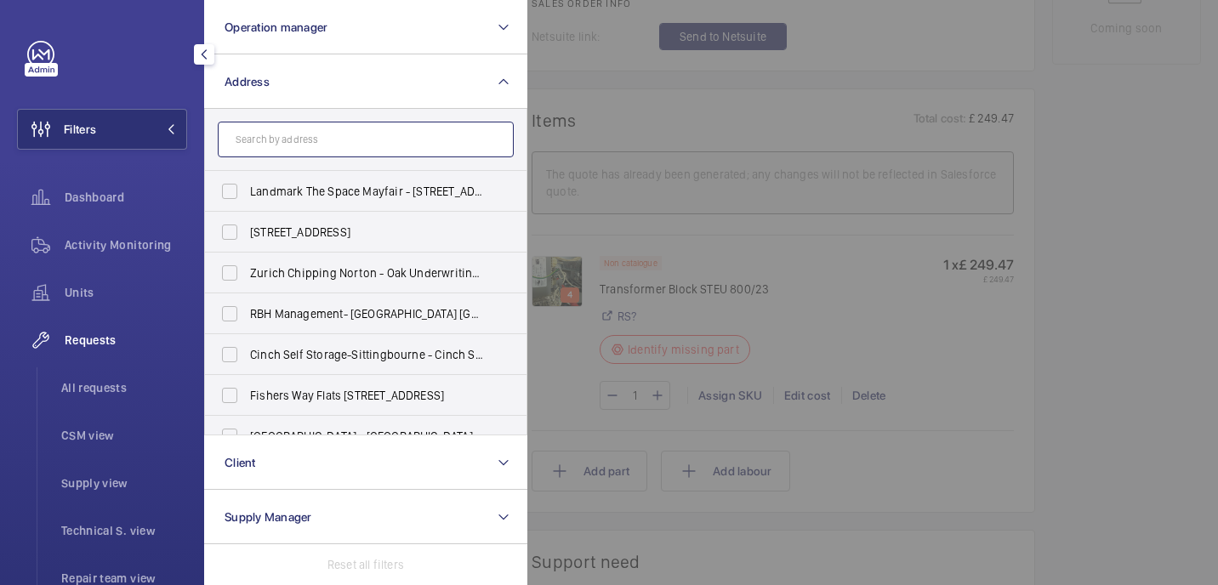
click at [292, 140] on input "text" at bounding box center [366, 140] width 296 height 36
paste input "61 Southwark Street"
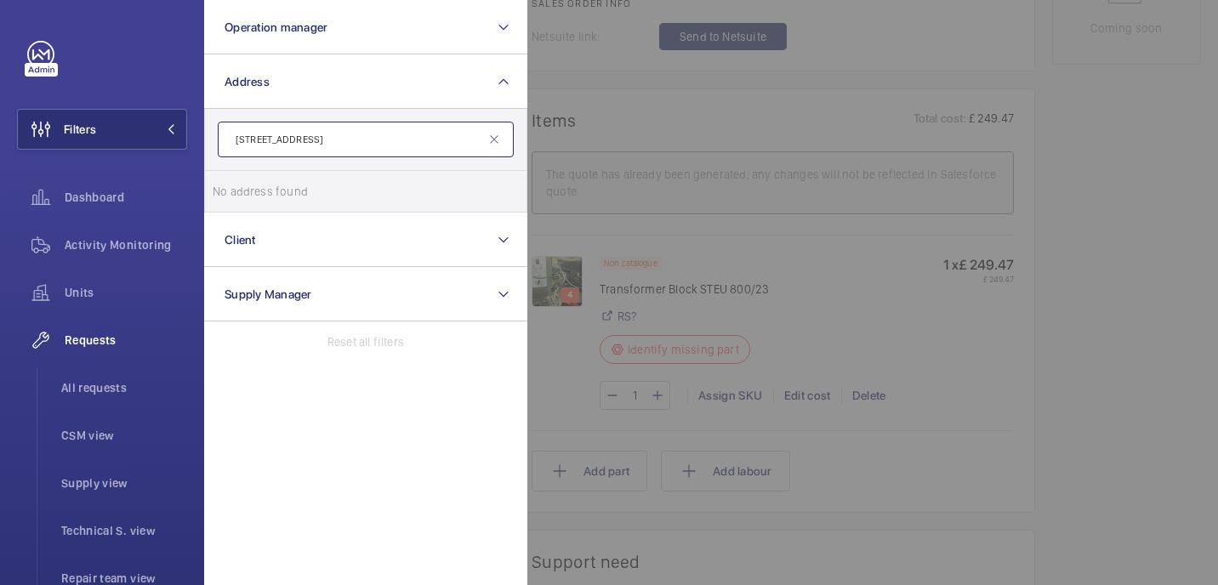
type input "61 Southwark Street"
click at [356, 145] on input "61 Southwark Street" at bounding box center [366, 140] width 296 height 36
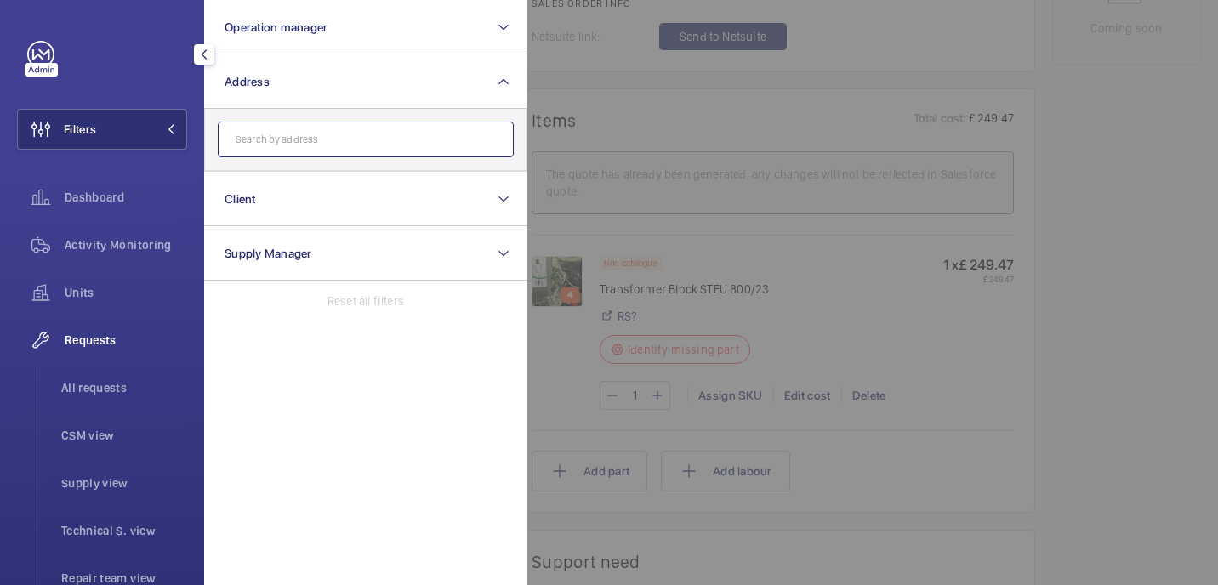
paste input "Westgate"
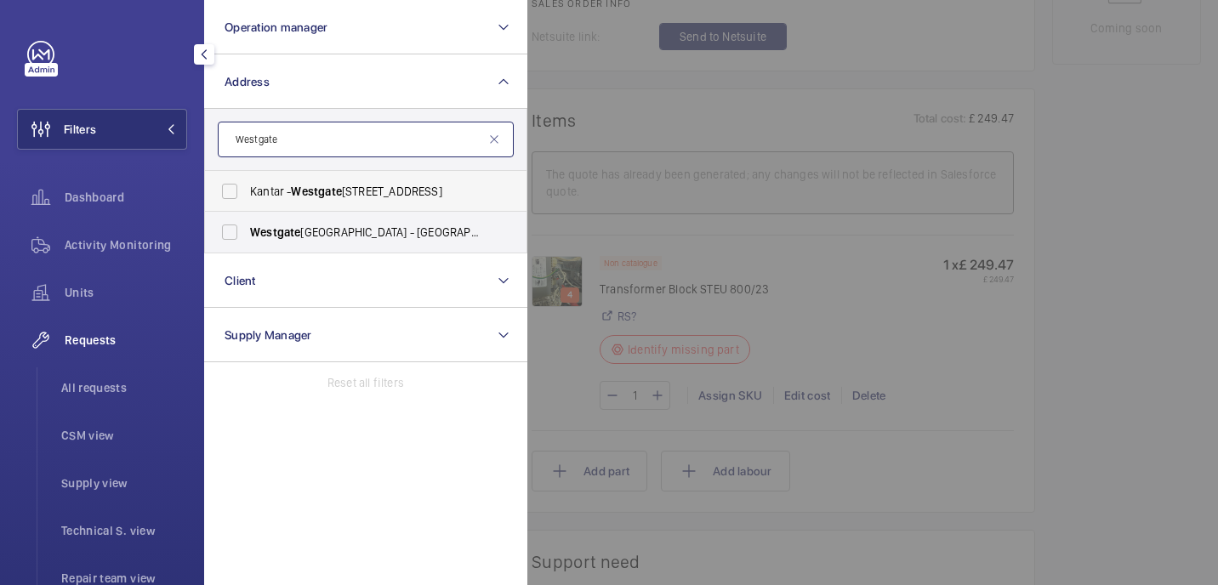
type input "Westgate"
click at [406, 185] on span "Kantar - Westgate - Hangar Lane, LONDON W5 1UA" at bounding box center [367, 191] width 234 height 17
click at [247, 185] on input "Kantar - Westgate - Hangar Lane, LONDON W5 1UA" at bounding box center [230, 191] width 34 height 34
checkbox input "true"
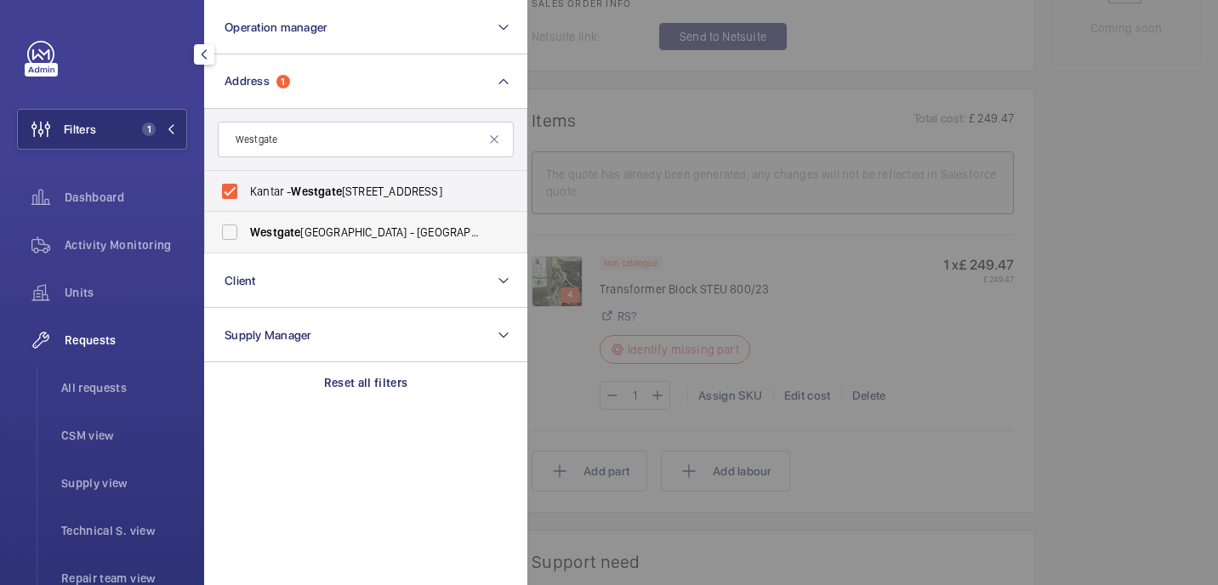
click at [407, 238] on span "Westgate Care Centre - Tower Rd, Ware, LONDON SG12 7LP" at bounding box center [367, 232] width 234 height 17
click at [247, 238] on input "Westgate Care Centre - Tower Rd, Ware, LONDON SG12 7LP" at bounding box center [230, 232] width 34 height 34
checkbox input "true"
click at [669, 103] on div at bounding box center [1136, 292] width 1218 height 585
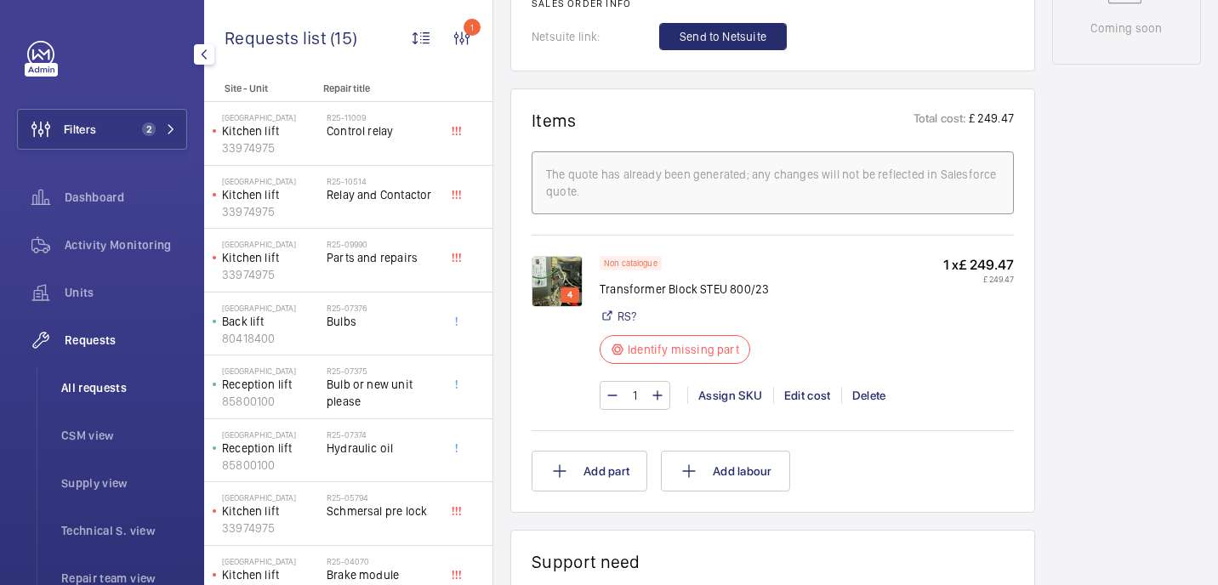
click at [105, 385] on span "All requests" at bounding box center [124, 387] width 126 height 17
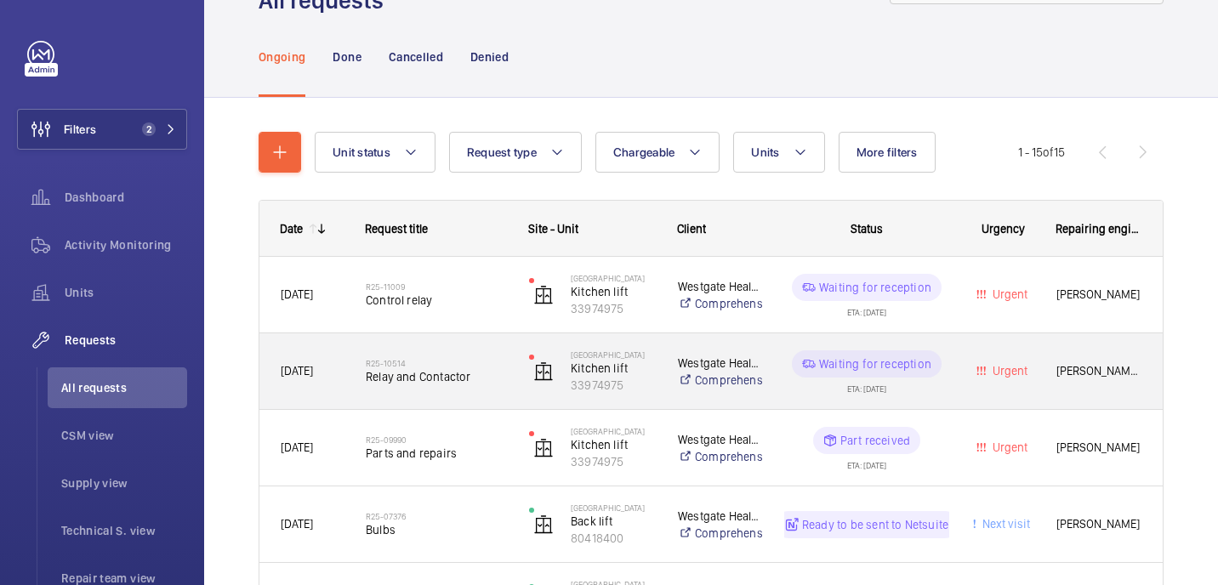
scroll to position [86, 0]
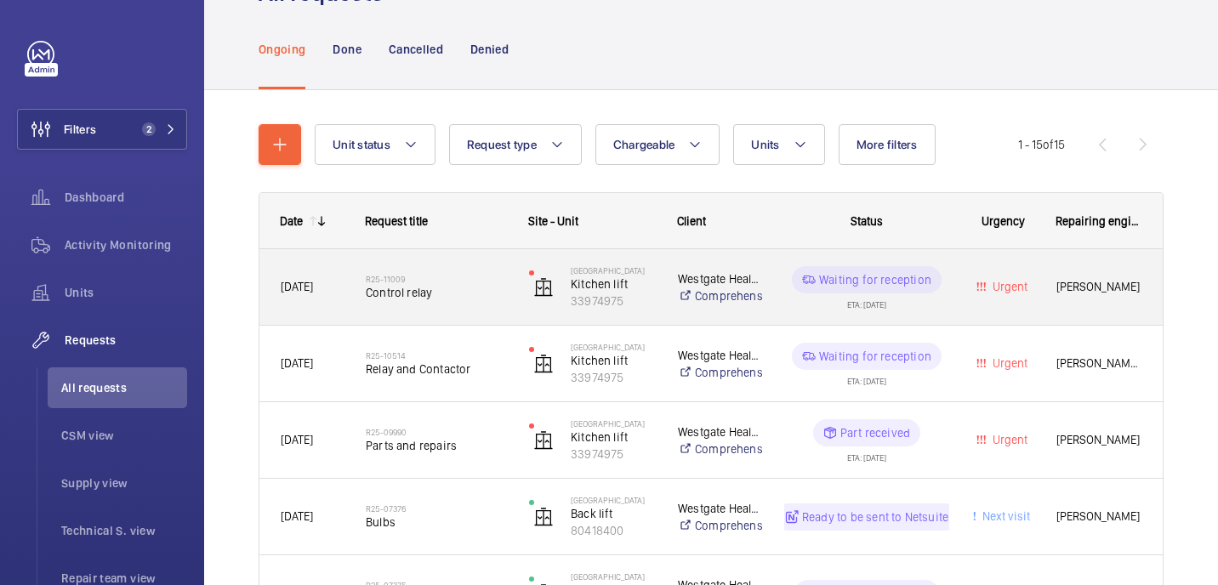
click at [476, 315] on div "R25-11009 Control relay" at bounding box center [426, 287] width 162 height 77
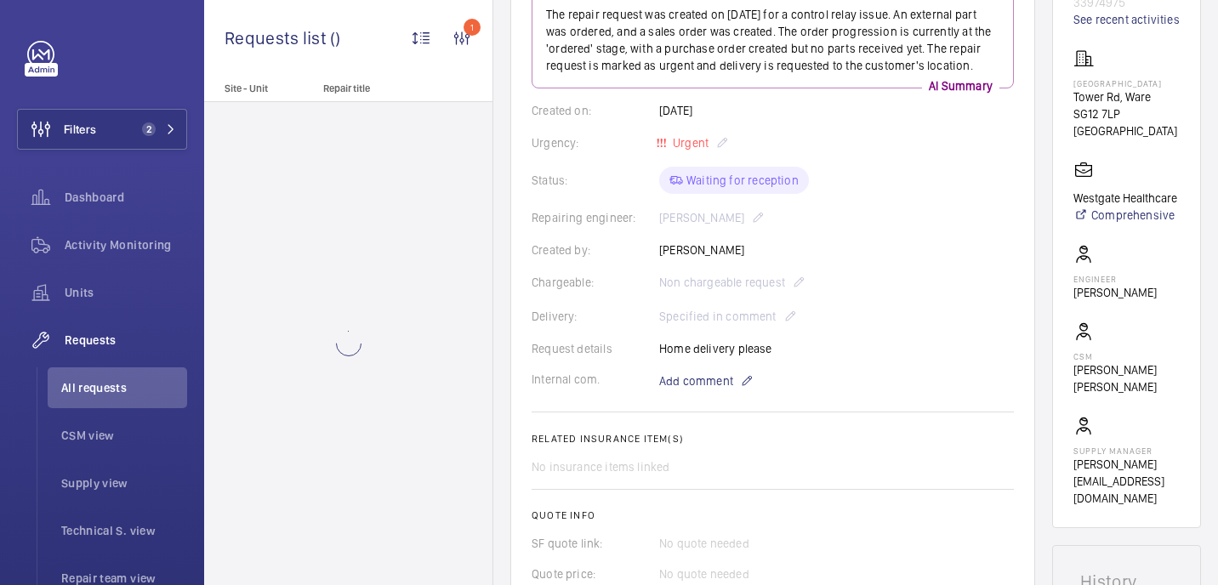
scroll to position [901, 0]
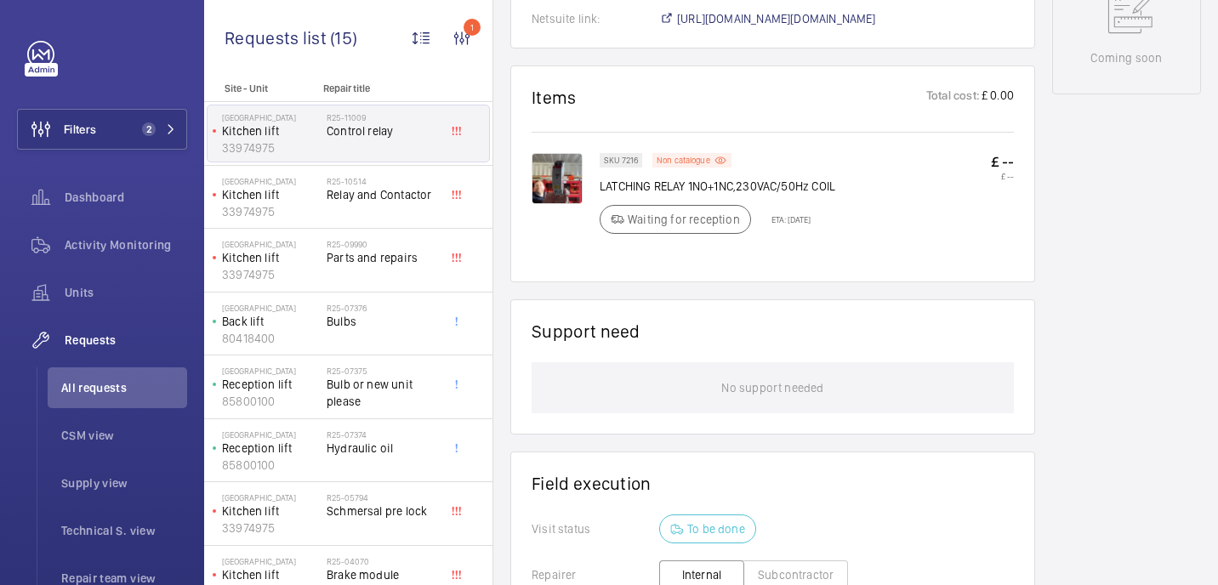
scroll to position [878, 0]
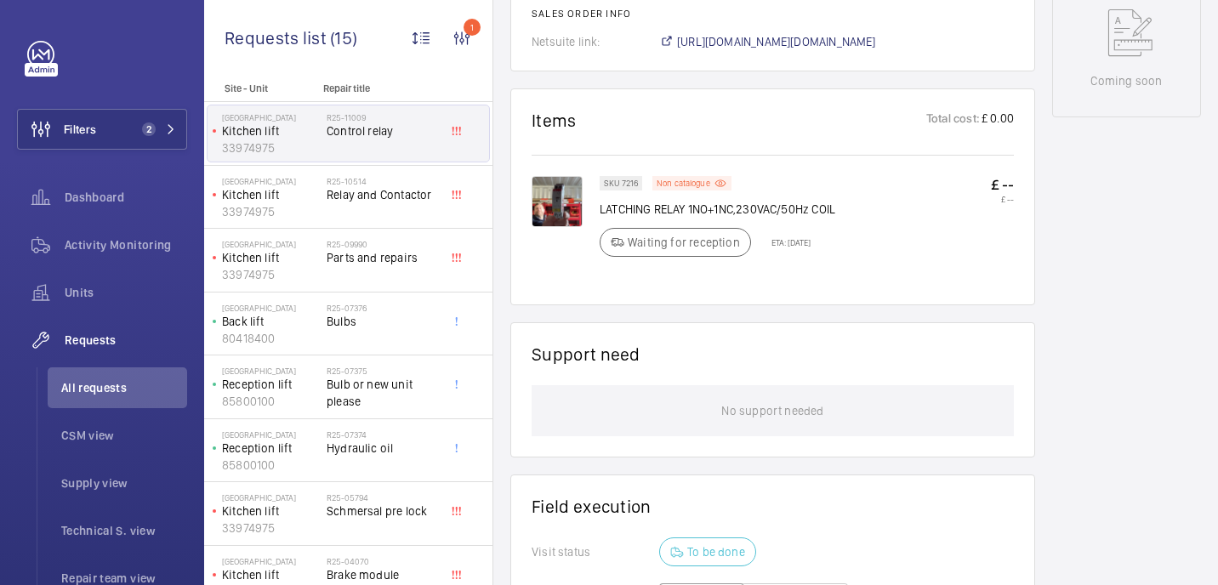
click at [559, 202] on img at bounding box center [557, 201] width 51 height 51
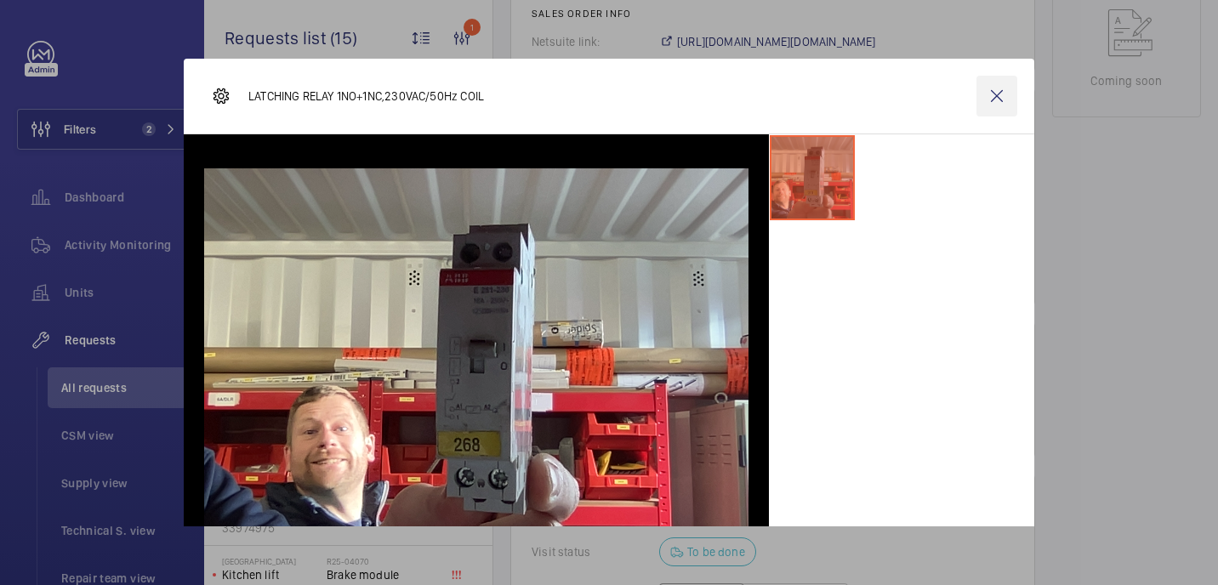
click at [994, 97] on wm-front-icon-button at bounding box center [997, 96] width 41 height 41
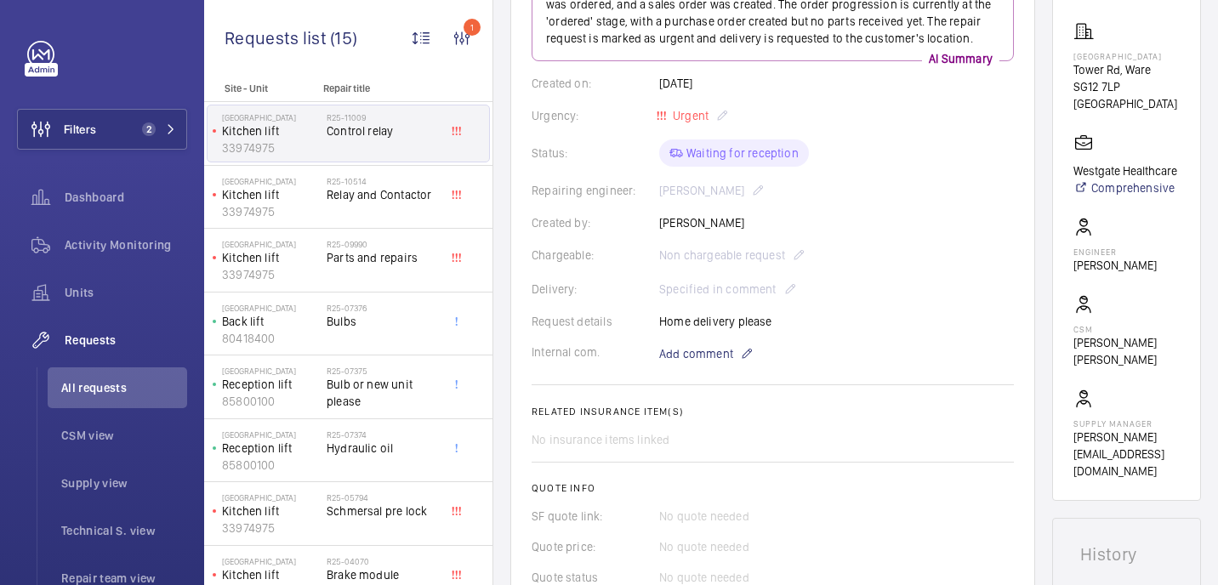
scroll to position [264, 0]
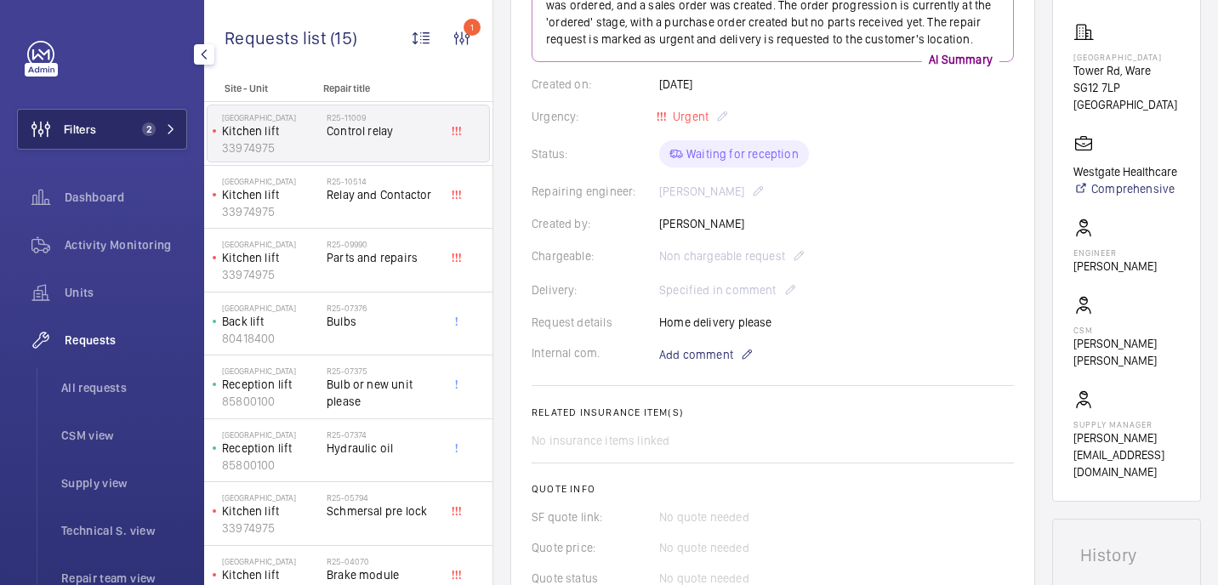
click at [99, 132] on button "Filters 2" at bounding box center [102, 129] width 170 height 41
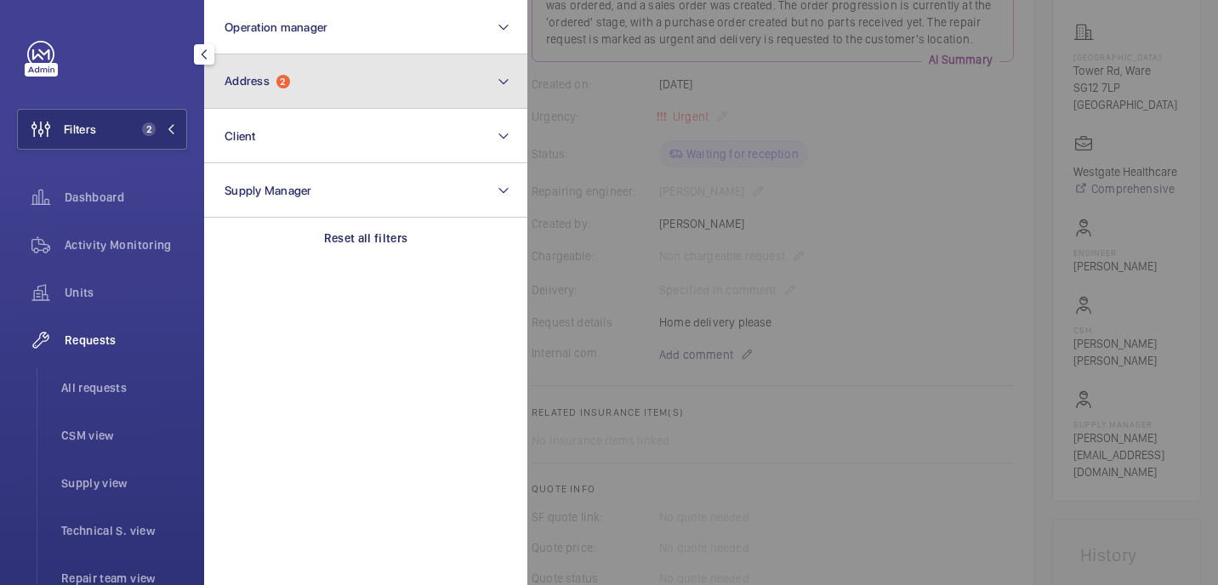
click at [323, 88] on button "Address 2" at bounding box center [365, 81] width 323 height 54
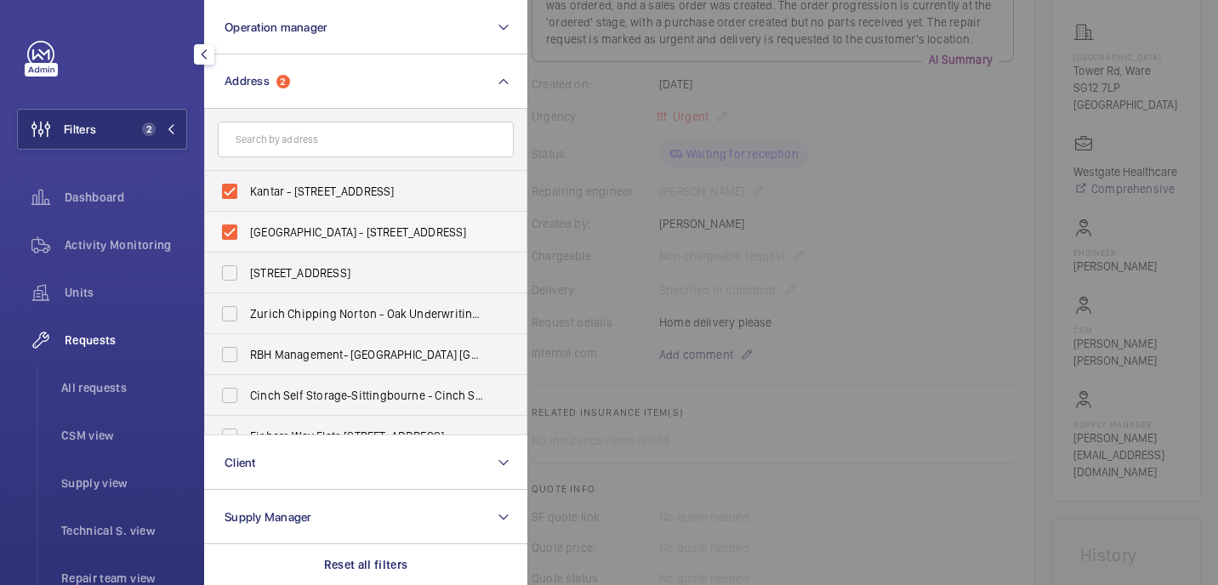
click at [322, 242] on label "Westgate Care Centre - Tower Rd, Ware, LONDON SG12 7LP" at bounding box center [353, 232] width 296 height 41
click at [247, 242] on input "Westgate Care Centre - Tower Rd, Ware, LONDON SG12 7LP" at bounding box center [230, 232] width 34 height 34
checkbox input "false"
click at [901, 142] on div at bounding box center [1136, 292] width 1218 height 585
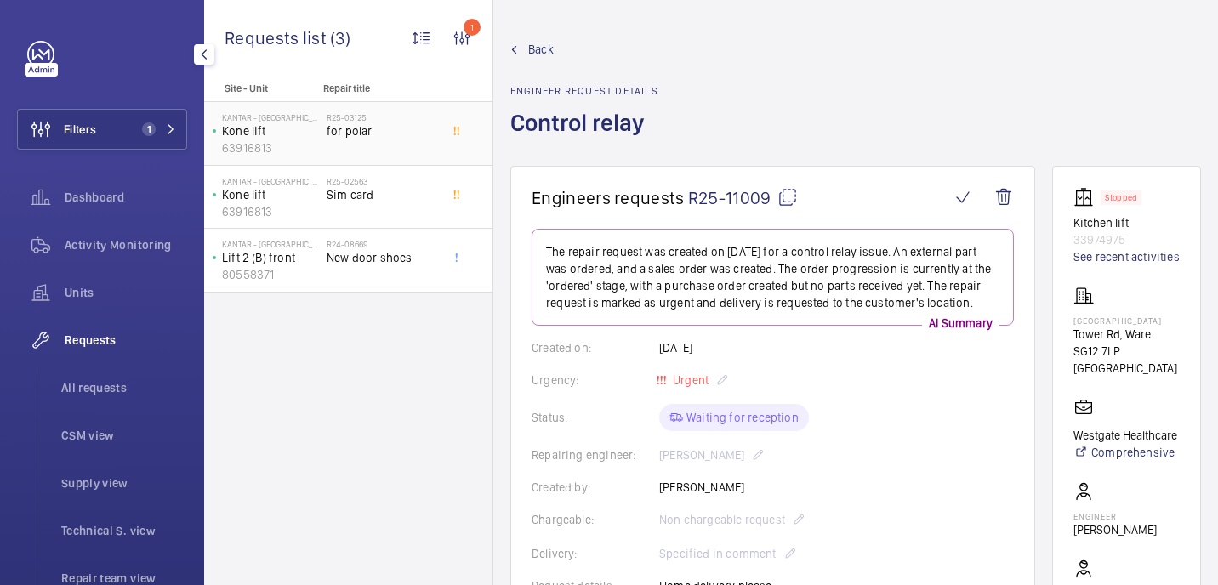
click at [402, 145] on div "R25-03125 for polar" at bounding box center [383, 136] width 112 height 49
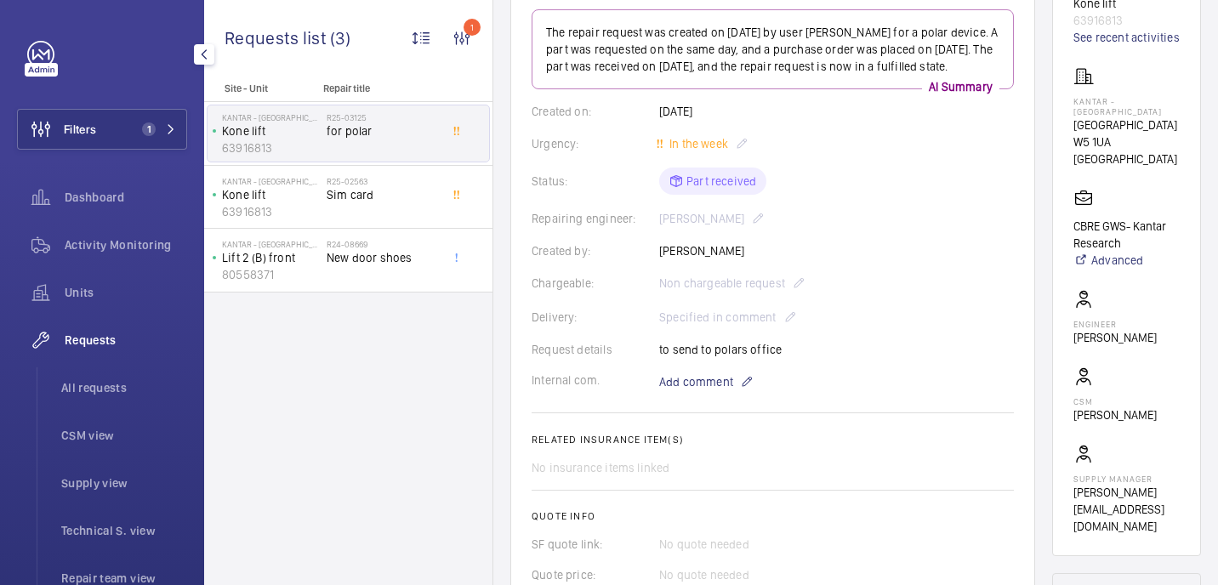
scroll to position [223, 0]
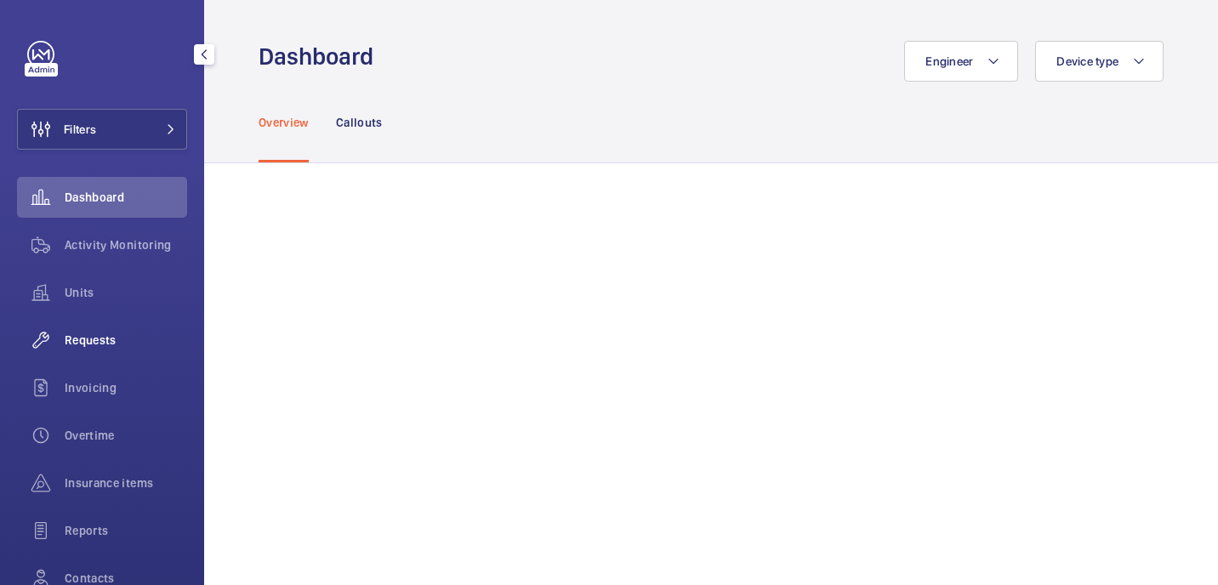
click at [116, 347] on div "Requests" at bounding box center [102, 340] width 170 height 41
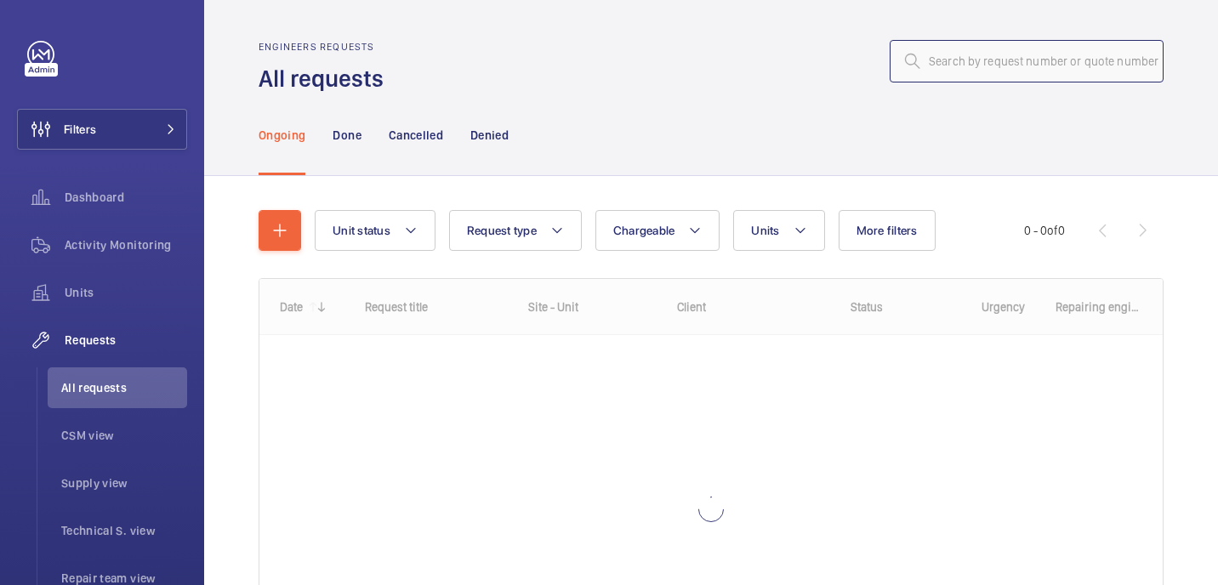
click at [1088, 63] on input "text" at bounding box center [1027, 61] width 274 height 43
paste input "R25-11158"
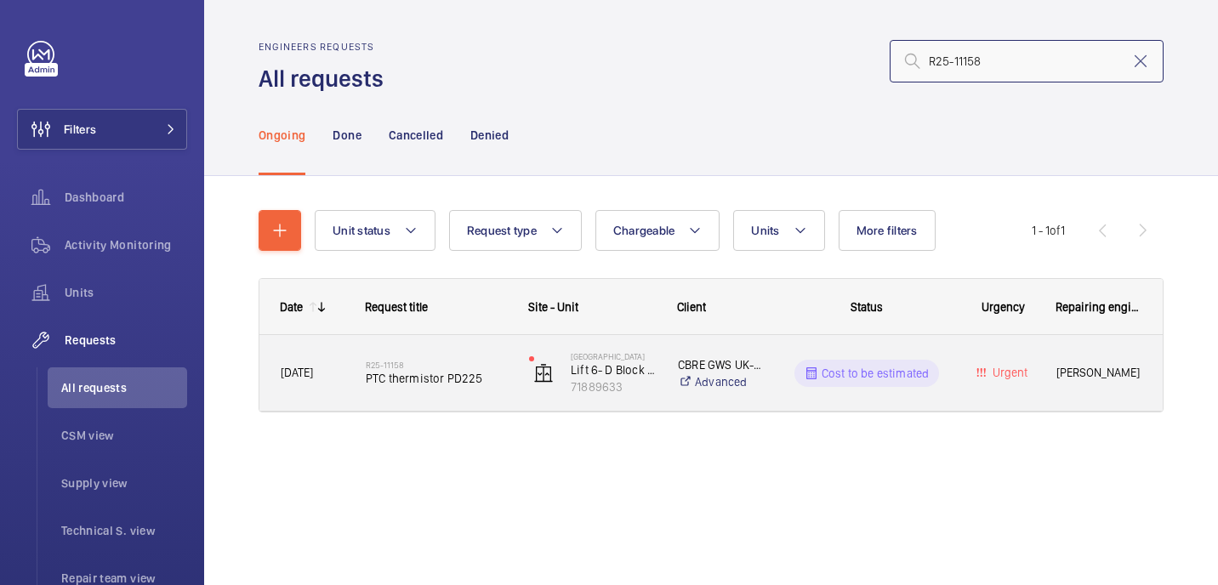
type input "R25-11158"
click at [454, 375] on span "PTC thermistor PD225" at bounding box center [436, 378] width 141 height 17
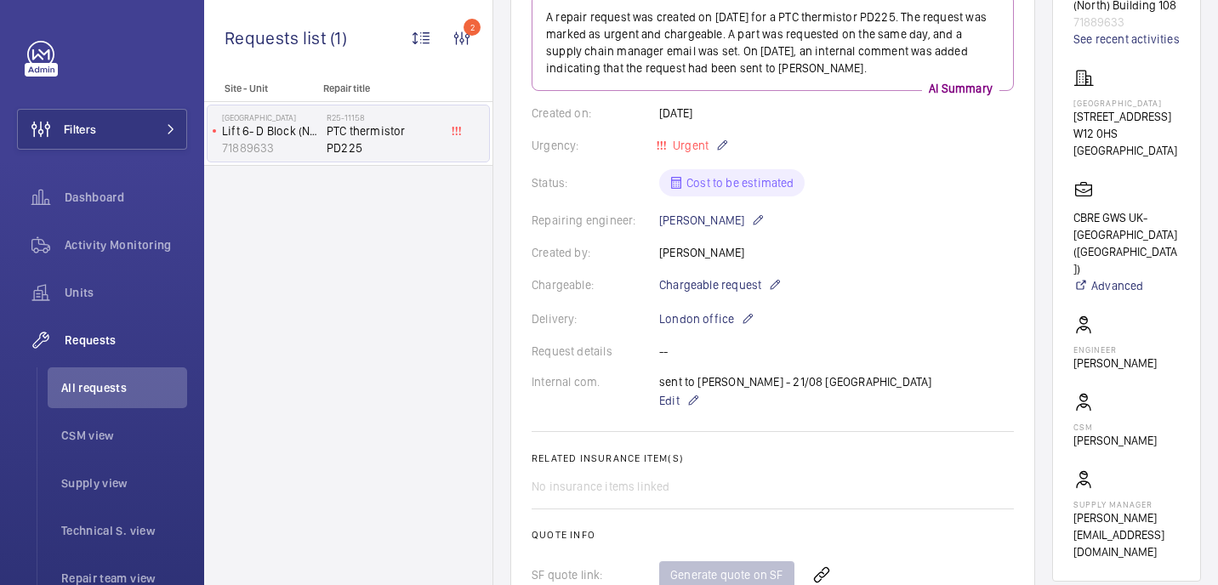
scroll to position [994, 0]
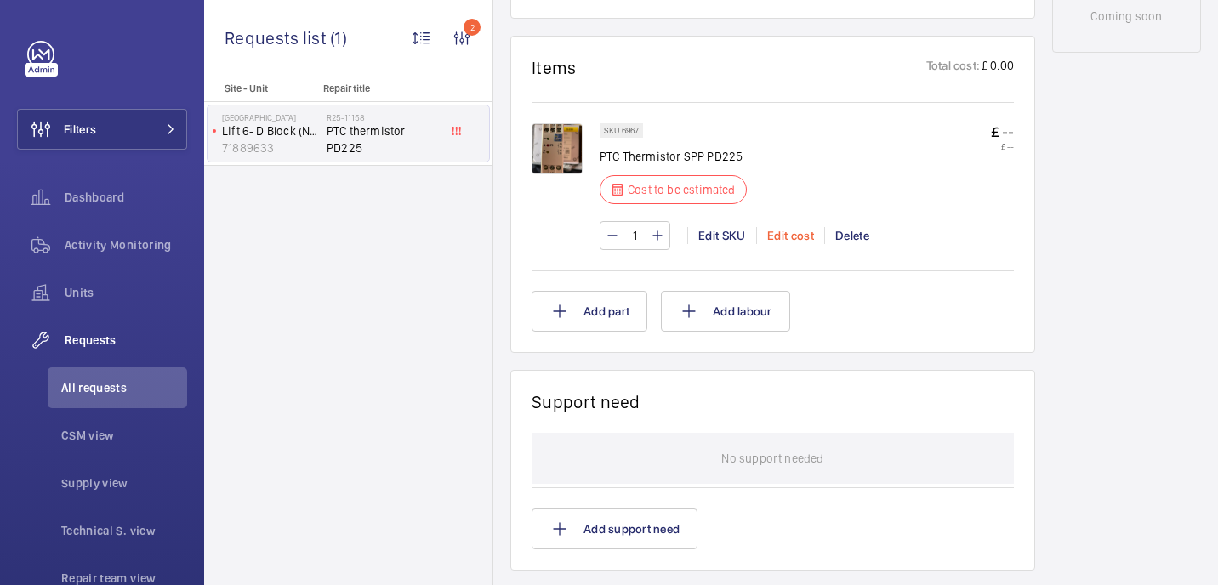
click at [794, 239] on div "Edit cost" at bounding box center [790, 235] width 68 height 17
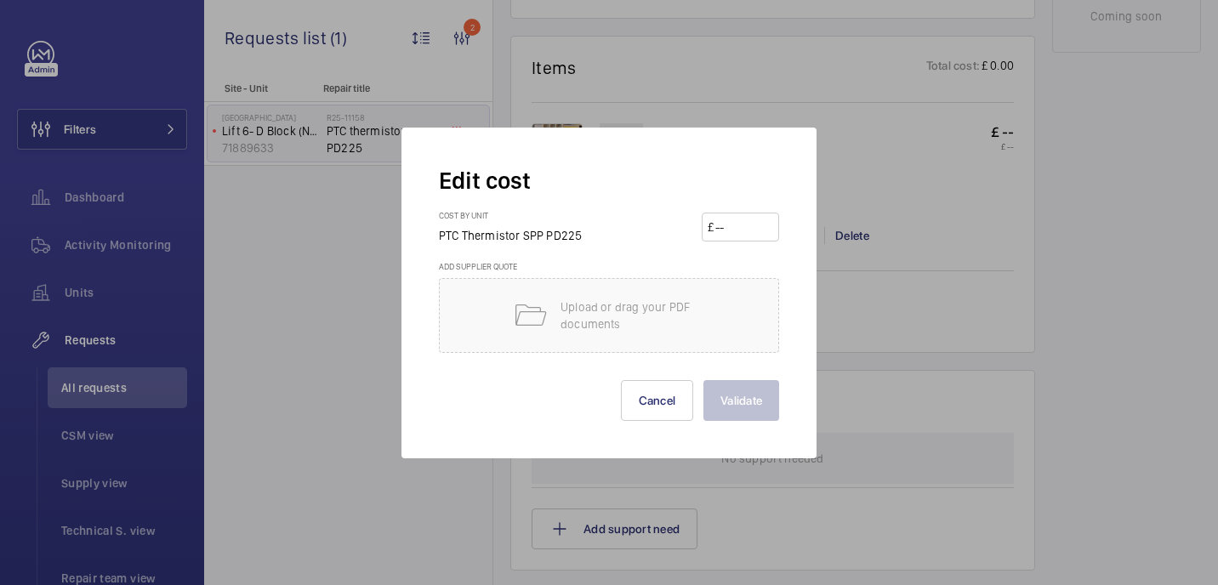
click at [749, 220] on input "number" at bounding box center [744, 227] width 60 height 27
paste input "88.34"
type input "88.34"
click at [768, 380] on button "Validate" at bounding box center [741, 400] width 76 height 41
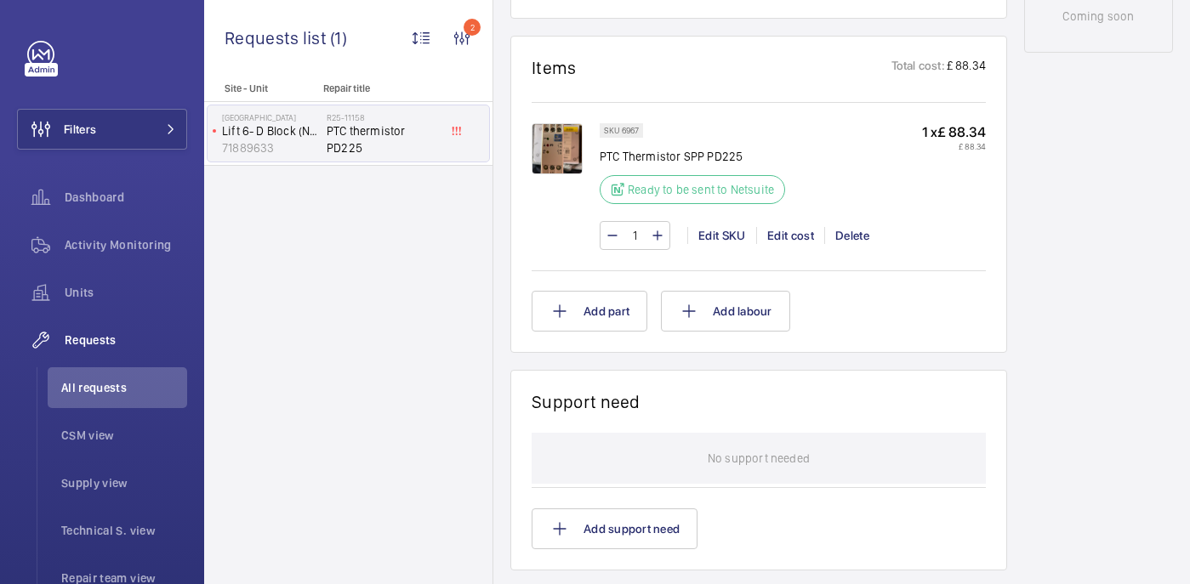
scroll to position [1045, 0]
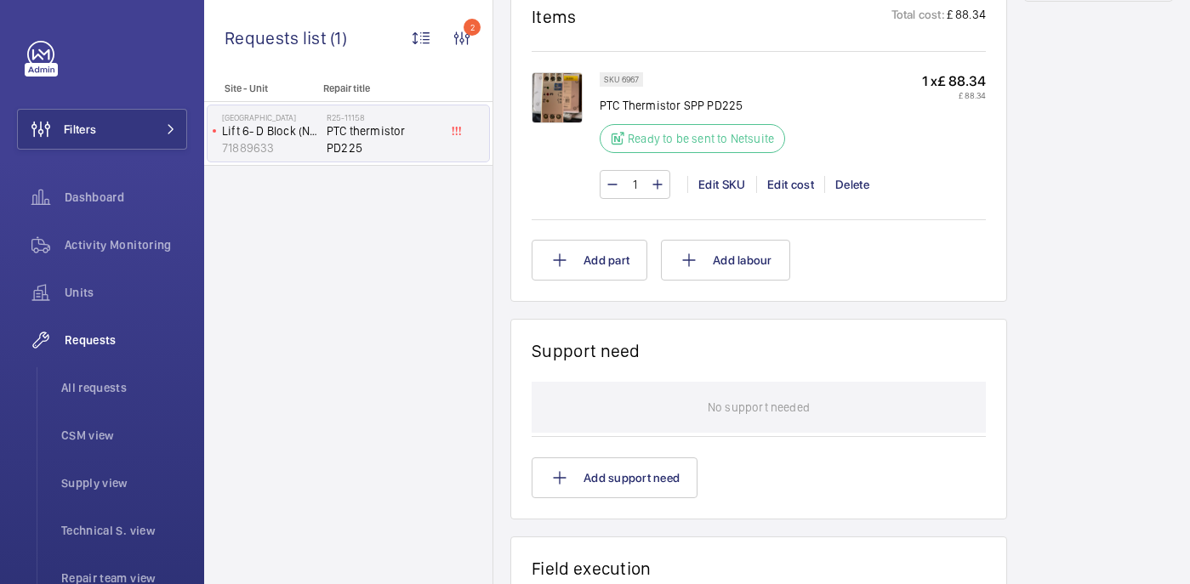
click at [570, 99] on img at bounding box center [557, 97] width 51 height 51
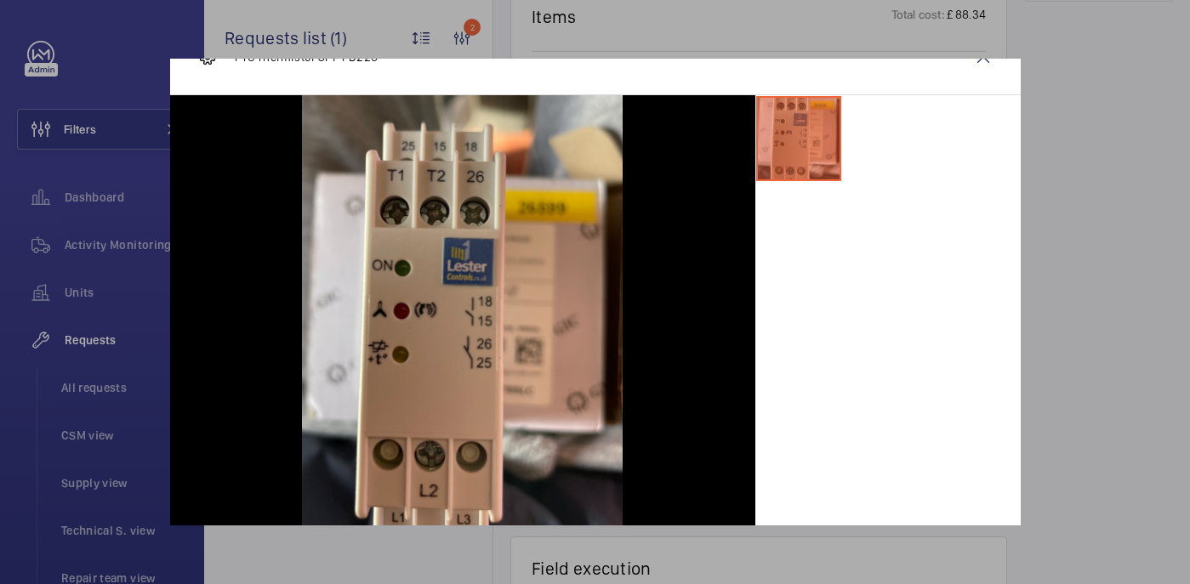
scroll to position [44, 0]
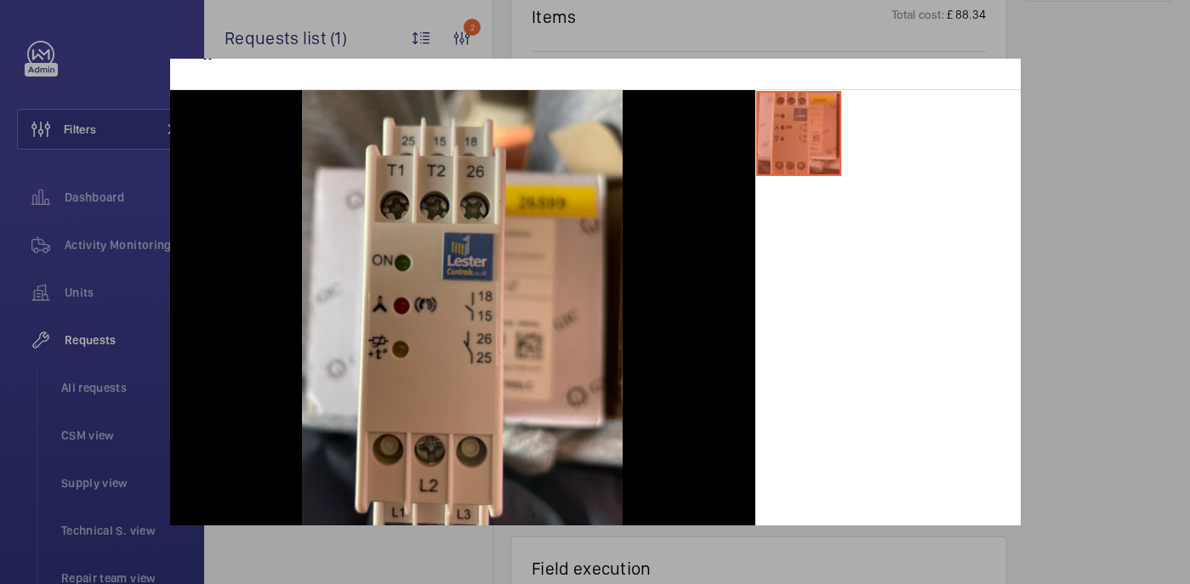
click at [732, 58] on div "PTC Thermistor SPP PD225" at bounding box center [595, 52] width 851 height 76
click at [1161, 76] on div at bounding box center [595, 292] width 1190 height 584
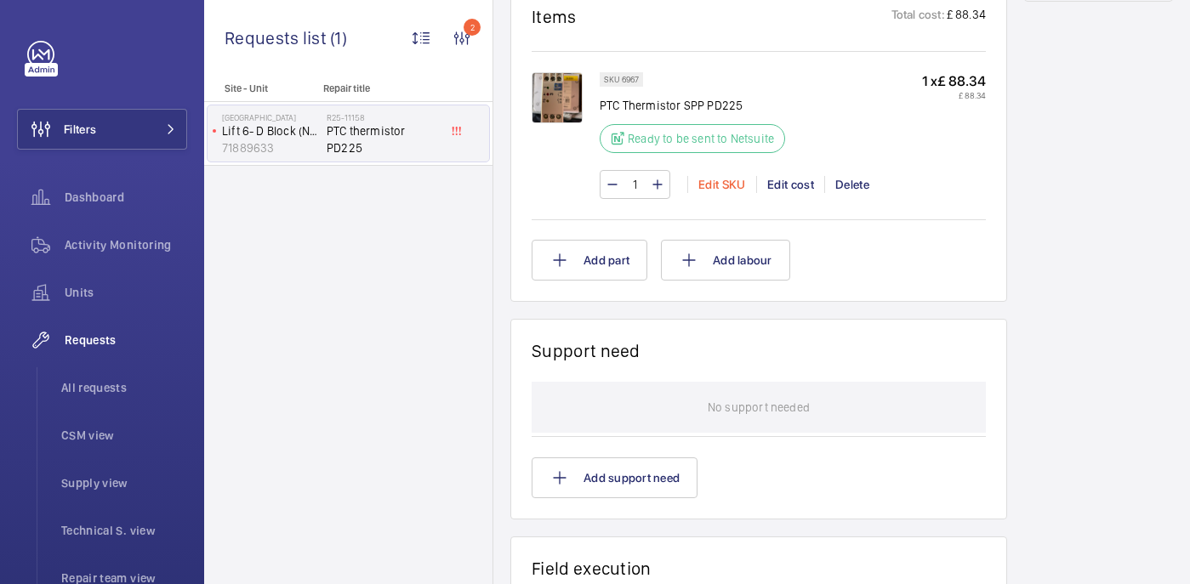
click at [703, 181] on div "Edit SKU" at bounding box center [721, 184] width 69 height 17
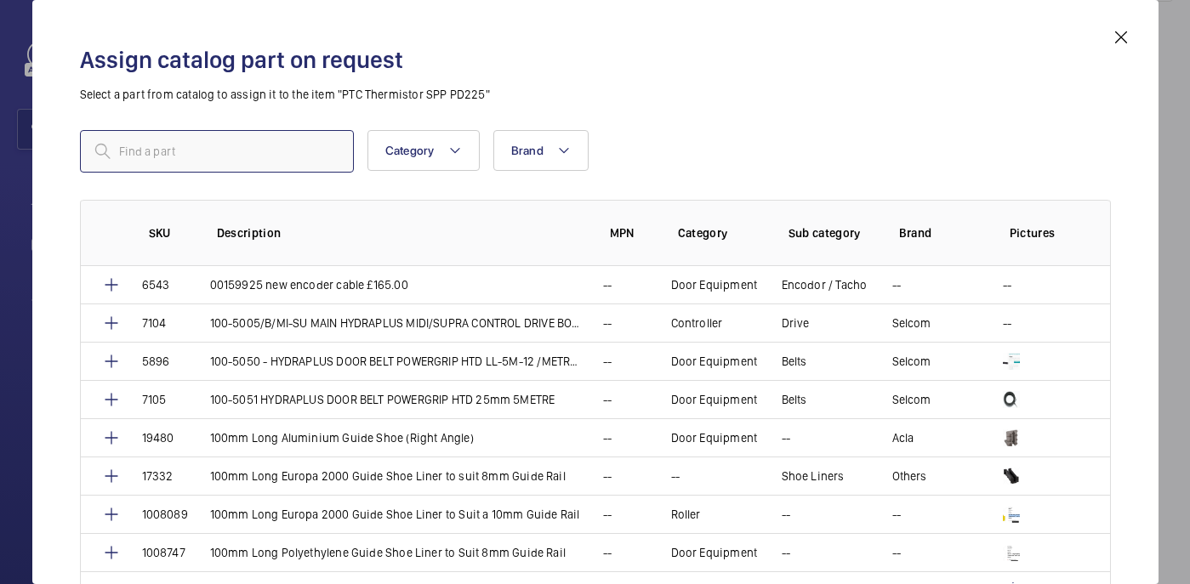
click at [292, 162] on input "text" at bounding box center [217, 151] width 274 height 43
paste input "8224"
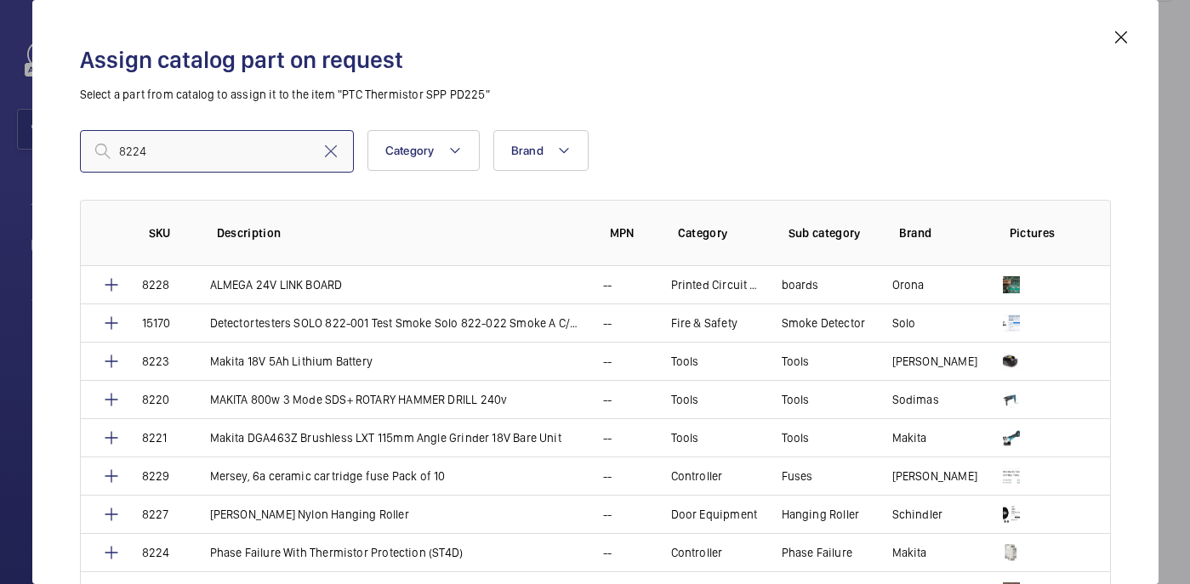
type input "8224"
click at [1126, 30] on mat-icon at bounding box center [1121, 37] width 20 height 20
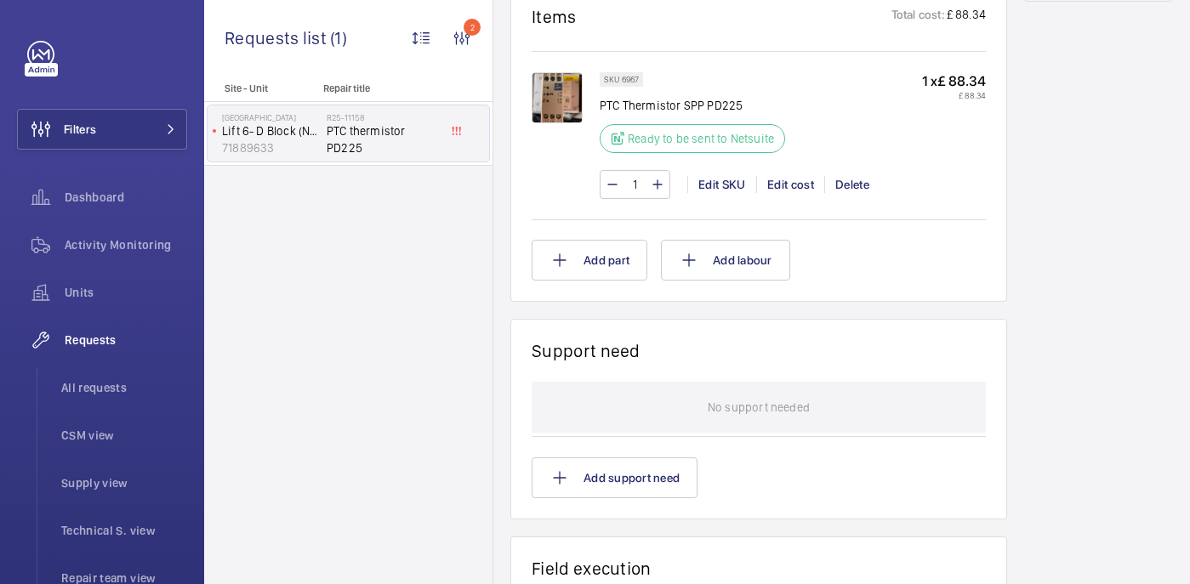
click at [882, 207] on div "SKU 6967 PTC Thermistor SPP PD225 Ready to be sent to Netsuite 1 x £ 88.34 £ 88…" at bounding box center [793, 144] width 386 height 144
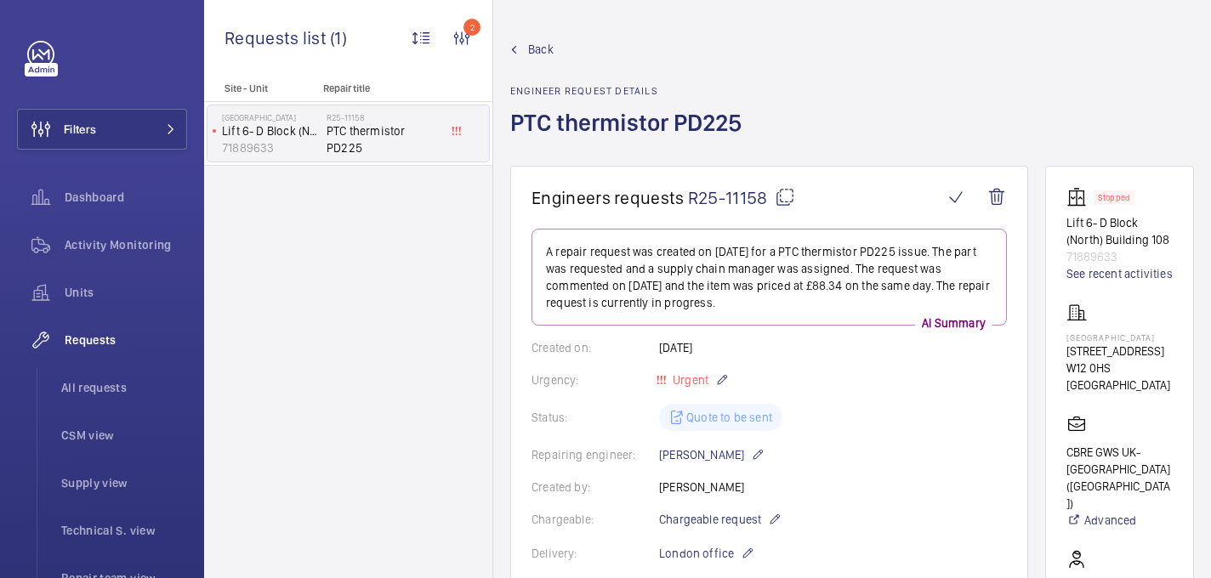
click at [783, 189] on mat-icon at bounding box center [785, 197] width 20 height 20
drag, startPoint x: 1063, startPoint y: 338, endPoint x: 1131, endPoint y: 350, distance: 68.2
click at [1131, 350] on wm-front-card "Stopped Lift 6- D Block (North) Building 108 71889633 See recent activities Ham…" at bounding box center [1119, 491] width 149 height 651
copy p "Hammersmith Hospital"
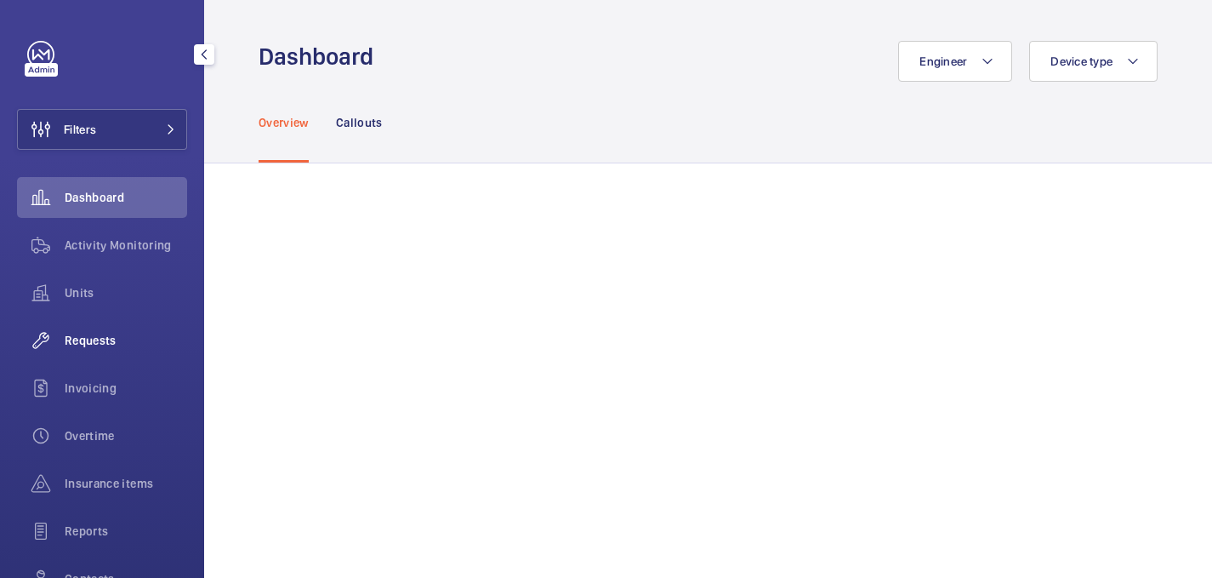
click at [96, 343] on span "Requests" at bounding box center [126, 340] width 122 height 17
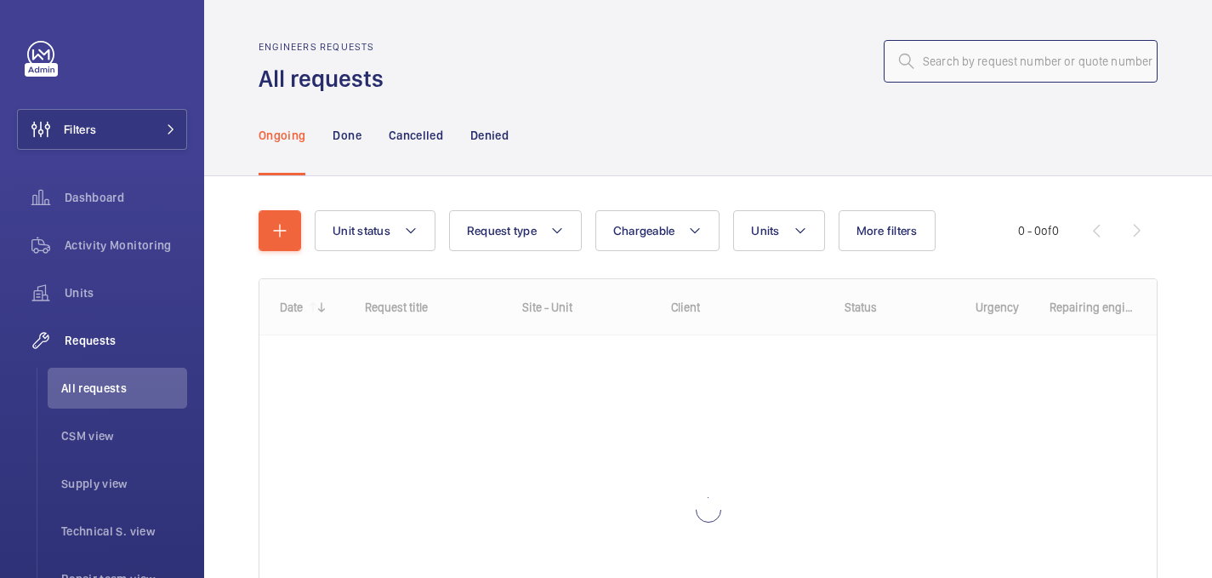
click at [927, 56] on input "text" at bounding box center [1021, 61] width 274 height 43
paste input "PO-GB-013746"
type input "PO-GB-013746"
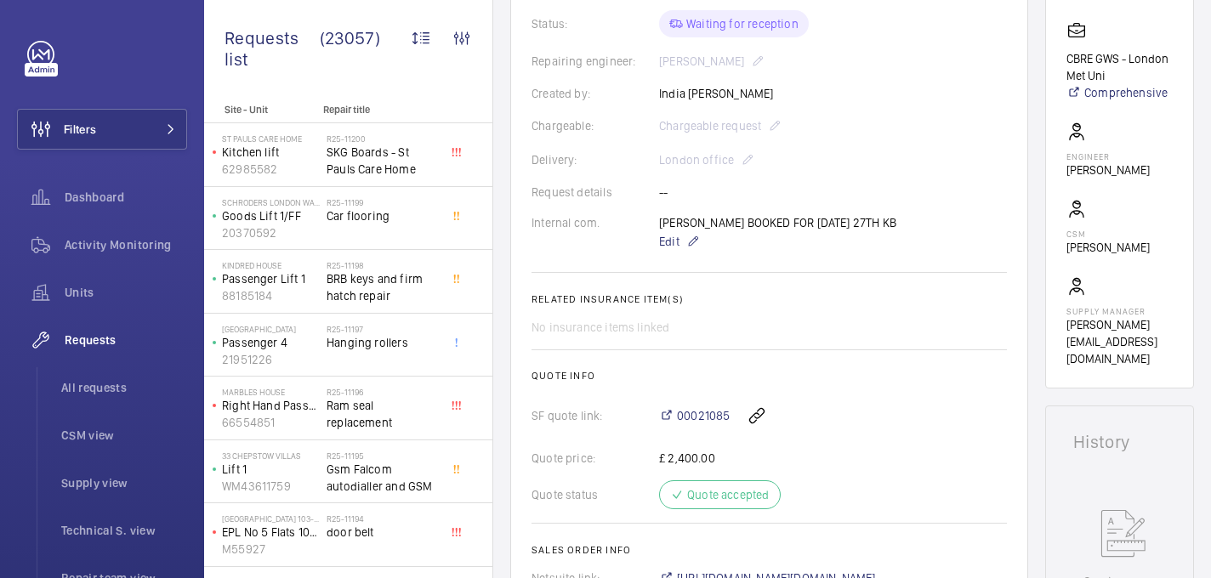
scroll to position [388, 0]
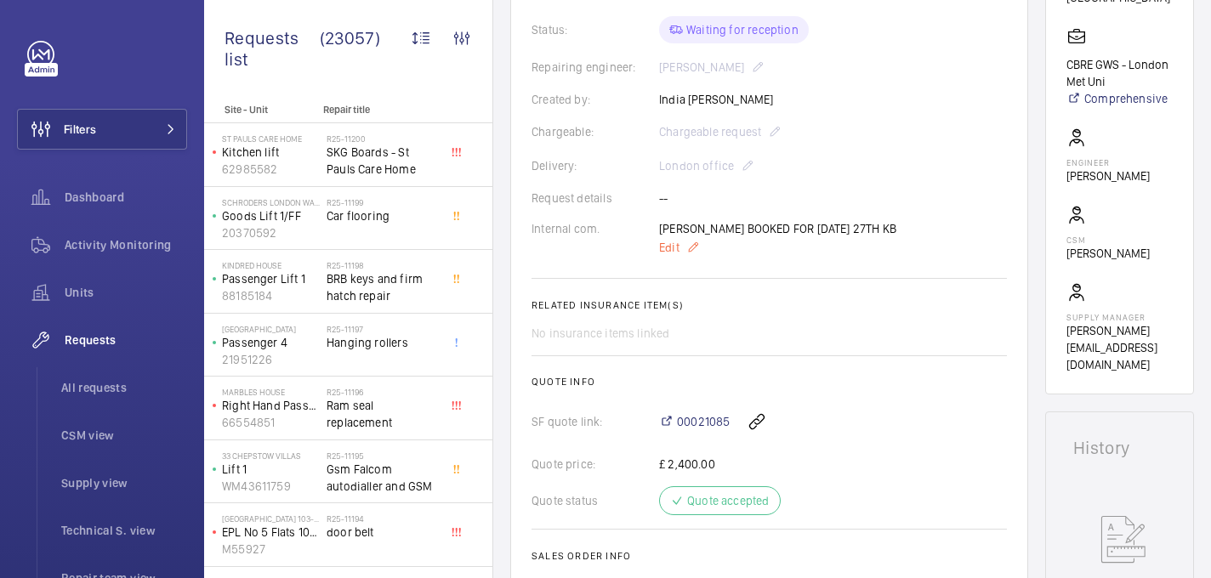
click at [682, 240] on p "Edit" at bounding box center [777, 247] width 237 height 20
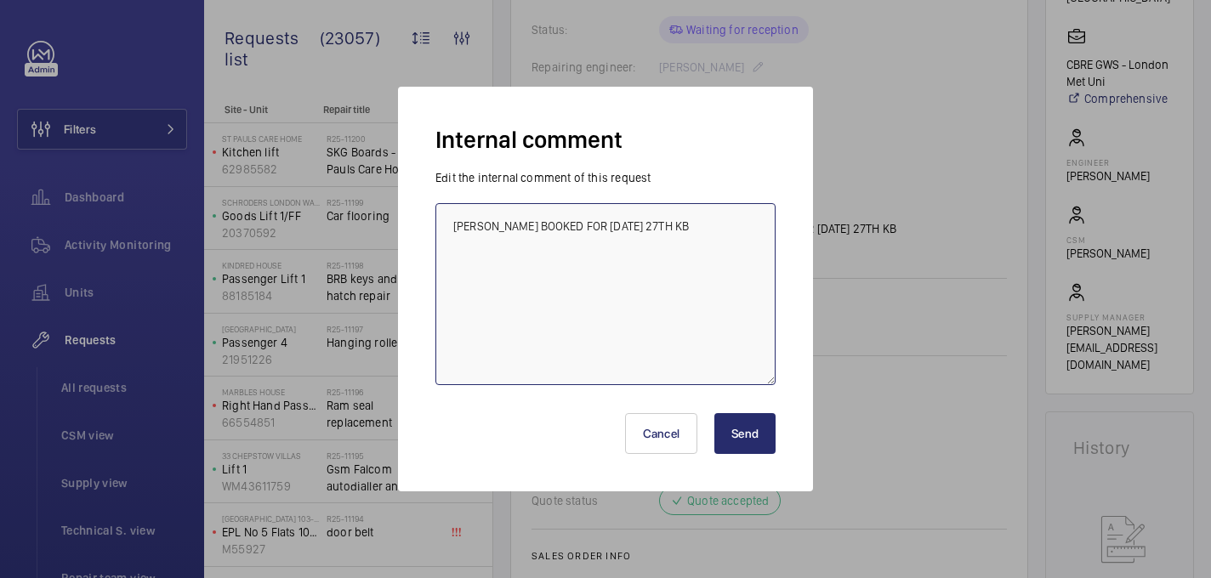
click at [716, 253] on textarea "[PERSON_NAME] BOOKED FOR [DATE] 27TH KB" at bounding box center [606, 294] width 340 height 182
type textarea "[PERSON_NAME] BOOKED FOR [DATE] 27TH KB ETA [DATE] - 21/08 [GEOGRAPHIC_DATA]"
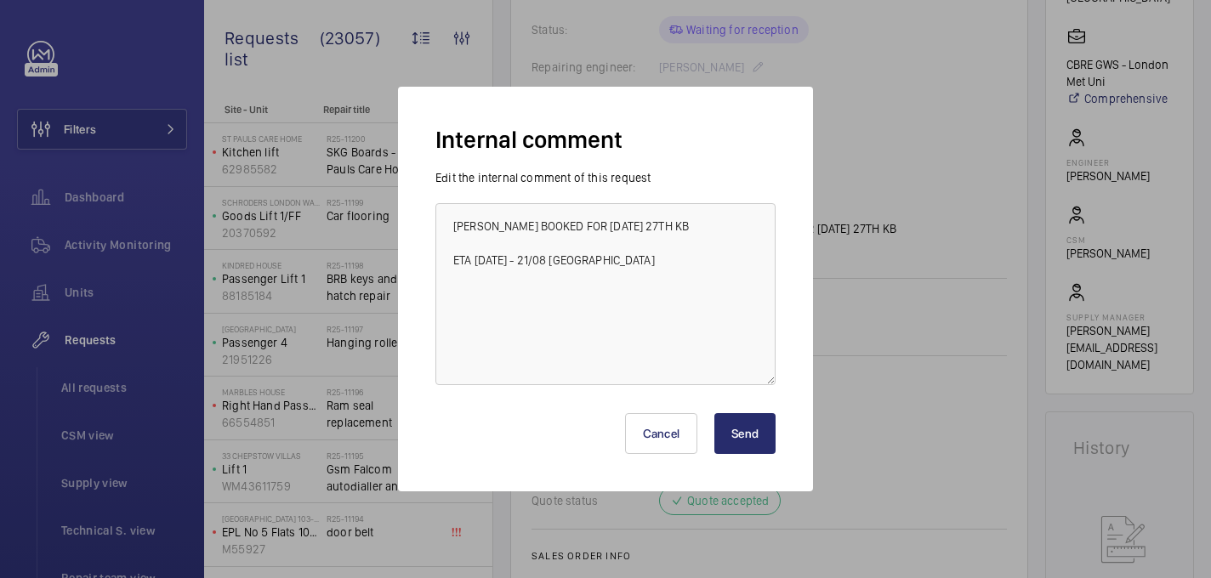
click at [768, 432] on button "Send" at bounding box center [745, 433] width 61 height 41
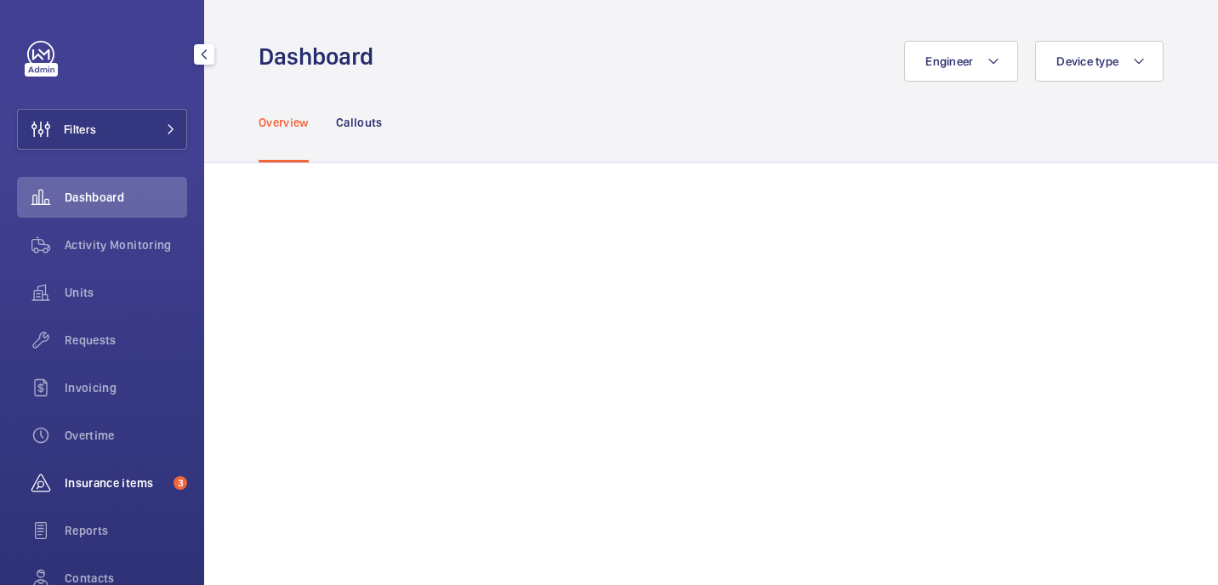
scroll to position [110, 0]
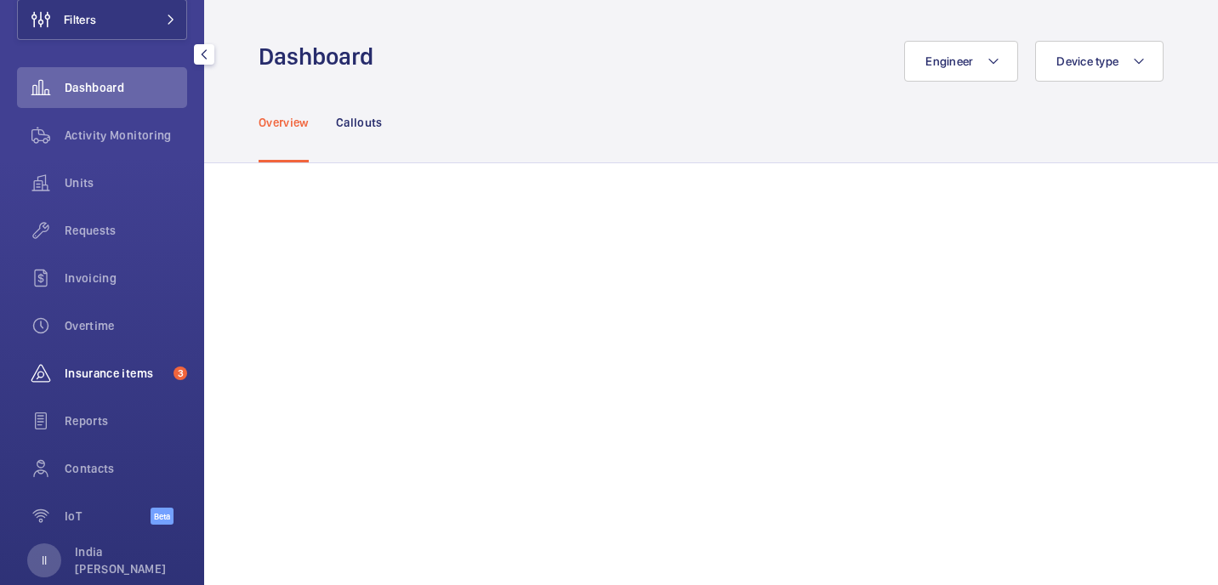
click at [119, 383] on div "Insurance items 3" at bounding box center [102, 373] width 170 height 41
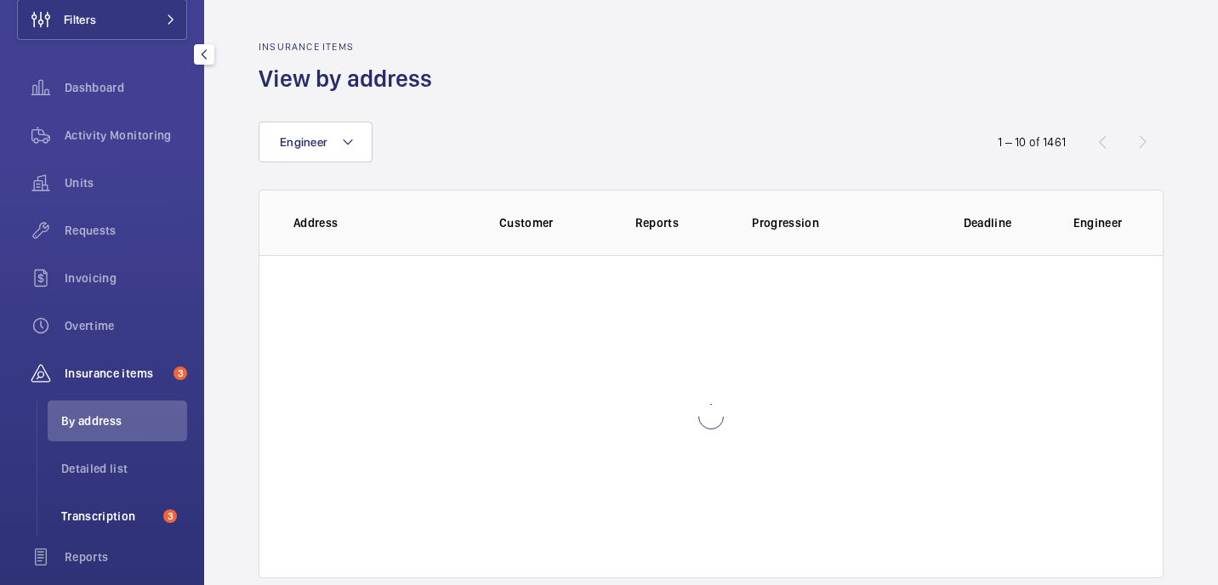
click at [111, 509] on span "Transcription" at bounding box center [108, 516] width 95 height 17
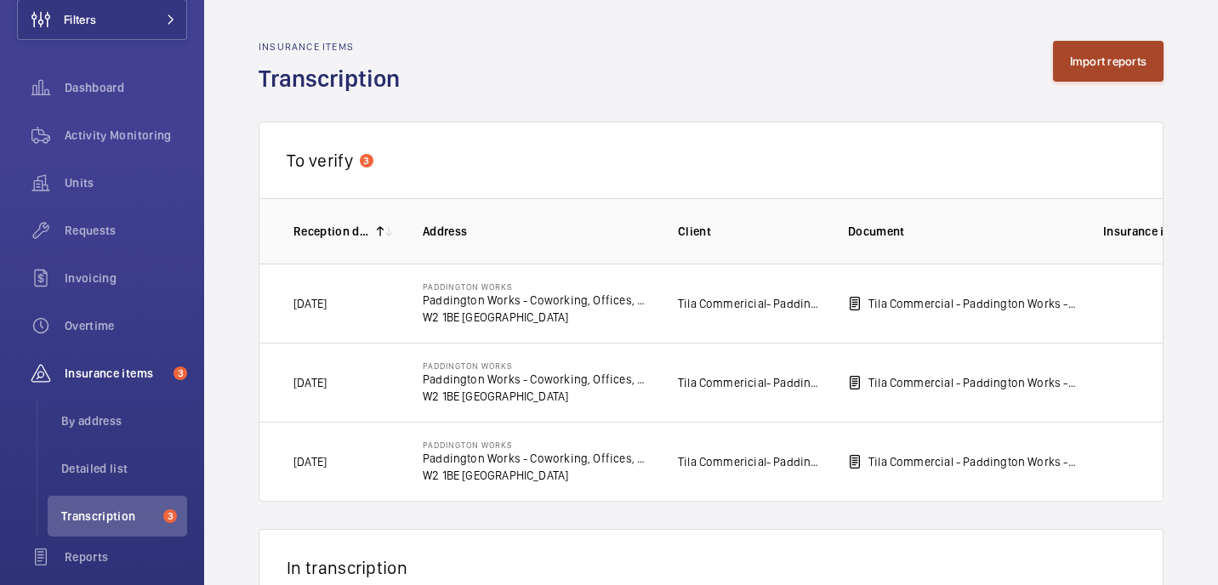
click at [1105, 71] on button "Import reports" at bounding box center [1108, 61] width 111 height 41
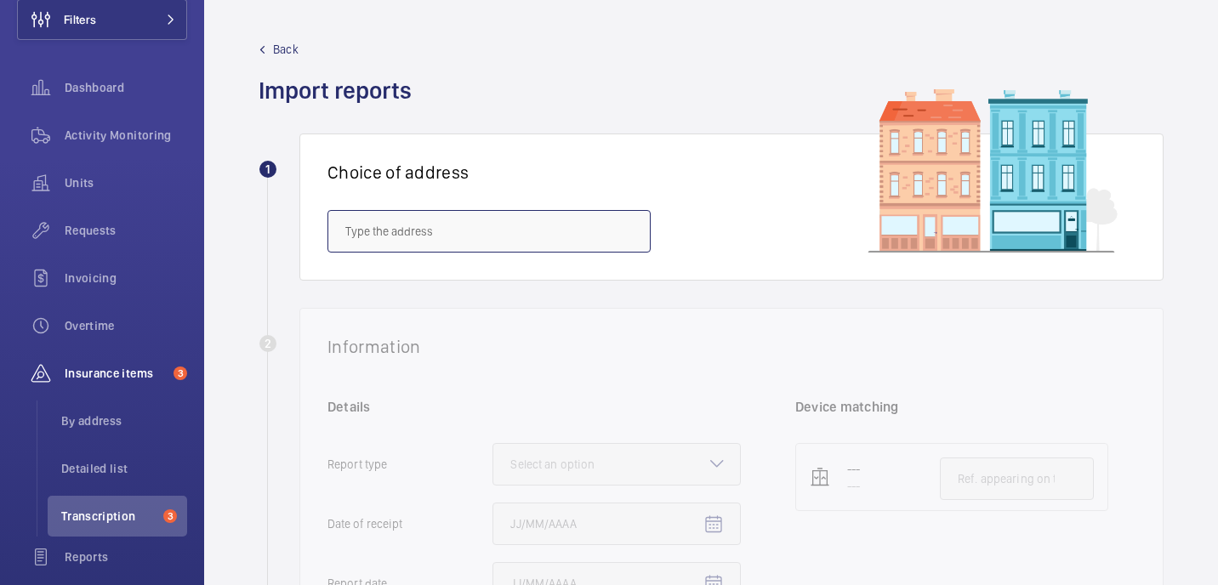
click at [547, 248] on input "text" at bounding box center [489, 231] width 323 height 43
click at [560, 238] on input "text" at bounding box center [489, 231] width 323 height 43
paste input "H3656 NOVOTEL LONDON EXCEL, WESTERN GATEWAY"
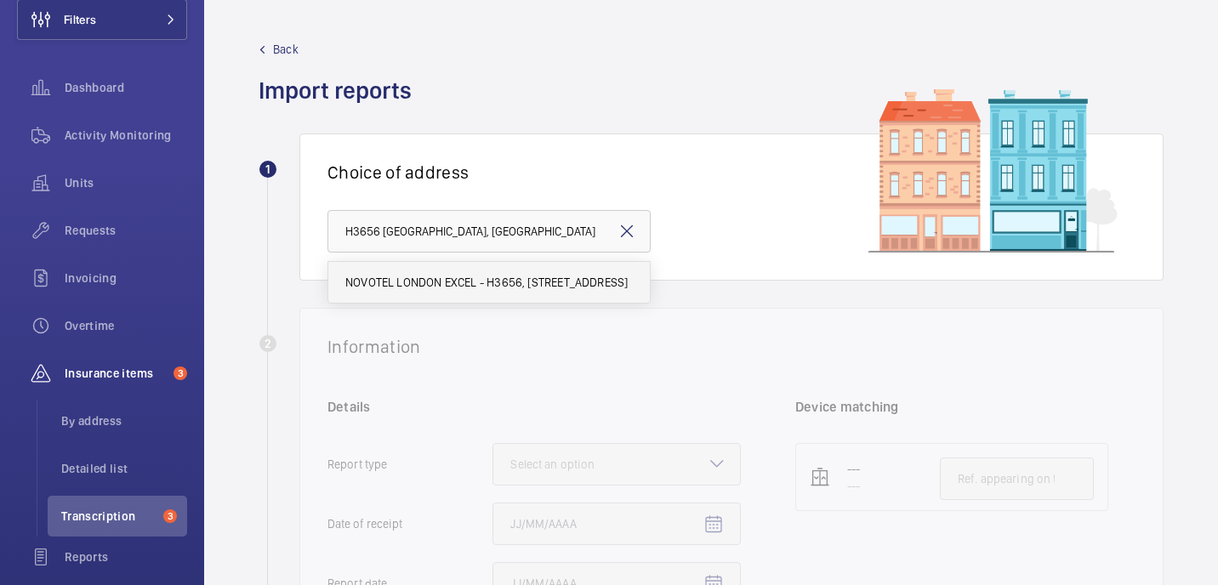
click at [397, 284] on span "NOVOTEL LONDON EXCEL - H3656, NOVOTEL LONDON EXCEL, Royal Victoria Dock, 7 West…" at bounding box center [486, 282] width 282 height 17
type input "NOVOTEL LONDON EXCEL - H3656, NOVOTEL LONDON EXCEL, Royal Victoria Dock, 7 West…"
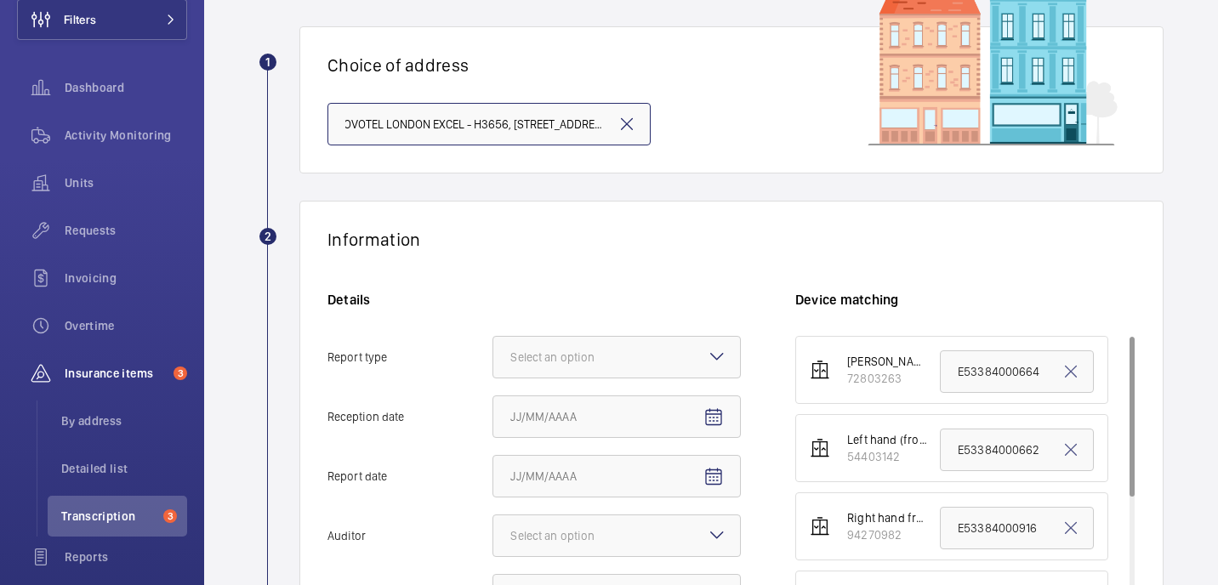
scroll to position [134, 0]
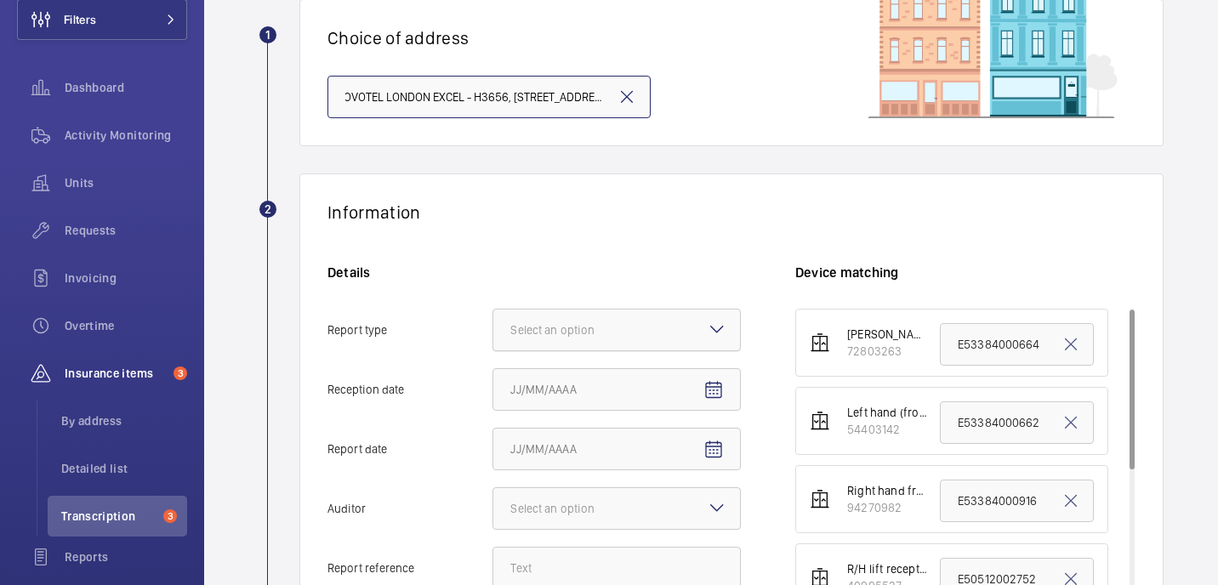
click at [555, 328] on div "Select an option" at bounding box center [573, 330] width 127 height 17
click at [493, 328] on input "Report type Select an option" at bounding box center [493, 330] width 0 height 41
click at [555, 380] on span "Insurance company" at bounding box center [616, 381] width 213 height 17
click at [493, 350] on input "Report type Select an option Insurance company Consultant" at bounding box center [493, 330] width 0 height 41
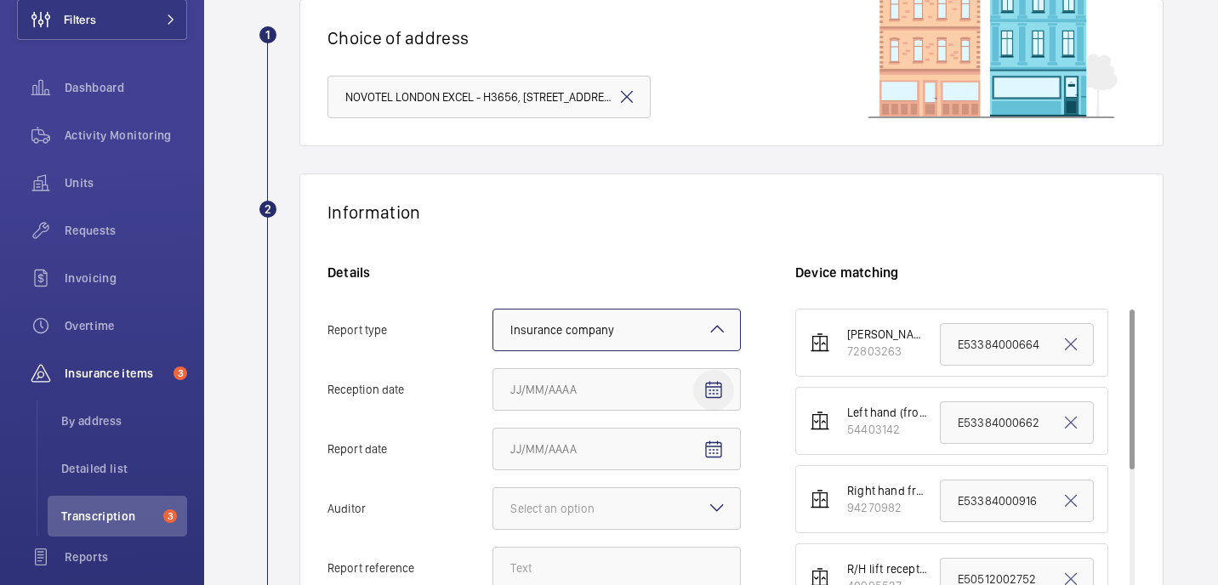
click at [708, 390] on mat-icon "Open calendar" at bounding box center [713, 390] width 20 height 20
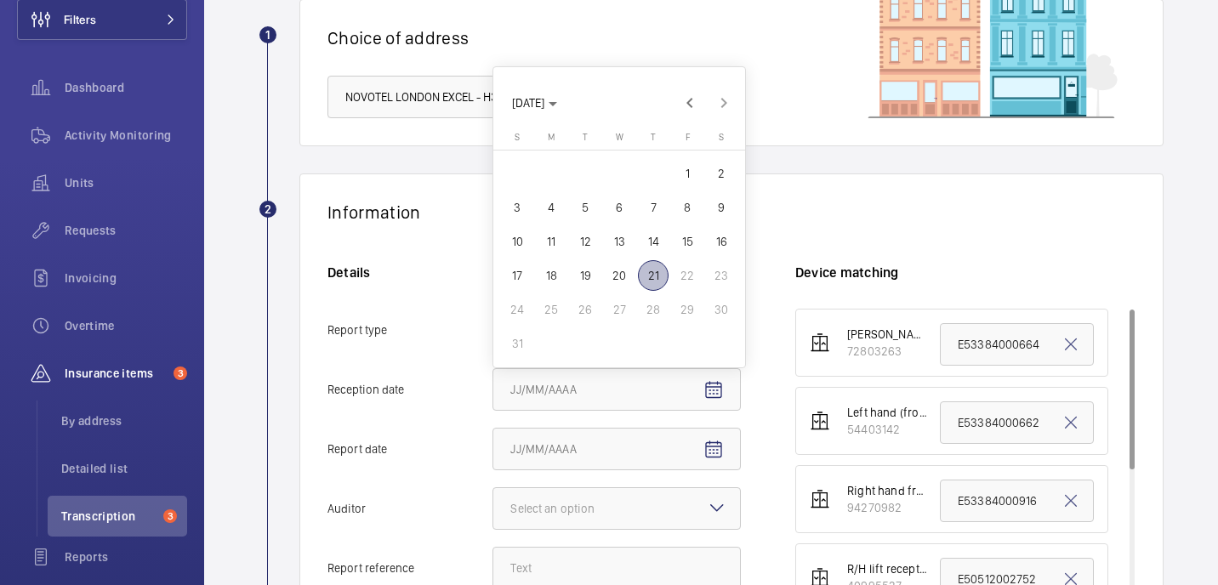
click at [659, 279] on span "21" at bounding box center [653, 275] width 31 height 31
type input "8/21/2025"
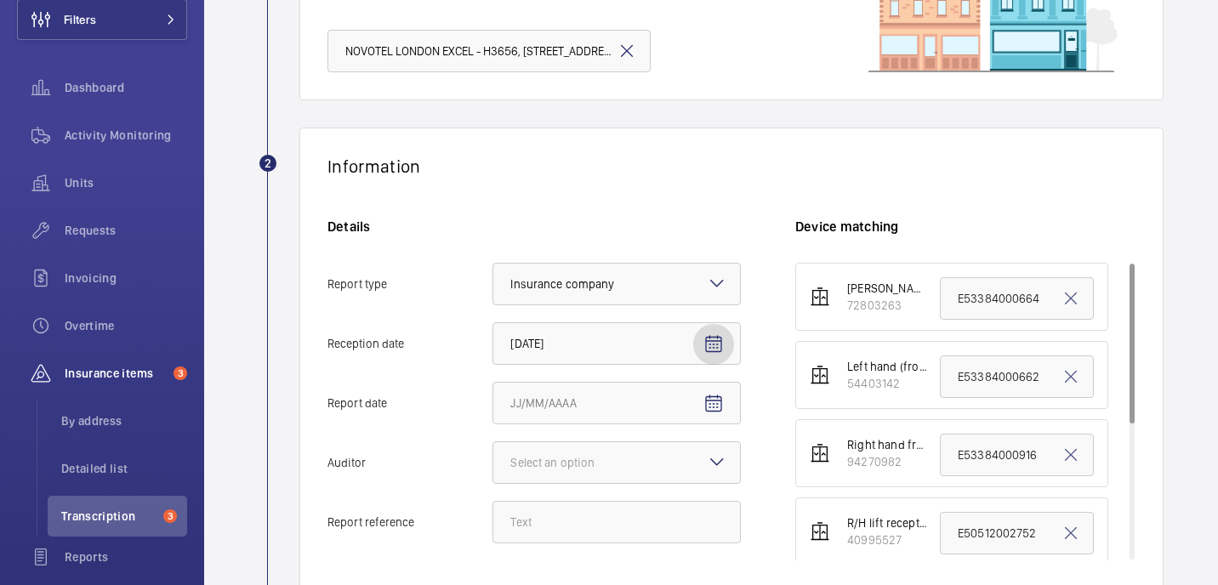
scroll to position [197, 0]
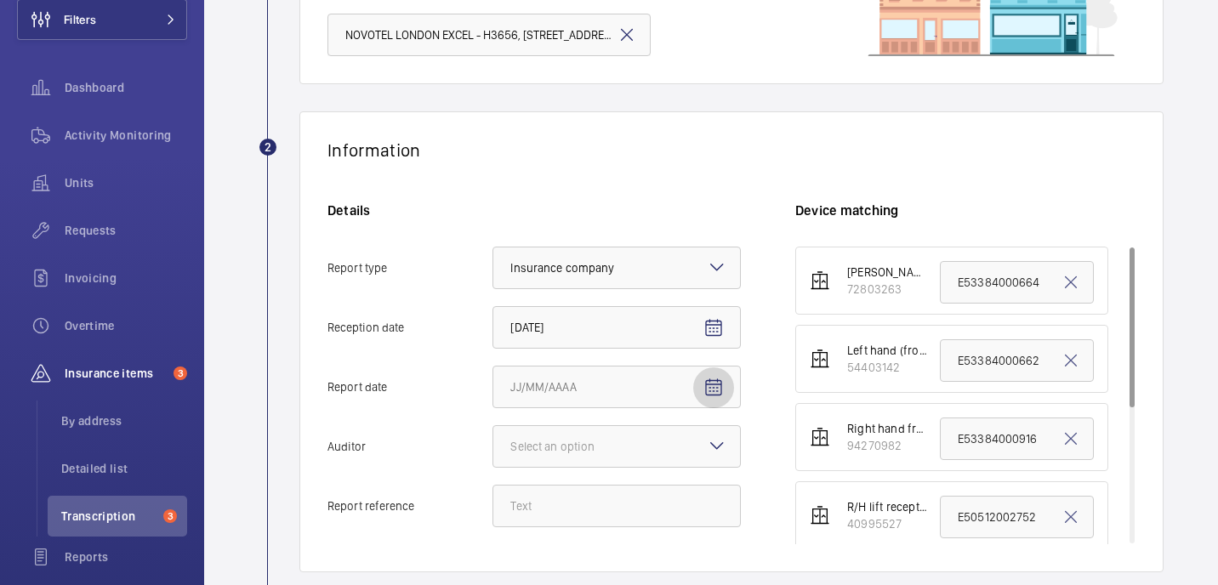
click at [718, 385] on mat-icon "Open calendar" at bounding box center [713, 388] width 20 height 20
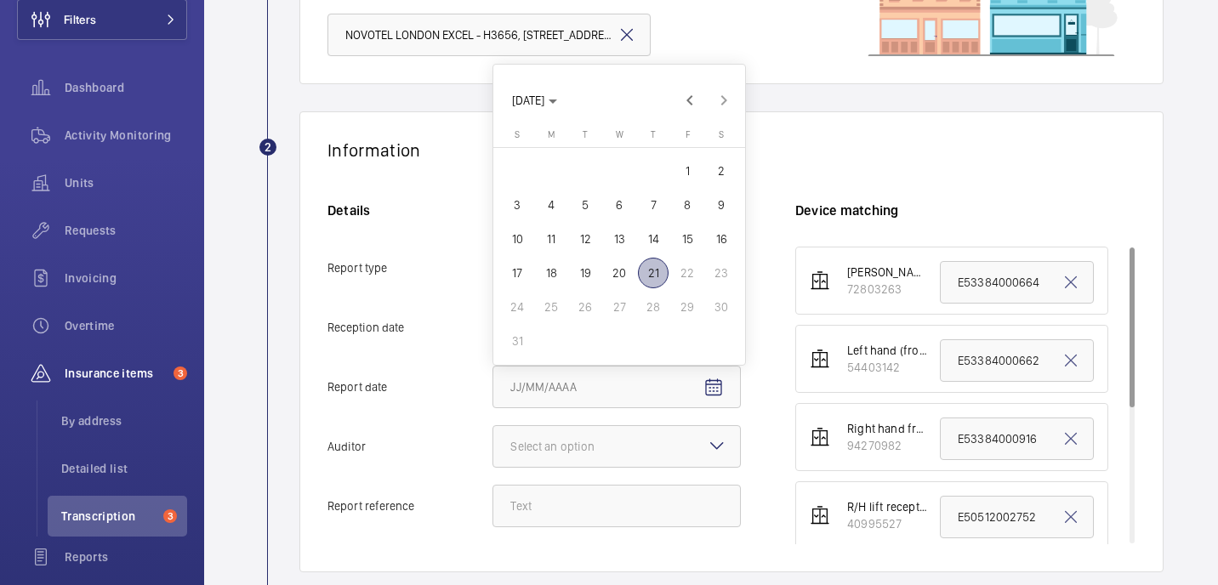
click at [618, 270] on span "20" at bounding box center [619, 273] width 31 height 31
type input "8/20/2025"
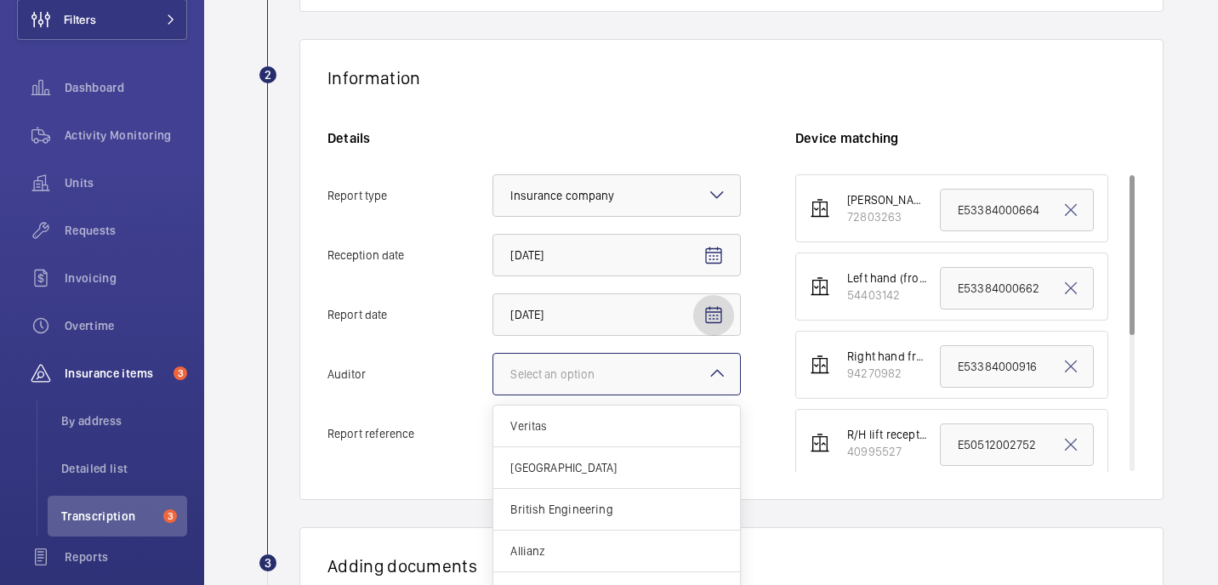
click at [590, 374] on div "Select an option" at bounding box center [573, 374] width 127 height 17
click at [493, 374] on input "Auditor Select an option Veritas Zurich British Engineering Allianz Other" at bounding box center [493, 374] width 0 height 41
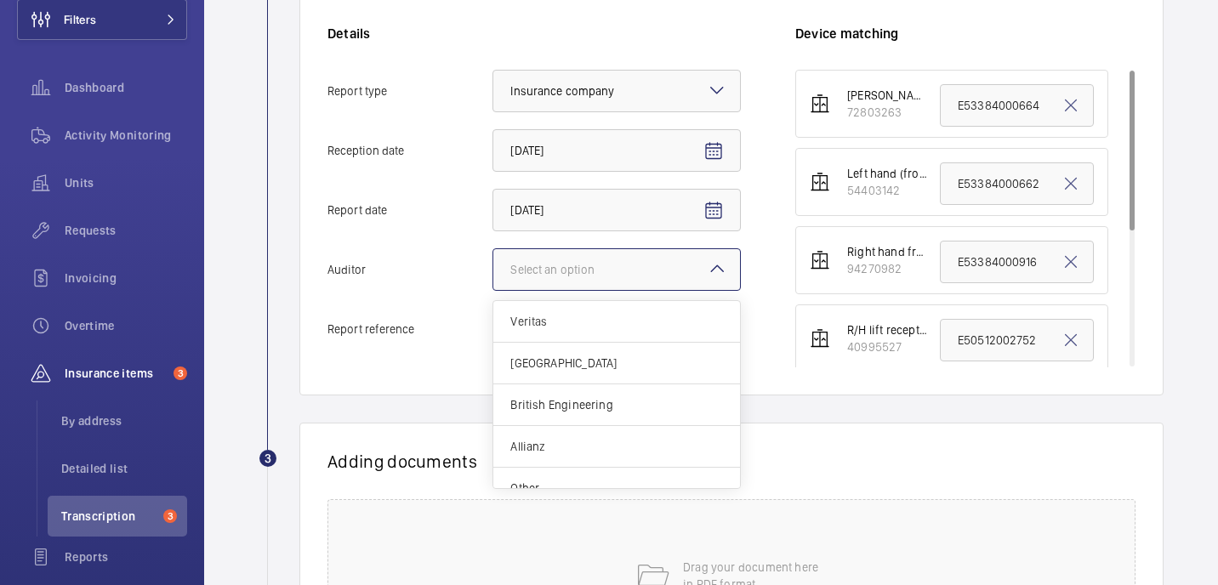
scroll to position [413, 0]
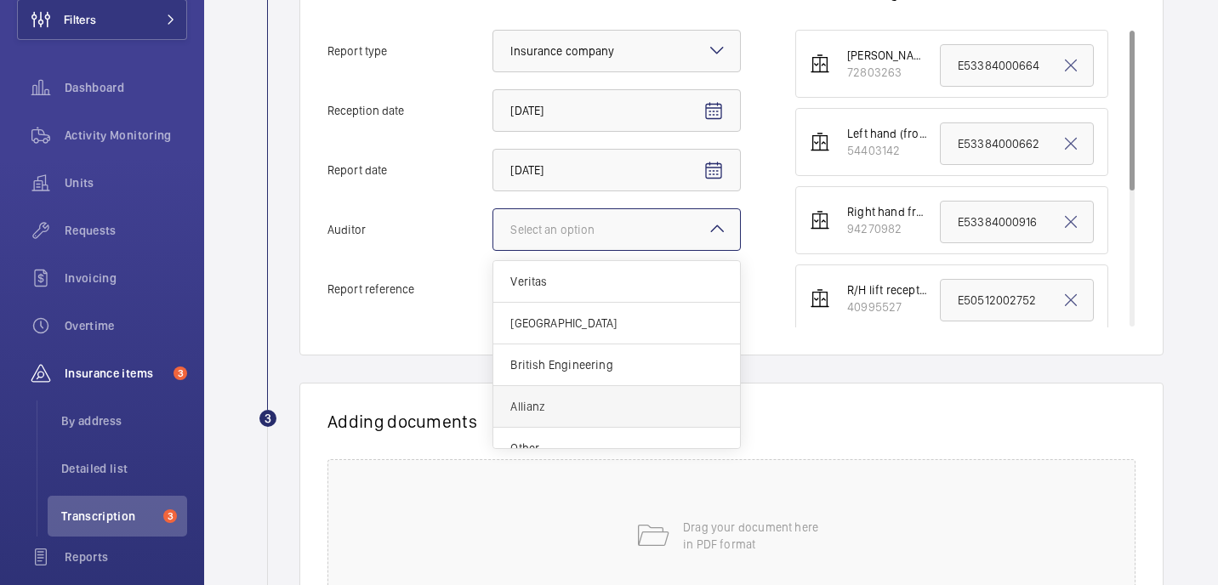
click at [572, 408] on span "Allianz" at bounding box center [616, 406] width 213 height 17
click at [493, 250] on input "Auditor Select an option Veritas Zurich British Engineering Allianz Other" at bounding box center [493, 229] width 0 height 41
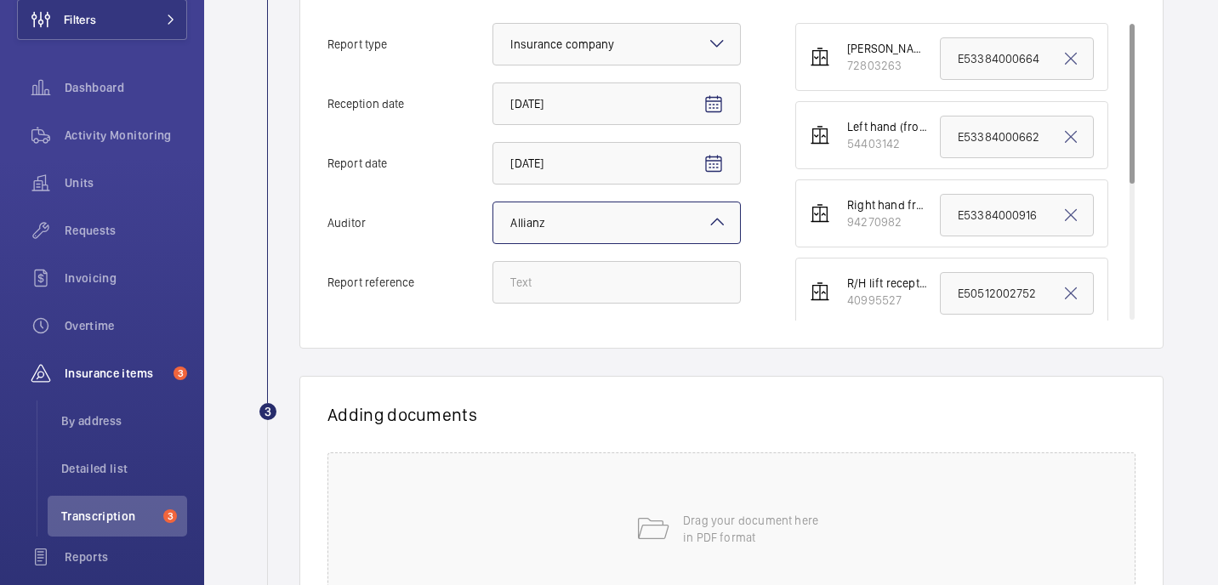
scroll to position [421, 0]
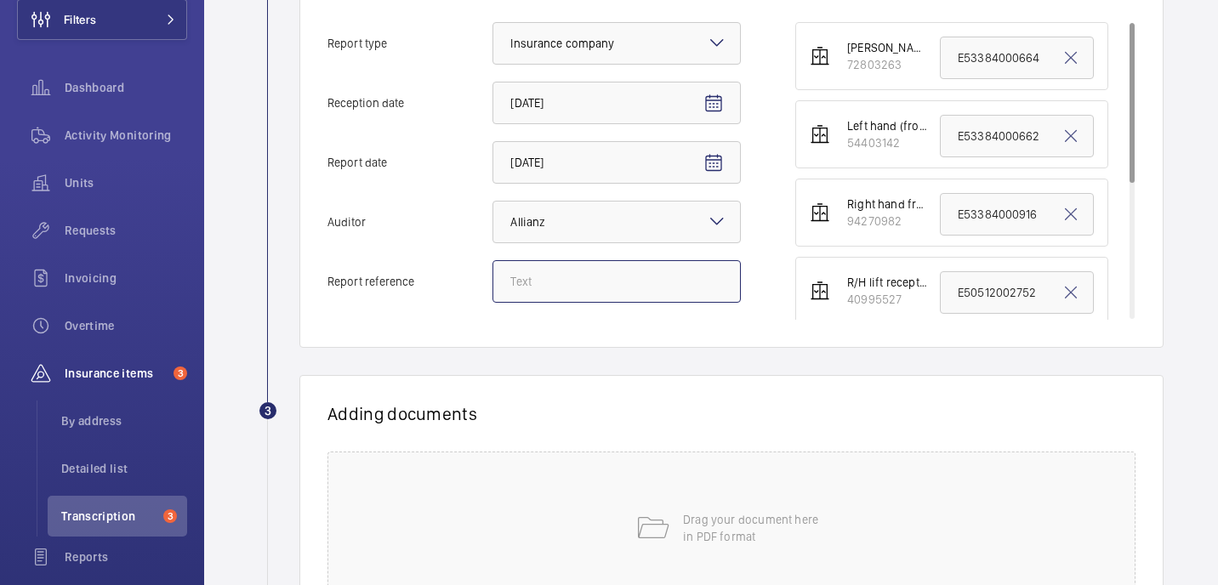
click at [615, 283] on input "Report reference" at bounding box center [617, 281] width 248 height 43
paste input "E53384000940"
type input "E53384000940"
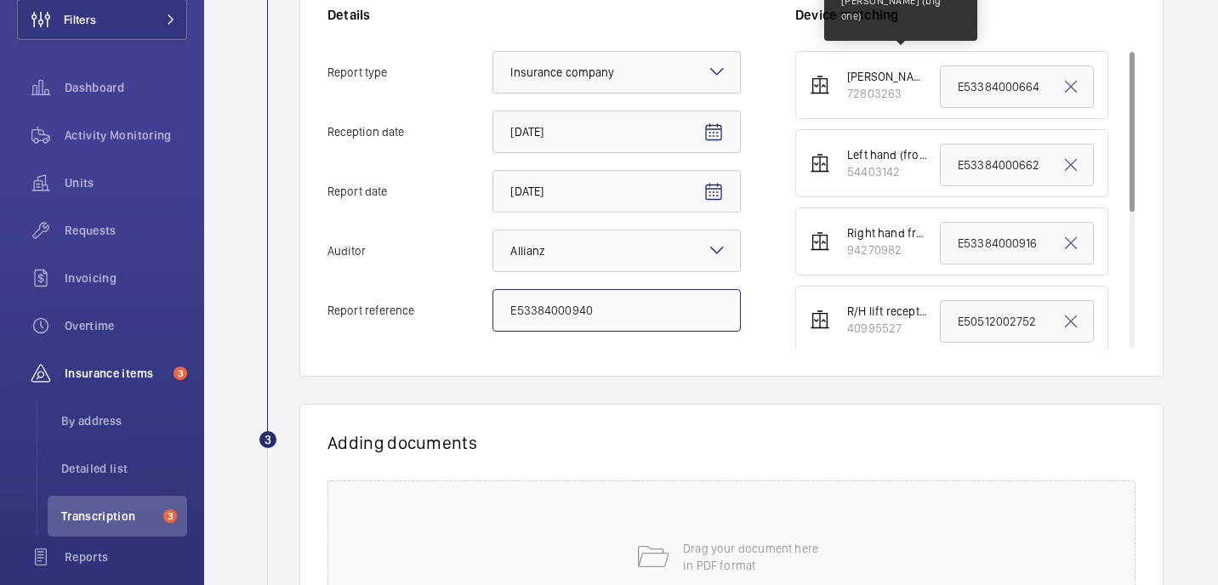
scroll to position [394, 0]
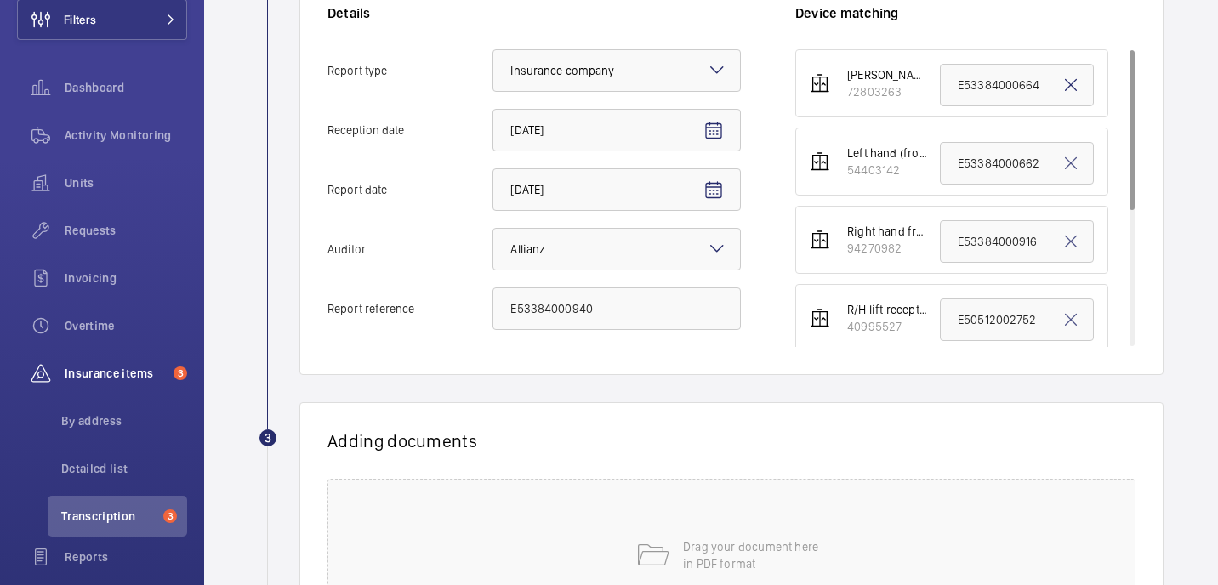
click at [1075, 89] on mat-icon at bounding box center [1071, 85] width 20 height 20
paste input "E53384000940"
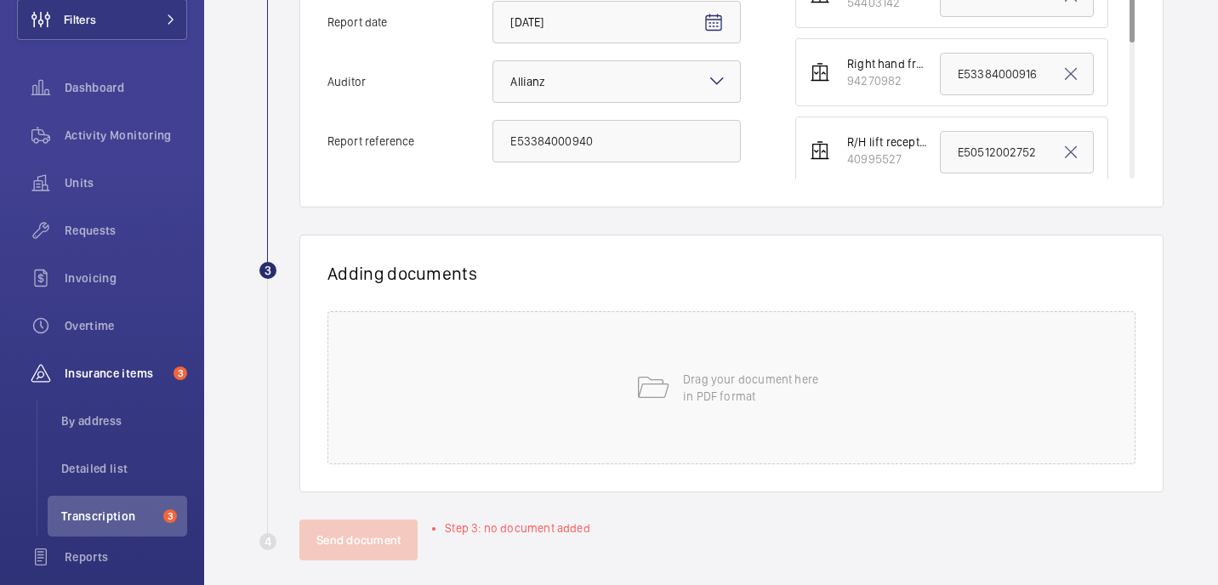
scroll to position [568, 0]
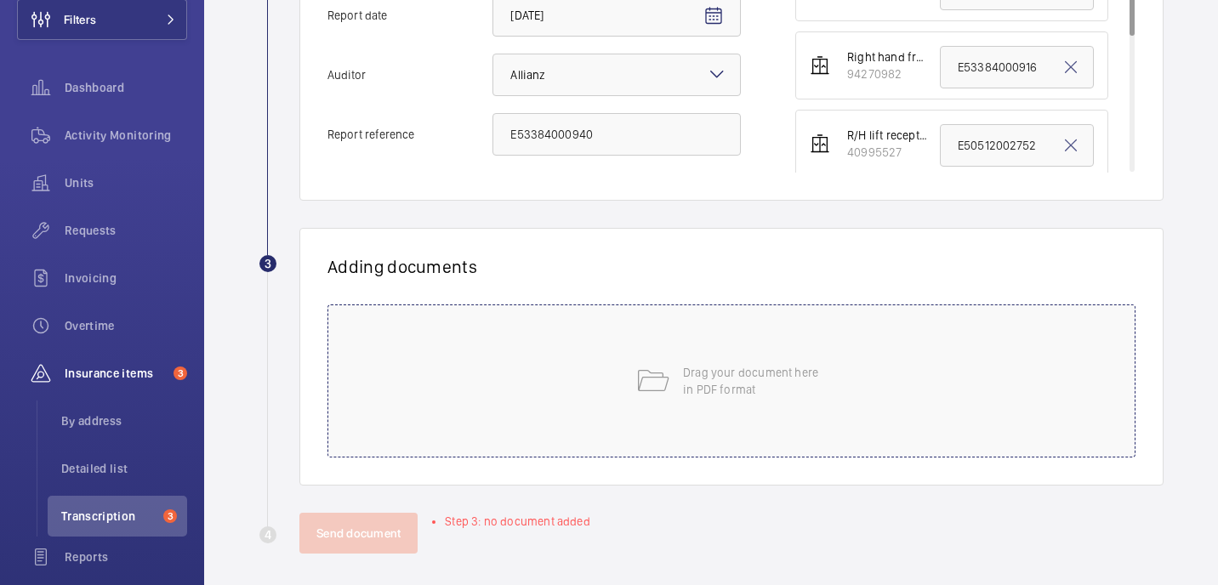
type input "E53384000940"
click at [777, 364] on p "Drag your document here in PDF format" at bounding box center [755, 381] width 145 height 34
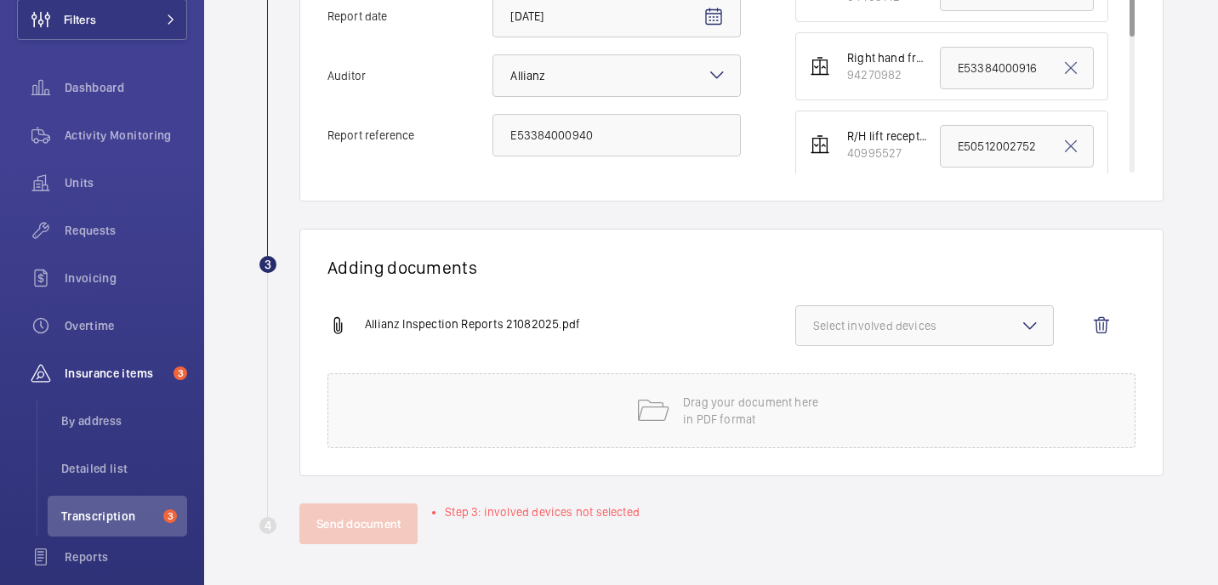
click at [948, 314] on button "Select involved devices" at bounding box center [924, 325] width 259 height 41
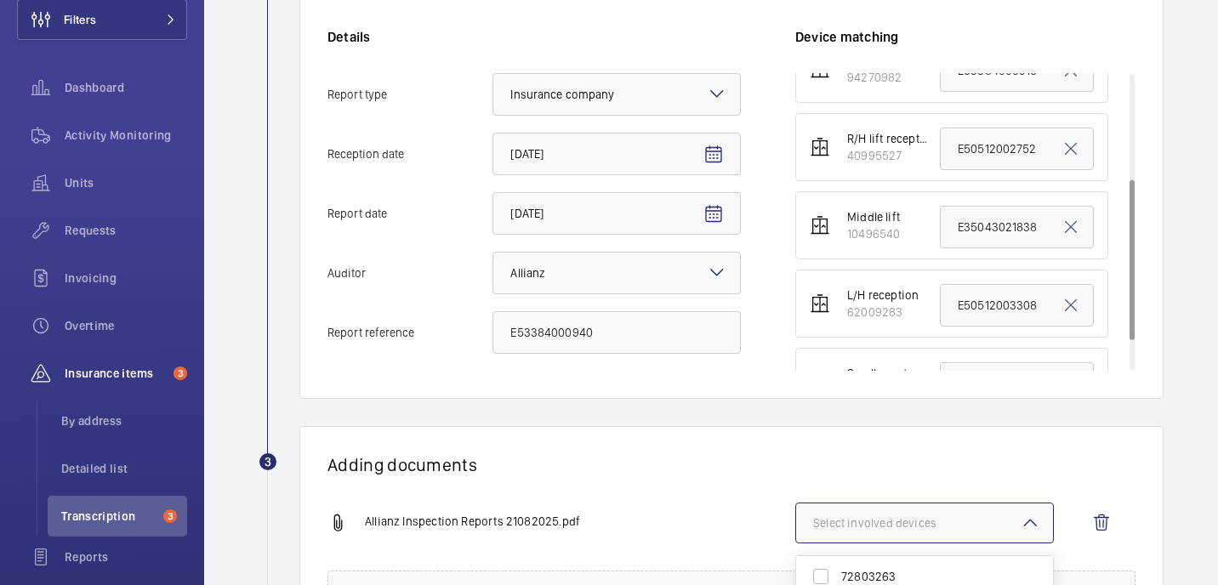
scroll to position [470, 0]
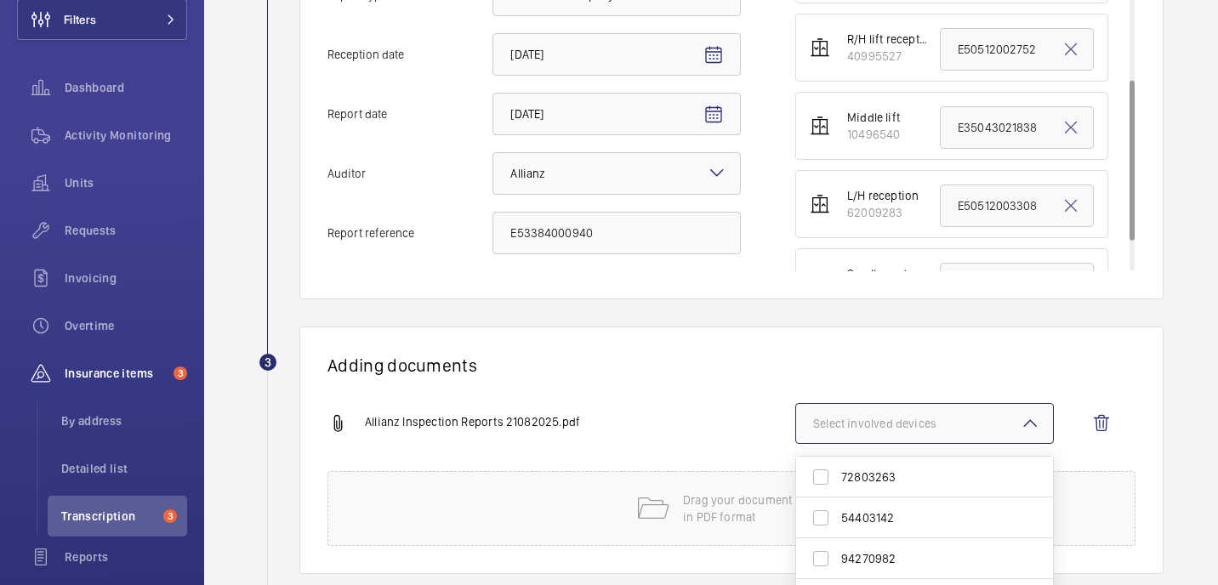
click at [917, 464] on label "72803263" at bounding box center [911, 477] width 231 height 41
click at [838, 464] on input "72803263" at bounding box center [821, 477] width 34 height 34
checkbox input "true"
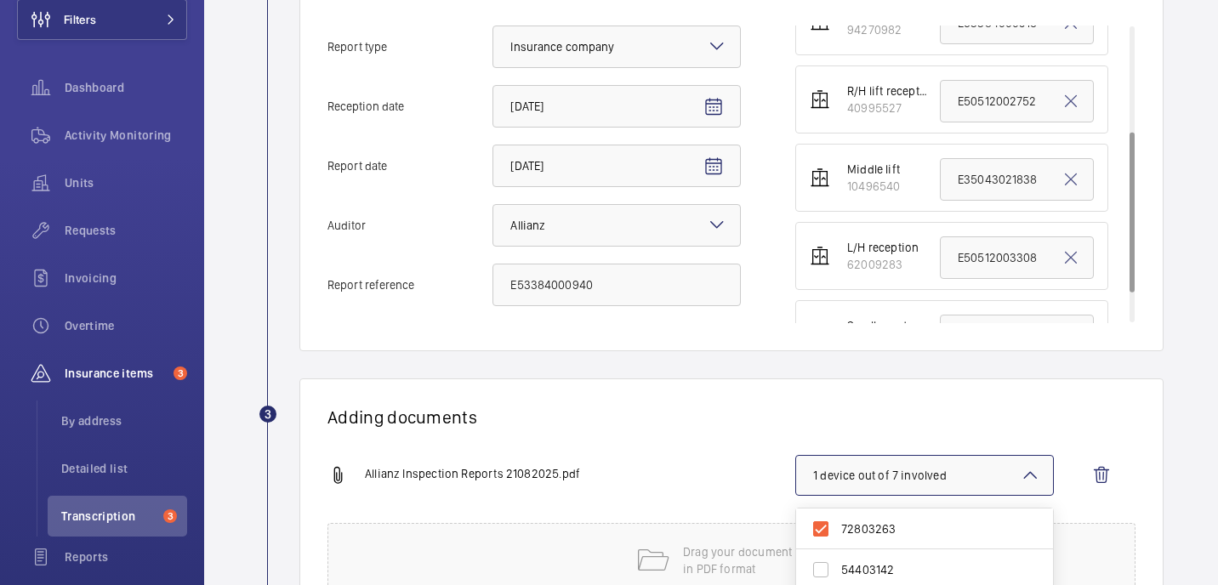
click at [810, 384] on div "Adding documents Allianz Inspection Reports 21082025.pdf 1 device out of 7 invo…" at bounding box center [731, 503] width 864 height 248
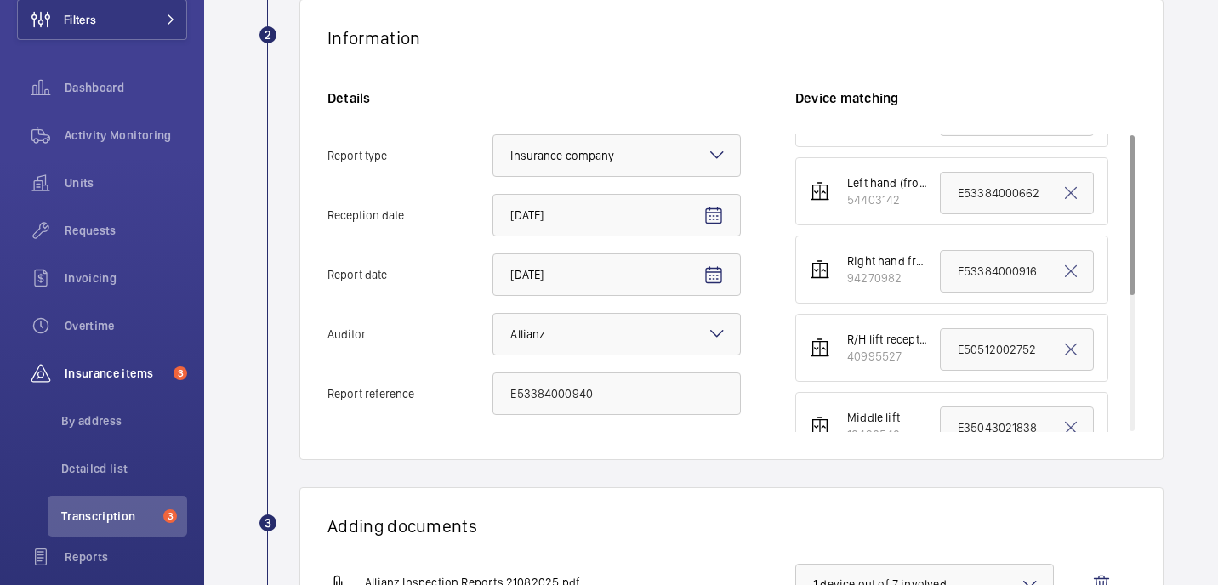
scroll to position [0, 0]
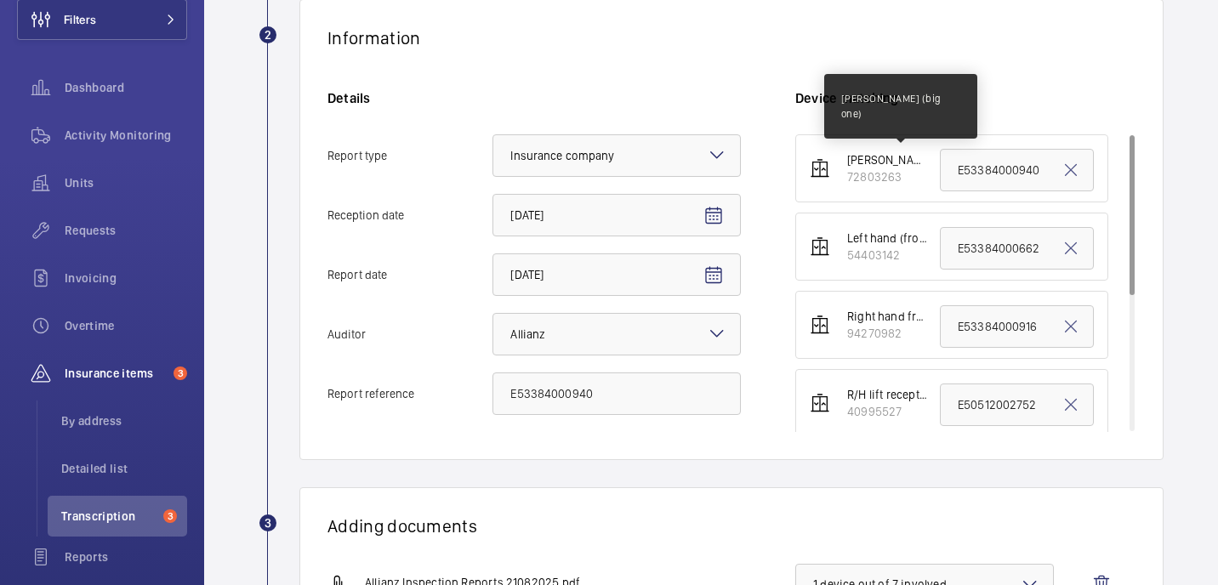
drag, startPoint x: 852, startPoint y: 163, endPoint x: 916, endPoint y: 157, distance: 64.9
click at [916, 160] on div "Otis goods (big one)" at bounding box center [888, 159] width 83 height 17
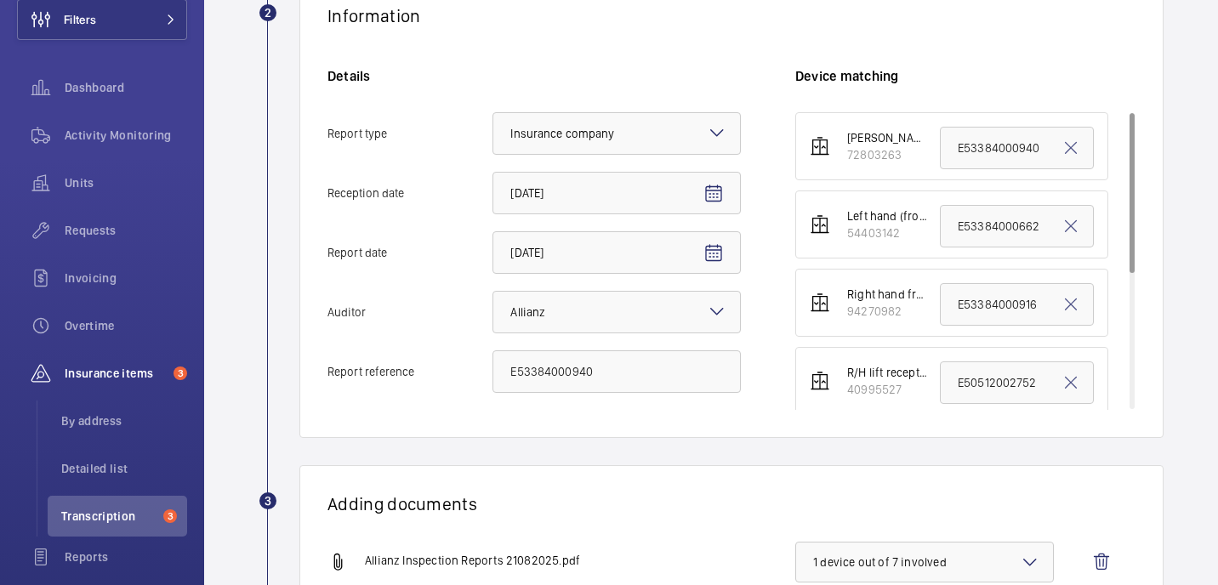
scroll to position [330, 0]
click at [739, 437] on div "Information Details Report type Select an option × Insurance company × Receptio…" at bounding box center [731, 208] width 864 height 461
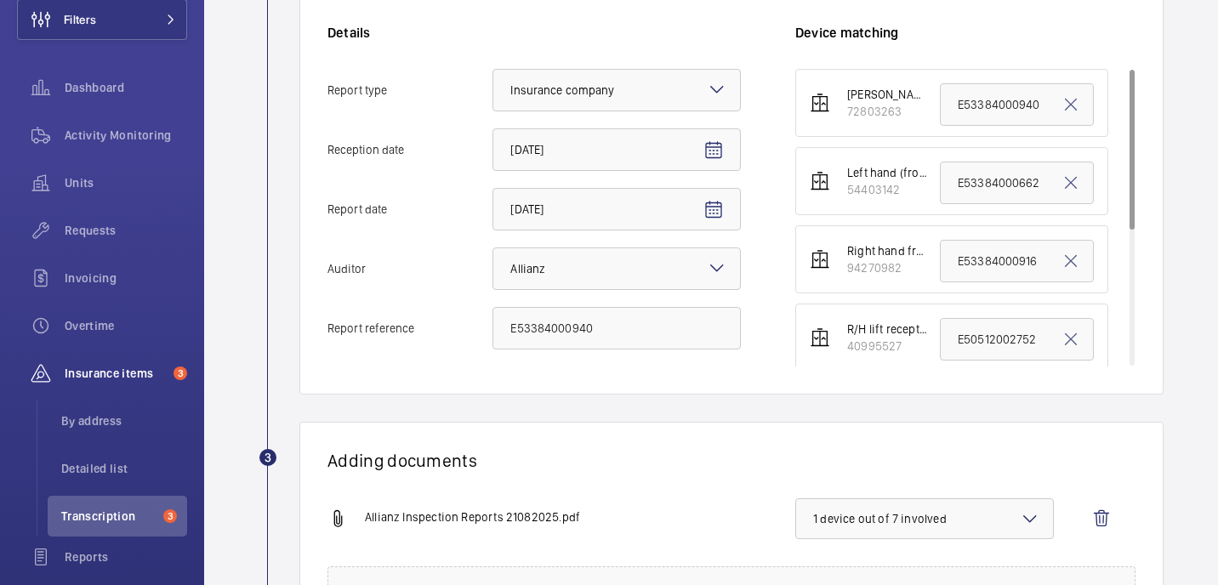
scroll to position [379, 0]
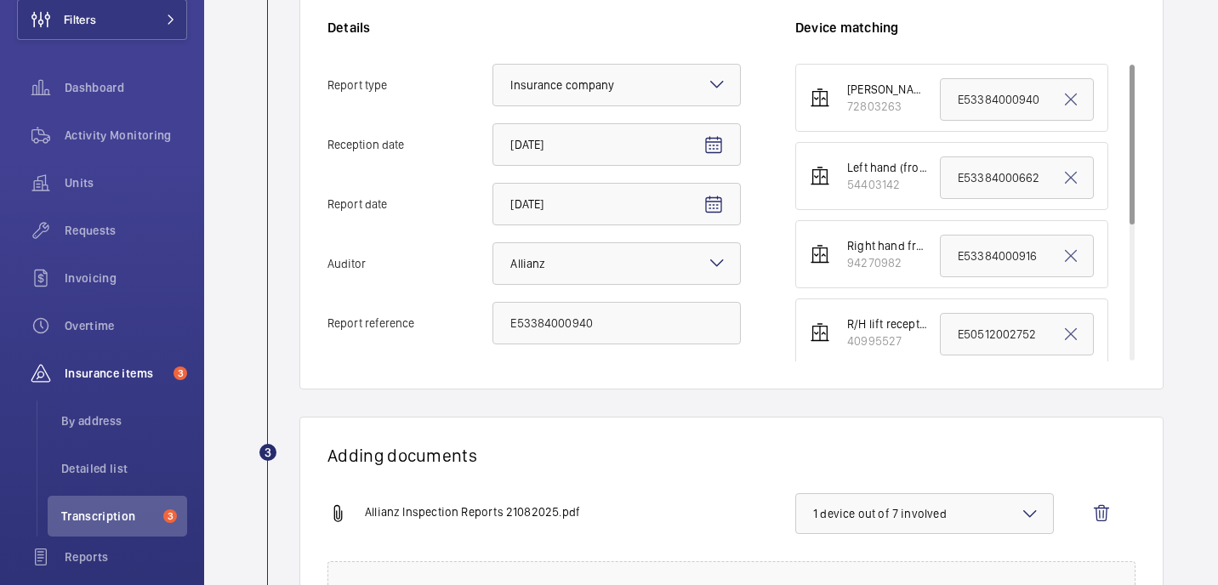
click at [928, 504] on button "1 device out of 7 involved" at bounding box center [924, 513] width 259 height 41
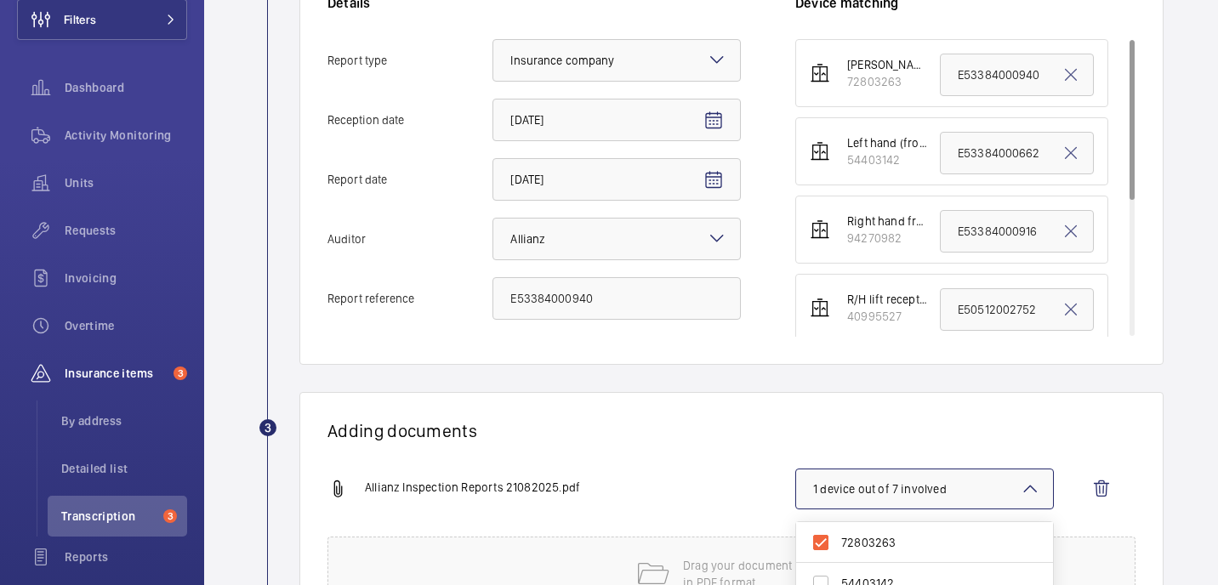
click at [781, 436] on h1 "Adding documents" at bounding box center [732, 430] width 808 height 21
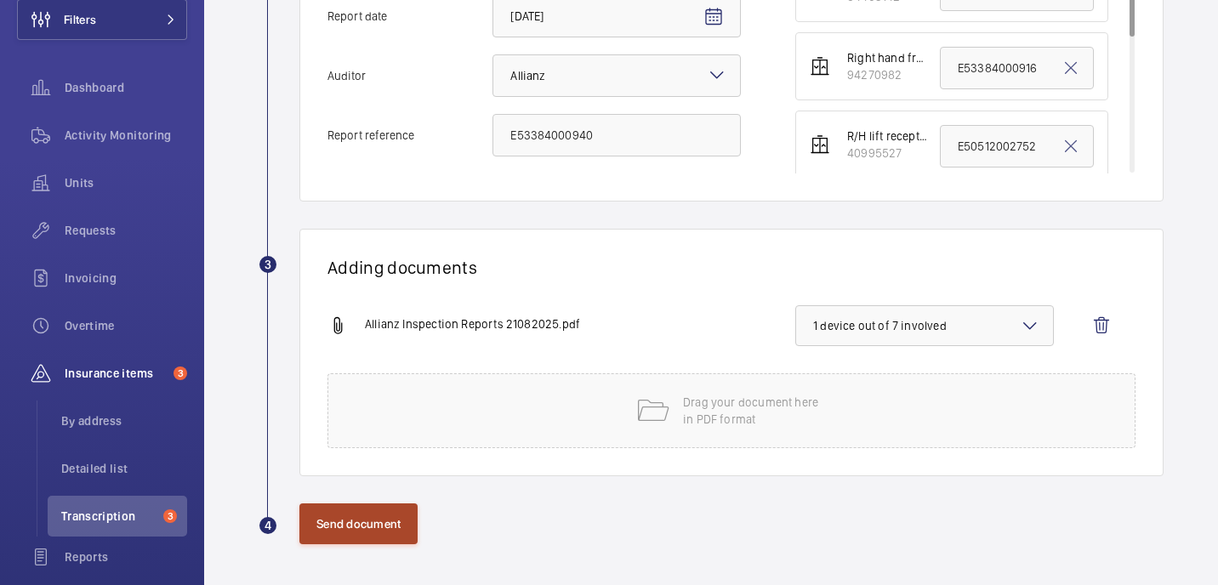
click at [337, 522] on button "Send document" at bounding box center [358, 524] width 118 height 41
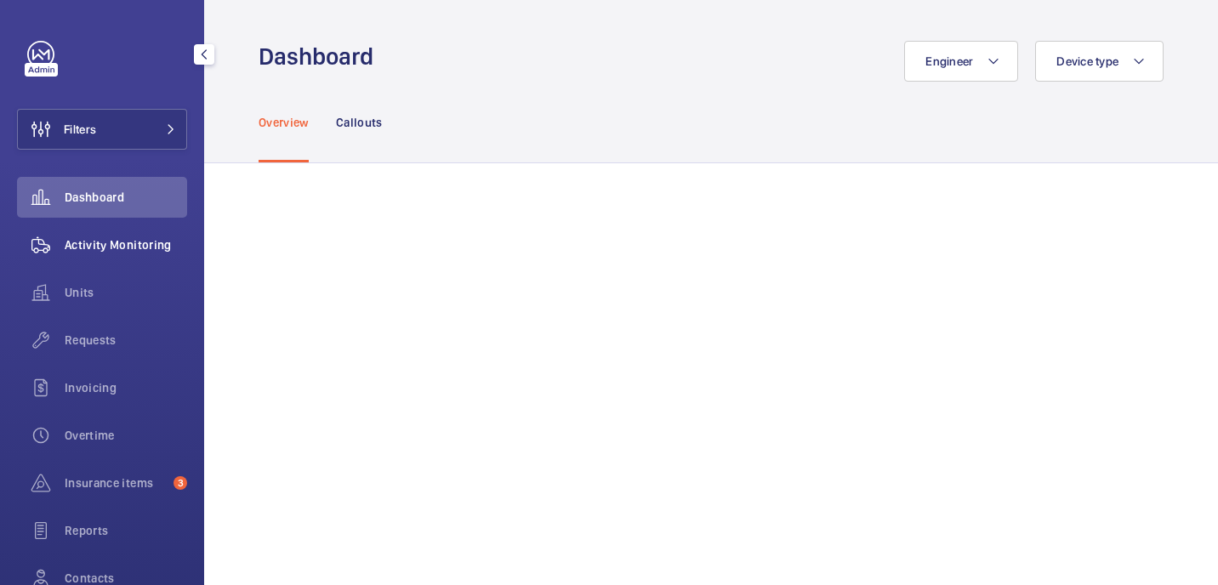
click at [135, 250] on span "Activity Monitoring" at bounding box center [126, 244] width 122 height 17
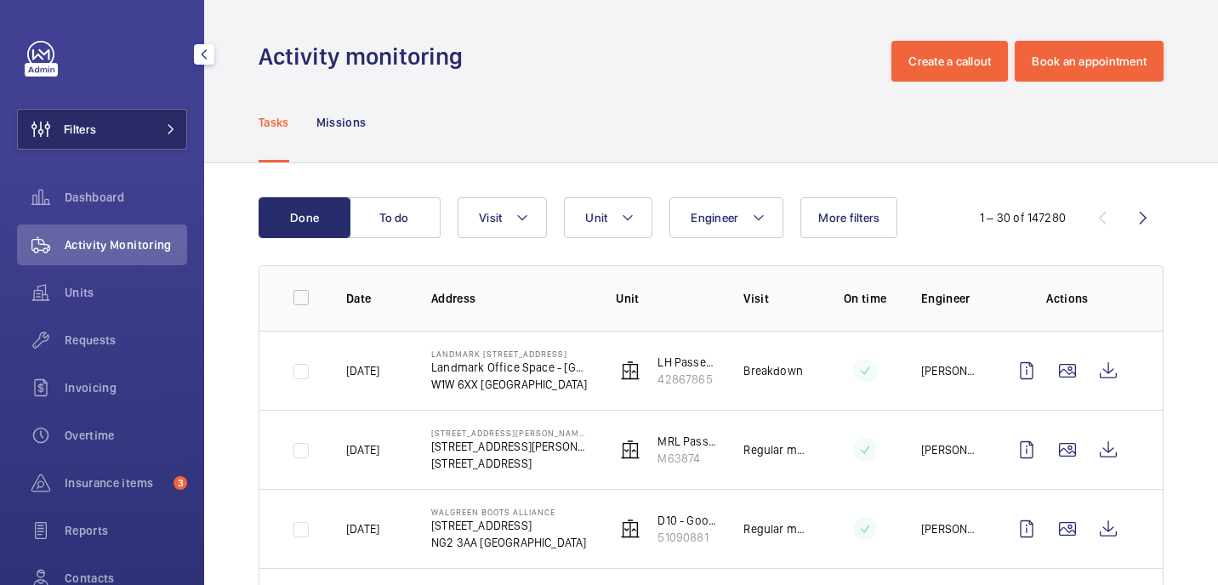
click at [156, 128] on span at bounding box center [166, 129] width 20 height 10
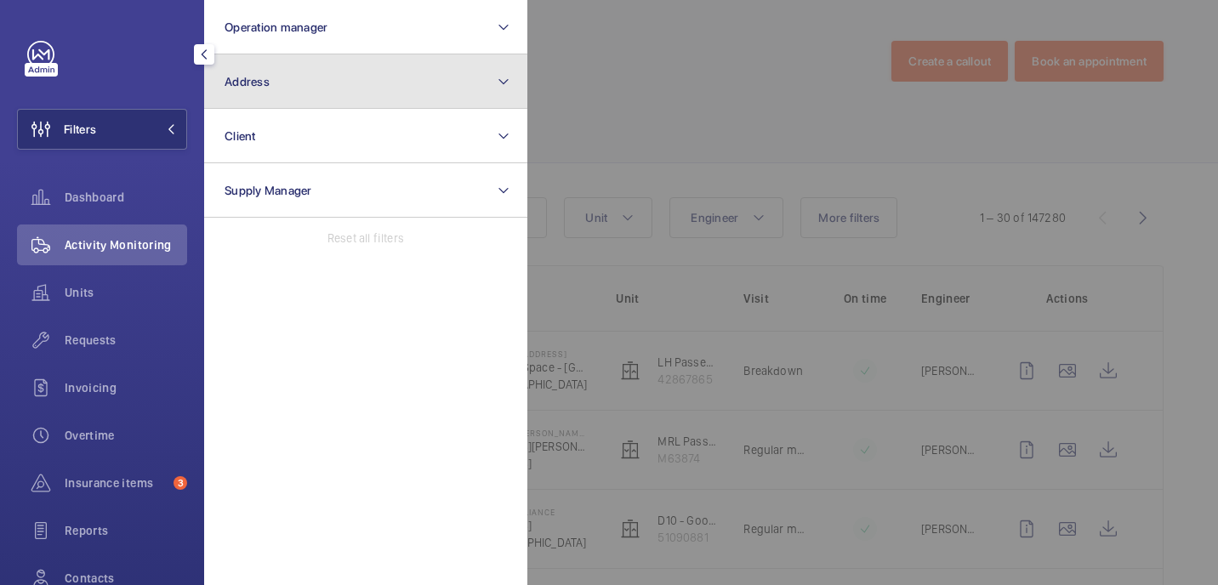
click at [332, 87] on button "Address" at bounding box center [365, 81] width 323 height 54
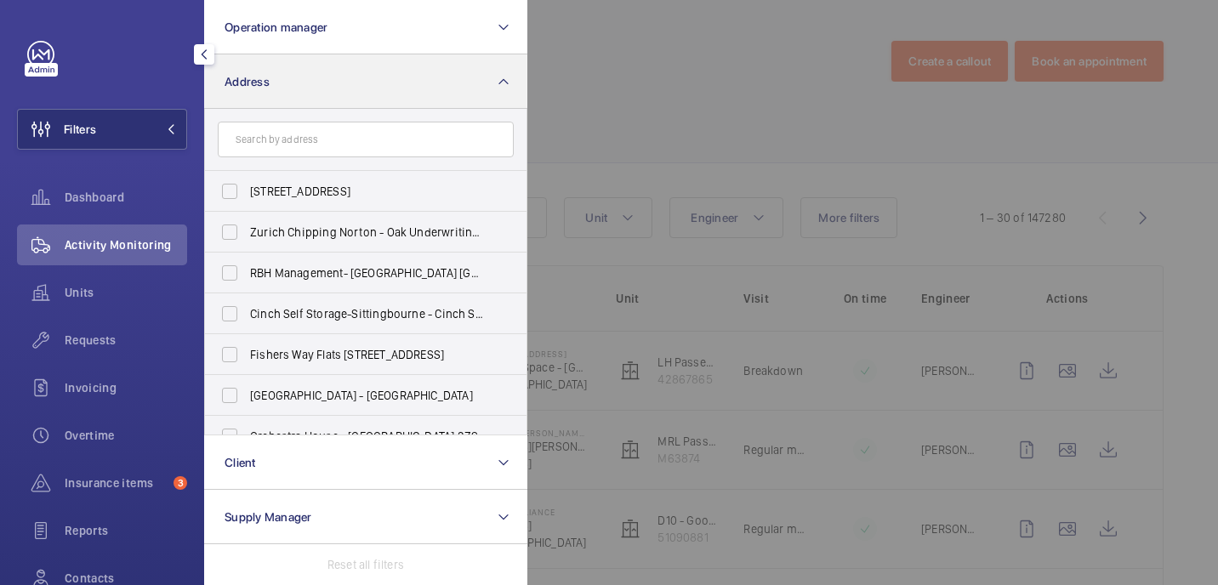
type input "Novotel Cambridge North [STREET_ADDRESS]"
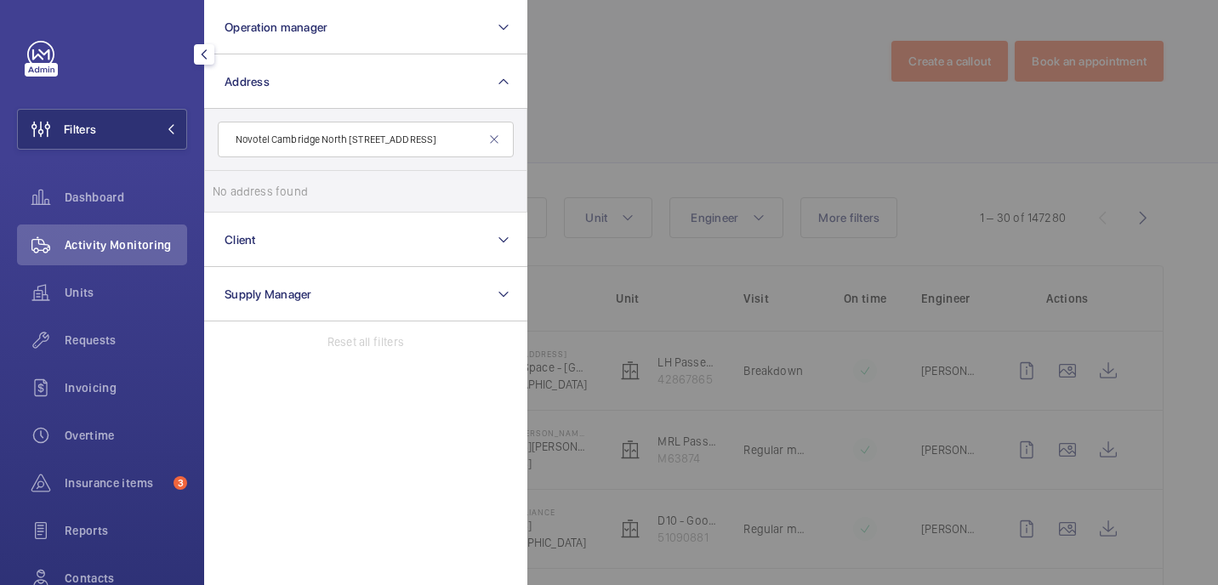
drag, startPoint x: 364, startPoint y: 140, endPoint x: 441, endPoint y: 145, distance: 76.7
click at [441, 145] on input "Novotel Cambridge North [STREET_ADDRESS]" at bounding box center [366, 140] width 296 height 36
click at [411, 140] on input "Novotel Cambridge North [STREET_ADDRESS]" at bounding box center [366, 140] width 296 height 36
drag, startPoint x: 369, startPoint y: 140, endPoint x: 546, endPoint y: 155, distance: 177.5
click at [17, 150] on wm-front-filter-list-menu "Operation manager Address Novotel Cambridge North [STREET_ADDRESS] No address f…" at bounding box center [17, 150] width 0 height 0
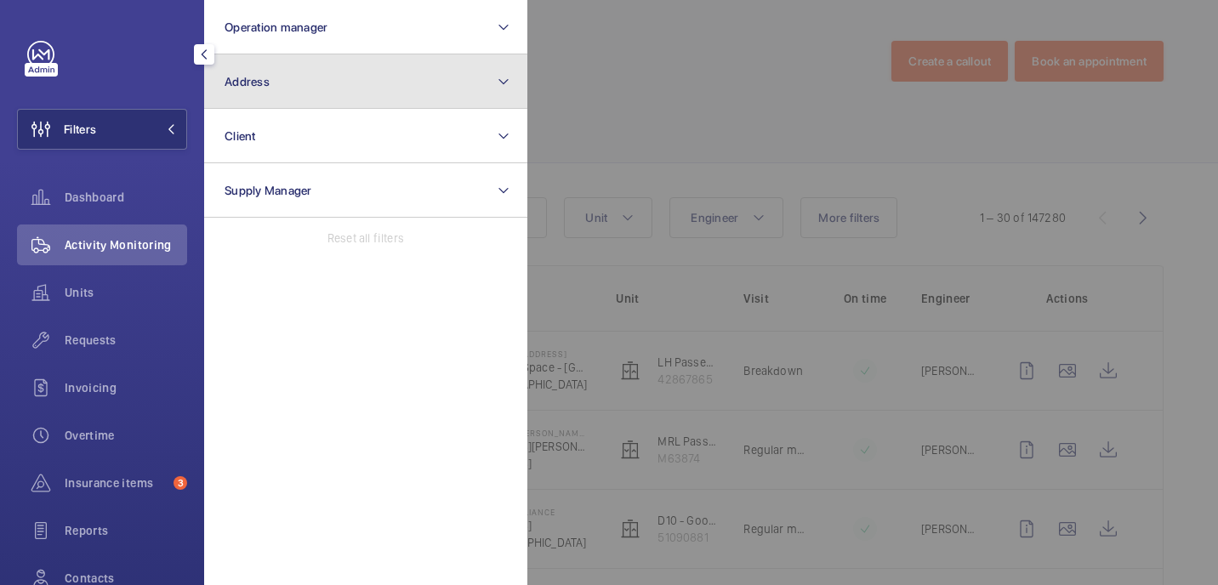
click at [448, 93] on button "Address" at bounding box center [365, 81] width 323 height 54
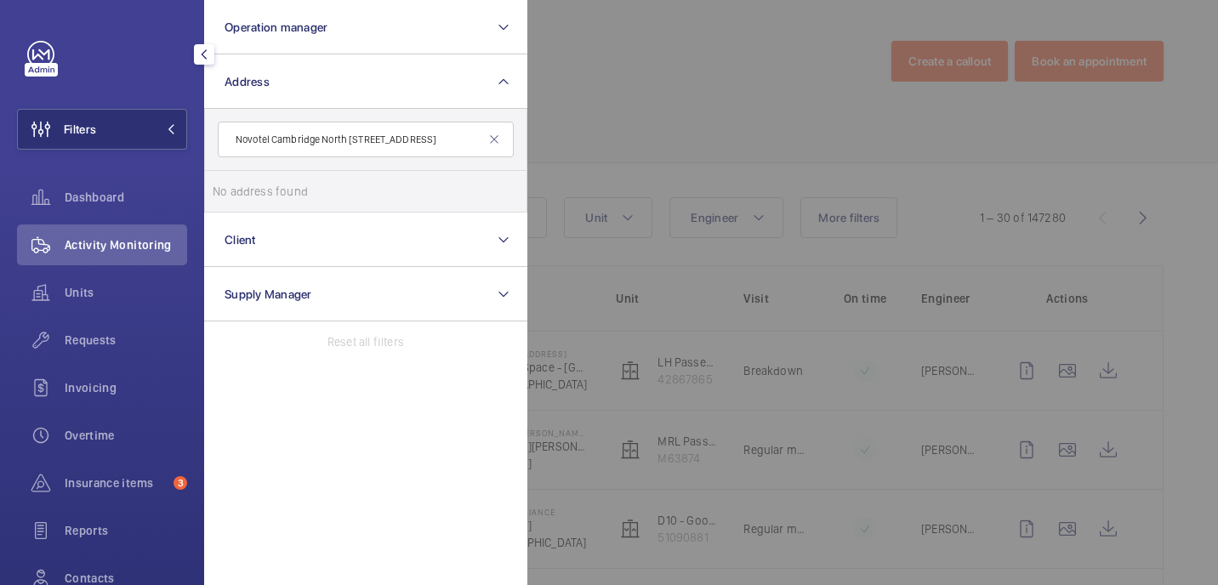
drag, startPoint x: 369, startPoint y: 141, endPoint x: 502, endPoint y: 140, distance: 132.7
click at [502, 140] on input "Novotel Cambridge North [STREET_ADDRESS]" at bounding box center [366, 140] width 296 height 36
type input "Novotel Cambridge No"
click at [337, 194] on span "[GEOGRAPHIC_DATA]" at bounding box center [358, 192] width 112 height 14
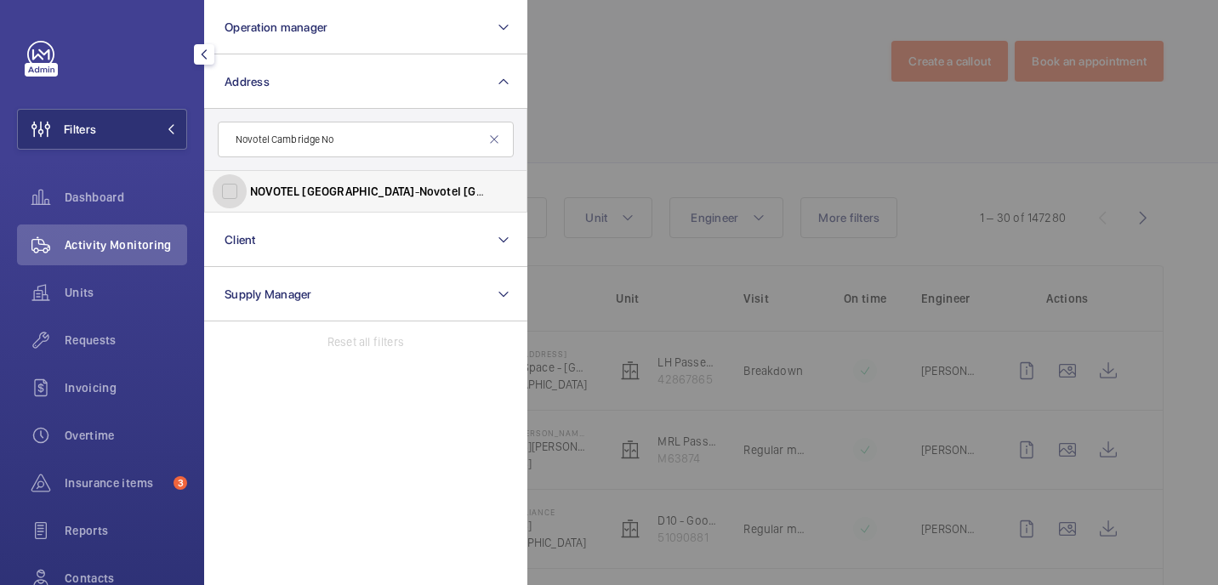
click at [247, 194] on input "NOVOTEL CAMBRIDGE - Novotel Cambridge No rth, [GEOGRAPHIC_DATA] 0AE" at bounding box center [230, 191] width 34 height 34
checkbox input "true"
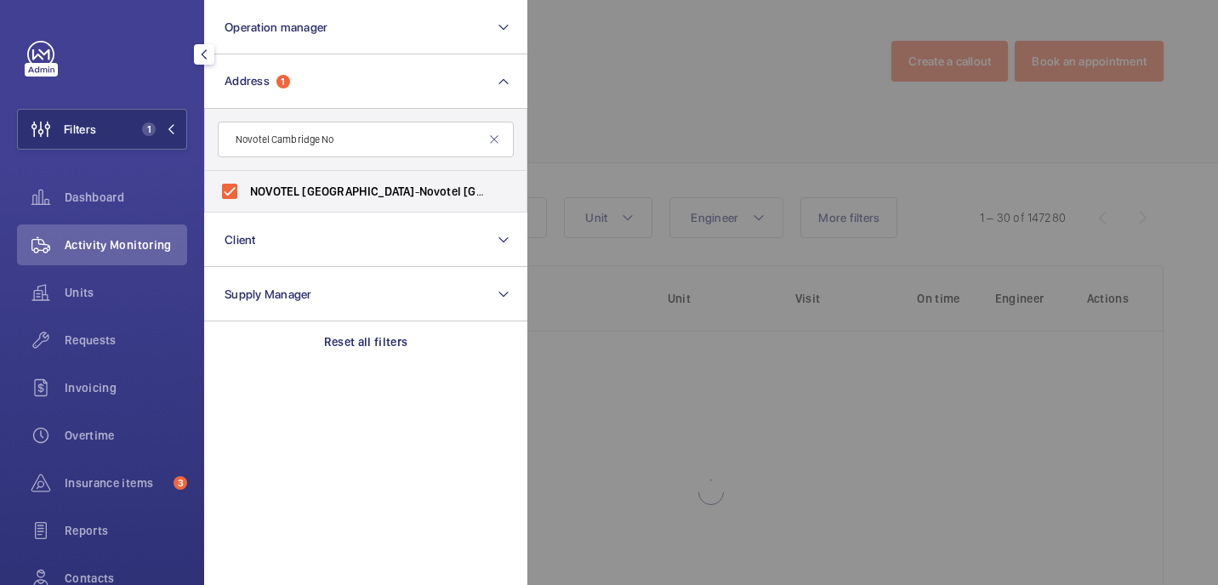
click at [840, 66] on div at bounding box center [1136, 292] width 1218 height 585
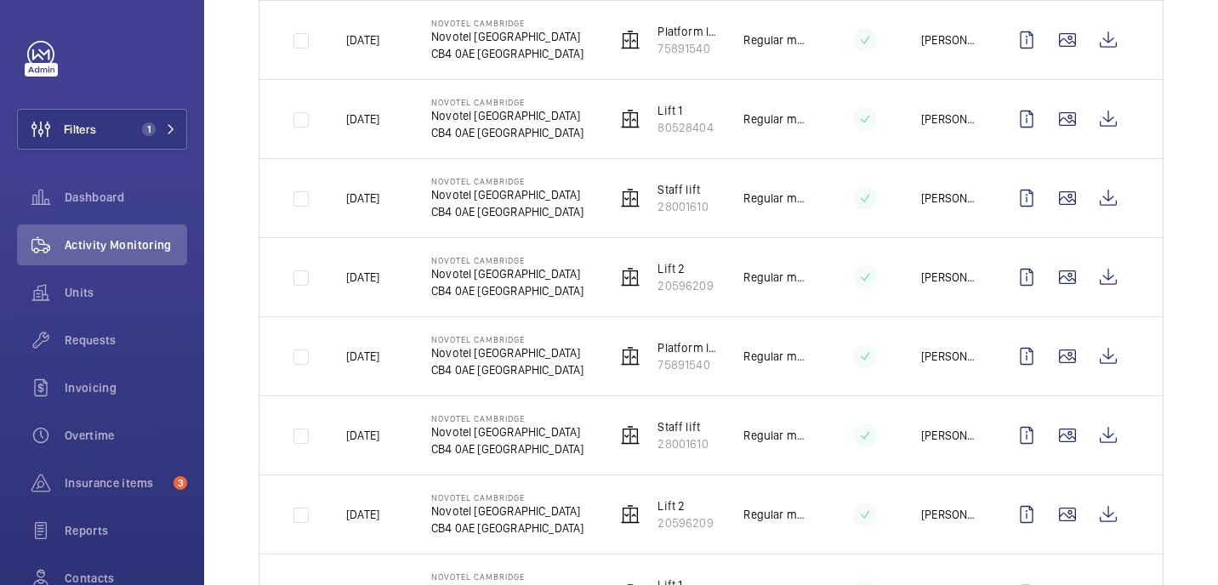
scroll to position [18, 0]
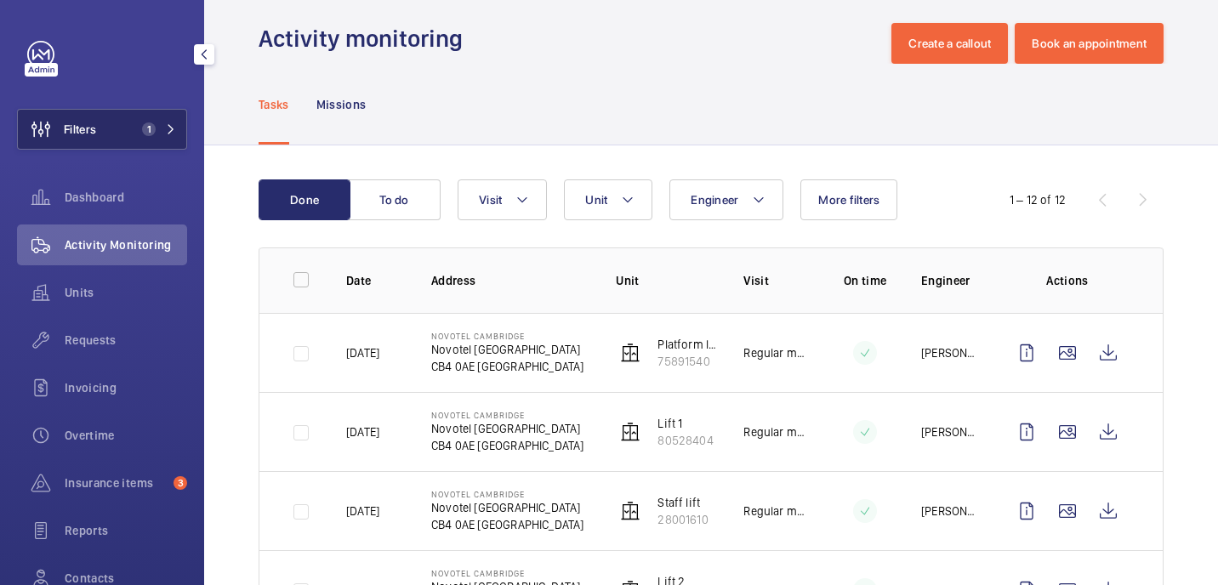
click at [150, 130] on span "1" at bounding box center [149, 129] width 14 height 14
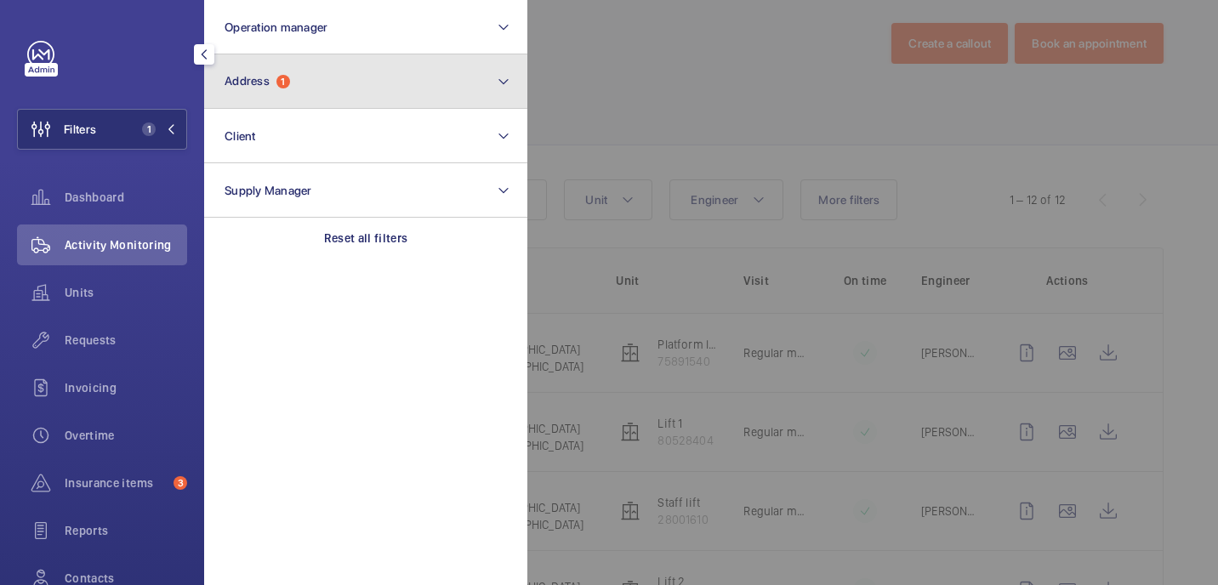
click at [325, 73] on button "Address 1" at bounding box center [365, 81] width 323 height 54
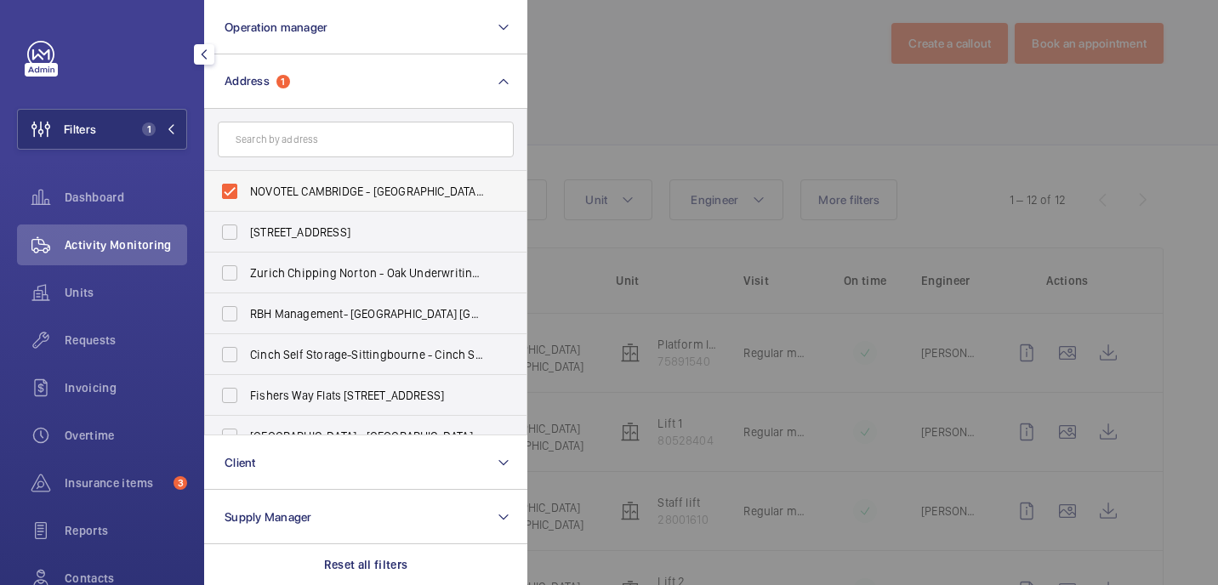
click at [301, 190] on span "NOVOTEL CAMBRIDGE - [GEOGRAPHIC_DATA], [GEOGRAPHIC_DATA] 0AE" at bounding box center [367, 191] width 234 height 17
click at [247, 190] on input "NOVOTEL CAMBRIDGE - [GEOGRAPHIC_DATA], [GEOGRAPHIC_DATA] 0AE" at bounding box center [230, 191] width 34 height 34
checkbox input "false"
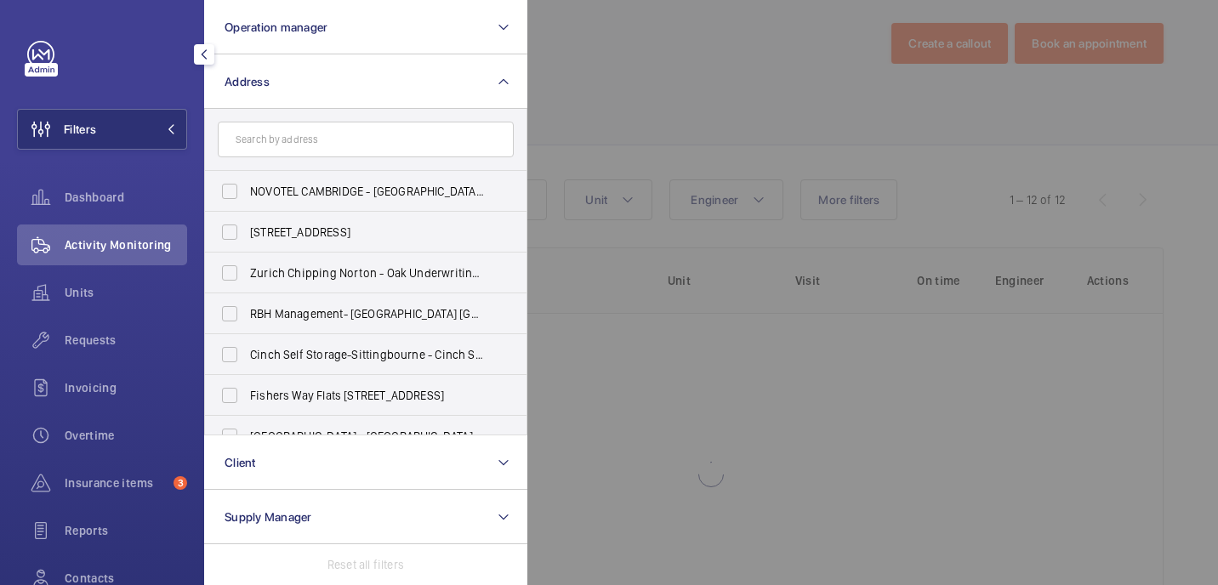
click at [667, 117] on div at bounding box center [1136, 292] width 1218 height 585
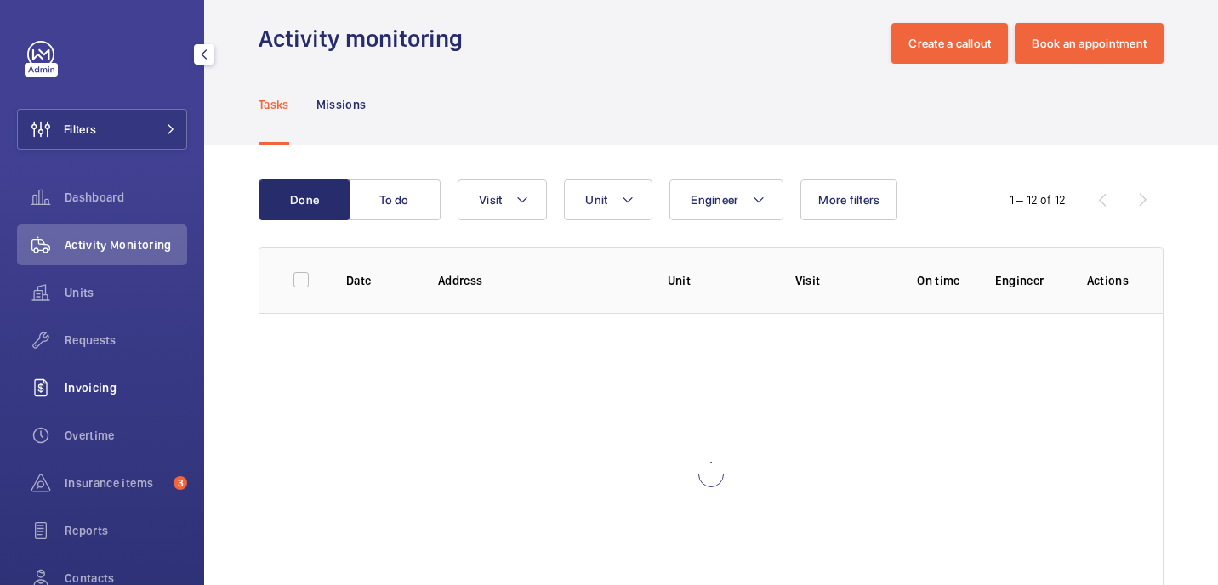
click at [100, 379] on span "Invoicing" at bounding box center [126, 387] width 122 height 17
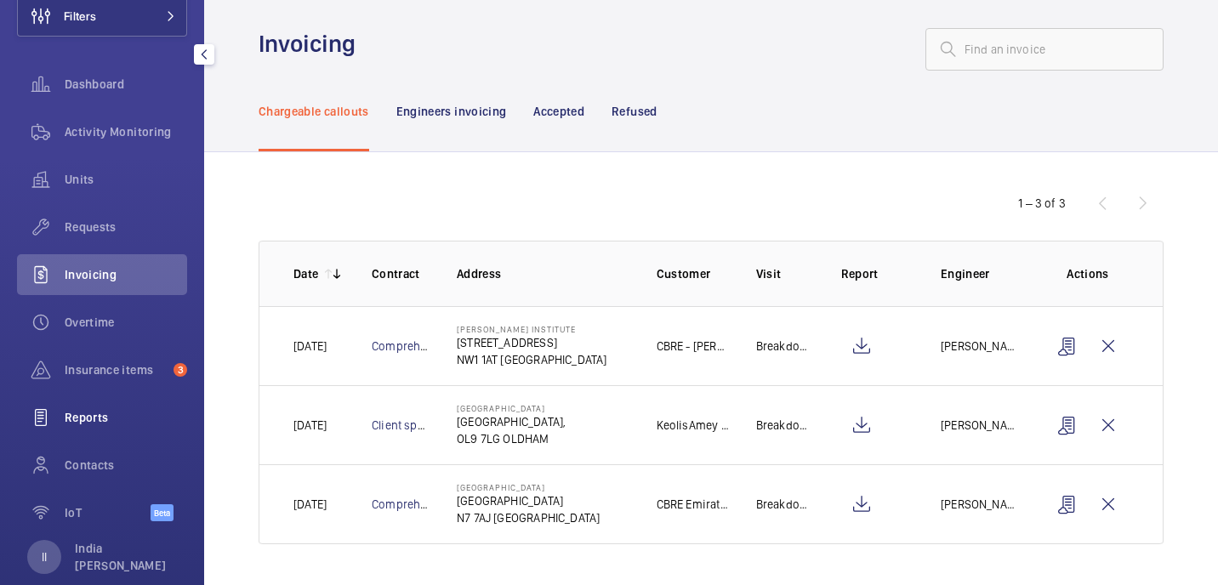
scroll to position [114, 0]
click at [127, 243] on div "Requests" at bounding box center [102, 226] width 170 height 41
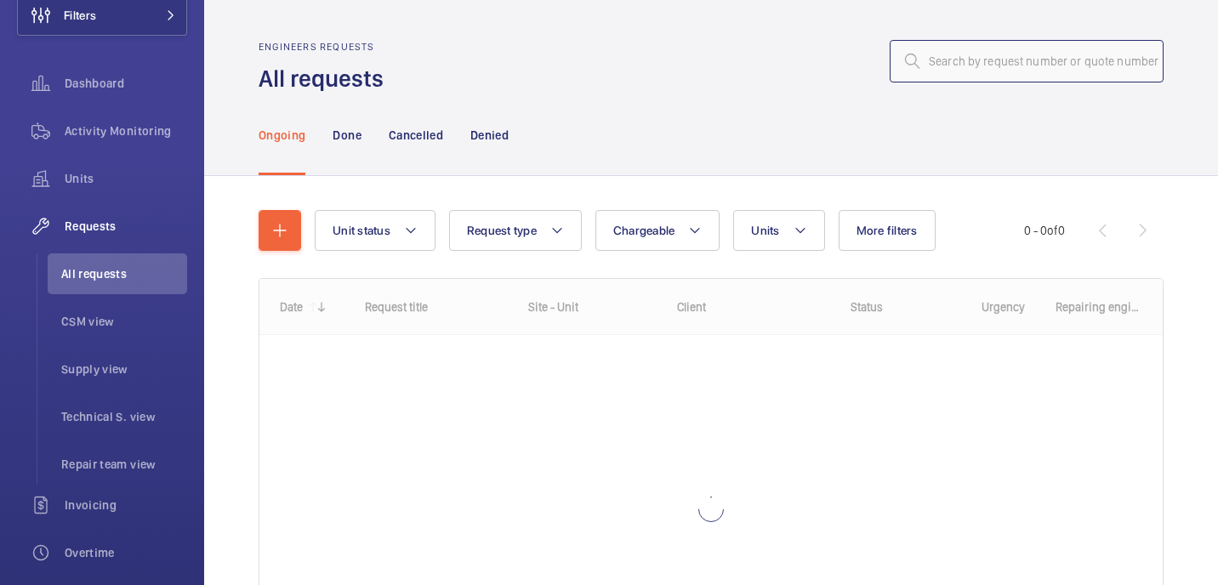
click at [932, 58] on input "text" at bounding box center [1027, 61] width 274 height 43
paste input "R25-11166"
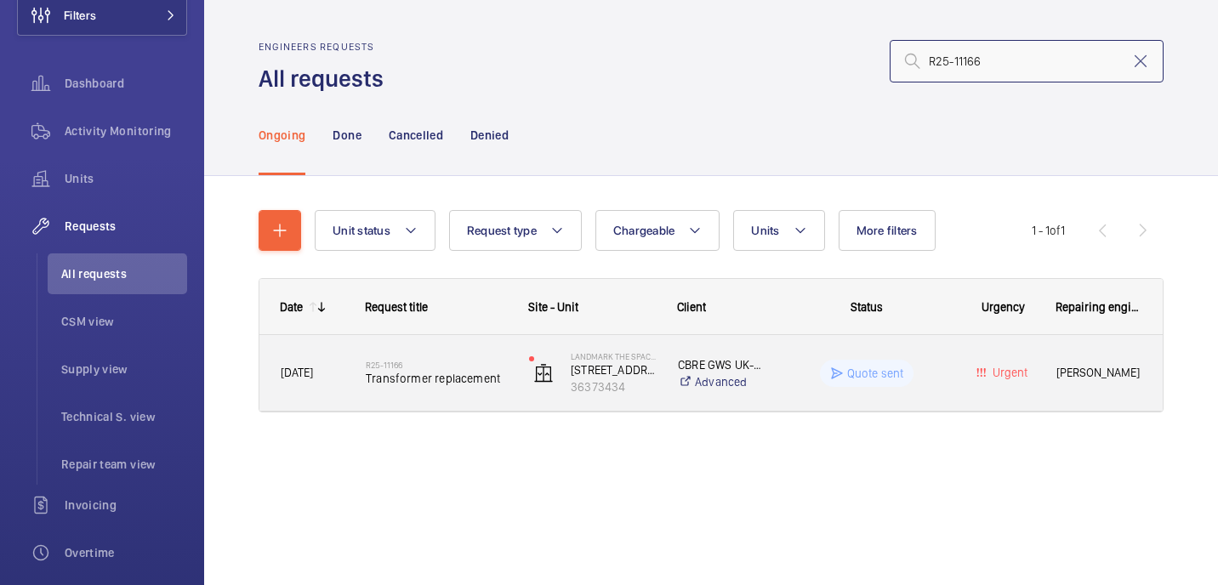
type input "R25-11166"
click at [359, 375] on div "R25-11166 Transformer replacement" at bounding box center [426, 373] width 162 height 77
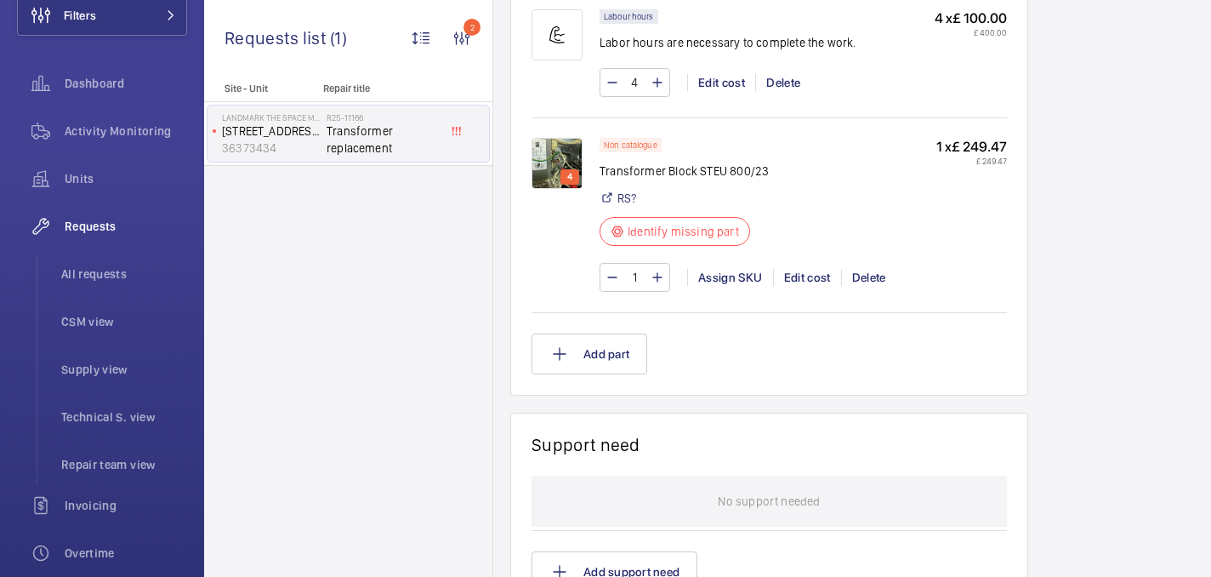
scroll to position [1202, 0]
click at [723, 282] on div "Assign SKU" at bounding box center [730, 279] width 86 height 17
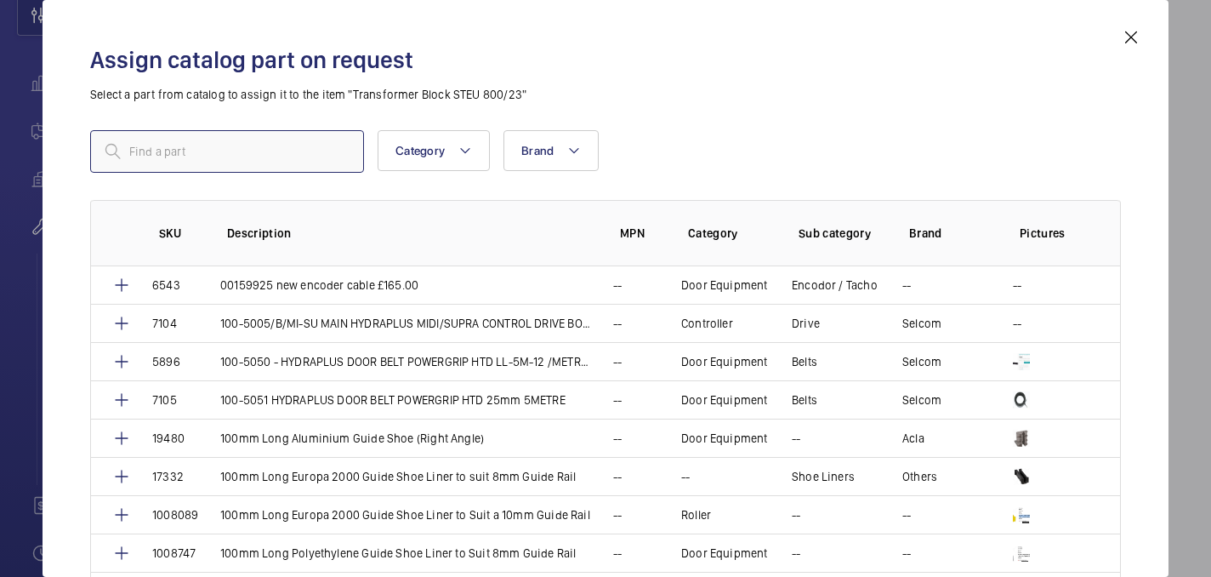
click at [239, 158] on input "text" at bounding box center [227, 151] width 274 height 43
paste input "1010020"
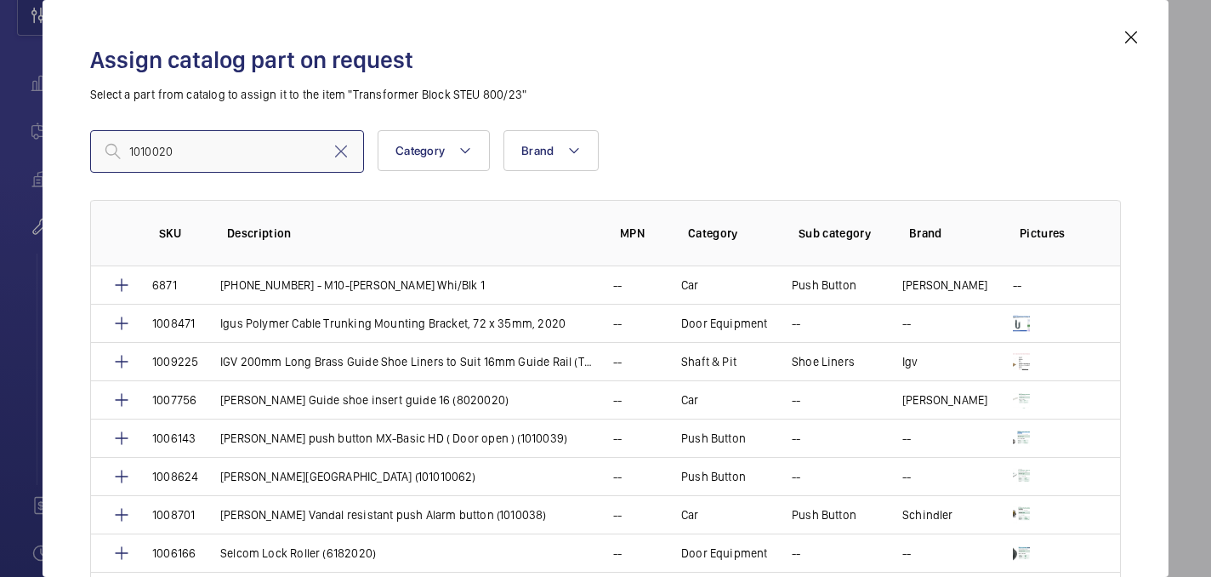
click at [134, 156] on input "1010020" at bounding box center [227, 151] width 274 height 43
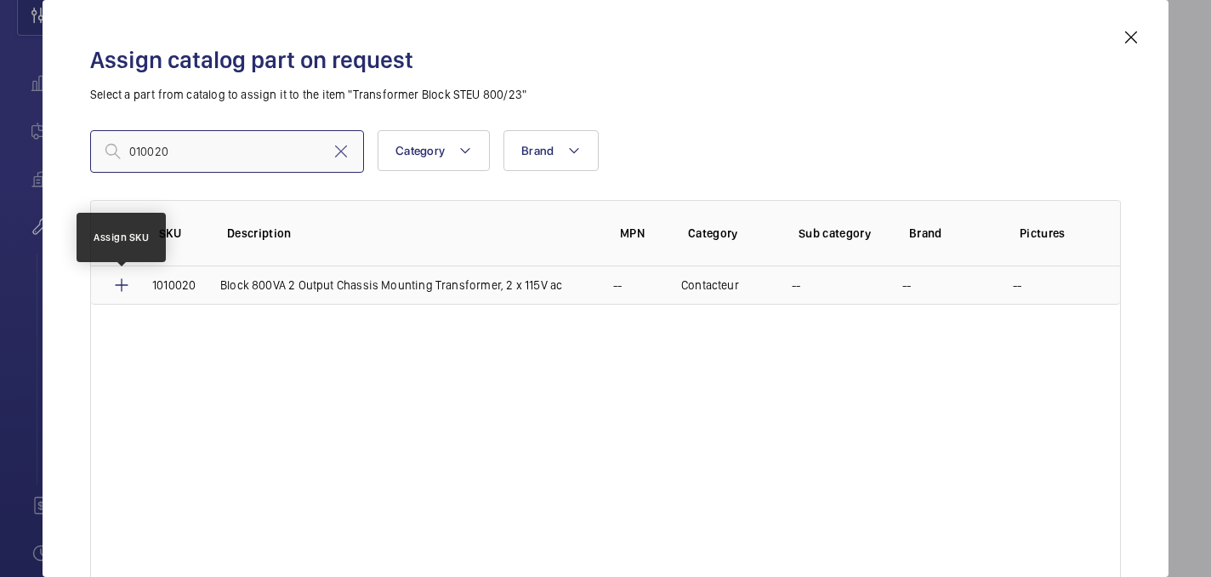
type input "010020"
click at [128, 281] on mat-icon at bounding box center [121, 285] width 20 height 20
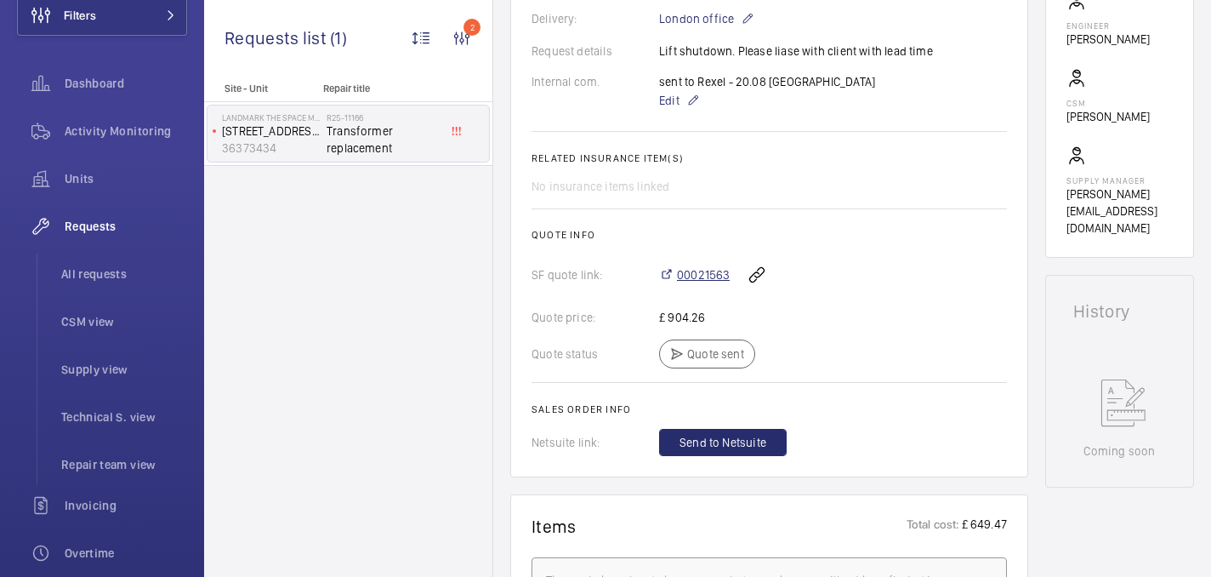
scroll to position [525, 0]
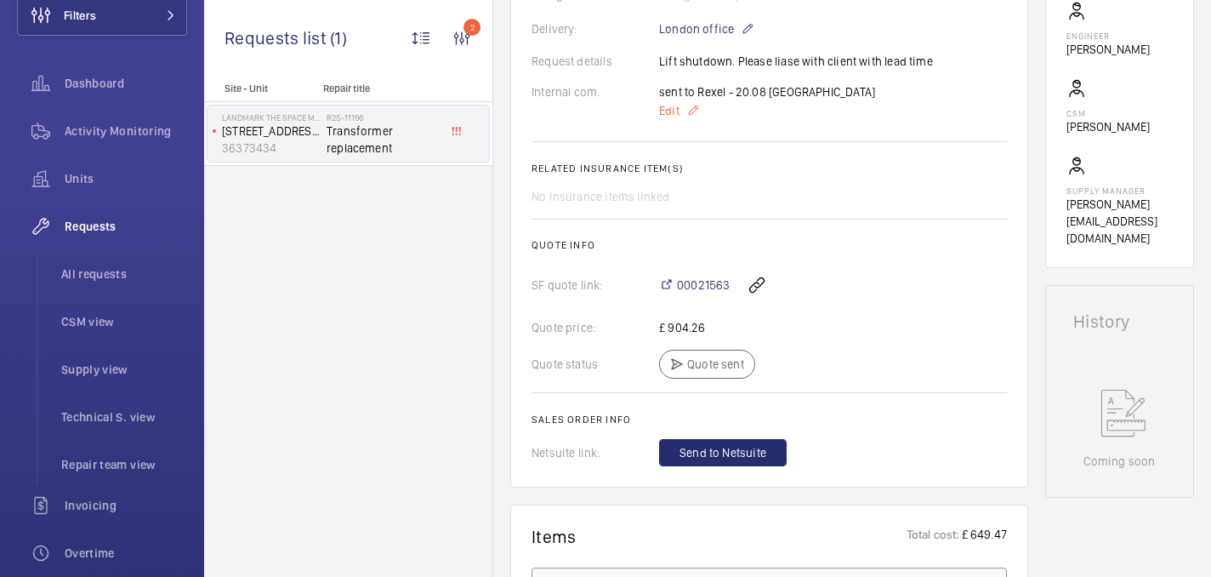
click at [675, 116] on span "Edit" at bounding box center [669, 110] width 20 height 17
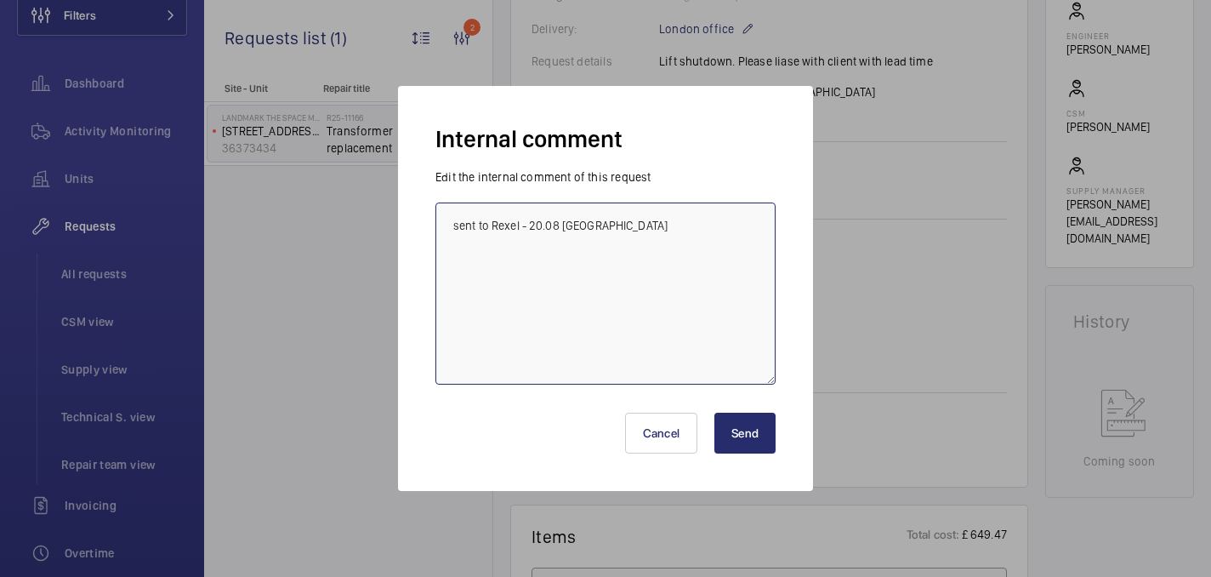
click at [676, 223] on textarea "sent to Rexel - 20.08 india" at bounding box center [606, 293] width 340 height 182
click at [507, 261] on textarea "sent to Rexel - 20.08 india order form rs" at bounding box center [606, 293] width 340 height 182
click at [544, 270] on textarea "sent to Rexel - 20.08 india order from rs" at bounding box center [606, 293] width 340 height 182
paste textarea "267.48"
type textarea "sent to Rexel - 20.08 india order from rs 267.48 - 21.08 india"
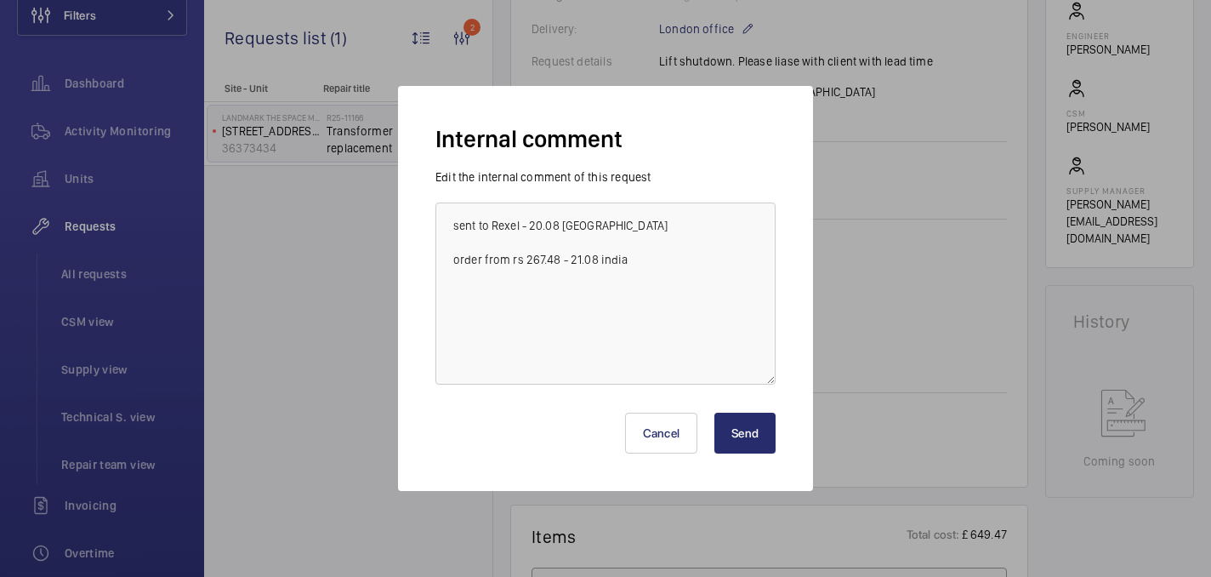
click at [748, 428] on button "Send" at bounding box center [745, 433] width 61 height 41
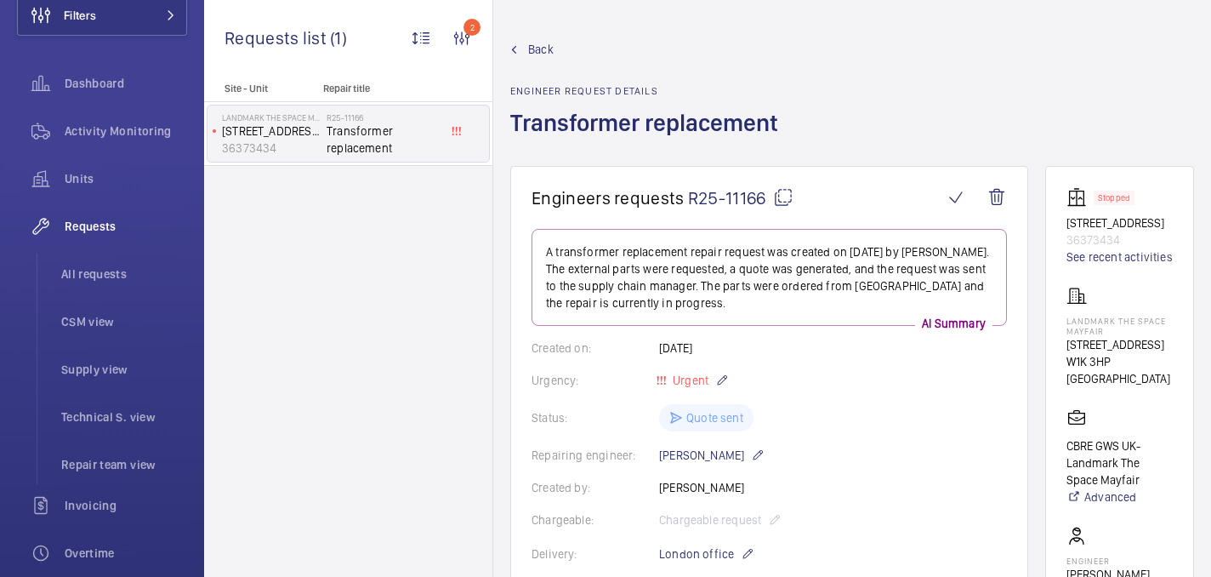
scroll to position [134, 0]
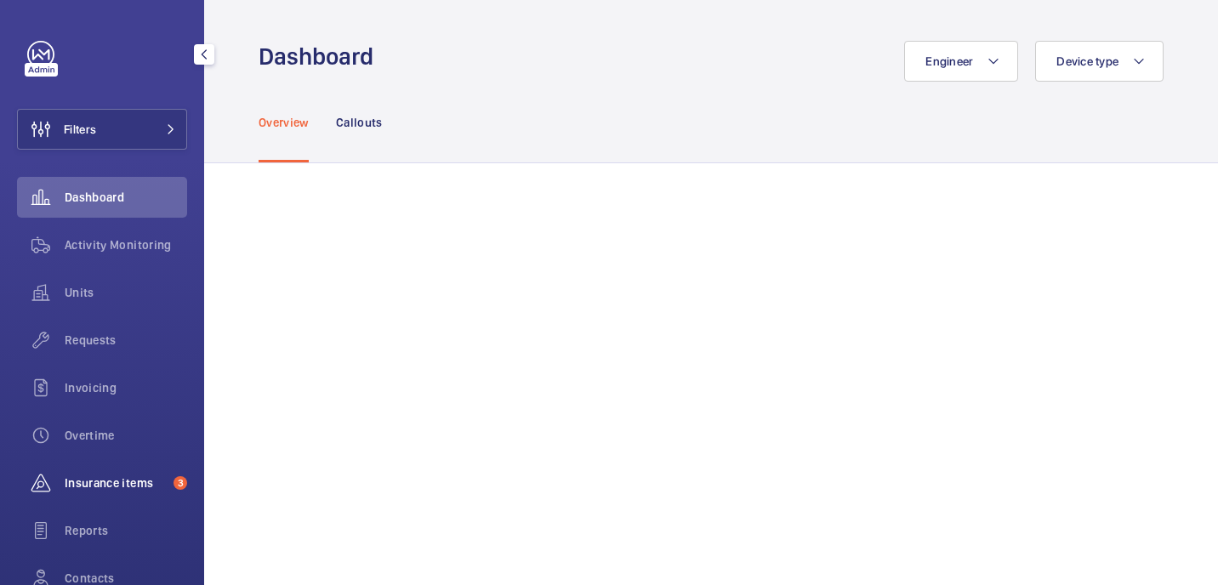
click at [102, 482] on span "Insurance items" at bounding box center [116, 483] width 102 height 17
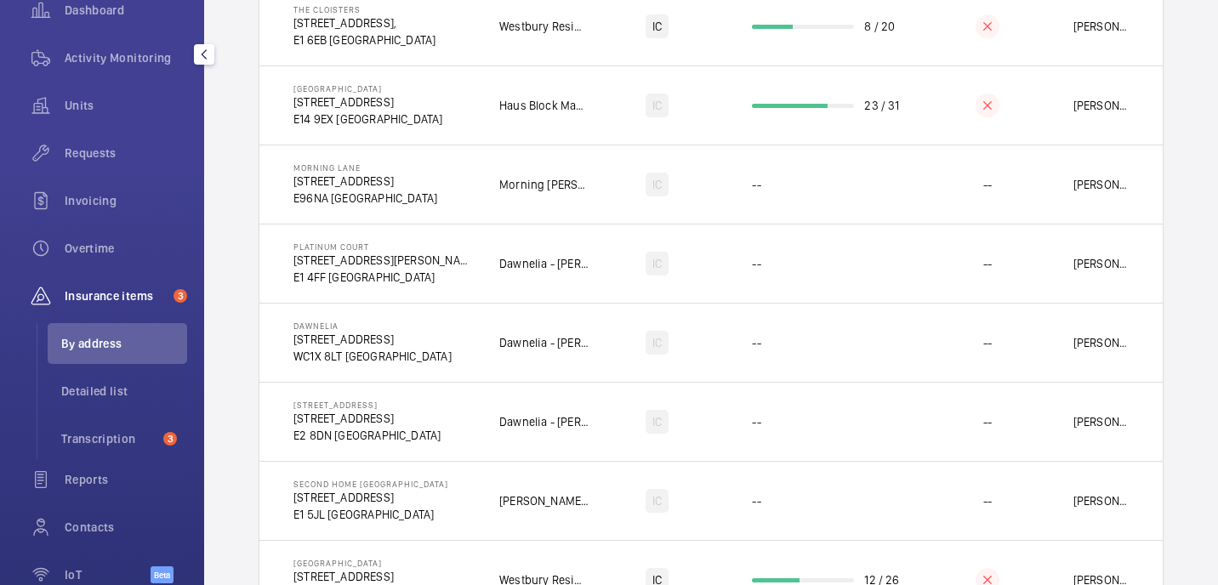
scroll to position [207, 0]
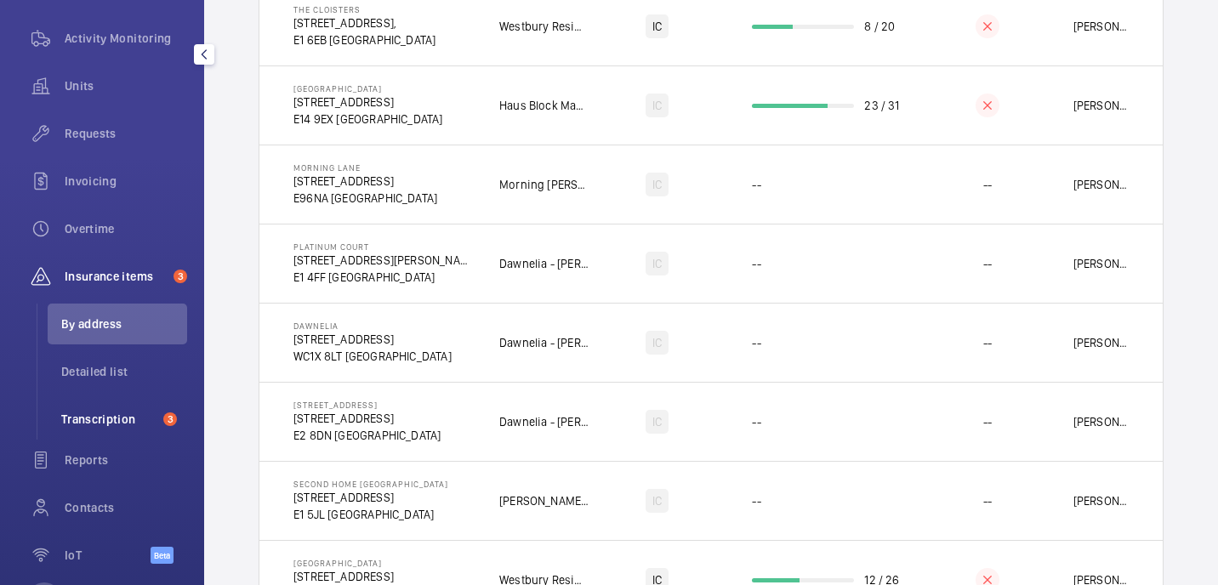
click at [123, 418] on span "Transcription" at bounding box center [108, 419] width 95 height 17
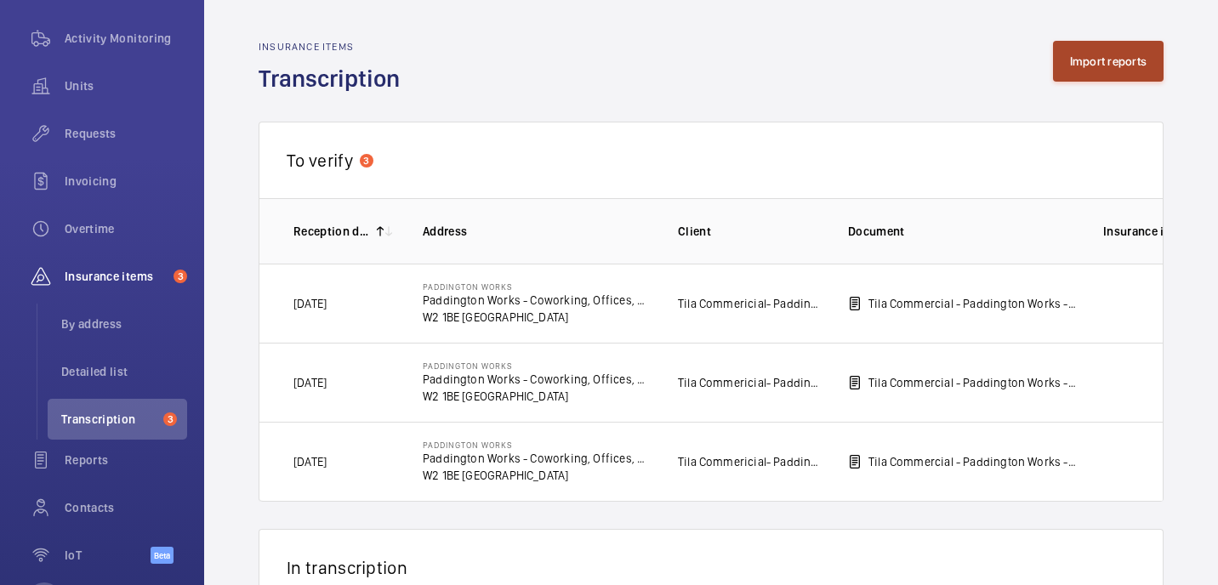
click at [1120, 46] on button "Import reports" at bounding box center [1108, 61] width 111 height 41
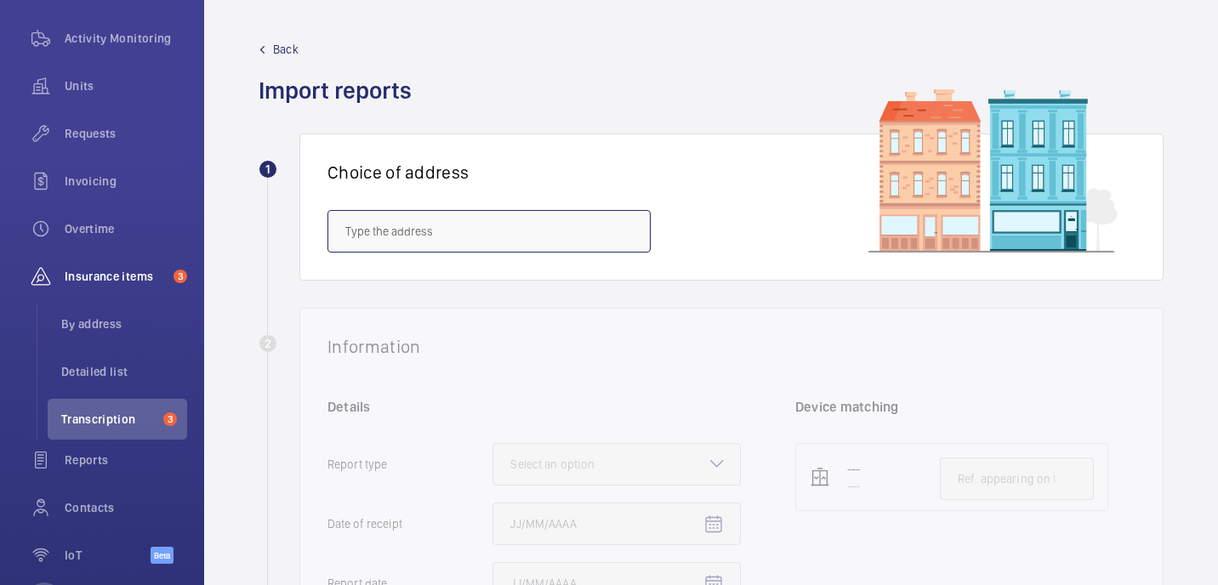
click at [463, 231] on input "text" at bounding box center [489, 231] width 323 height 43
paste input "[PERSON_NAME][GEOGRAPHIC_DATA] [STREET_ADDRESS][PERSON_NAME]"
drag, startPoint x: 572, startPoint y: 231, endPoint x: 702, endPoint y: 247, distance: 130.2
click at [702, 247] on div "Choice of address [PERSON_NAME][GEOGRAPHIC_DATA] [STREET_ADDRESS][PERSON_NAME]" at bounding box center [731, 207] width 864 height 147
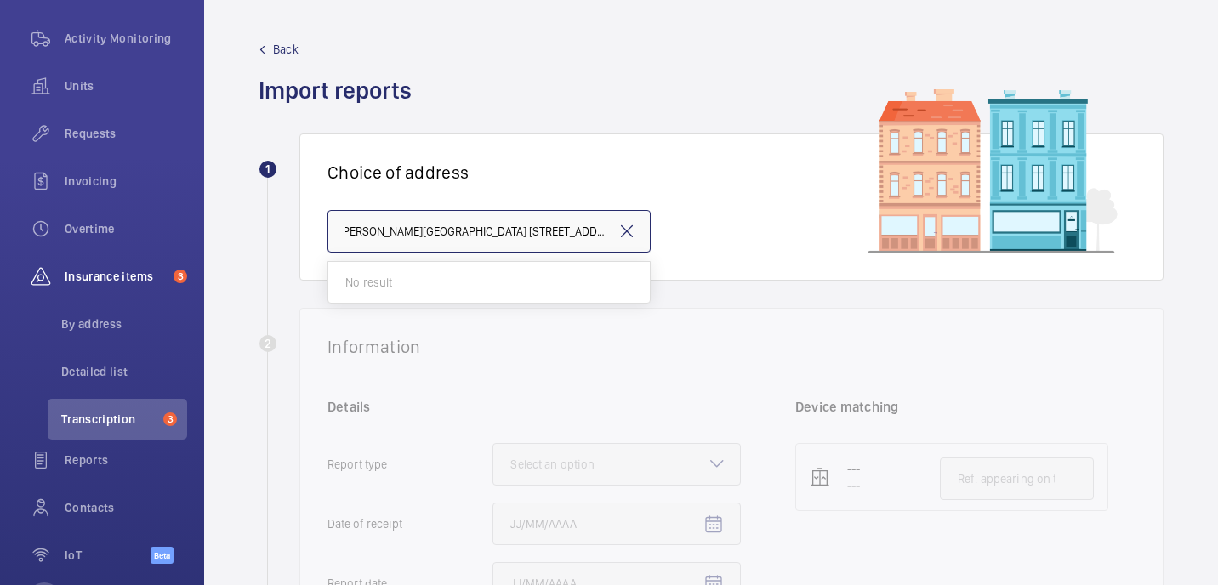
scroll to position [0, 0]
drag, startPoint x: 578, startPoint y: 231, endPoint x: 532, endPoint y: 233, distance: 46.0
click at [532, 233] on input "[PERSON_NAME][GEOGRAPHIC_DATA] [STREET_ADDRESS][PERSON_NAME]" at bounding box center [489, 231] width 323 height 43
drag, startPoint x: 546, startPoint y: 230, endPoint x: 423, endPoint y: 231, distance: 123.3
click at [423, 231] on input "[PERSON_NAME][GEOGRAPHIC_DATA] [STREET_ADDRESS][PERSON_NAME]" at bounding box center [489, 231] width 323 height 43
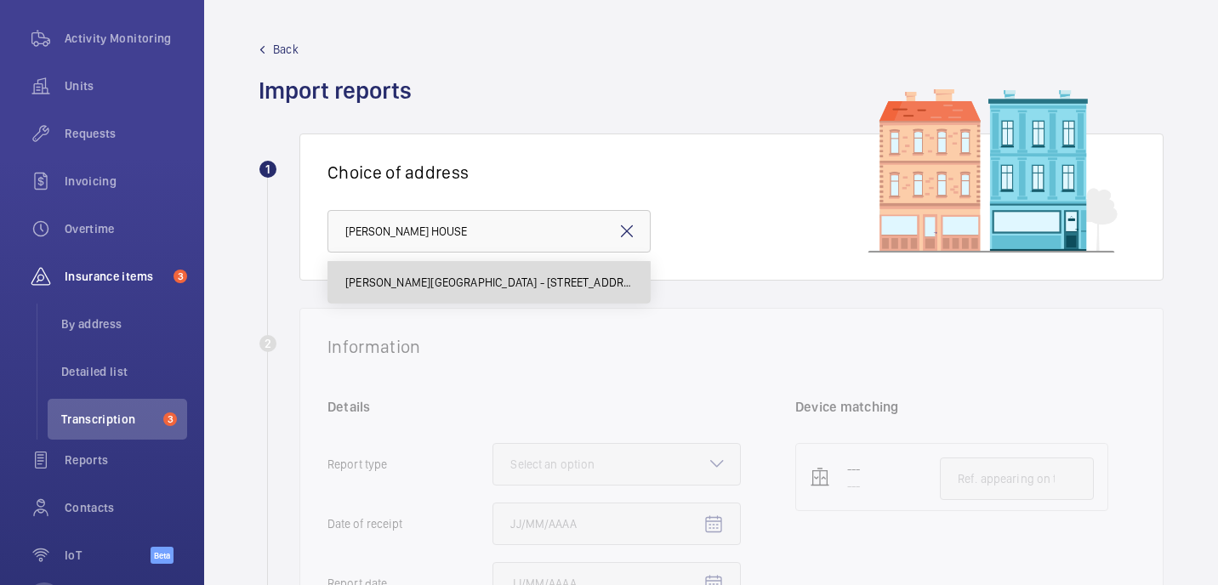
click at [484, 288] on span "[PERSON_NAME][GEOGRAPHIC_DATA] - [STREET_ADDRESS][PERSON_NAME]" at bounding box center [489, 282] width 288 height 17
type input "[PERSON_NAME][GEOGRAPHIC_DATA] - [STREET_ADDRESS][PERSON_NAME]"
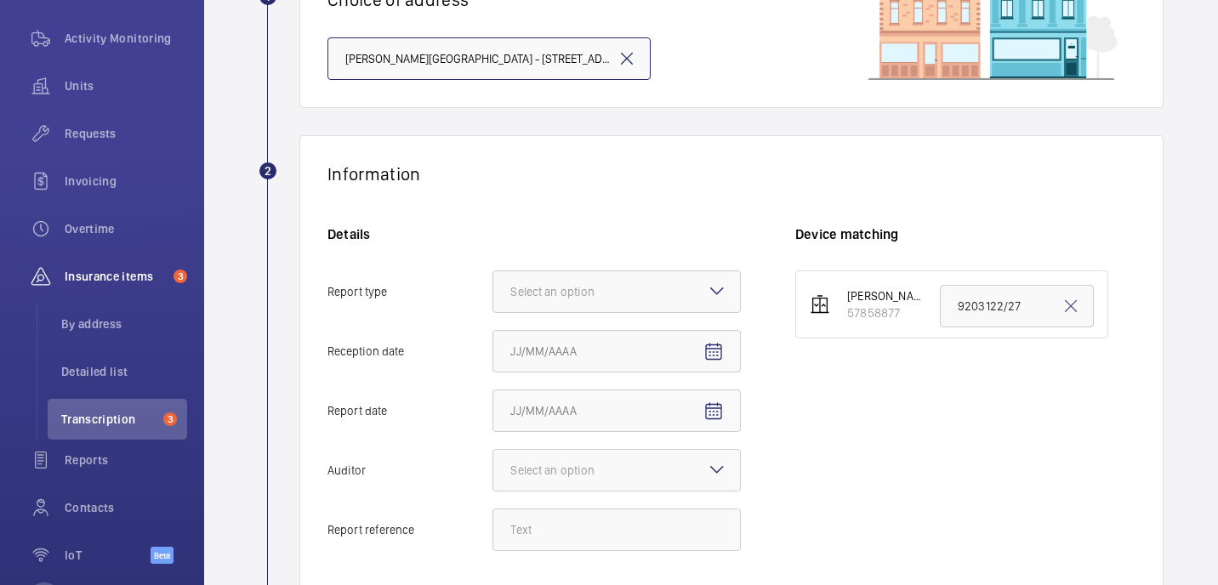
scroll to position [196, 0]
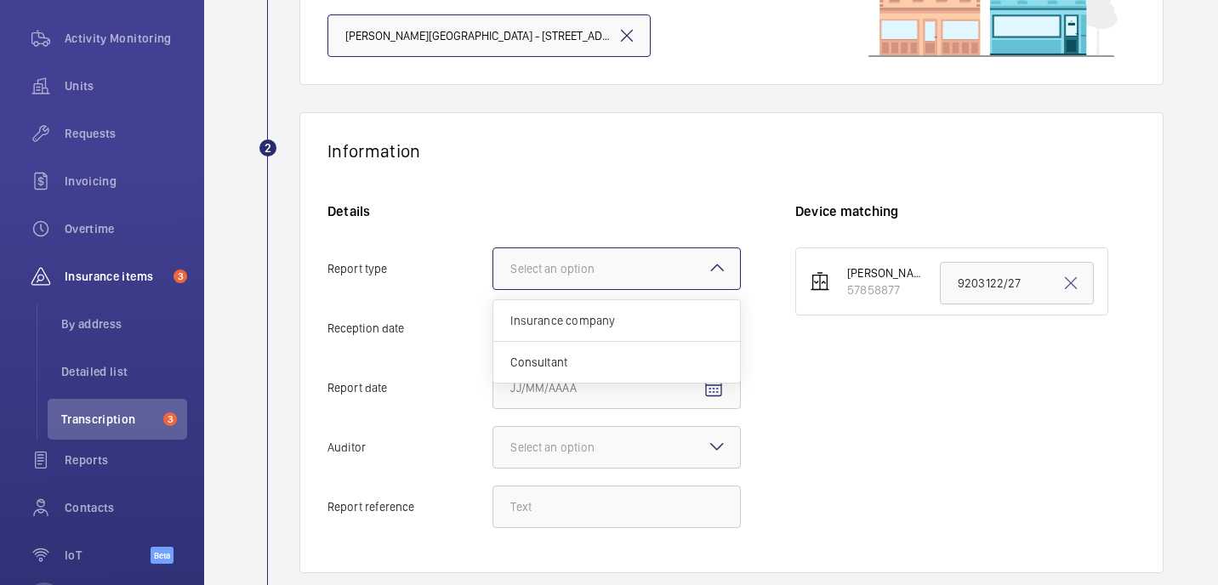
click at [540, 273] on div "Select an option" at bounding box center [573, 268] width 127 height 17
click at [493, 273] on input "Report type Select an option Insurance company Consultant" at bounding box center [493, 268] width 0 height 41
click at [544, 314] on span "Insurance company" at bounding box center [616, 320] width 213 height 17
click at [493, 289] on input "Report type Select an option Insurance company Consultant" at bounding box center [493, 268] width 0 height 41
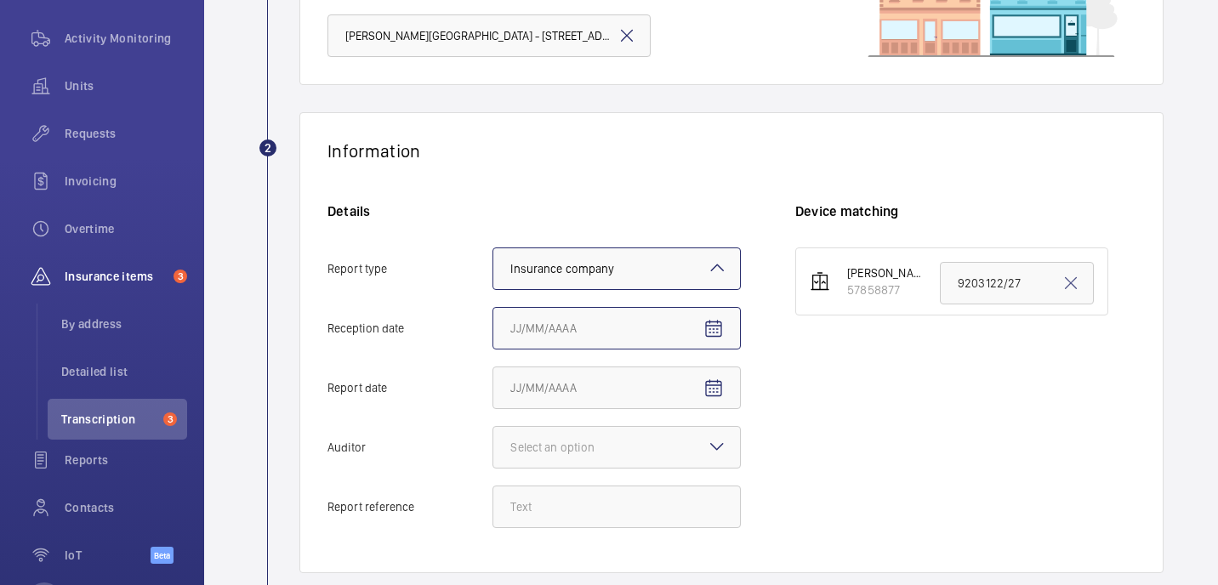
click at [541, 316] on input "Reception date" at bounding box center [617, 328] width 248 height 43
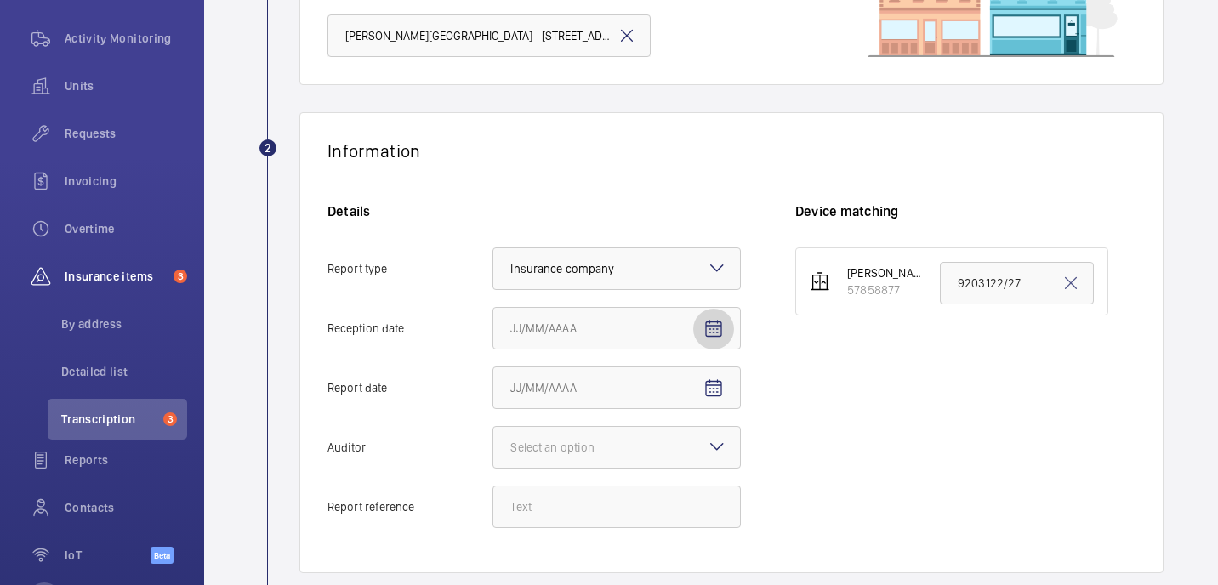
click at [713, 322] on mat-icon "Open calendar" at bounding box center [713, 329] width 20 height 20
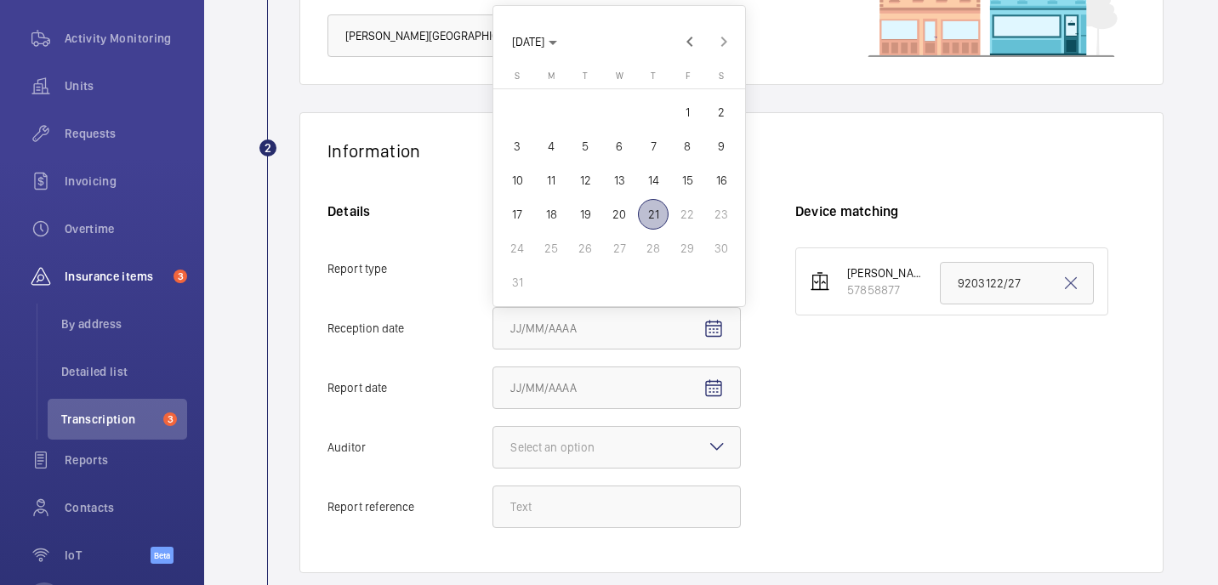
click at [658, 220] on span "21" at bounding box center [653, 214] width 31 height 31
type input "8/21/2025"
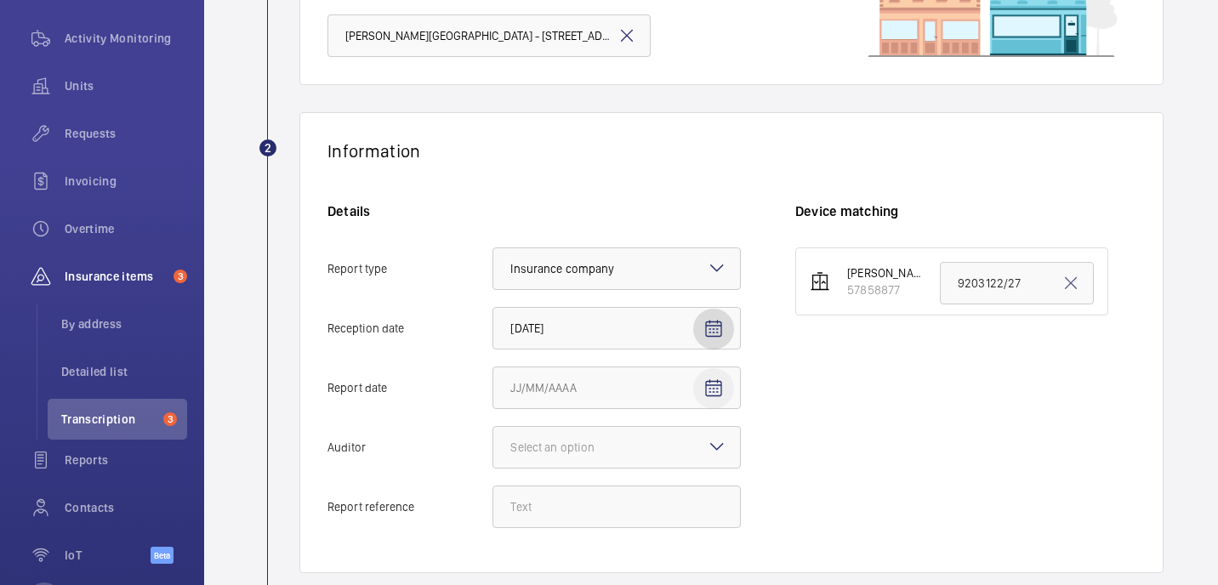
click at [713, 401] on span "Open calendar" at bounding box center [713, 388] width 41 height 41
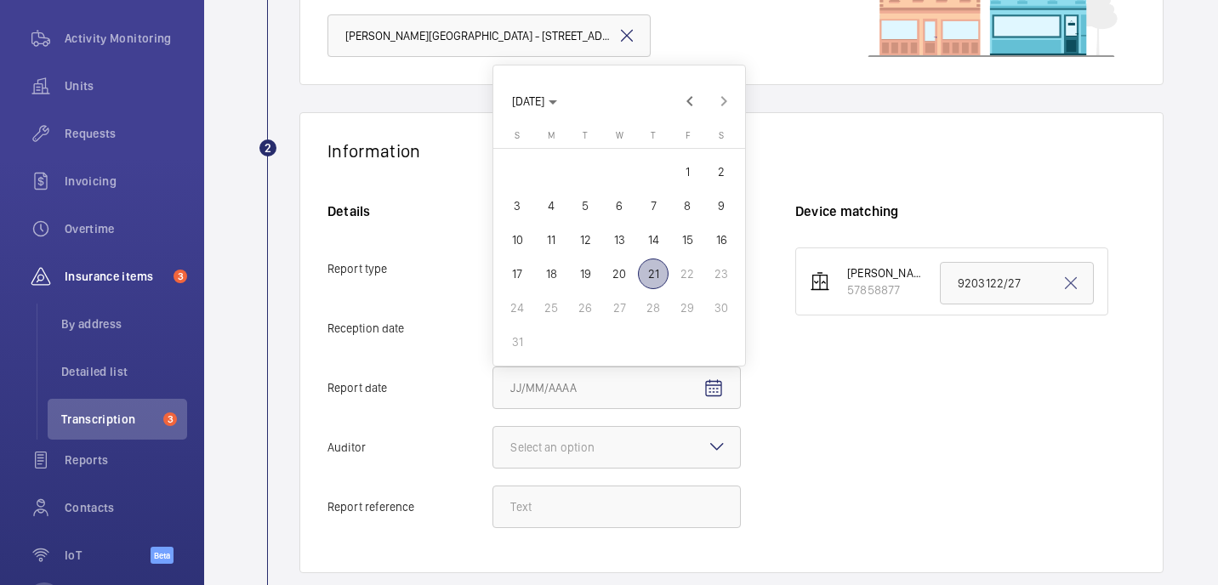
click at [592, 270] on span "19" at bounding box center [585, 274] width 31 height 31
type input "8/19/2025"
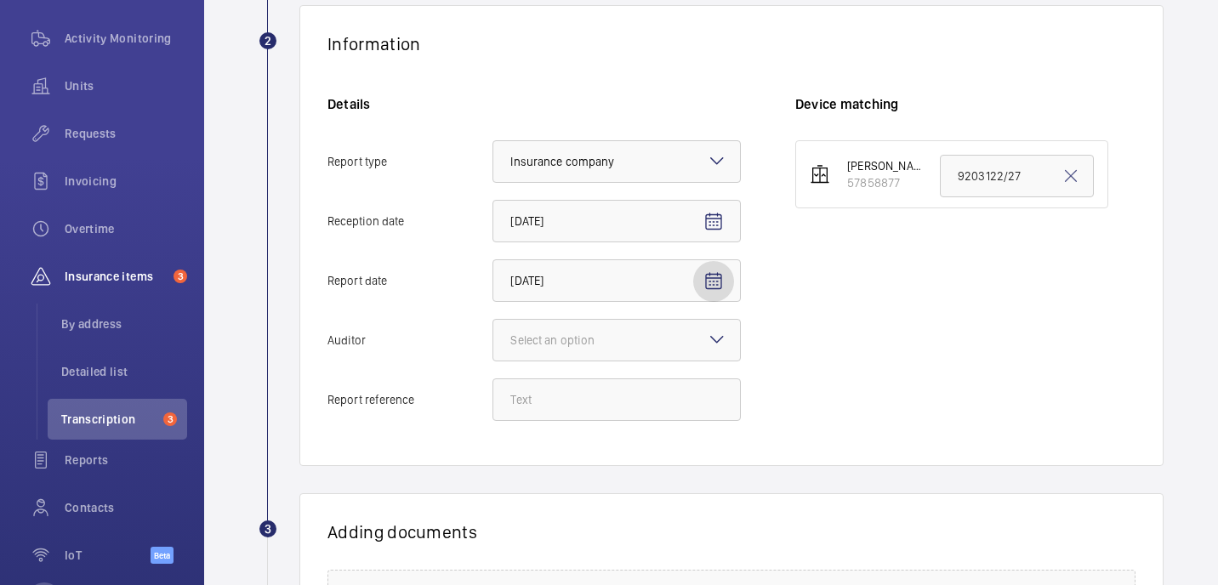
scroll to position [332, 0]
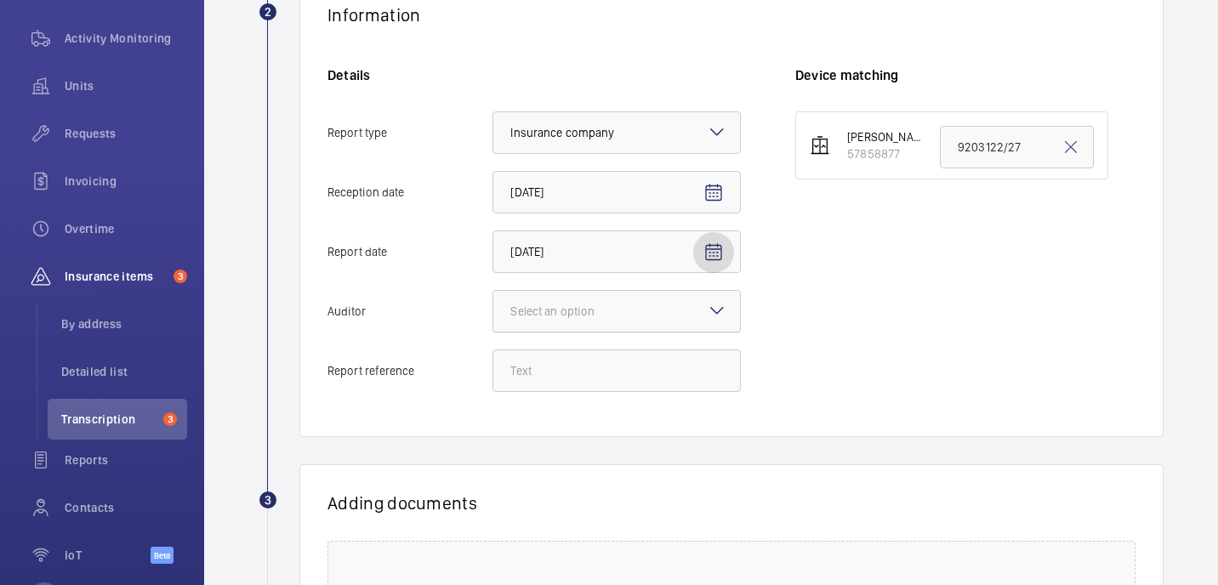
click at [687, 295] on div at bounding box center [616, 311] width 247 height 41
click at [493, 295] on input "Auditor Select an option" at bounding box center [493, 311] width 0 height 41
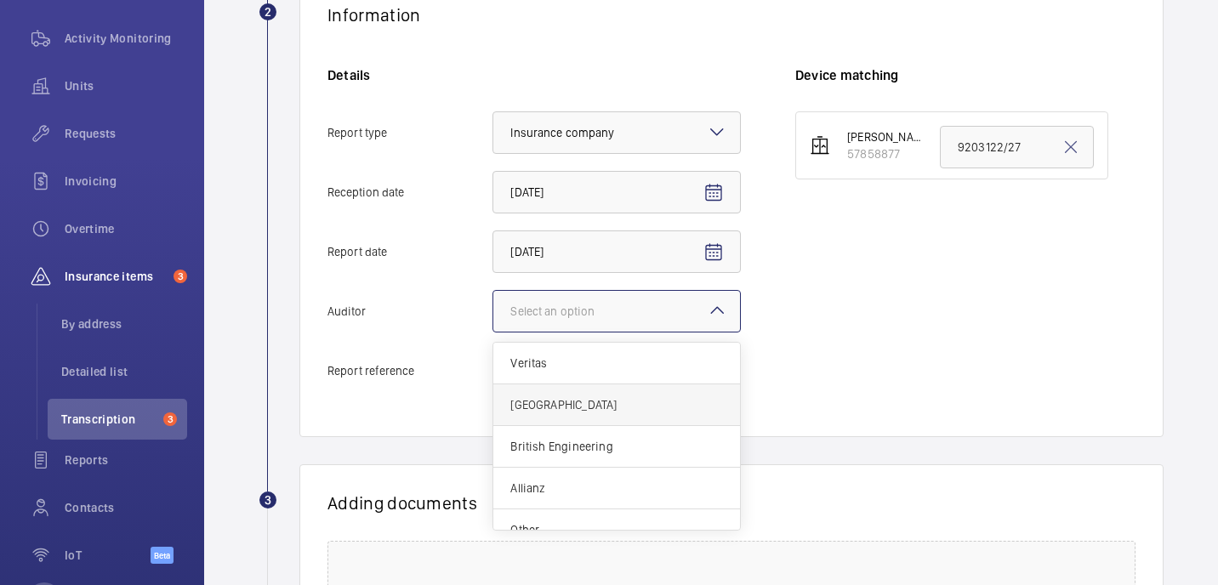
click at [612, 400] on span "Zurich" at bounding box center [616, 404] width 213 height 17
click at [493, 332] on input "Auditor Select an option Veritas Zurich British Engineering Allianz Other" at bounding box center [493, 311] width 0 height 41
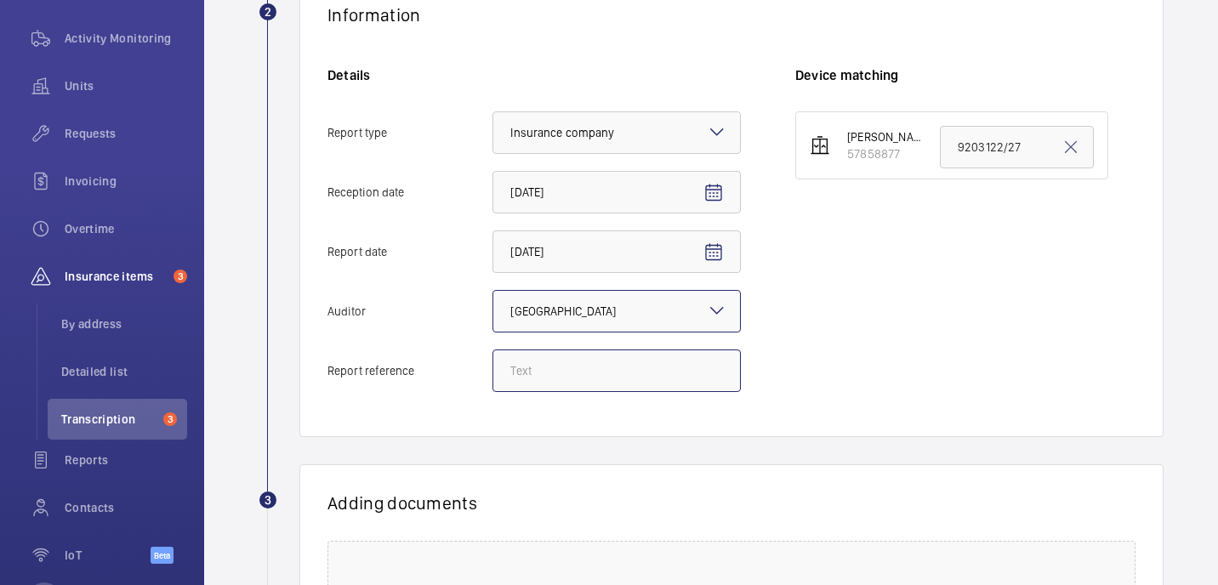
click at [558, 364] on input "Report reference" at bounding box center [617, 371] width 248 height 43
paste input "9203122/28"
type input "9203122/28"
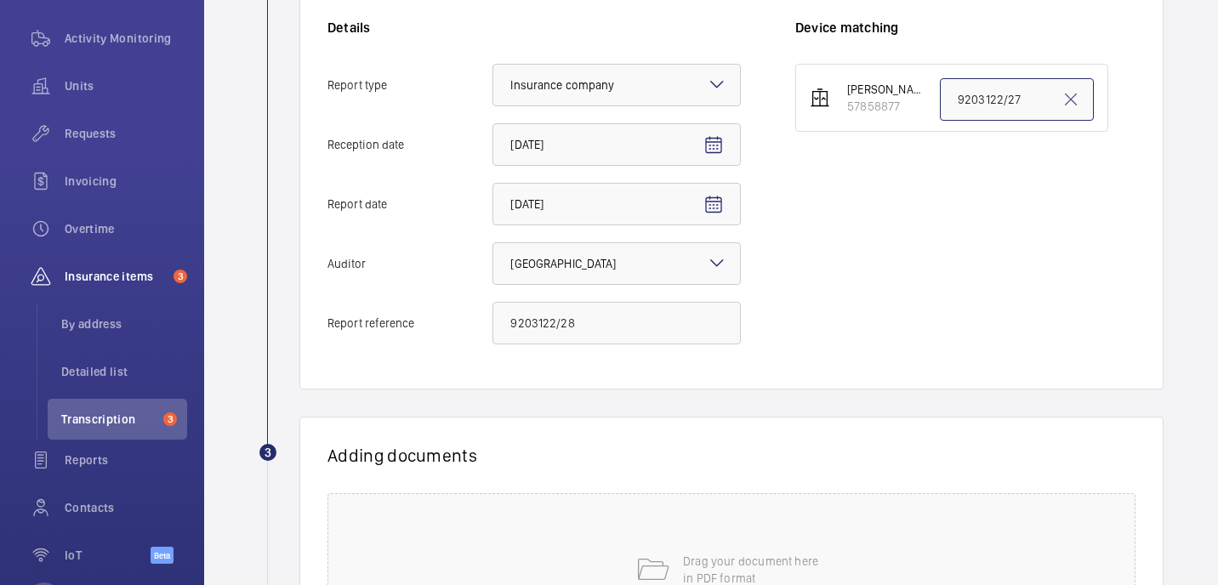
click at [1028, 97] on input "9203122/27" at bounding box center [1017, 99] width 154 height 43
paste input "9203122/28"
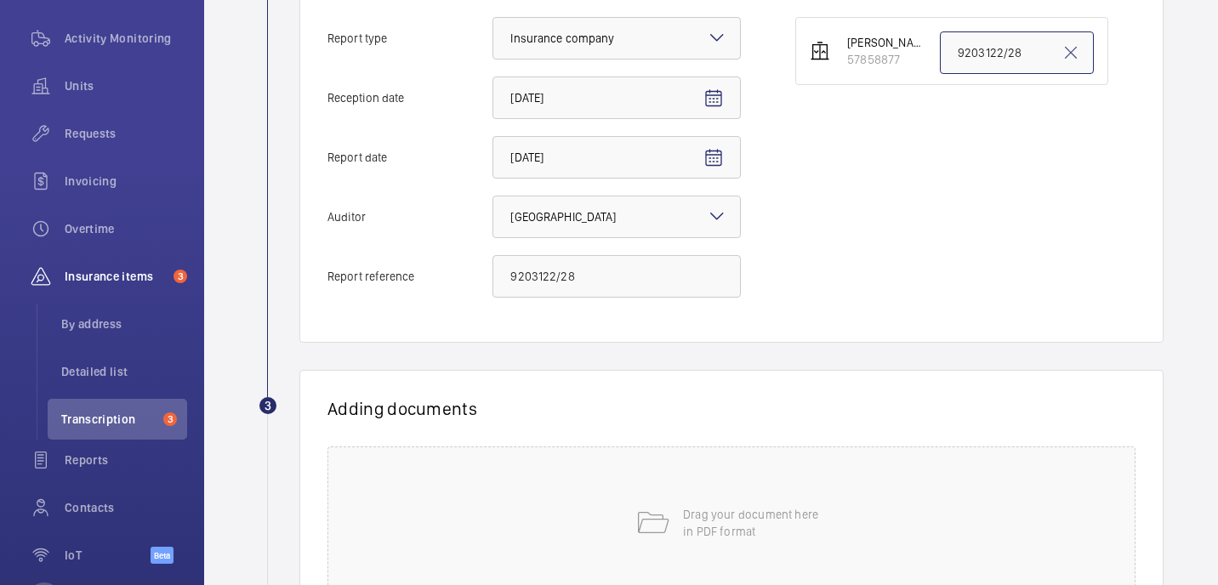
scroll to position [578, 0]
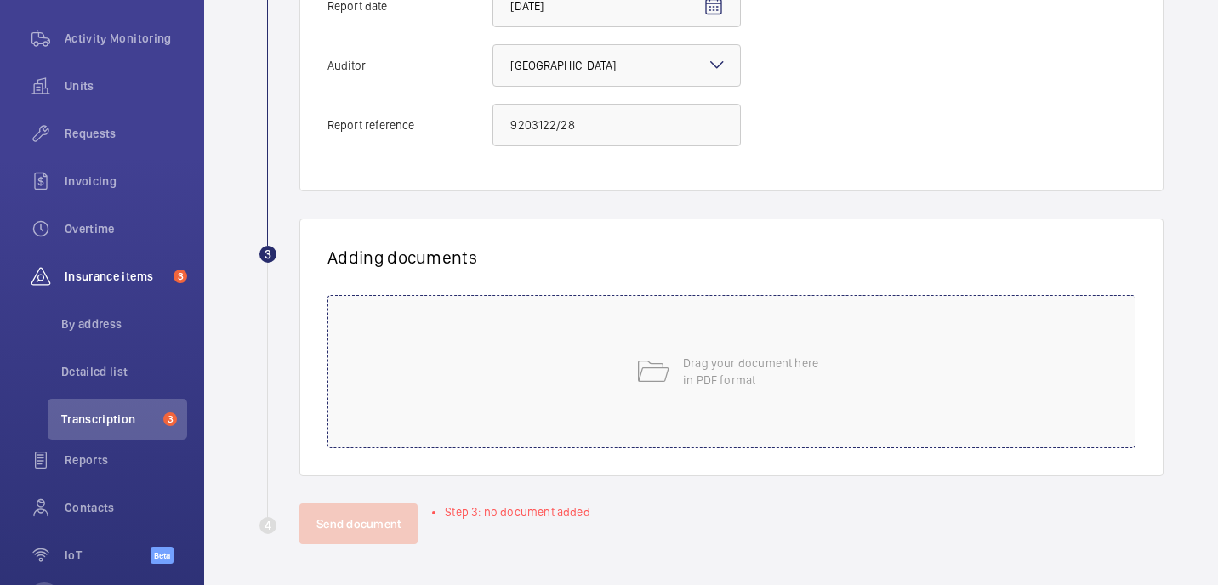
type input "9203122/28"
click at [846, 348] on div "Drag your document here in PDF format" at bounding box center [732, 371] width 808 height 153
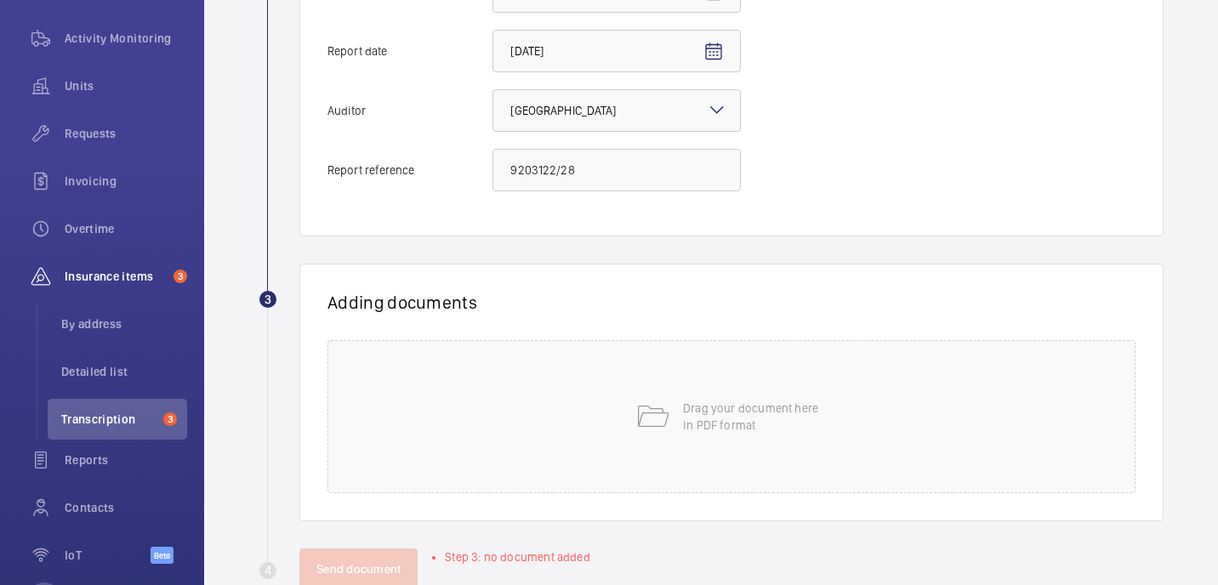
scroll to position [520, 0]
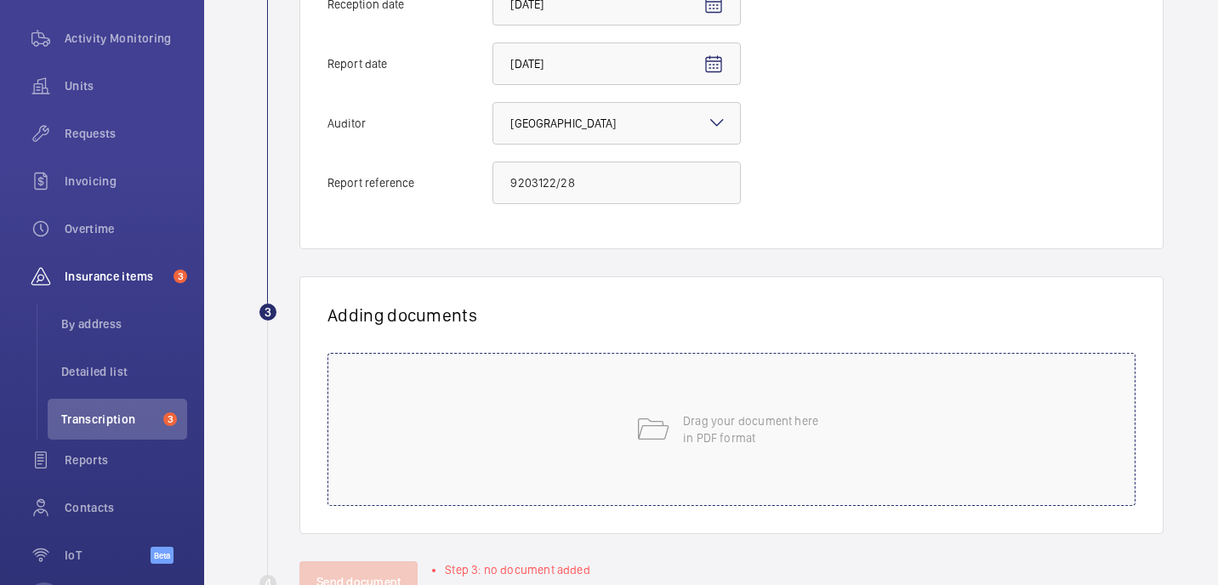
click at [701, 457] on div "Drag your document here in PDF format" at bounding box center [732, 429] width 808 height 153
click at [781, 427] on p "Drag your document here in PDF format" at bounding box center [755, 430] width 145 height 34
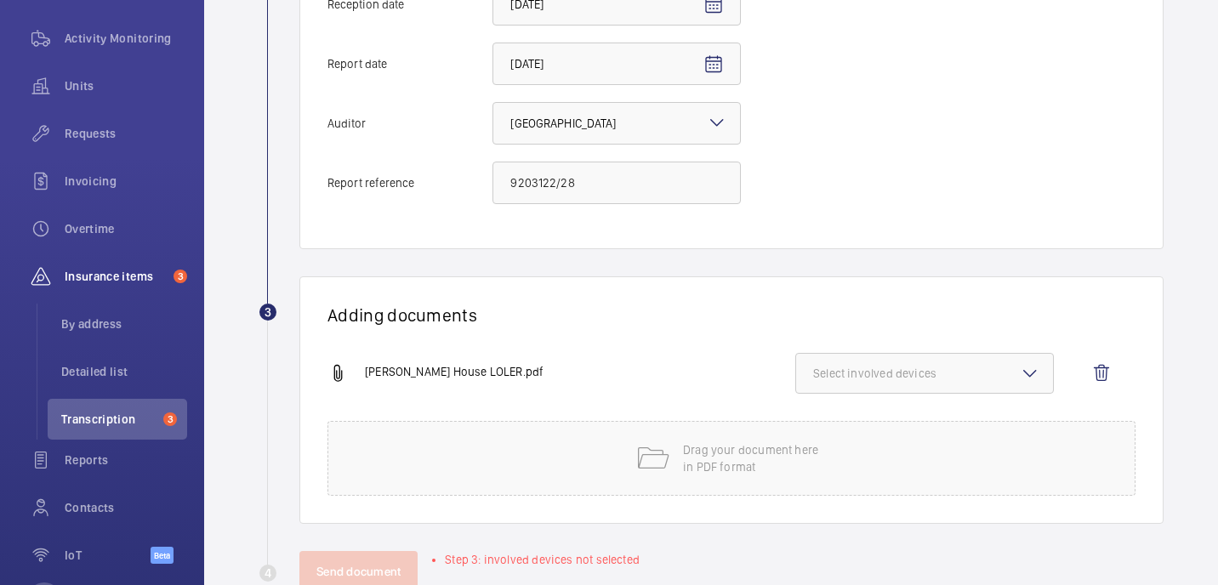
click at [910, 373] on span "Select involved devices" at bounding box center [924, 373] width 223 height 17
click at [891, 425] on span "57858877" at bounding box center [925, 427] width 169 height 17
click at [838, 425] on input "57858877" at bounding box center [821, 427] width 34 height 34
checkbox input "true"
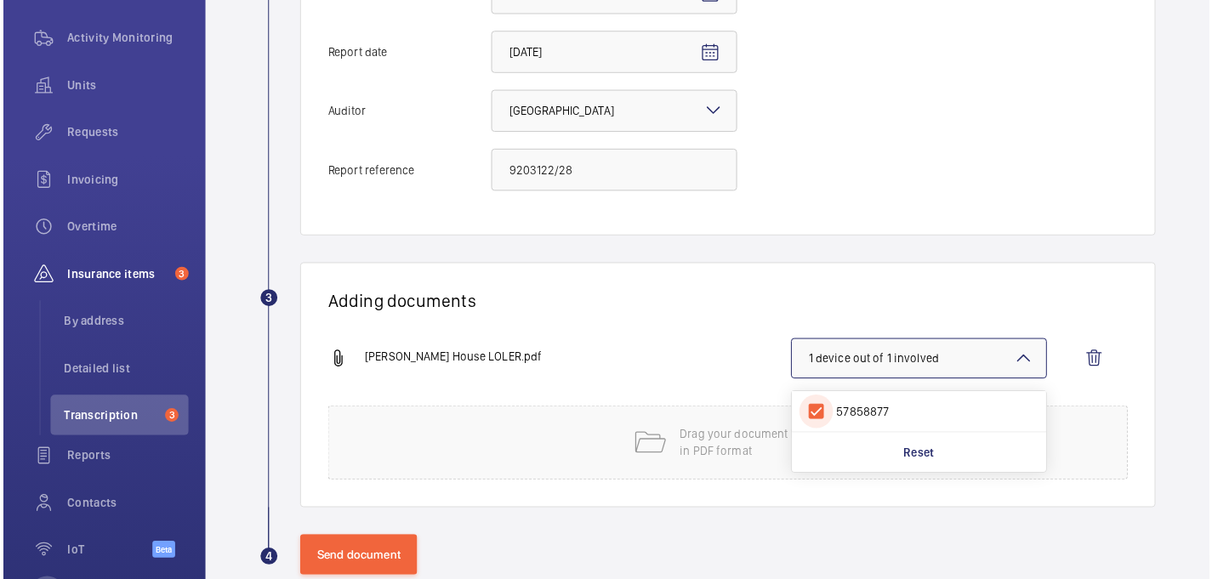
scroll to position [567, 0]
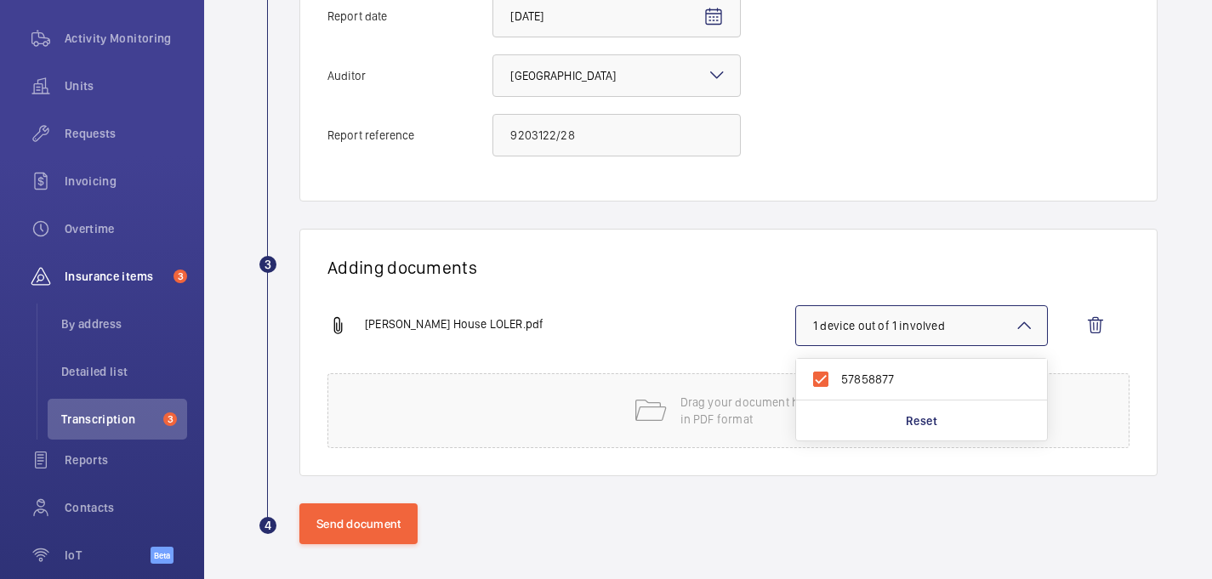
click at [645, 313] on div "Cleary House LOLER.pdf 1 device out of 1 involved 57858877 Reset" at bounding box center [722, 339] width 789 height 68
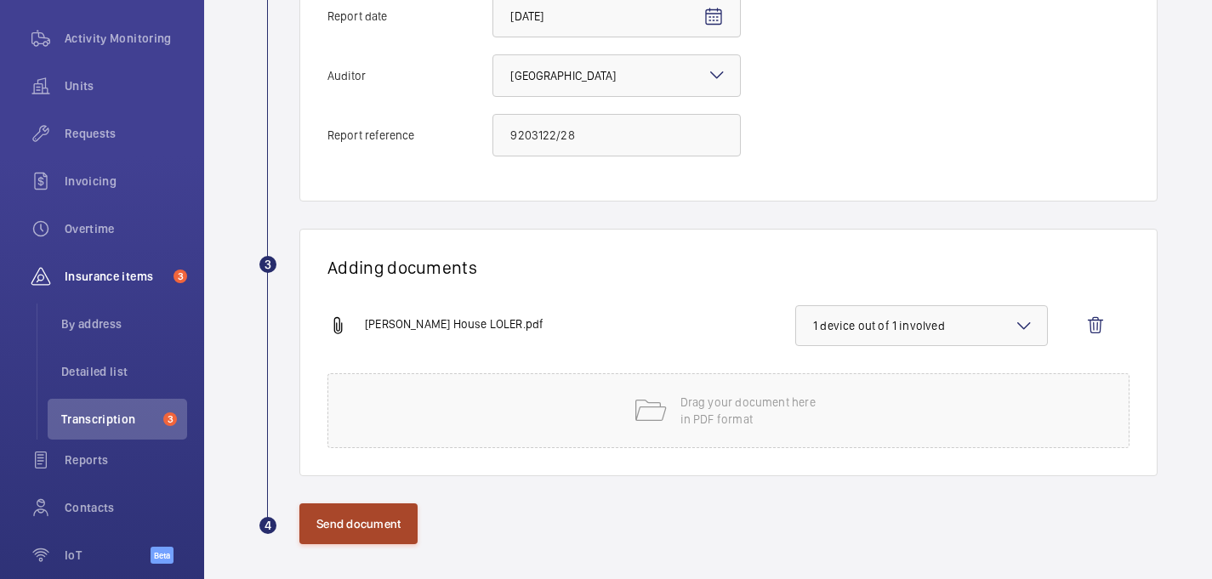
click at [350, 527] on button "Send document" at bounding box center [358, 524] width 118 height 41
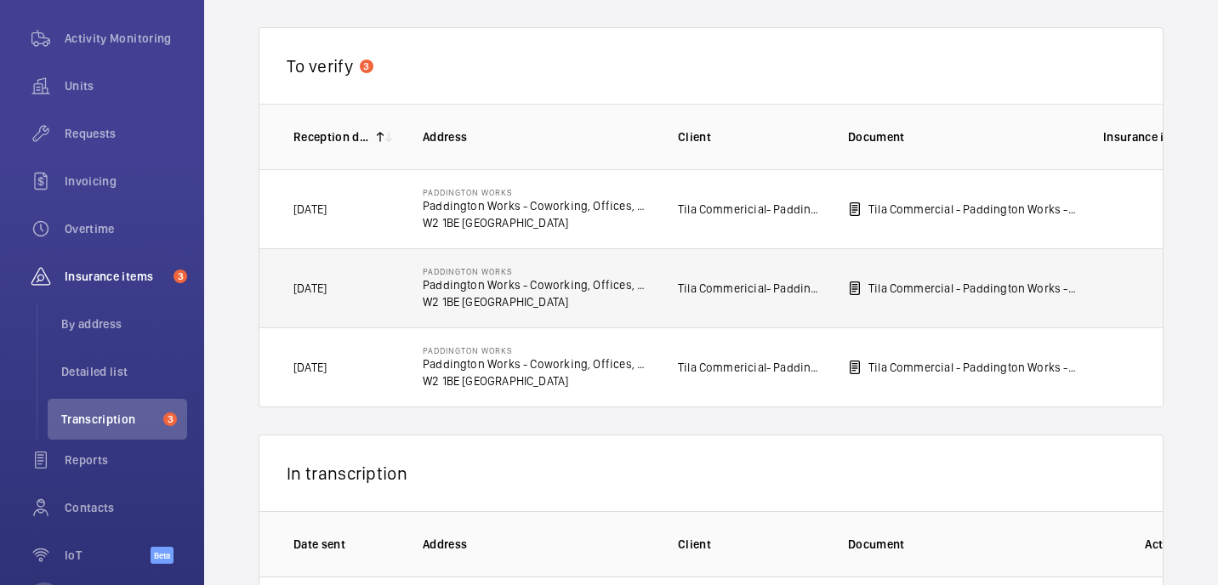
scroll to position [129, 0]
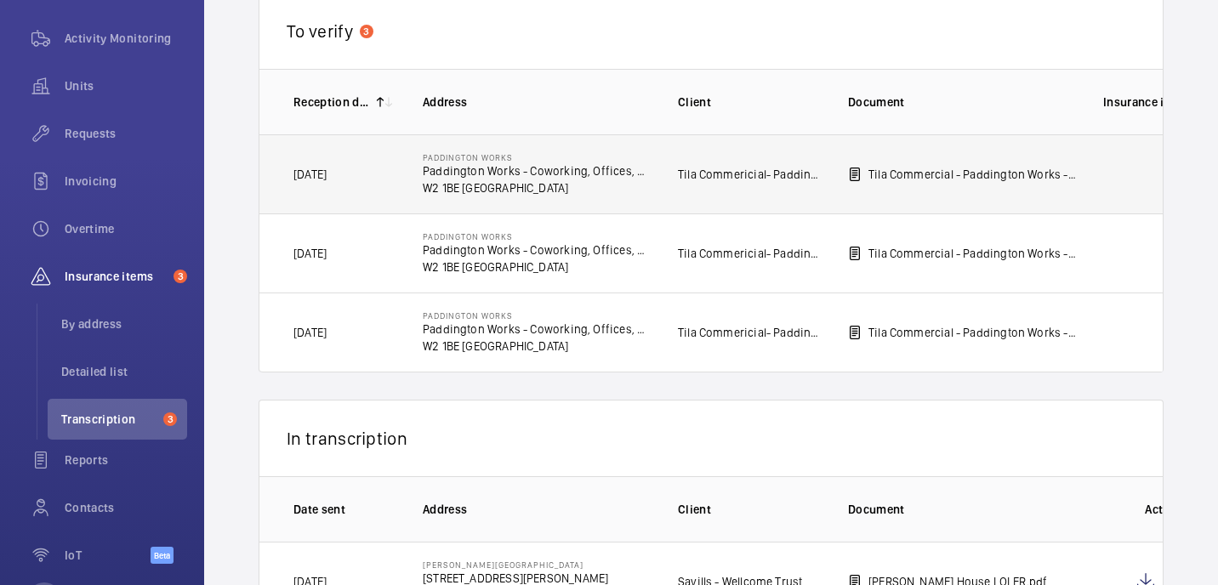
click at [646, 189] on p "W2 1BE [GEOGRAPHIC_DATA]" at bounding box center [537, 187] width 228 height 17
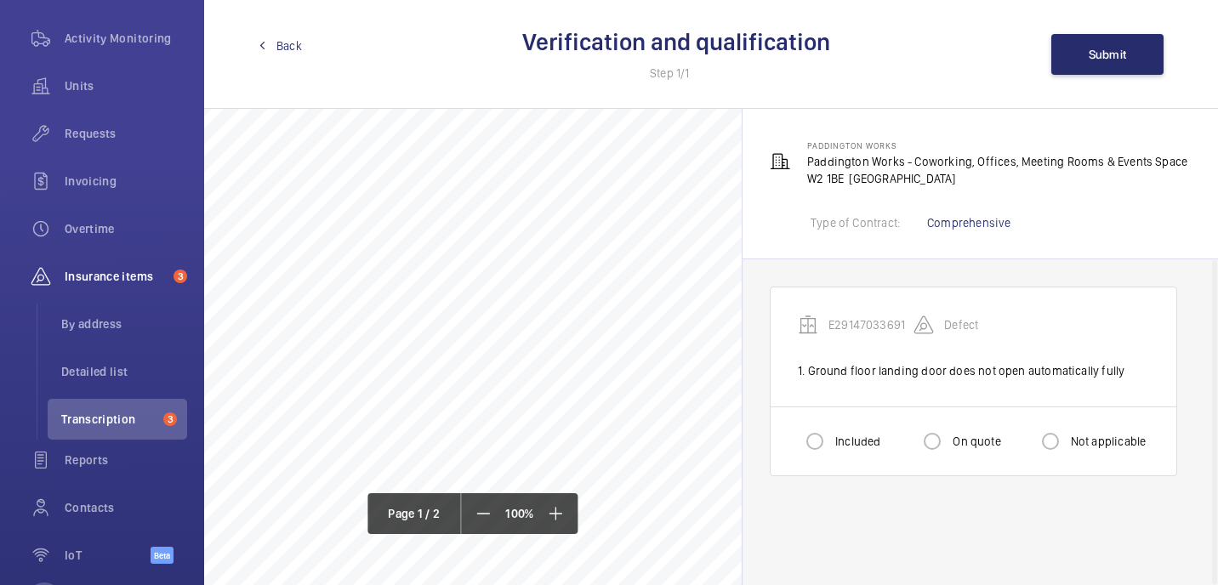
scroll to position [404, 0]
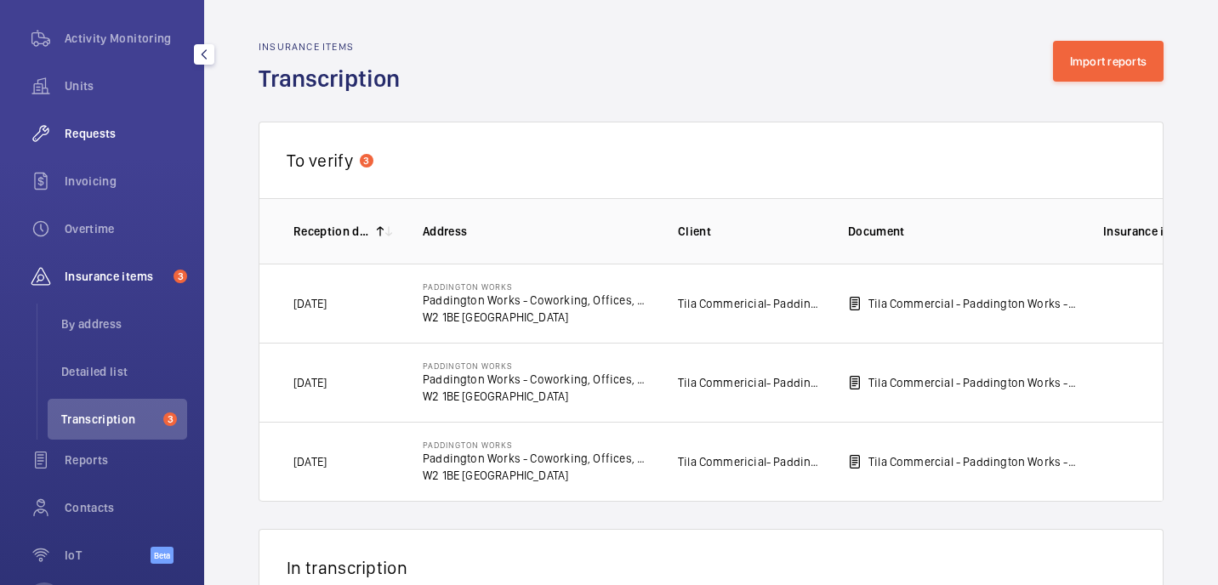
click at [100, 139] on span "Requests" at bounding box center [126, 133] width 122 height 17
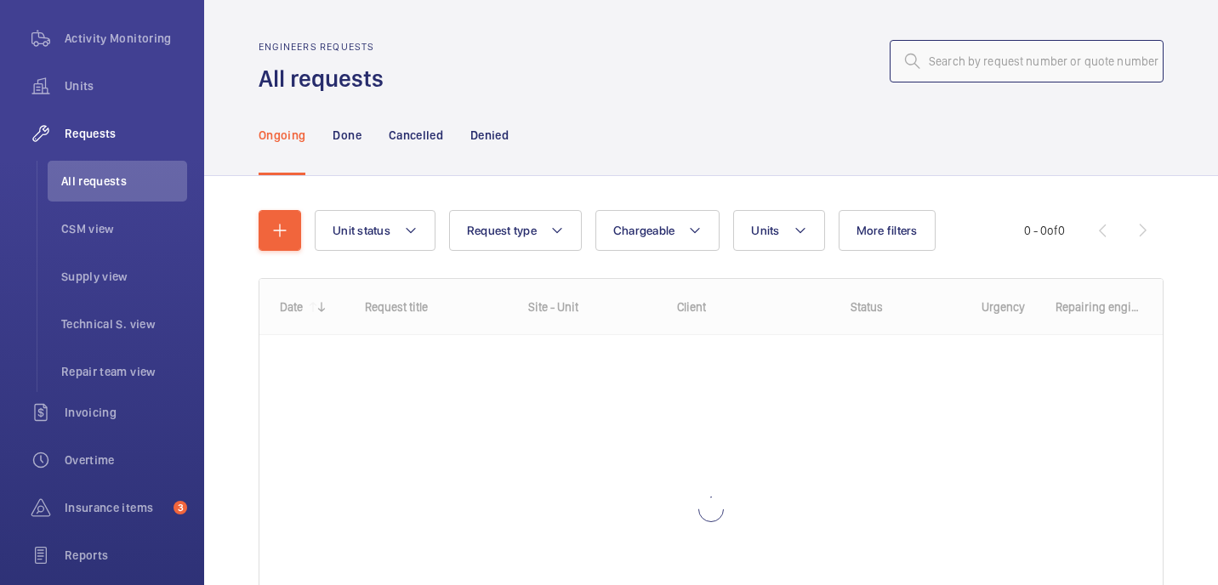
click at [1132, 58] on input "text" at bounding box center [1027, 61] width 274 height 43
paste input "R25-09626"
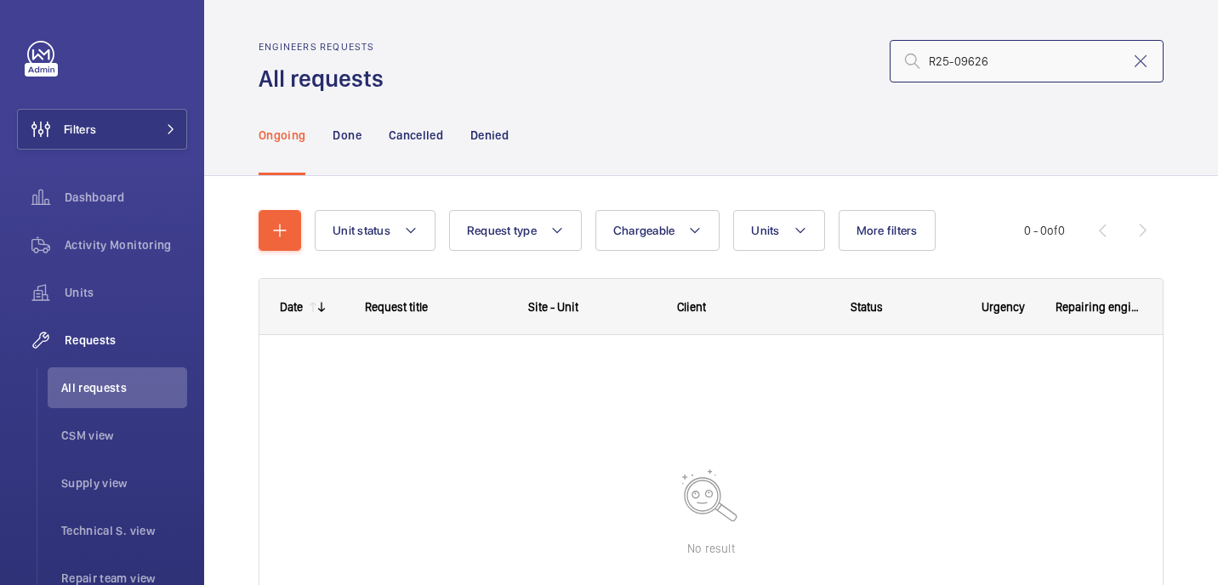
click at [931, 63] on input "R25-09626" at bounding box center [1027, 61] width 274 height 43
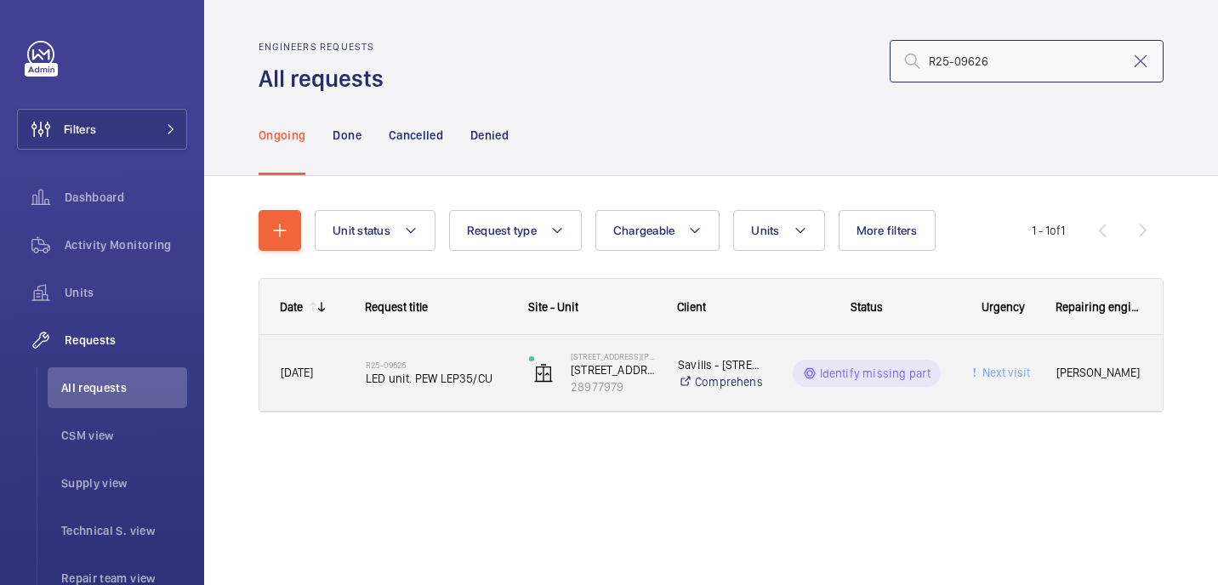
type input "R25-09626"
click at [439, 366] on h2 "R25-09626" at bounding box center [436, 365] width 141 height 10
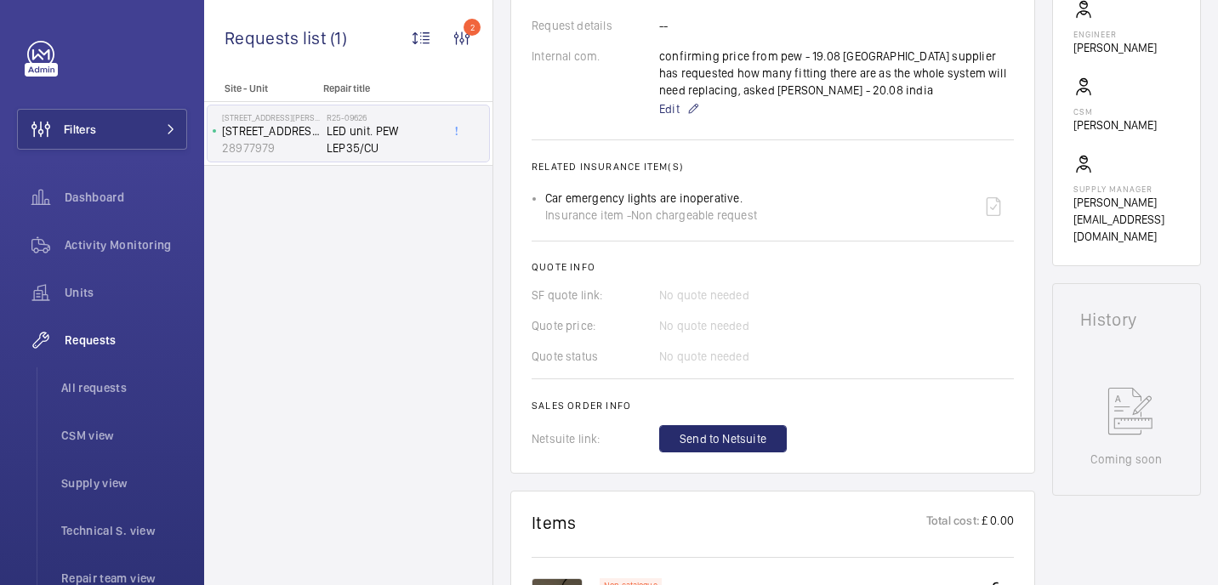
scroll to position [544, 0]
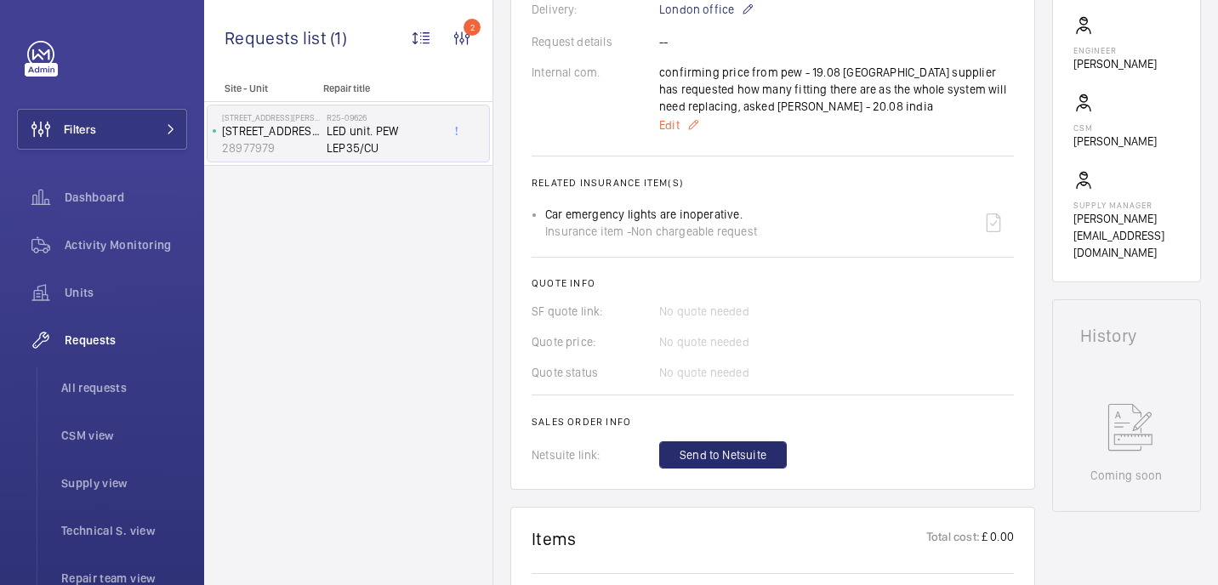
click at [669, 131] on span "Edit" at bounding box center [669, 125] width 20 height 17
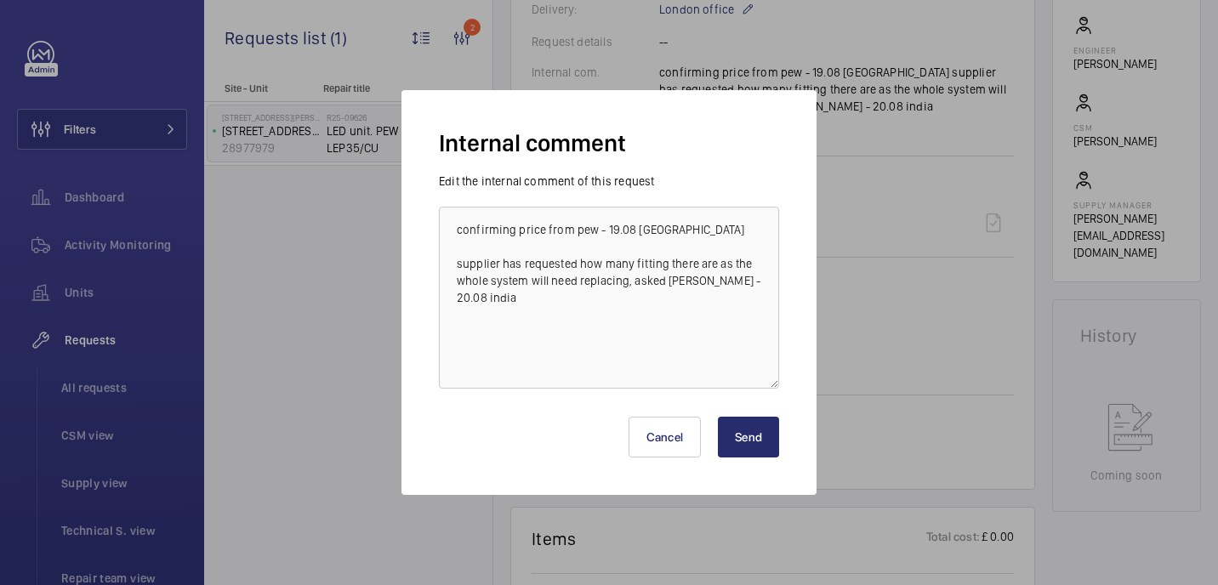
click at [738, 448] on button "Send" at bounding box center [748, 437] width 61 height 41
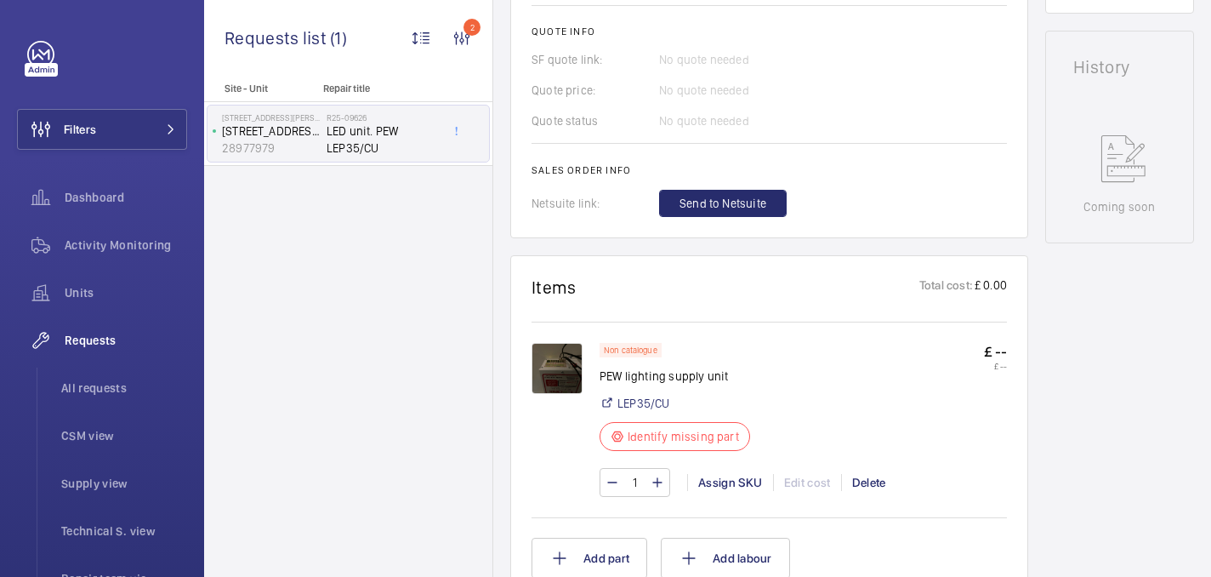
scroll to position [817, 0]
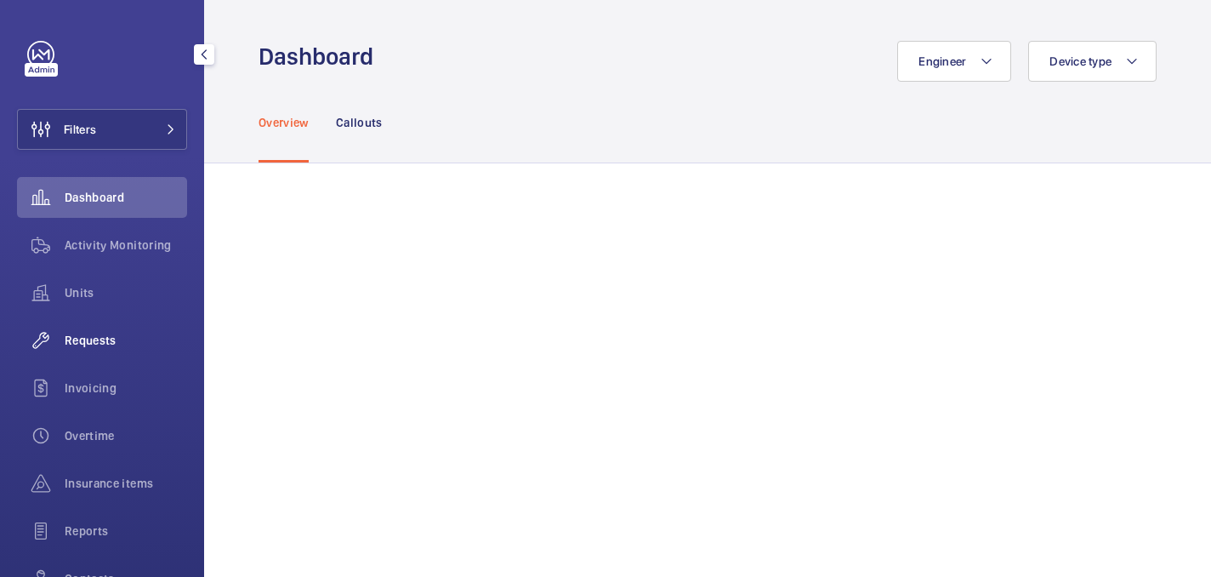
click at [115, 340] on span "Requests" at bounding box center [126, 340] width 122 height 17
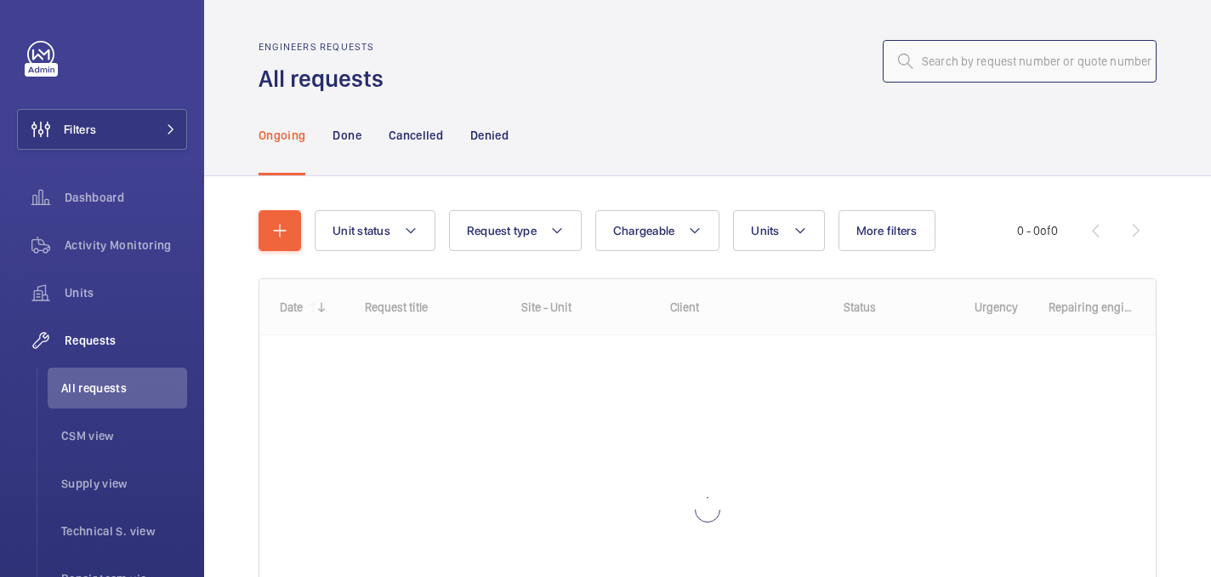
click at [984, 62] on input "text" at bounding box center [1020, 61] width 274 height 43
paste input "R25-04184"
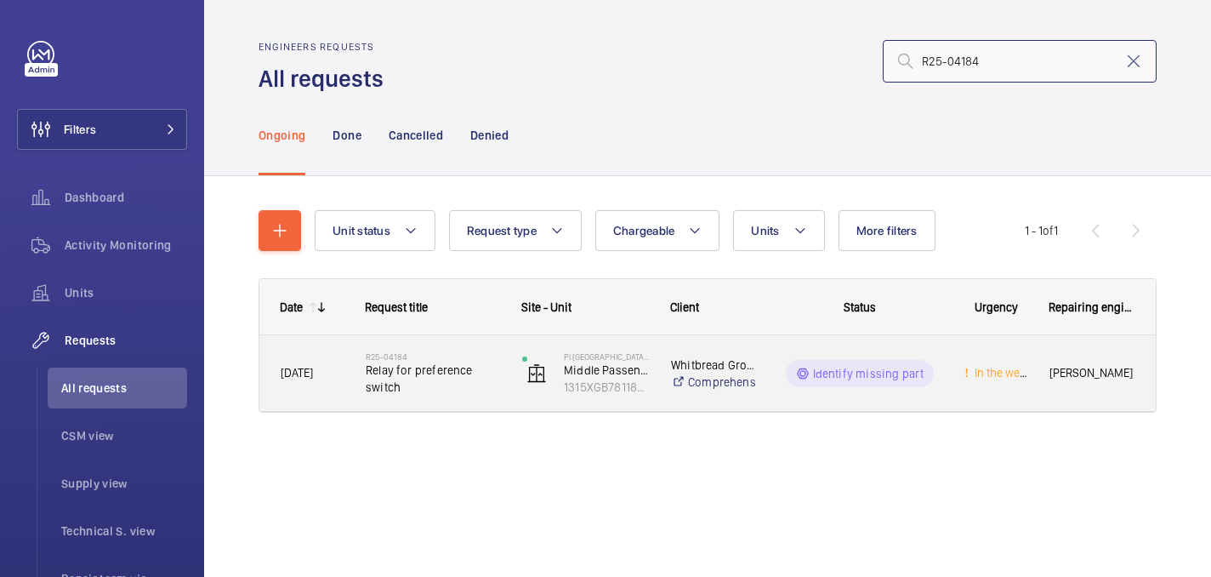
type input "R25-04184"
click at [459, 377] on span "Relay for preference switch" at bounding box center [433, 379] width 134 height 34
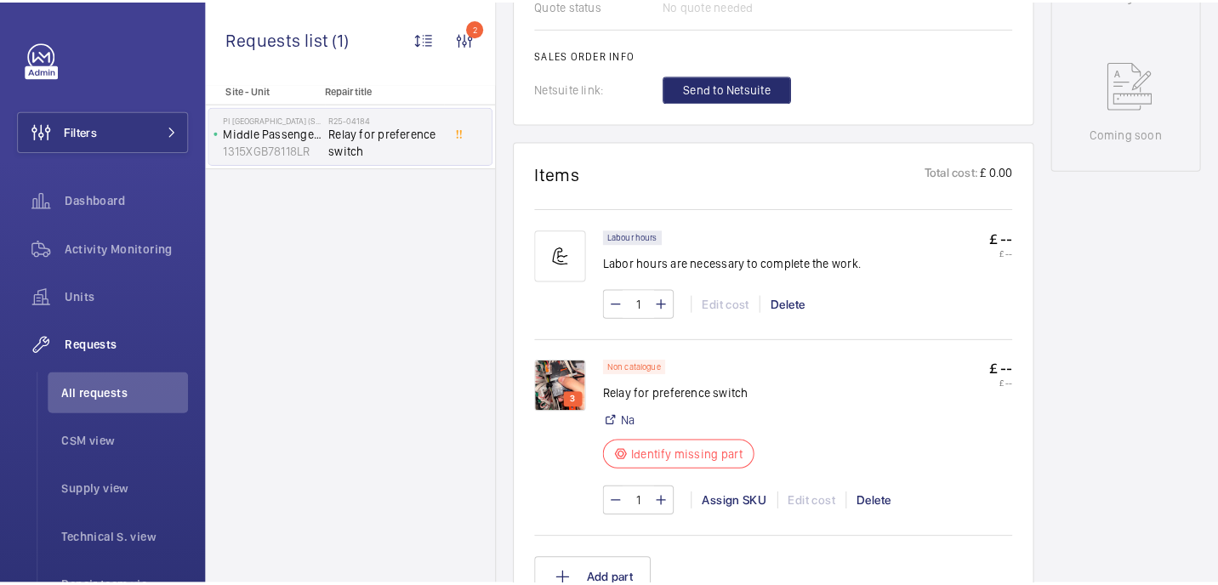
scroll to position [918, 0]
